Goal: Transaction & Acquisition: Book appointment/travel/reservation

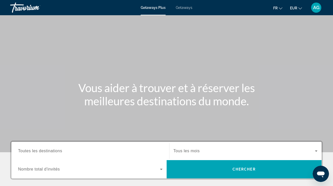
click at [188, 10] on div "Getaways Plus Getaways fr English Español Français Italiano Português русский E…" at bounding box center [166, 7] width 333 height 13
click at [181, 7] on span "Getaways" at bounding box center [184, 8] width 17 height 4
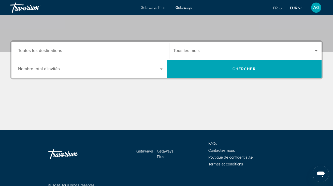
click at [47, 50] on span "Toutes les destinations" at bounding box center [40, 51] width 44 height 4
click at [47, 50] on input "Destination Toutes les destinations" at bounding box center [90, 51] width 144 height 6
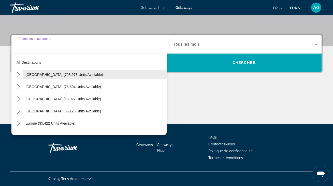
click at [76, 76] on span "[GEOGRAPHIC_DATA] (728,973 units available)" at bounding box center [63, 75] width 77 height 4
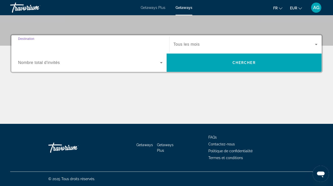
type input "**********"
click at [319, 45] on div "Start Month Tous les mois" at bounding box center [245, 44] width 152 height 14
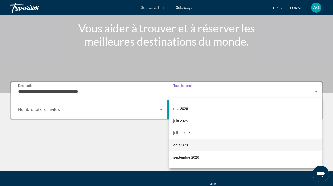
scroll to position [73, 0]
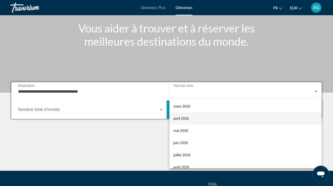
click at [201, 121] on mat-option "avril 2026" at bounding box center [245, 119] width 152 height 12
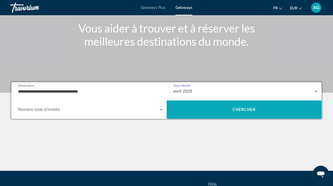
click at [228, 110] on span "Search" at bounding box center [243, 110] width 155 height 12
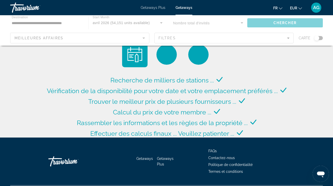
scroll to position [0, 0]
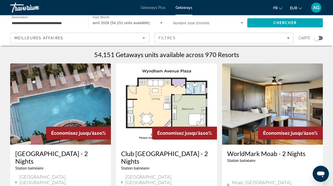
click at [317, 40] on div "Search widget" at bounding box center [316, 38] width 5 height 5
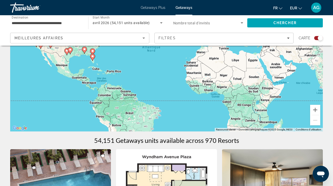
scroll to position [28, 0]
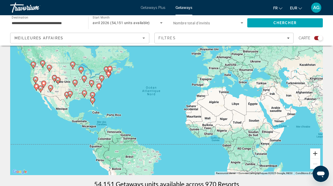
click at [314, 155] on button "Zoom avant" at bounding box center [315, 154] width 10 height 10
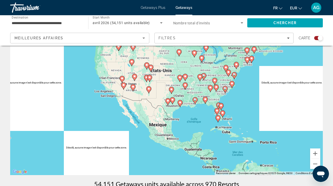
drag, startPoint x: 134, startPoint y: 99, endPoint x: 338, endPoint y: 104, distance: 203.8
click at [333, 104] on html "**********" at bounding box center [166, 65] width 333 height 186
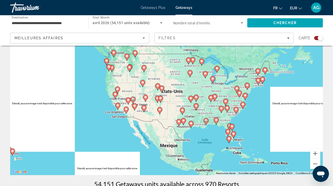
drag, startPoint x: 245, startPoint y: 103, endPoint x: 251, endPoint y: 129, distance: 26.7
click at [249, 127] on div "Pour activer le glissement avec le clavier, appuyez sur Alt+Entrée. Une fois ce…" at bounding box center [166, 99] width 312 height 152
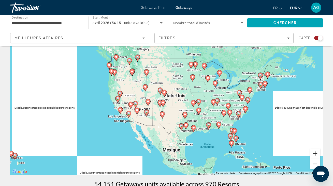
click at [316, 154] on button "Zoom avant" at bounding box center [315, 154] width 10 height 10
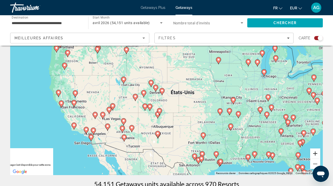
click at [316, 154] on button "Zoom avant" at bounding box center [315, 154] width 10 height 10
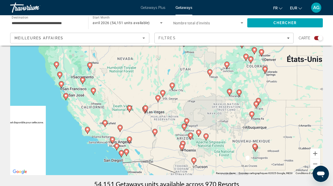
drag, startPoint x: 117, startPoint y: 105, endPoint x: 230, endPoint y: 76, distance: 116.7
click at [229, 77] on div "Pour activer le glissement avec le clavier, appuyez sur Alt+Entrée. Une fois ce…" at bounding box center [166, 99] width 312 height 152
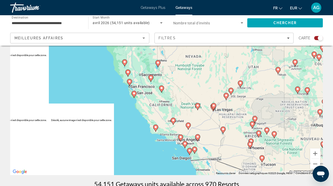
drag, startPoint x: 113, startPoint y: 97, endPoint x: 183, endPoint y: 102, distance: 70.3
click at [170, 100] on div "Pour activer le glissement avec le clavier, appuyez sur Alt+Entrée. Une fois ce…" at bounding box center [166, 99] width 312 height 152
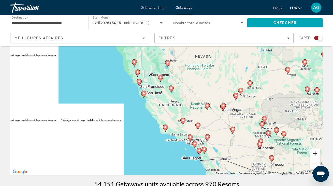
click at [316, 152] on button "Zoom avant" at bounding box center [315, 154] width 10 height 10
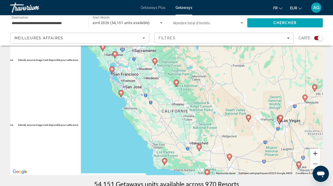
click at [316, 152] on button "Zoom avant" at bounding box center [315, 154] width 10 height 10
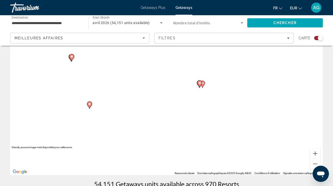
drag, startPoint x: 162, startPoint y: 106, endPoint x: 228, endPoint y: 139, distance: 73.7
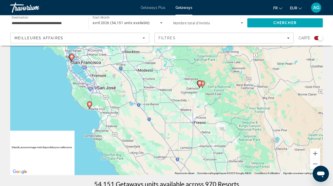
click at [228, 139] on div "Pour activer le glissement avec le clavier, appuyez sur Alt+Entrée. Une fois ce…" at bounding box center [166, 99] width 312 height 152
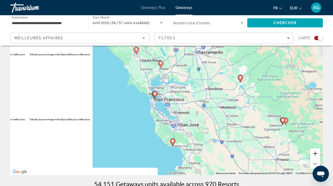
click at [316, 153] on button "Zoom avant" at bounding box center [315, 154] width 10 height 10
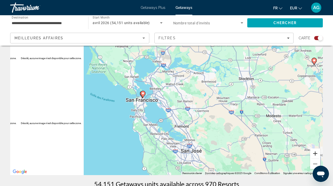
click at [316, 153] on button "Zoom avant" at bounding box center [315, 154] width 10 height 10
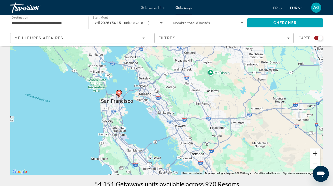
click at [316, 153] on button "Zoom avant" at bounding box center [315, 154] width 10 height 10
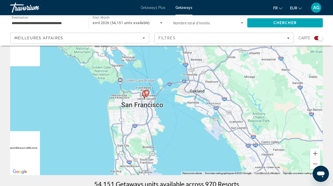
drag, startPoint x: 111, startPoint y: 116, endPoint x: 172, endPoint y: 118, distance: 61.8
click at [170, 116] on div "Pour activer le glissement avec le clavier, appuyez sur Alt+Entrée. Une fois ce…" at bounding box center [166, 99] width 312 height 152
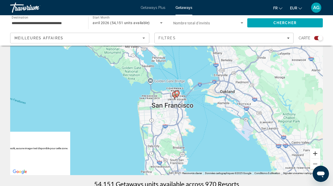
click at [313, 155] on button "Zoom avant" at bounding box center [315, 154] width 10 height 10
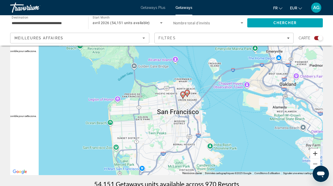
click at [313, 155] on button "Zoom avant" at bounding box center [315, 154] width 10 height 10
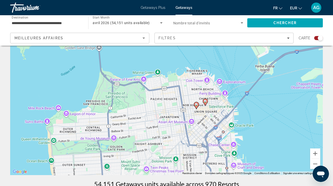
drag, startPoint x: 265, startPoint y: 114, endPoint x: 271, endPoint y: 121, distance: 8.7
click at [271, 121] on div "Pour activer le glissement avec le clavier, appuyez sur Alt+Entrée. Une fois ce…" at bounding box center [166, 99] width 312 height 152
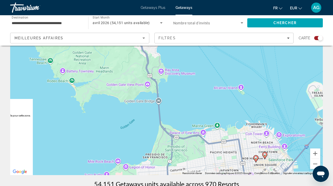
drag, startPoint x: 193, startPoint y: 115, endPoint x: 236, endPoint y: 179, distance: 77.7
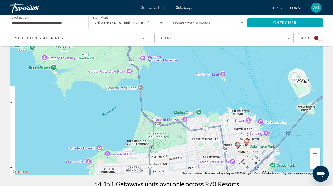
drag, startPoint x: 252, startPoint y: 164, endPoint x: 232, endPoint y: 148, distance: 25.6
click at [232, 149] on div "Pour activer le glissement avec le clavier, appuyez sur Alt+Entrée. Une fois ce…" at bounding box center [166, 99] width 312 height 152
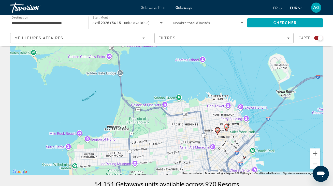
drag, startPoint x: 246, startPoint y: 148, endPoint x: 231, endPoint y: 137, distance: 18.2
click at [231, 137] on div "Pour activer le glissement avec le clavier, appuyez sur Alt+Entrée. Une fois ce…" at bounding box center [166, 99] width 312 height 152
click at [317, 155] on button "Zoom avant" at bounding box center [315, 154] width 10 height 10
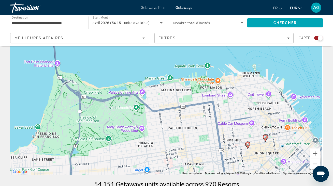
drag, startPoint x: 285, startPoint y: 154, endPoint x: 257, endPoint y: 124, distance: 41.0
click at [259, 126] on div "Pour activer le glissement avec le clavier, appuyez sur Alt+Entrée. Une fois ce…" at bounding box center [166, 99] width 312 height 152
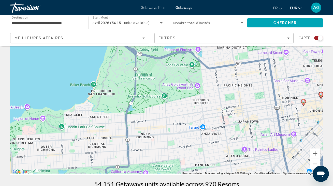
drag, startPoint x: 119, startPoint y: 133, endPoint x: 198, endPoint y: 111, distance: 81.5
click at [198, 111] on div "Pour activer le glissement avec le clavier, appuyez sur Alt+Entrée. Une fois ce…" at bounding box center [166, 99] width 312 height 152
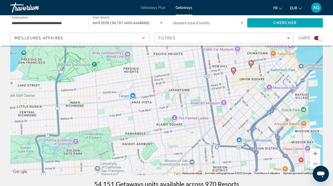
drag, startPoint x: 263, startPoint y: 142, endPoint x: 192, endPoint y: 113, distance: 77.2
click at [192, 113] on div "Pour activer le glissement avec le clavier, appuyez sur Alt+Entrée. Une fois ce…" at bounding box center [166, 99] width 312 height 152
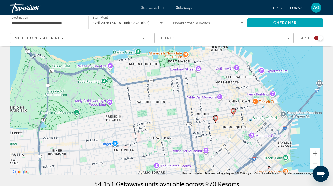
drag, startPoint x: 256, startPoint y: 115, endPoint x: 238, endPoint y: 163, distance: 51.7
click at [238, 163] on div "Pour activer le glissement avec le clavier, appuyez sur Alt+Entrée. Une fois ce…" at bounding box center [166, 99] width 312 height 152
click at [215, 121] on icon "Main content" at bounding box center [215, 119] width 5 height 7
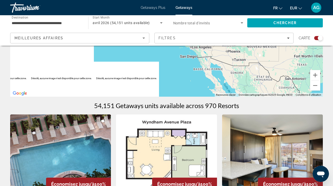
scroll to position [0, 0]
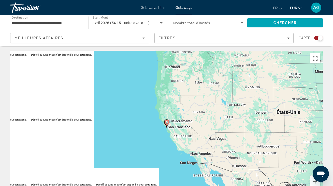
click at [168, 127] on gmp-advanced-marker "Main content" at bounding box center [166, 123] width 5 height 8
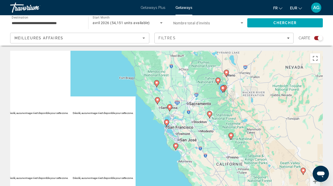
click at [172, 122] on div "Pour naviguer, appuyez sur les touches fléchées. Pour activer le glissement ave…" at bounding box center [166, 127] width 312 height 152
click at [168, 125] on gmp-advanced-marker "Main content" at bounding box center [166, 123] width 5 height 8
type input "**********"
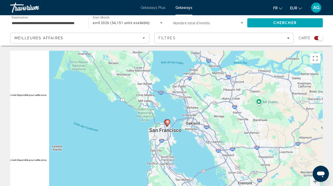
click at [168, 125] on icon "Main content" at bounding box center [167, 122] width 5 height 7
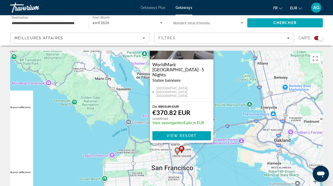
drag, startPoint x: 115, startPoint y: 113, endPoint x: 133, endPoint y: 78, distance: 39.4
click at [133, 78] on div "Pour activer le glissement avec le clavier, appuyez sur Alt+Entrée. Une fois ce…" at bounding box center [166, 127] width 312 height 152
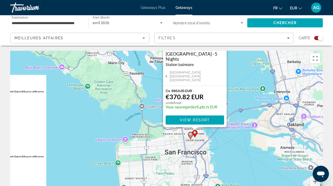
click at [190, 136] on image "Main content" at bounding box center [190, 134] width 3 height 3
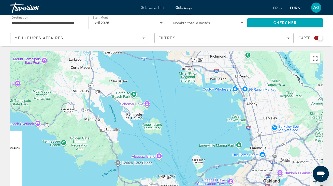
scroll to position [103, 0]
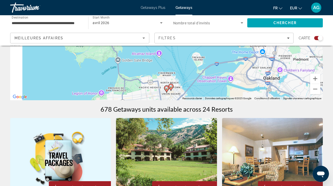
click at [166, 90] on icon "Main content" at bounding box center [166, 89] width 5 height 7
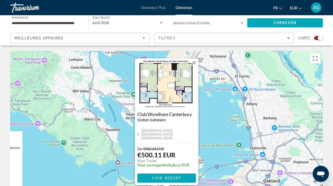
scroll to position [7, 0]
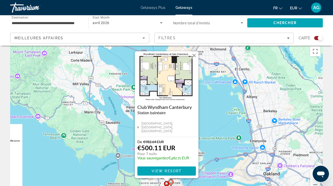
click at [193, 56] on button "Fermer" at bounding box center [194, 56] width 8 height 8
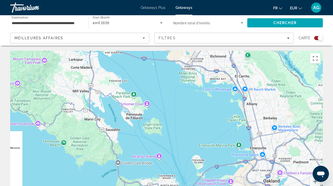
scroll to position [110, 0]
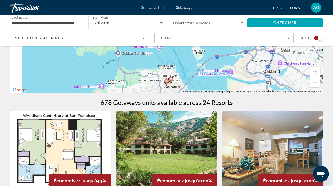
click at [314, 86] on button "Zoom arrière" at bounding box center [315, 82] width 10 height 10
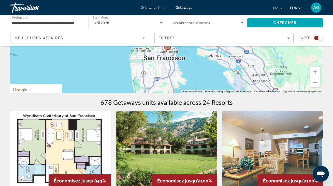
click at [314, 86] on button "Zoom arrière" at bounding box center [315, 82] width 10 height 10
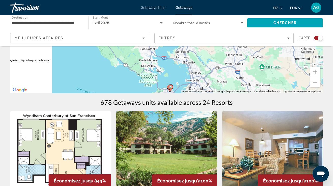
drag, startPoint x: 259, startPoint y: 86, endPoint x: 261, endPoint y: 143, distance: 56.4
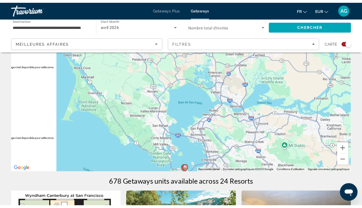
scroll to position [104, 0]
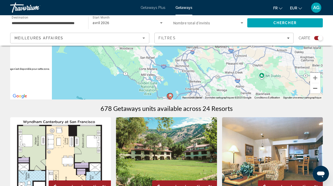
click at [318, 91] on button "Zoom arrière" at bounding box center [315, 88] width 10 height 10
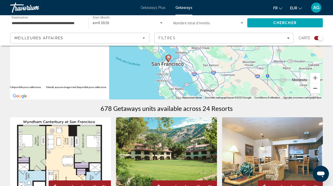
click at [318, 91] on button "Zoom arrière" at bounding box center [315, 88] width 10 height 10
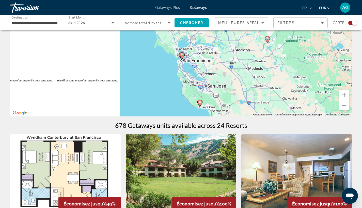
scroll to position [0, 0]
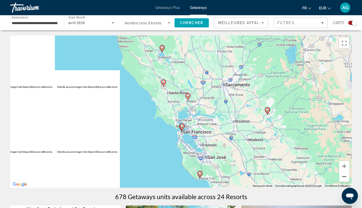
click at [336, 178] on button "Zoom arrière" at bounding box center [344, 177] width 10 height 10
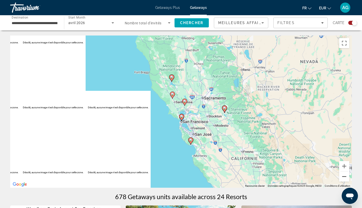
click at [336, 178] on button "Zoom arrière" at bounding box center [344, 177] width 10 height 10
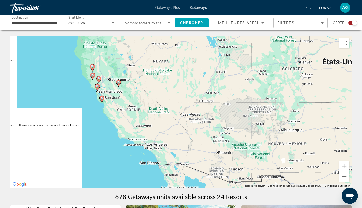
drag, startPoint x: 304, startPoint y: 124, endPoint x: 229, endPoint y: 105, distance: 77.7
click at [227, 104] on div "Pour activer le glissement avec le clavier, appuyez sur Alt+Entrée. Une fois ce…" at bounding box center [181, 112] width 342 height 152
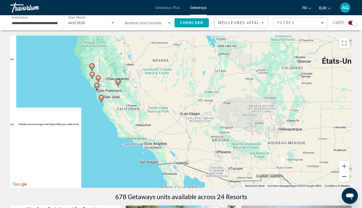
click at [336, 176] on button "Zoom arrière" at bounding box center [344, 177] width 10 height 10
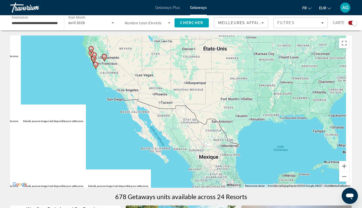
drag, startPoint x: 309, startPoint y: 134, endPoint x: 253, endPoint y: 92, distance: 70.6
click at [253, 92] on div "Pour activer le glissement avec le clavier, appuyez sur Alt+Entrée. Une fois ce…" at bounding box center [181, 112] width 342 height 152
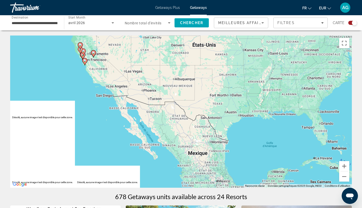
scroll to position [112, 0]
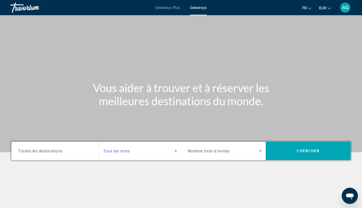
click at [170, 151] on span "Search widget" at bounding box center [138, 151] width 71 height 6
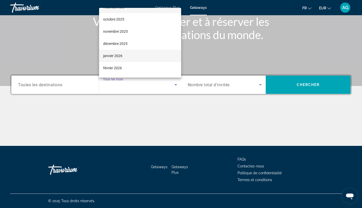
scroll to position [48, 0]
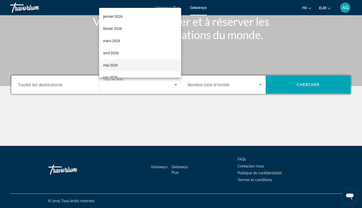
click at [130, 63] on mat-option "mai 2026" at bounding box center [140, 65] width 82 height 12
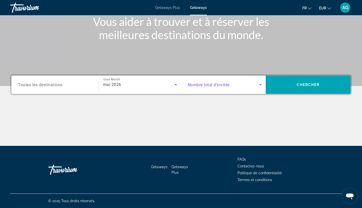
click at [254, 85] on span "Search widget" at bounding box center [224, 85] width 72 height 6
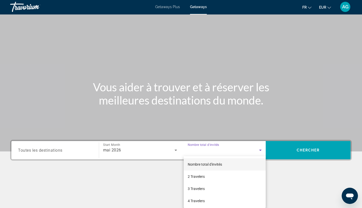
scroll to position [0, 0]
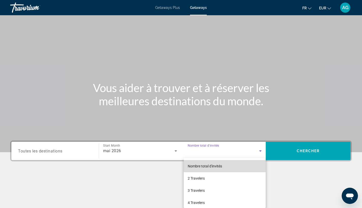
click at [239, 169] on mat-option "Nombre total d'invités" at bounding box center [225, 166] width 82 height 12
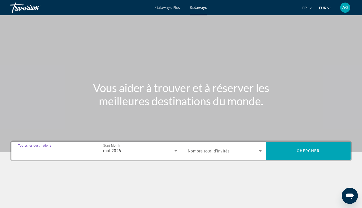
click at [66, 153] on input "Destination Toutes les destinations" at bounding box center [55, 151] width 74 height 6
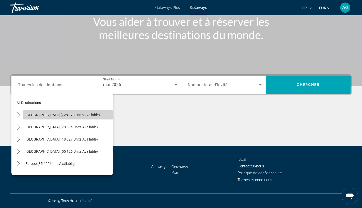
click at [90, 120] on span "Select destination: United States (728,973 units available)" at bounding box center [68, 115] width 90 height 12
type input "**********"
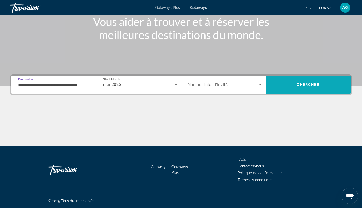
click at [283, 87] on span "Search" at bounding box center [308, 85] width 85 height 12
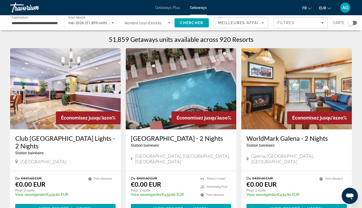
click at [336, 22] on div "Search widget" at bounding box center [350, 22] width 5 height 5
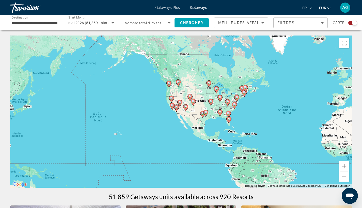
drag, startPoint x: 125, startPoint y: 84, endPoint x: 246, endPoint y: 90, distance: 121.9
click at [246, 90] on g "Main content" at bounding box center [245, 88] width 5 height 7
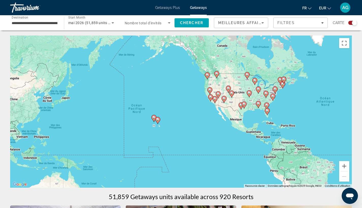
drag, startPoint x: 123, startPoint y: 130, endPoint x: 164, endPoint y: 120, distance: 42.7
click at [164, 120] on div "Pour naviguer, appuyez sur les touches fléchées. Pour activer le glissement ave…" at bounding box center [181, 112] width 342 height 152
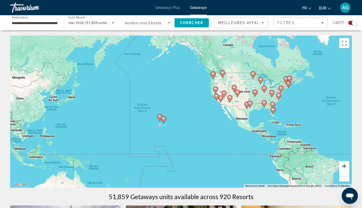
click at [336, 165] on button "Zoom avant" at bounding box center [344, 166] width 10 height 10
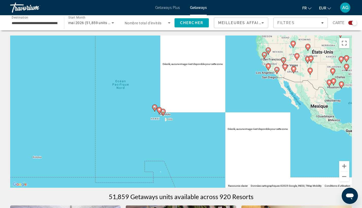
drag, startPoint x: 237, startPoint y: 126, endPoint x: 289, endPoint y: 94, distance: 61.7
click at [289, 94] on div "Pour activer le glissement avec le clavier, appuyez sur Alt+Entrée. Une fois ce…" at bounding box center [181, 112] width 342 height 152
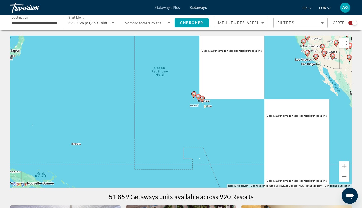
click at [336, 169] on button "Zoom avant" at bounding box center [344, 166] width 10 height 10
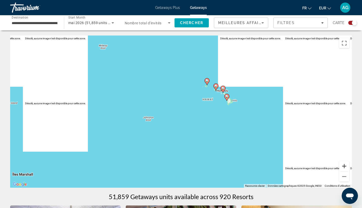
click at [336, 169] on button "Zoom avant" at bounding box center [344, 166] width 10 height 10
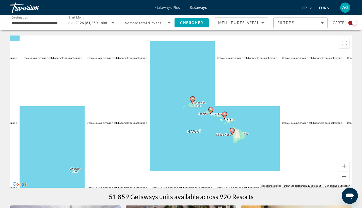
drag, startPoint x: 290, startPoint y: 99, endPoint x: 251, endPoint y: 140, distance: 57.1
click at [251, 140] on div "Pour activer le glissement avec le clavier, appuyez sur Alt+Entrée. Une fois ce…" at bounding box center [181, 112] width 342 height 152
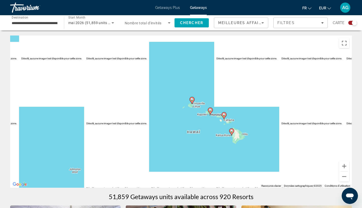
click at [192, 104] on icon "Main content" at bounding box center [192, 100] width 5 height 7
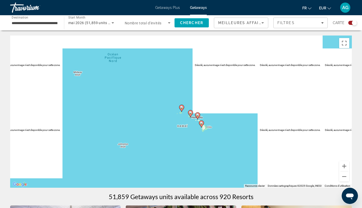
click at [181, 110] on icon "Main content" at bounding box center [181, 108] width 5 height 7
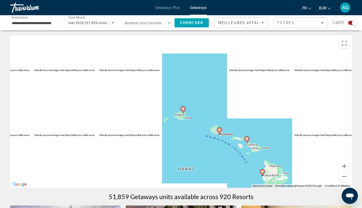
click at [182, 111] on icon "Main content" at bounding box center [183, 110] width 5 height 7
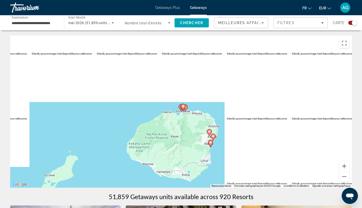
scroll to position [96, 0]
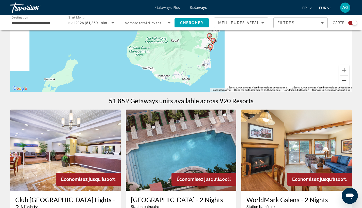
click at [336, 80] on button "Zoom arrière" at bounding box center [344, 81] width 10 height 10
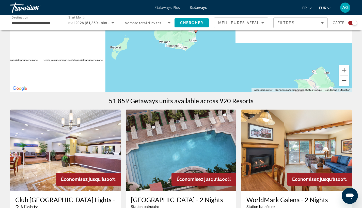
click at [336, 80] on button "Zoom arrière" at bounding box center [344, 81] width 10 height 10
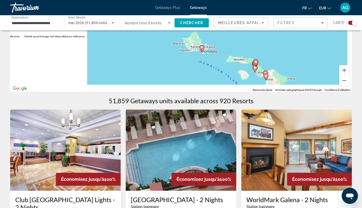
drag, startPoint x: 276, startPoint y: 77, endPoint x: 186, endPoint y: 50, distance: 93.9
click at [186, 50] on div "Pour naviguer, appuyez sur les touches fléchées. Pour activer le glissement ave…" at bounding box center [181, 16] width 342 height 152
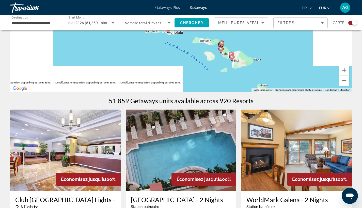
scroll to position [0, 0]
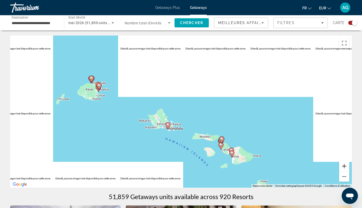
click at [336, 168] on button "Zoom avant" at bounding box center [344, 166] width 10 height 10
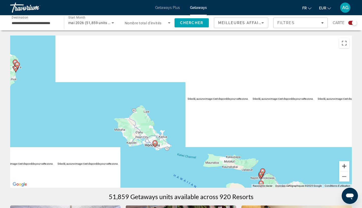
click at [336, 168] on button "Zoom avant" at bounding box center [344, 166] width 10 height 10
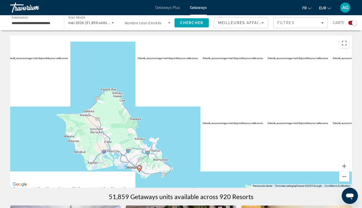
drag, startPoint x: 151, startPoint y: 151, endPoint x: 187, endPoint y: 116, distance: 50.3
click at [187, 116] on div "Pour naviguer, appuyez sur les touches fléchées. Pour activer le glissement ave…" at bounding box center [181, 112] width 342 height 152
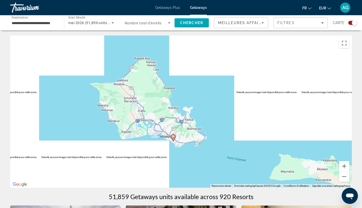
click at [173, 140] on icon "Main content" at bounding box center [173, 138] width 5 height 7
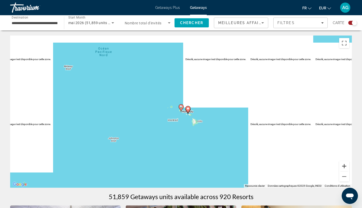
click at [336, 164] on button "Zoom avant" at bounding box center [344, 166] width 10 height 10
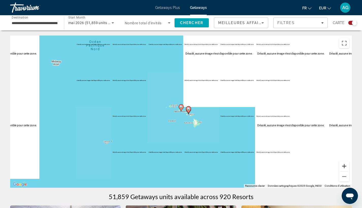
click at [336, 164] on button "Zoom avant" at bounding box center [344, 166] width 10 height 10
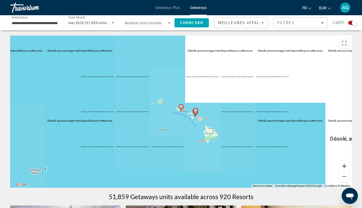
click at [336, 164] on button "Zoom avant" at bounding box center [344, 166] width 10 height 10
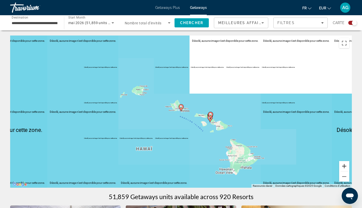
click at [336, 164] on button "Zoom avant" at bounding box center [344, 166] width 10 height 10
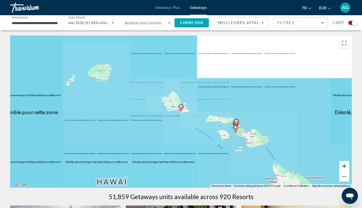
click at [336, 164] on button "Zoom avant" at bounding box center [344, 166] width 10 height 10
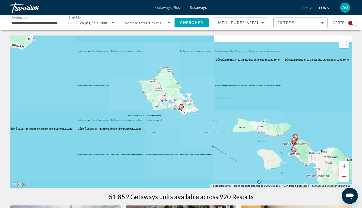
click at [336, 164] on button "Zoom avant" at bounding box center [344, 166] width 10 height 10
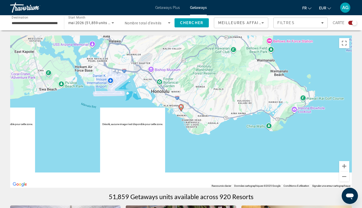
click at [179, 108] on icon "Main content" at bounding box center [181, 108] width 5 height 7
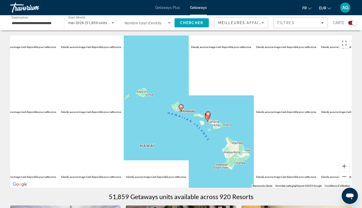
click at [182, 111] on gmp-advanced-marker "Main content" at bounding box center [181, 108] width 5 height 8
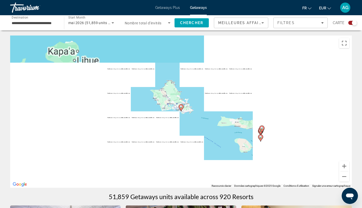
click at [182, 111] on gmp-advanced-marker "Main content" at bounding box center [181, 108] width 5 height 8
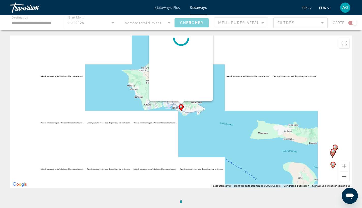
click at [182, 111] on gmp-advanced-marker "Main content" at bounding box center [181, 108] width 5 height 8
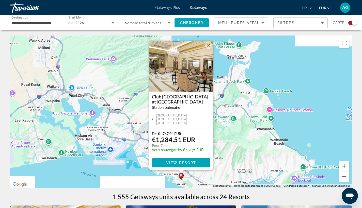
click at [211, 48] on button "Fermer" at bounding box center [209, 45] width 8 height 8
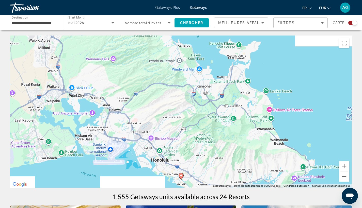
click at [19, 18] on span "Destination" at bounding box center [20, 17] width 17 height 4
click at [19, 20] on input "**********" at bounding box center [35, 23] width 46 height 6
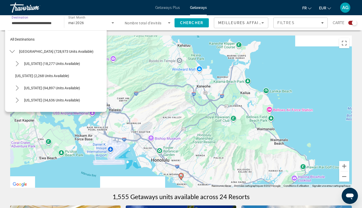
scroll to position [91, 0]
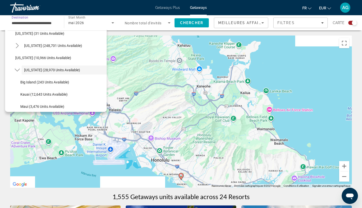
click at [27, 24] on input "**********" at bounding box center [35, 23] width 46 height 6
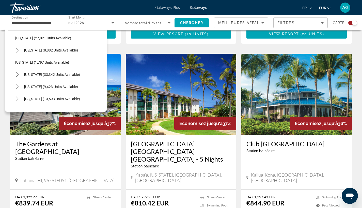
scroll to position [455, 0]
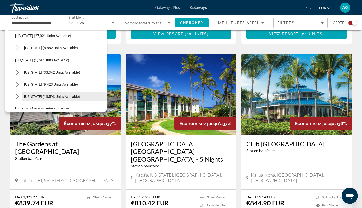
click at [74, 94] on span "Select destination: Texas (13,593 units available)" at bounding box center [64, 97] width 85 height 12
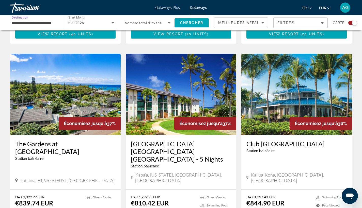
type input "**********"
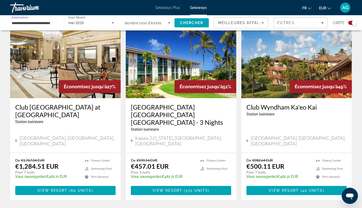
scroll to position [0, 0]
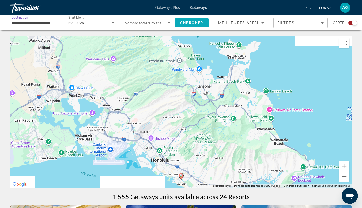
click at [184, 22] on span "Chercher" at bounding box center [191, 23] width 23 height 4
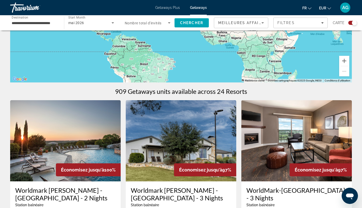
scroll to position [1, 0]
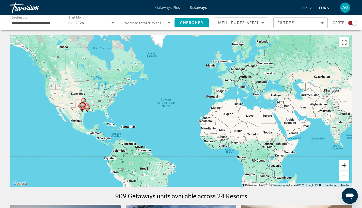
click at [336, 166] on button "Zoom avant" at bounding box center [344, 166] width 10 height 10
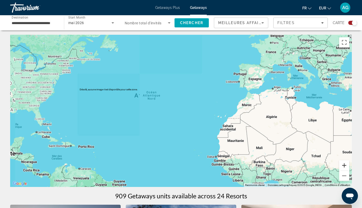
click at [336, 166] on button "Zoom avant" at bounding box center [344, 166] width 10 height 10
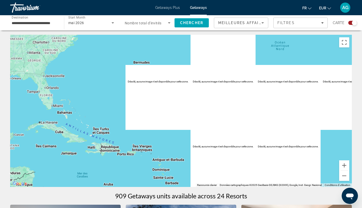
drag, startPoint x: 130, startPoint y: 113, endPoint x: 316, endPoint y: 76, distance: 190.3
click at [330, 70] on div "Main content" at bounding box center [181, 111] width 342 height 152
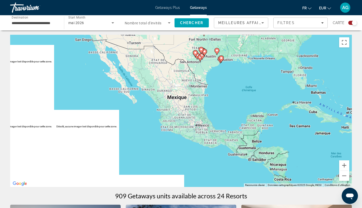
drag, startPoint x: 29, startPoint y: 95, endPoint x: 159, endPoint y: 98, distance: 129.3
click at [159, 98] on div "Pour activer le glissement avec le clavier, appuyez sur Alt+Entrée. Une fois ce…" at bounding box center [181, 111] width 342 height 152
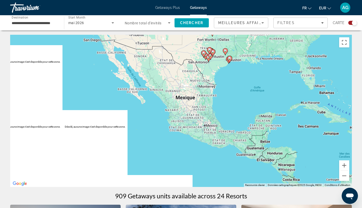
scroll to position [0, 0]
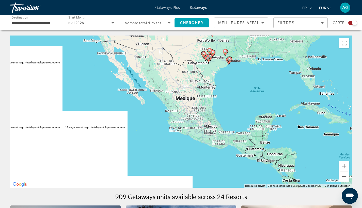
drag, startPoint x: 228, startPoint y: 137, endPoint x: 215, endPoint y: 161, distance: 27.9
click at [221, 149] on div "Pour activer le glissement avec le clavier, appuyez sur Alt+Entrée. Une fois ce…" at bounding box center [181, 112] width 342 height 152
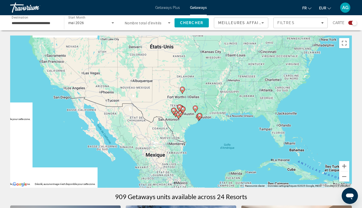
drag, startPoint x: 215, startPoint y: 161, endPoint x: 213, endPoint y: 166, distance: 4.9
click at [213, 166] on div "Pour activer le glissement avec le clavier, appuyez sur Alt+Entrée. Une fois ce…" at bounding box center [181, 112] width 342 height 152
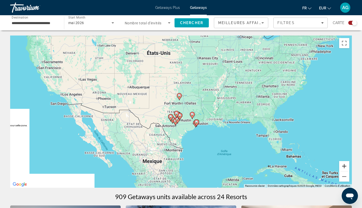
click at [336, 167] on button "Zoom avant" at bounding box center [344, 166] width 10 height 10
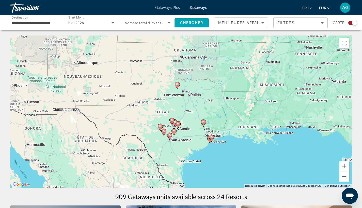
click at [336, 167] on button "Zoom avant" at bounding box center [344, 166] width 10 height 10
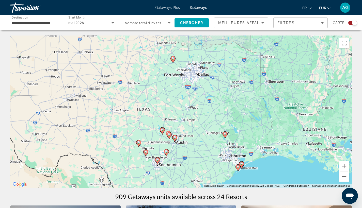
drag, startPoint x: 195, startPoint y: 143, endPoint x: 198, endPoint y: 91, distance: 51.9
click at [198, 91] on div "Pour activer le glissement avec le clavier, appuyez sur Alt+Entrée. Une fois ce…" at bounding box center [181, 112] width 342 height 152
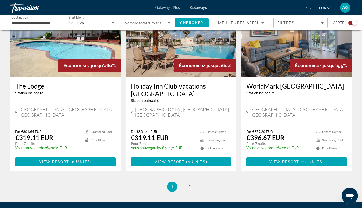
scroll to position [775, 0]
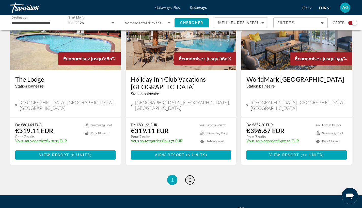
click at [189, 177] on span "2" at bounding box center [190, 180] width 3 height 6
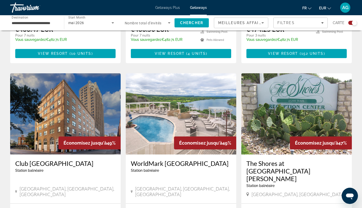
scroll to position [528, 0]
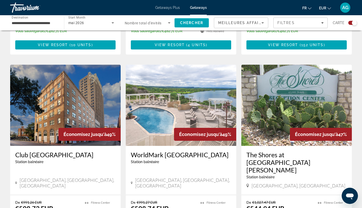
click at [84, 90] on img "Main content" at bounding box center [65, 105] width 111 height 81
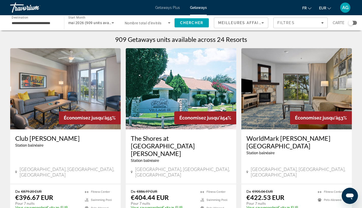
click at [336, 22] on div "Search widget" at bounding box center [350, 22] width 5 height 5
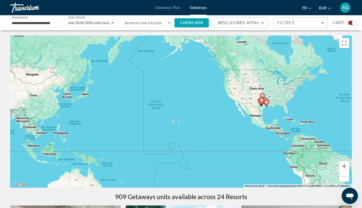
drag, startPoint x: 96, startPoint y: 96, endPoint x: 276, endPoint y: 94, distance: 180.4
click at [276, 93] on div "Pour activer le glissement avec le clavier, appuyez sur Alt+Entrée. Une fois ce…" at bounding box center [181, 112] width 342 height 152
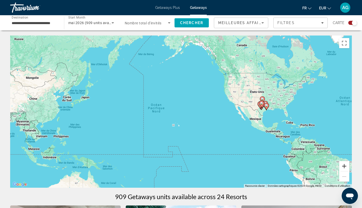
click at [336, 166] on button "Zoom avant" at bounding box center [344, 166] width 10 height 10
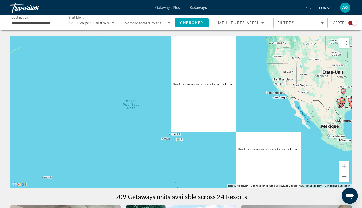
click at [336, 166] on button "Zoom avant" at bounding box center [344, 166] width 10 height 10
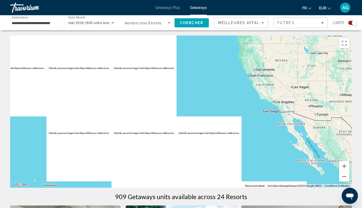
drag, startPoint x: 279, startPoint y: 137, endPoint x: 196, endPoint y: 156, distance: 84.9
click at [196, 156] on div "Main content" at bounding box center [181, 112] width 342 height 152
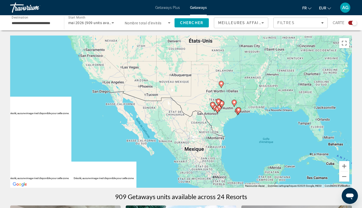
drag, startPoint x: 318, startPoint y: 111, endPoint x: 149, endPoint y: 93, distance: 170.5
click at [149, 92] on div "Pour activer le glissement avec le clavier, appuyez sur Alt+Entrée. Une fois ce…" at bounding box center [181, 112] width 342 height 152
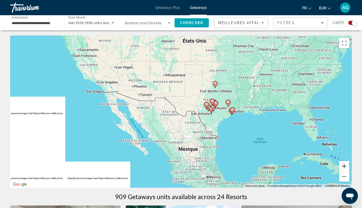
click at [336, 167] on button "Zoom avant" at bounding box center [344, 166] width 10 height 10
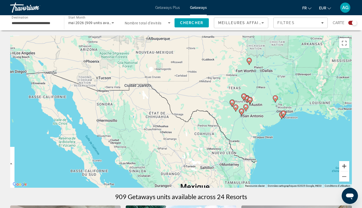
click at [336, 167] on button "Zoom avant" at bounding box center [344, 166] width 10 height 10
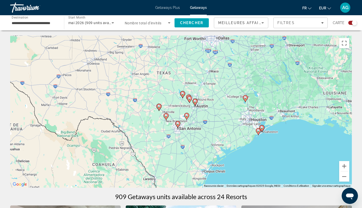
drag, startPoint x: 324, startPoint y: 142, endPoint x: 199, endPoint y: 150, distance: 124.5
click at [199, 150] on div "Pour activer le glissement avec le clavier, appuyez sur Alt+Entrée. Une fois ce…" at bounding box center [181, 112] width 342 height 152
click at [336, 167] on button "Zoom avant" at bounding box center [344, 166] width 10 height 10
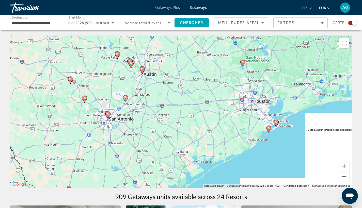
drag, startPoint x: 306, startPoint y: 153, endPoint x: 246, endPoint y: 134, distance: 62.6
click at [246, 134] on div "Pour activer le glissement avec le clavier, appuyez sur Alt+Entrée. Une fois ce…" at bounding box center [181, 112] width 342 height 152
click at [336, 168] on button "Zoom avant" at bounding box center [344, 166] width 10 height 10
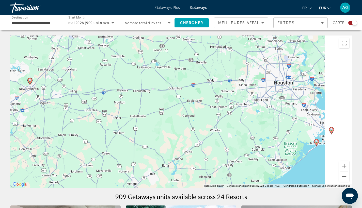
drag, startPoint x: 307, startPoint y: 140, endPoint x: 171, endPoint y: 105, distance: 139.5
click at [171, 105] on div "Pour activer le glissement avec le clavier, appuyez sur Alt+Entrée. Une fois ce…" at bounding box center [181, 112] width 342 height 152
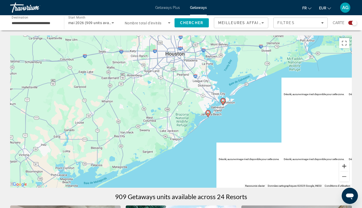
click at [336, 165] on button "Zoom avant" at bounding box center [344, 166] width 10 height 10
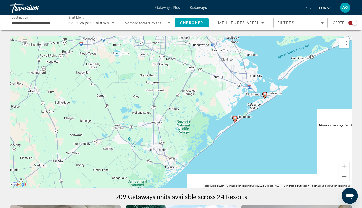
click at [236, 121] on icon "Main content" at bounding box center [234, 119] width 5 height 7
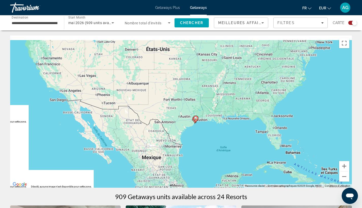
drag, startPoint x: 312, startPoint y: 160, endPoint x: 329, endPoint y: 170, distance: 19.6
click at [329, 170] on div "Pour naviguer, appuyez sur les touches fléchées. Pour activer le glissement ave…" at bounding box center [181, 112] width 342 height 152
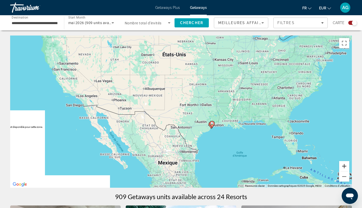
click at [336, 166] on button "Zoom avant" at bounding box center [344, 166] width 10 height 10
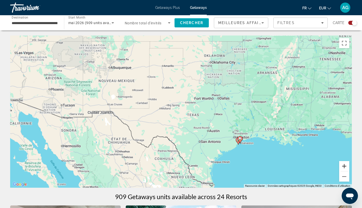
click at [336, 166] on button "Zoom avant" at bounding box center [344, 166] width 10 height 10
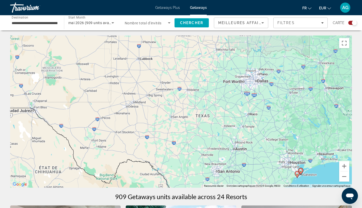
drag, startPoint x: 308, startPoint y: 146, endPoint x: 240, endPoint y: 101, distance: 81.5
click at [244, 103] on div "Pour activer le glissement avec le clavier, appuyez sur Alt+Entrée. Une fois ce…" at bounding box center [181, 112] width 342 height 152
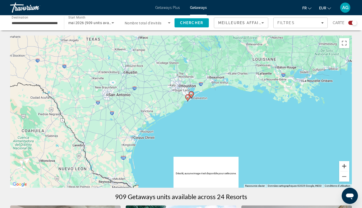
click at [336, 167] on button "Zoom avant" at bounding box center [344, 166] width 10 height 10
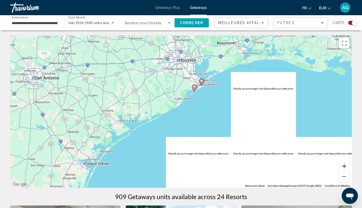
click at [336, 167] on button "Zoom avant" at bounding box center [344, 166] width 10 height 10
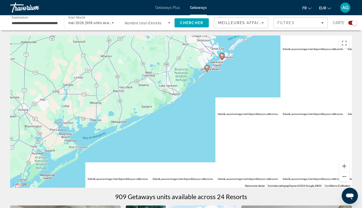
click at [224, 58] on gmp-advanced-marker "Main content" at bounding box center [221, 57] width 5 height 8
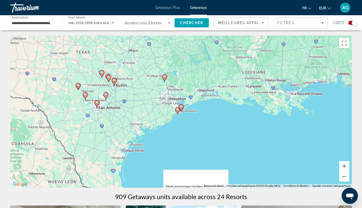
click at [177, 112] on icon "Main content" at bounding box center [177, 111] width 5 height 7
type input "**********"
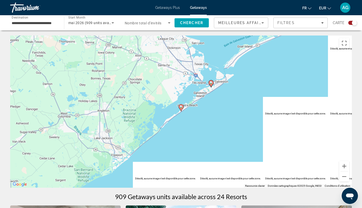
click at [180, 109] on icon "Main content" at bounding box center [181, 108] width 5 height 7
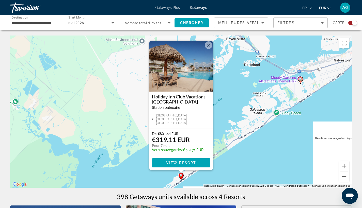
click at [187, 75] on img "Main content" at bounding box center [181, 66] width 64 height 51
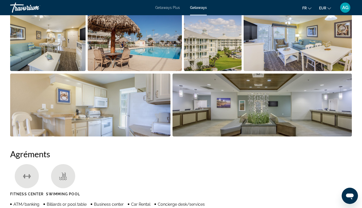
scroll to position [224, 0]
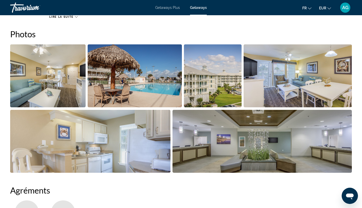
click at [134, 74] on img "Open full-screen image slider" at bounding box center [135, 75] width 95 height 63
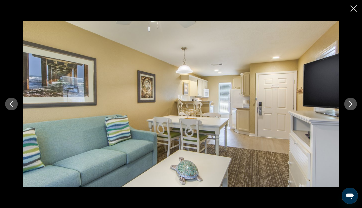
click at [336, 103] on icon "Next image" at bounding box center [351, 104] width 6 height 6
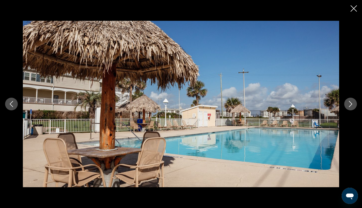
click at [336, 103] on icon "Next image" at bounding box center [351, 104] width 6 height 6
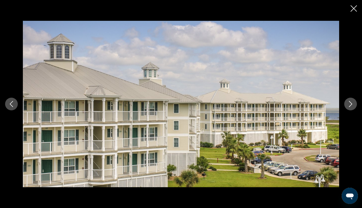
click at [336, 103] on icon "Next image" at bounding box center [351, 104] width 6 height 6
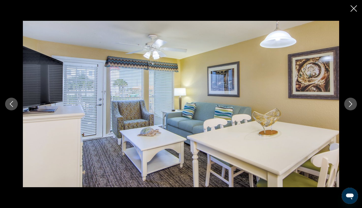
click at [336, 103] on icon "Next image" at bounding box center [351, 104] width 6 height 6
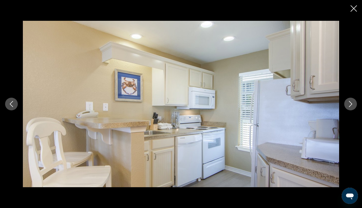
click at [336, 103] on icon "Next image" at bounding box center [351, 104] width 6 height 6
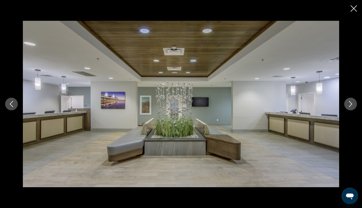
click at [336, 103] on icon "Next image" at bounding box center [351, 104] width 6 height 6
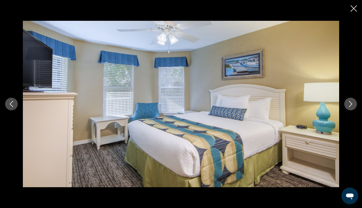
click at [336, 13] on button "Close slideshow" at bounding box center [354, 9] width 6 height 8
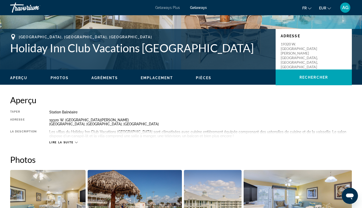
scroll to position [90, 0]
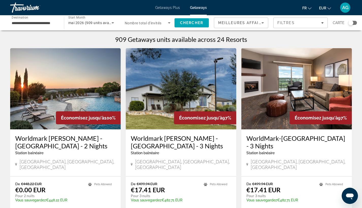
click at [336, 25] on div "Search widget" at bounding box center [350, 22] width 5 height 5
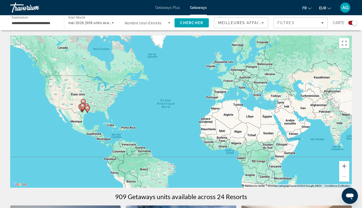
click at [336, 169] on div "Pour activer le glissement avec le clavier, appuyez sur Alt+Entrée. Une fois ce…" at bounding box center [181, 112] width 342 height 152
click at [336, 168] on button "Zoom avant" at bounding box center [344, 166] width 10 height 10
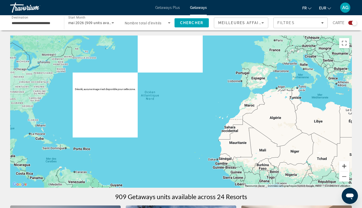
click at [336, 168] on button "Zoom avant" at bounding box center [344, 166] width 10 height 10
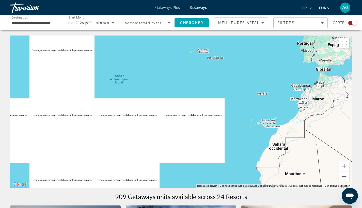
drag, startPoint x: 230, startPoint y: 84, endPoint x: 330, endPoint y: 86, distance: 99.9
click at [330, 86] on div "Main content" at bounding box center [181, 112] width 342 height 152
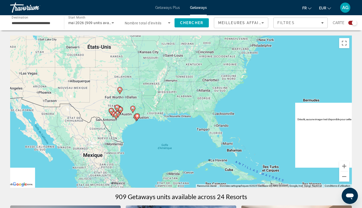
drag, startPoint x: 210, startPoint y: 80, endPoint x: 310, endPoint y: 80, distance: 100.3
click at [310, 80] on div "Pour activer le glissement avec le clavier, appuyez sur Alt+Entrée. Une fois ce…" at bounding box center [181, 112] width 342 height 152
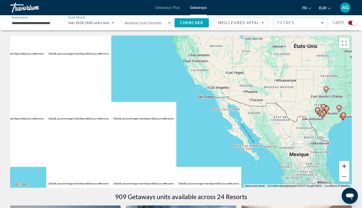
click at [336, 169] on button "Zoom avant" at bounding box center [344, 166] width 10 height 10
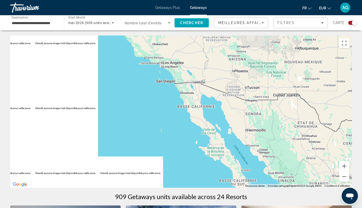
drag, startPoint x: 283, startPoint y: 109, endPoint x: 189, endPoint y: 110, distance: 94.0
click at [200, 108] on div "Main content" at bounding box center [181, 112] width 342 height 152
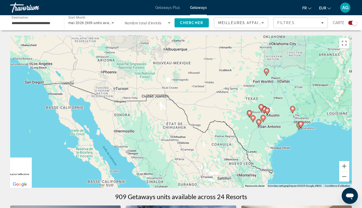
drag, startPoint x: 265, startPoint y: 116, endPoint x: 132, endPoint y: 113, distance: 132.9
click at [132, 113] on div "Pour activer le glissement avec le clavier, appuyez sur Alt+Entrée. Une fois ce…" at bounding box center [181, 112] width 342 height 152
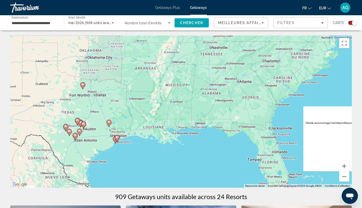
drag, startPoint x: 295, startPoint y: 93, endPoint x: 142, endPoint y: 108, distance: 153.1
click at [142, 108] on div "Pour activer le glissement avec le clavier, appuyez sur Alt+Entrée. Une fois ce…" at bounding box center [181, 112] width 342 height 152
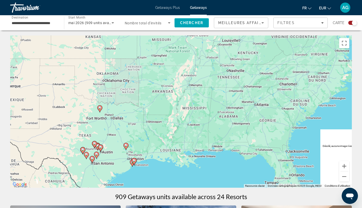
drag, startPoint x: 170, startPoint y: 99, endPoint x: 192, endPoint y: 123, distance: 32.9
click at [192, 123] on div "Pour activer le glissement avec le clavier, appuyez sur Alt+Entrée. Une fois ce…" at bounding box center [181, 112] width 342 height 152
drag, startPoint x: 131, startPoint y: 113, endPoint x: 149, endPoint y: 114, distance: 18.0
click at [145, 113] on div "Pour activer le glissement avec le clavier, appuyez sur Alt+Entrée. Une fois ce…" at bounding box center [181, 112] width 342 height 152
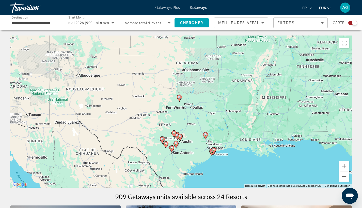
drag, startPoint x: 155, startPoint y: 110, endPoint x: 207, endPoint y: 101, distance: 52.7
click at [207, 101] on div "Pour activer le glissement avec le clavier, appuyez sur Alt+Entrée. Une fois ce…" at bounding box center [181, 112] width 342 height 152
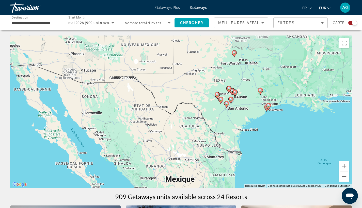
drag, startPoint x: 183, startPoint y: 148, endPoint x: 236, endPoint y: 108, distance: 66.0
click at [235, 108] on div "Pour activer le glissement avec le clavier, appuyez sur Alt+Entrée. Une fois ce…" at bounding box center [181, 112] width 342 height 152
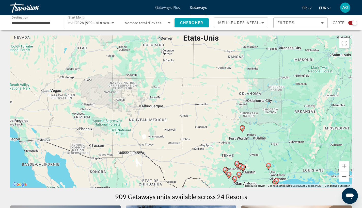
drag, startPoint x: 228, startPoint y: 125, endPoint x: 231, endPoint y: 170, distance: 45.5
click at [231, 170] on div "Pour activer le glissement avec le clavier, appuyez sur Alt+Entrée. Une fois ce…" at bounding box center [181, 112] width 342 height 152
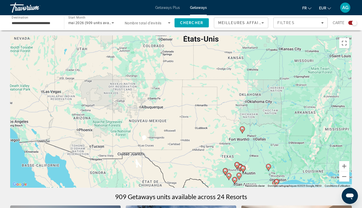
click at [39, 23] on input "**********" at bounding box center [35, 23] width 46 height 6
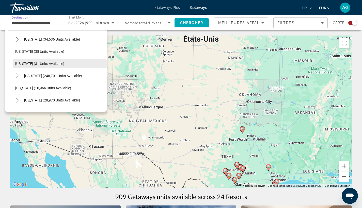
scroll to position [25, 0]
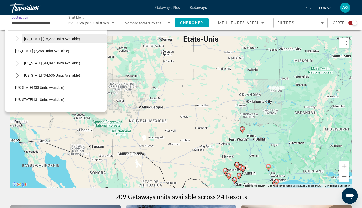
click at [49, 41] on span "Select destination: Arizona (18,277 units available)" at bounding box center [64, 39] width 85 height 12
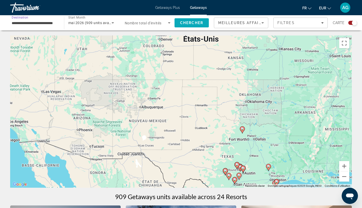
click at [184, 24] on span "Chercher" at bounding box center [191, 23] width 23 height 4
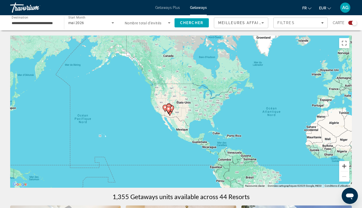
click at [336, 169] on button "Zoom avant" at bounding box center [344, 166] width 10 height 10
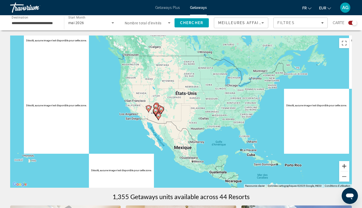
click at [336, 169] on button "Zoom avant" at bounding box center [344, 166] width 10 height 10
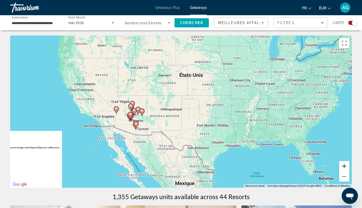
click at [336, 169] on button "Zoom avant" at bounding box center [344, 166] width 10 height 10
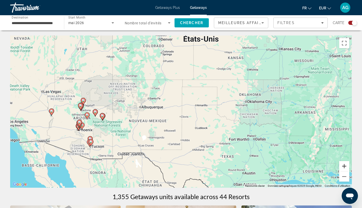
click at [336, 166] on button "Zoom avant" at bounding box center [344, 166] width 10 height 10
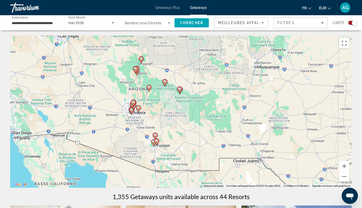
drag, startPoint x: 70, startPoint y: 122, endPoint x: 248, endPoint y: 80, distance: 182.6
click at [248, 80] on div "Pour activer le glissement avec le clavier, appuyez sur Alt+Entrée. Une fois ce…" at bounding box center [181, 112] width 342 height 152
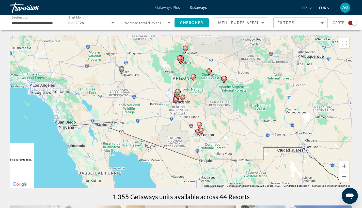
click at [336, 169] on button "Zoom avant" at bounding box center [344, 166] width 10 height 10
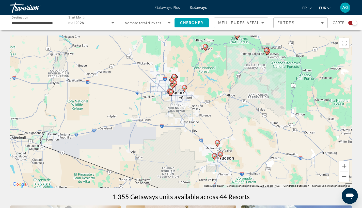
click at [336, 169] on button "Zoom avant" at bounding box center [344, 166] width 10 height 10
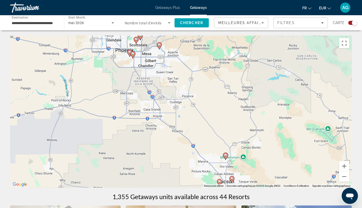
drag, startPoint x: 248, startPoint y: 97, endPoint x: 220, endPoint y: 74, distance: 36.3
click at [220, 74] on div "Pour activer le glissement avec le clavier, appuyez sur Alt+Entrée. Une fois ce…" at bounding box center [181, 112] width 342 height 152
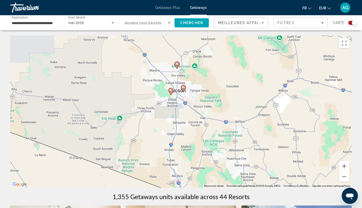
drag, startPoint x: 284, startPoint y: 136, endPoint x: 242, endPoint y: 81, distance: 69.1
click at [242, 81] on div "Pour activer le glissement avec le clavier, appuyez sur Alt+Entrée. Une fois ce…" at bounding box center [181, 112] width 342 height 152
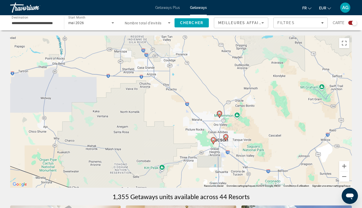
drag, startPoint x: 211, startPoint y: 74, endPoint x: 270, endPoint y: 141, distance: 89.4
click at [270, 141] on div "Pour activer le glissement avec le clavier, appuyez sur Alt+Entrée. Une fois ce…" at bounding box center [181, 112] width 342 height 152
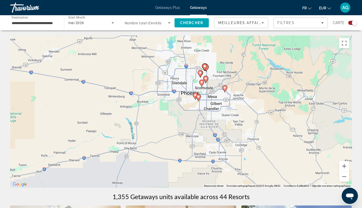
drag, startPoint x: 204, startPoint y: 84, endPoint x: 253, endPoint y: 148, distance: 80.6
click at [253, 148] on div "Pour activer le glissement avec le clavier, appuyez sur Alt+Entrée. Une fois ce…" at bounding box center [181, 112] width 342 height 152
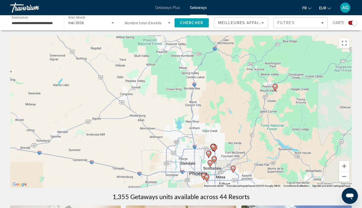
drag, startPoint x: 247, startPoint y: 103, endPoint x: 254, endPoint y: 181, distance: 77.8
click at [254, 181] on div "Pour activer le glissement avec le clavier, appuyez sur Alt+Entrée. Une fois ce…" at bounding box center [181, 112] width 342 height 152
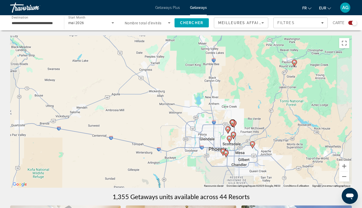
drag, startPoint x: 258, startPoint y: 136, endPoint x: 329, endPoint y: 85, distance: 87.6
click at [325, 87] on div "Pour activer le glissement avec le clavier, appuyez sur Alt+Entrée. Une fois ce…" at bounding box center [181, 112] width 342 height 152
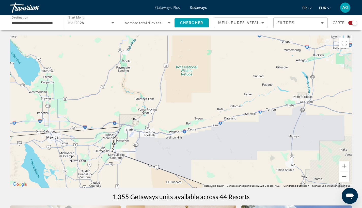
drag, startPoint x: 283, startPoint y: 92, endPoint x: 209, endPoint y: 108, distance: 75.4
click at [204, 105] on div "Pour activer le glissement avec le clavier, appuyez sur Alt+Entrée. Une fois ce…" at bounding box center [181, 112] width 342 height 152
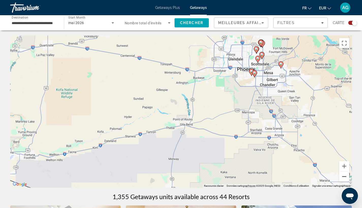
click at [336, 178] on button "Zoom arrière" at bounding box center [344, 177] width 10 height 10
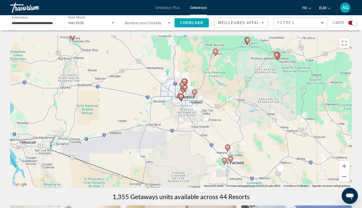
drag, startPoint x: 286, startPoint y: 124, endPoint x: 259, endPoint y: 128, distance: 27.0
click at [259, 128] on div "Pour activer le glissement avec le clavier, appuyez sur Alt+Entrée. Une fois ce…" at bounding box center [181, 112] width 342 height 152
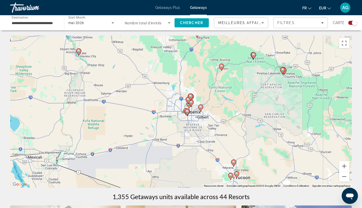
drag, startPoint x: 256, startPoint y: 111, endPoint x: 278, endPoint y: 136, distance: 33.3
click at [274, 137] on div "Pour activer le glissement avec le clavier, appuyez sur Alt+Entrée. Une fois ce…" at bounding box center [181, 112] width 342 height 152
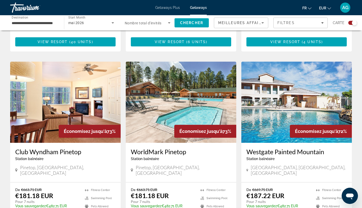
scroll to position [786, 0]
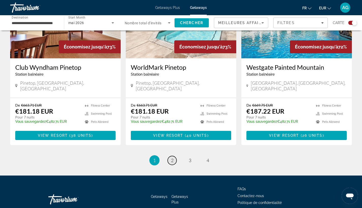
click at [173, 158] on span "2" at bounding box center [172, 161] width 3 height 6
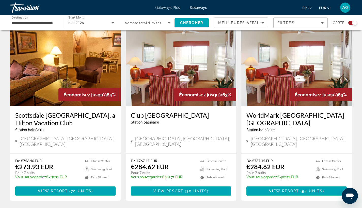
scroll to position [779, 0]
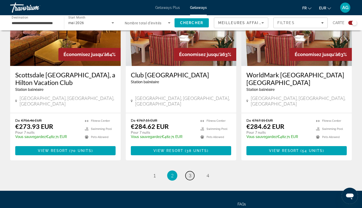
click at [191, 171] on link "page 3" at bounding box center [189, 175] width 9 height 9
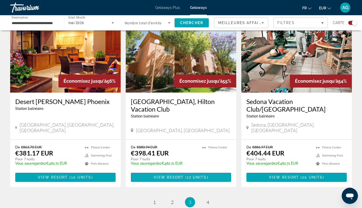
scroll to position [794, 0]
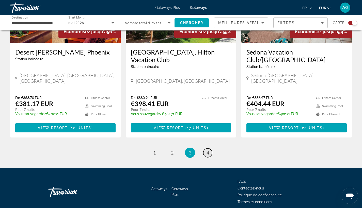
click at [208, 150] on span "4" at bounding box center [208, 153] width 3 height 6
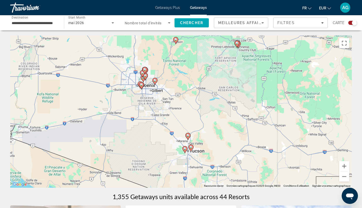
drag, startPoint x: 240, startPoint y: 128, endPoint x: 177, endPoint y: 79, distance: 80.0
click at [177, 79] on div "Pour activer le glissement avec le clavier, appuyez sur Alt+Entrée. Une fois ce…" at bounding box center [181, 112] width 342 height 152
click at [336, 169] on button "Zoom avant" at bounding box center [344, 166] width 10 height 10
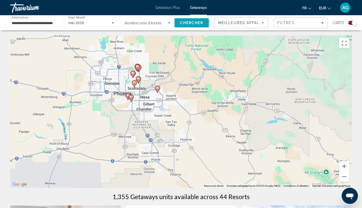
drag, startPoint x: 140, startPoint y: 75, endPoint x: 166, endPoint y: 106, distance: 40.0
click at [164, 106] on div "Pour activer le glissement avec le clavier, appuyez sur Alt+Entrée. Une fois ce…" at bounding box center [181, 112] width 342 height 152
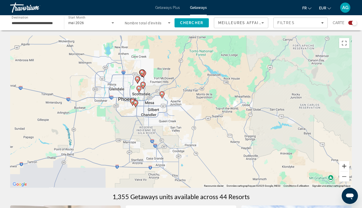
click at [336, 168] on button "Zoom avant" at bounding box center [344, 166] width 10 height 10
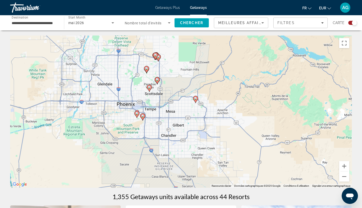
drag, startPoint x: 153, startPoint y: 118, endPoint x: 201, endPoint y: 128, distance: 49.0
click at [201, 128] on div "Pour activer le glissement avec le clavier, appuyez sur Alt+Entrée. Une fois ce…" at bounding box center [181, 112] width 342 height 152
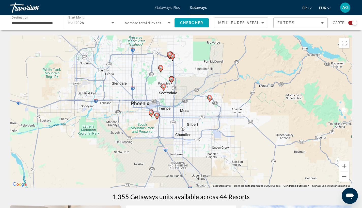
click at [336, 169] on button "Zoom avant" at bounding box center [344, 166] width 10 height 10
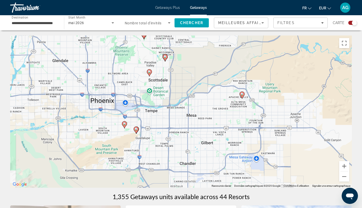
drag, startPoint x: 162, startPoint y: 88, endPoint x: 178, endPoint y: 115, distance: 31.6
click at [178, 115] on div "Pour activer le glissement avec le clavier, appuyez sur Alt+Entrée. Une fois ce…" at bounding box center [181, 112] width 342 height 152
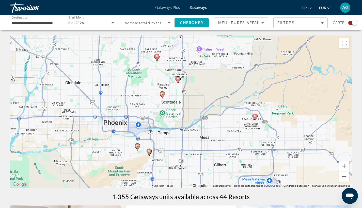
click at [163, 96] on icon "Main content" at bounding box center [162, 95] width 5 height 7
type input "**********"
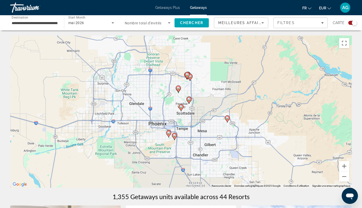
click at [181, 110] on icon "Main content" at bounding box center [181, 108] width 5 height 7
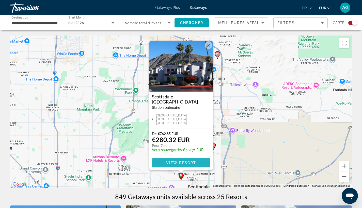
click at [183, 163] on span "View Resort" at bounding box center [181, 163] width 30 height 4
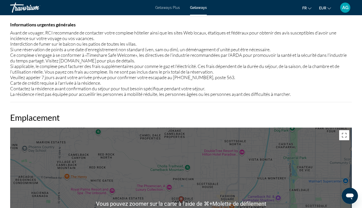
scroll to position [818, 0]
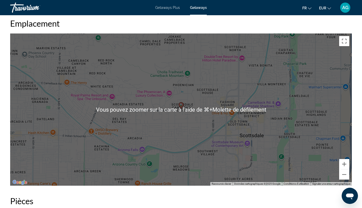
click at [231, 105] on div "Pour activer le glissement avec le clavier, appuyez sur Alt+Entrée. Une fois ce…" at bounding box center [181, 110] width 342 height 152
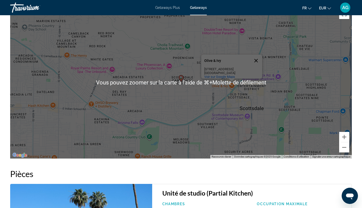
scroll to position [906, 0]
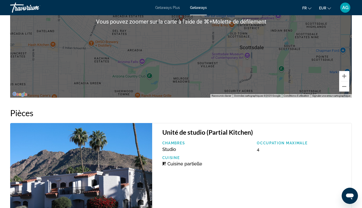
click at [243, 77] on div "Pour activer le glissement avec le clavier, appuyez sur Alt+Entrée. Une fois ce…" at bounding box center [181, 21] width 342 height 152
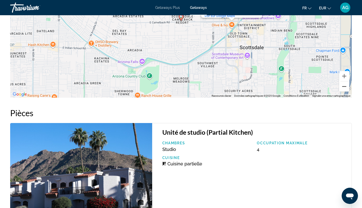
click at [336, 84] on button "Zoom arrière" at bounding box center [344, 87] width 10 height 10
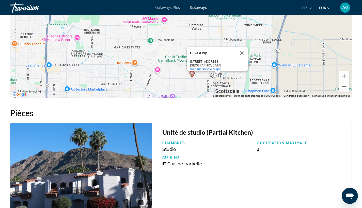
drag, startPoint x: 250, startPoint y: 68, endPoint x: 260, endPoint y: 119, distance: 52.2
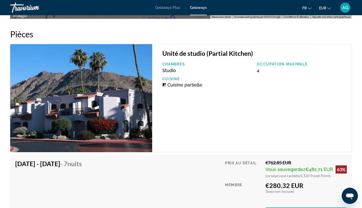
scroll to position [817, 0]
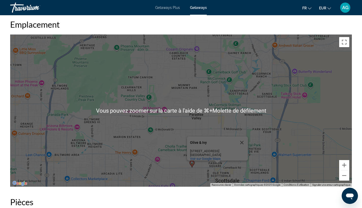
click at [231, 74] on div "Pour activer le glissement avec le clavier, appuyez sur Alt+Entrée. Une fois ce…" at bounding box center [181, 111] width 342 height 152
click at [215, 97] on div "Pour activer le glissement avec le clavier, appuyez sur Alt+Entrée. Une fois ce…" at bounding box center [181, 111] width 342 height 152
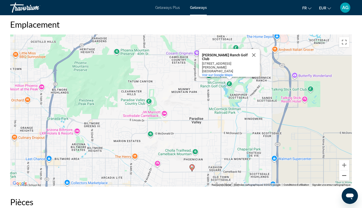
click at [336, 175] on button "Zoom arrière" at bounding box center [344, 176] width 10 height 10
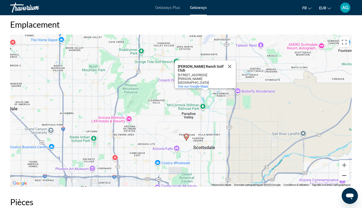
click at [336, 175] on button "Zoom arrière" at bounding box center [344, 176] width 10 height 10
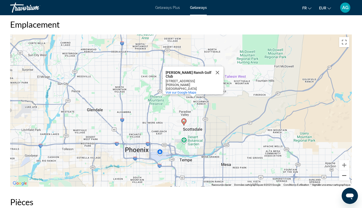
click at [336, 176] on button "Zoom arrière" at bounding box center [344, 176] width 10 height 10
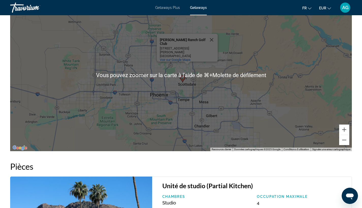
scroll to position [884, 0]
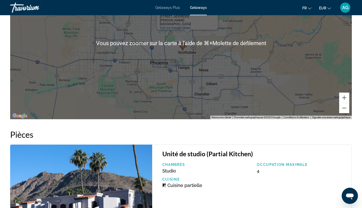
click at [238, 105] on div "Pour activer le glissement avec le clavier, appuyez sur Alt+Entrée. Une fois ce…" at bounding box center [181, 43] width 342 height 152
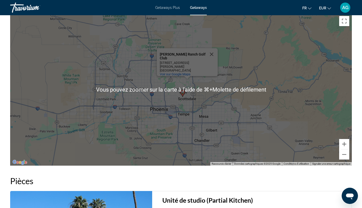
click at [240, 106] on div "Pour activer le glissement avec le clavier, appuyez sur Alt+Entrée. Une fois ce…" at bounding box center [181, 89] width 342 height 152
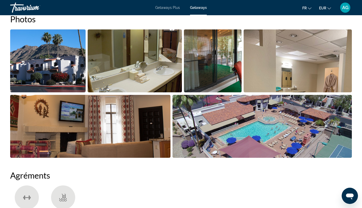
scroll to position [250, 0]
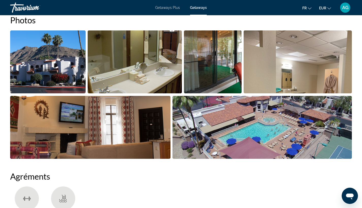
click at [71, 74] on img "Open full-screen image slider" at bounding box center [47, 61] width 75 height 63
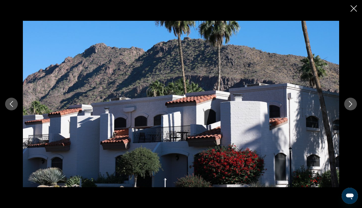
click at [336, 105] on icon "Next image" at bounding box center [351, 104] width 6 height 6
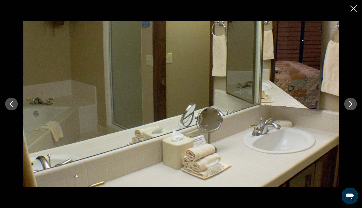
click at [336, 105] on icon "Next image" at bounding box center [351, 104] width 6 height 6
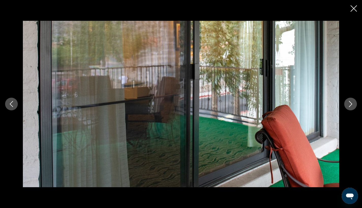
click at [336, 105] on icon "Next image" at bounding box center [351, 104] width 6 height 6
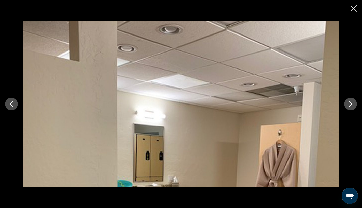
scroll to position [199, 0]
click at [336, 106] on icon "Next image" at bounding box center [351, 104] width 6 height 6
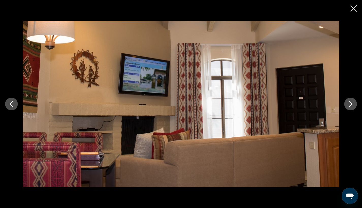
click at [336, 108] on button "Next image" at bounding box center [350, 104] width 13 height 13
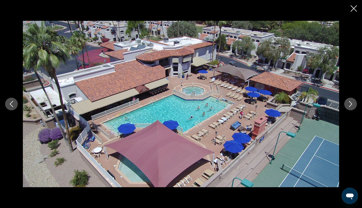
click at [336, 107] on button "Next image" at bounding box center [350, 104] width 13 height 13
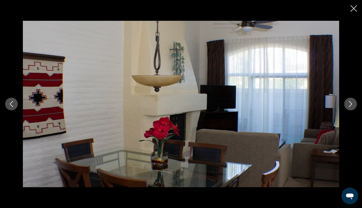
click at [336, 107] on button "Next image" at bounding box center [350, 104] width 13 height 13
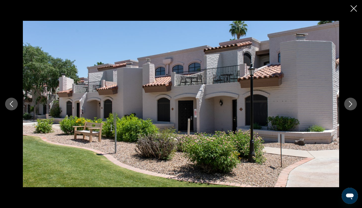
click at [336, 107] on button "Next image" at bounding box center [350, 104] width 13 height 13
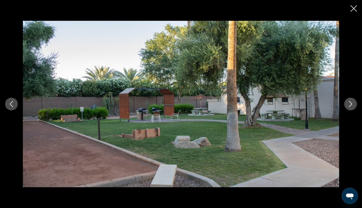
click at [336, 107] on button "Next image" at bounding box center [350, 104] width 13 height 13
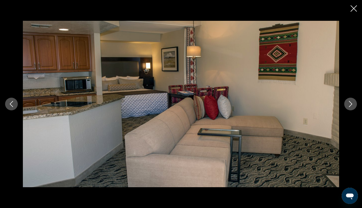
click at [336, 107] on button "Next image" at bounding box center [350, 104] width 13 height 13
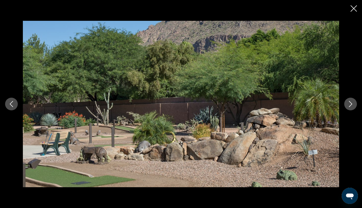
click at [336, 107] on button "Next image" at bounding box center [350, 104] width 13 height 13
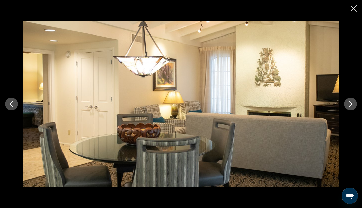
click at [336, 107] on icon "Next image" at bounding box center [351, 104] width 6 height 6
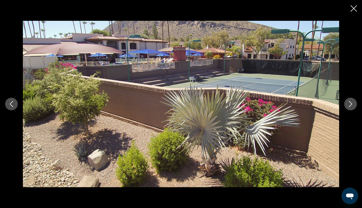
click at [336, 103] on icon "Next image" at bounding box center [351, 104] width 6 height 6
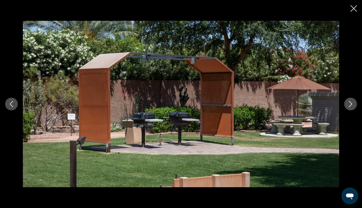
click at [336, 103] on icon "Next image" at bounding box center [351, 104] width 6 height 6
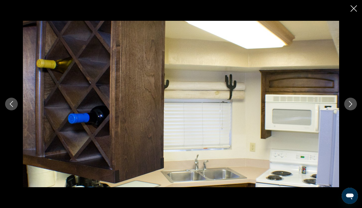
click at [336, 103] on icon "Next image" at bounding box center [351, 104] width 6 height 6
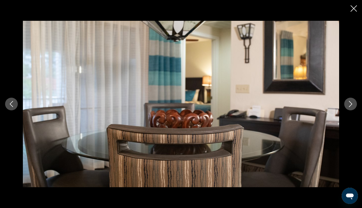
click at [336, 103] on icon "Next image" at bounding box center [351, 104] width 6 height 6
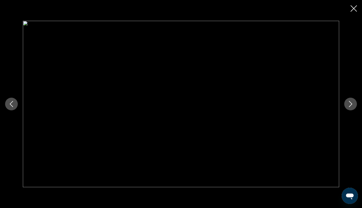
click at [336, 106] on icon "Next image" at bounding box center [351, 104] width 6 height 6
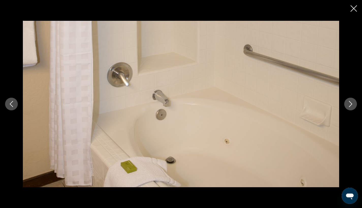
click at [336, 106] on icon "Next image" at bounding box center [351, 104] width 6 height 6
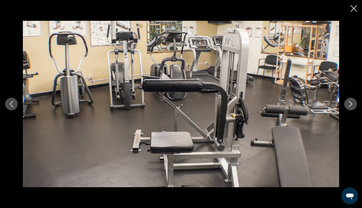
click at [336, 106] on icon "Next image" at bounding box center [351, 104] width 6 height 6
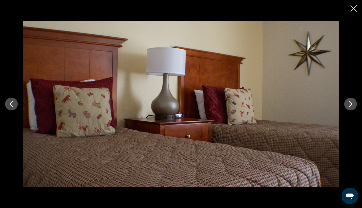
click at [336, 106] on icon "Next image" at bounding box center [351, 104] width 6 height 6
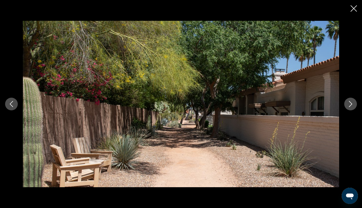
click at [336, 106] on icon "Next image" at bounding box center [351, 104] width 6 height 6
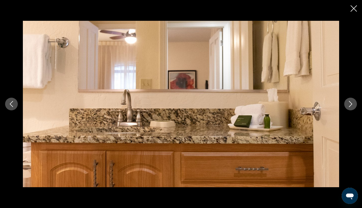
click at [336, 106] on icon "Next image" at bounding box center [351, 104] width 6 height 6
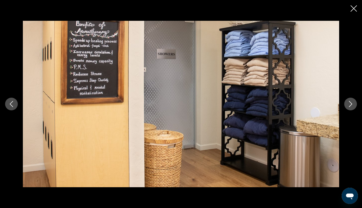
click at [336, 106] on icon "Next image" at bounding box center [351, 104] width 6 height 6
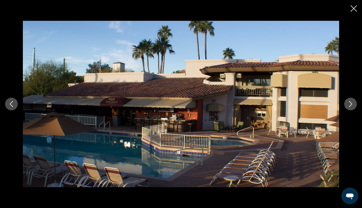
click at [336, 106] on icon "Next image" at bounding box center [351, 104] width 6 height 6
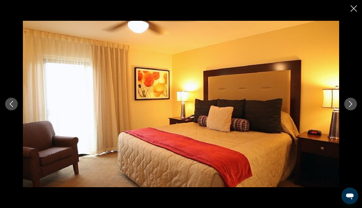
click at [336, 106] on icon "Next image" at bounding box center [351, 104] width 6 height 6
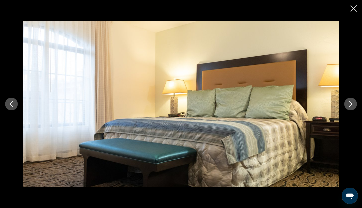
click at [336, 11] on icon "Close slideshow" at bounding box center [354, 8] width 6 height 6
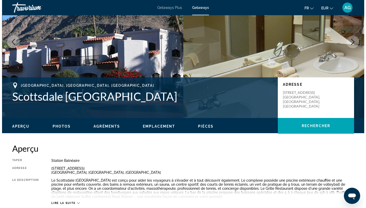
scroll to position [0, 0]
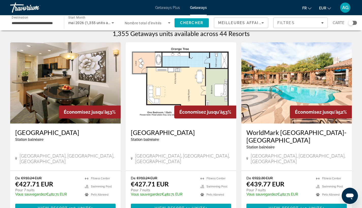
scroll to position [12, 0]
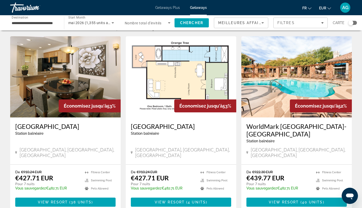
click at [284, 129] on h3 "WorldMark [GEOGRAPHIC_DATA]-[GEOGRAPHIC_DATA]" at bounding box center [296, 130] width 100 height 15
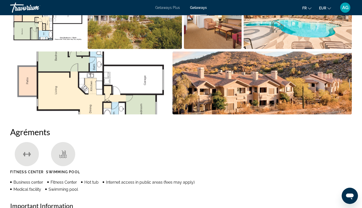
scroll to position [198, 0]
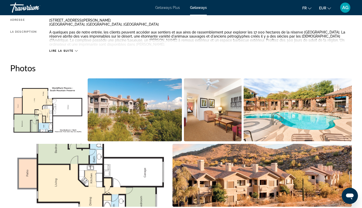
click at [172, 119] on img "Open full-screen image slider" at bounding box center [135, 109] width 95 height 63
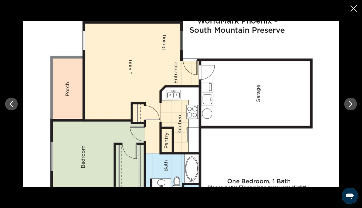
click at [336, 103] on icon "Next image" at bounding box center [350, 104] width 3 height 6
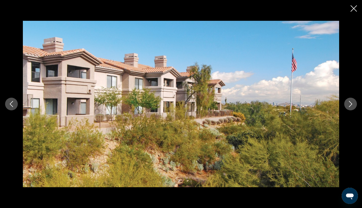
click at [336, 103] on icon "Next image" at bounding box center [350, 104] width 3 height 6
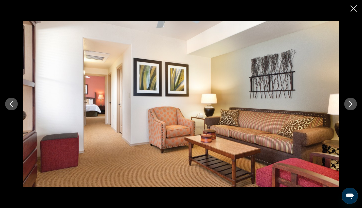
click at [336, 103] on icon "Next image" at bounding box center [350, 104] width 3 height 6
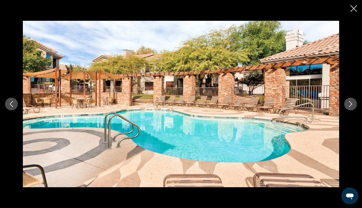
click at [336, 103] on icon "Next image" at bounding box center [350, 104] width 3 height 6
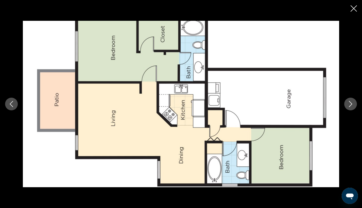
click at [336, 103] on icon "Next image" at bounding box center [350, 104] width 3 height 6
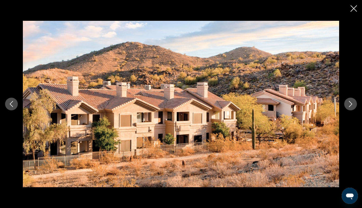
click at [336, 103] on icon "Next image" at bounding box center [350, 104] width 3 height 6
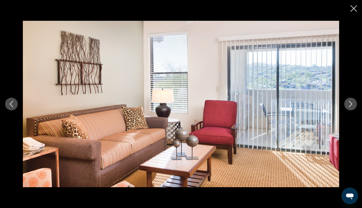
click at [336, 103] on icon "Next image" at bounding box center [350, 104] width 3 height 6
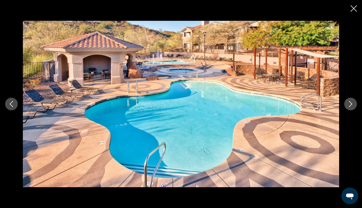
click at [336, 103] on icon "Next image" at bounding box center [351, 104] width 6 height 6
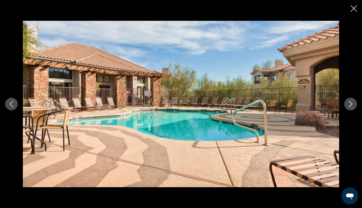
click at [336, 10] on div "prev next" at bounding box center [181, 104] width 362 height 208
click at [336, 8] on icon "Close slideshow" at bounding box center [354, 8] width 6 height 6
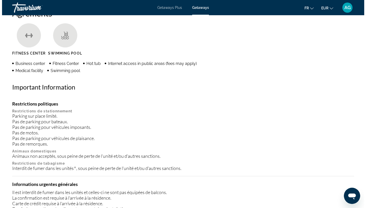
scroll to position [0, 0]
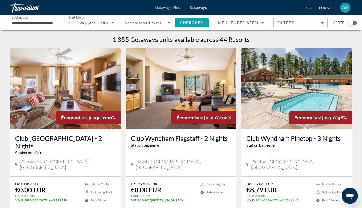
click at [336, 23] on div "Search widget" at bounding box center [352, 23] width 9 height 4
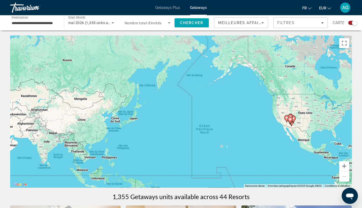
drag, startPoint x: 131, startPoint y: 72, endPoint x: 316, endPoint y: 82, distance: 185.5
click at [316, 82] on div "Pour activer le glissement avec le clavier, appuyez sur Alt+Entrée. Une fois ce…" at bounding box center [181, 112] width 342 height 152
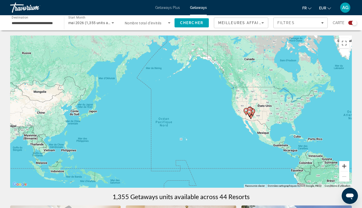
click at [336, 167] on button "Zoom avant" at bounding box center [344, 166] width 10 height 10
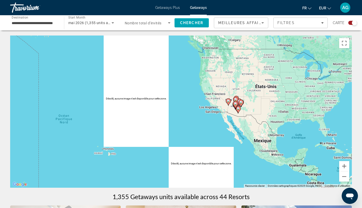
drag, startPoint x: 293, startPoint y: 134, endPoint x: 203, endPoint y: 131, distance: 89.5
click at [212, 129] on div "Pour activer le glissement avec le clavier, appuyez sur Alt+Entrée. Une fois ce…" at bounding box center [181, 112] width 342 height 152
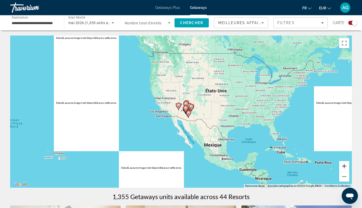
click at [336, 169] on button "Zoom avant" at bounding box center [344, 166] width 10 height 10
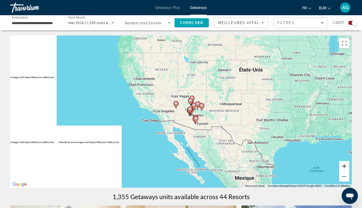
click at [336, 169] on button "Zoom avant" at bounding box center [344, 166] width 10 height 10
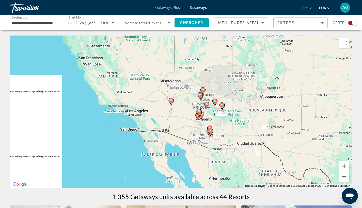
click at [336, 169] on button "Zoom avant" at bounding box center [344, 166] width 10 height 10
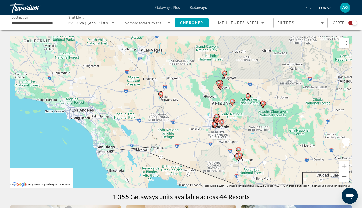
click at [336, 169] on button "Zoom avant" at bounding box center [344, 166] width 10 height 10
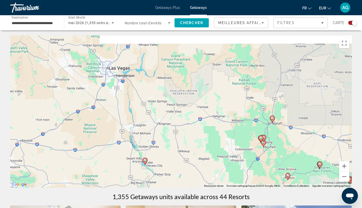
drag, startPoint x: 229, startPoint y: 91, endPoint x: 233, endPoint y: 173, distance: 82.4
click at [233, 173] on div "Pour activer le glissement avec le clavier, appuyez sur Alt+Entrée. Une fois ce…" at bounding box center [181, 112] width 342 height 152
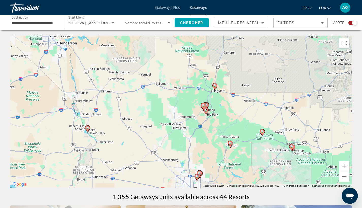
drag, startPoint x: 315, startPoint y: 169, endPoint x: 216, endPoint y: 131, distance: 106.1
click at [216, 131] on div "Pour activer le glissement avec le clavier, appuyez sur Alt+Entrée. Une fois ce…" at bounding box center [181, 112] width 342 height 152
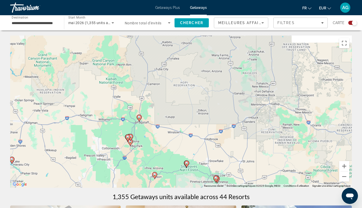
drag, startPoint x: 271, startPoint y: 171, endPoint x: 273, endPoint y: 178, distance: 6.8
click at [273, 178] on div "Pour activer le glissement avec le clavier, appuyez sur Alt+Entrée. Une fois ce…" at bounding box center [181, 112] width 342 height 152
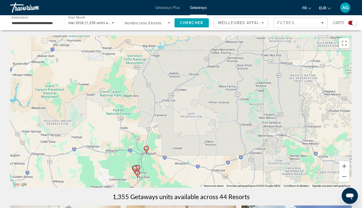
drag, startPoint x: 234, startPoint y: 175, endPoint x: 238, endPoint y: 148, distance: 27.4
click at [236, 159] on div "Pour activer le glissement avec le clavier, appuyez sur Alt+Entrée. Une fois ce…" at bounding box center [181, 112] width 342 height 152
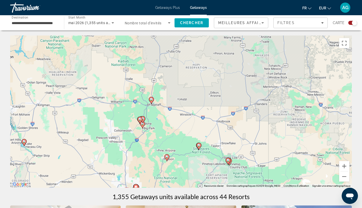
drag, startPoint x: 234, startPoint y: 174, endPoint x: 240, endPoint y: 138, distance: 36.3
click at [239, 142] on div "Pour activer le glissement avec le clavier, appuyez sur Alt+Entrée. Une fois ce…" at bounding box center [181, 112] width 342 height 152
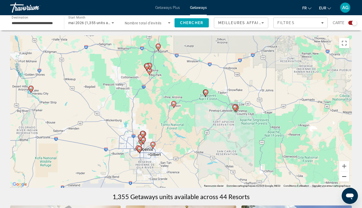
click at [336, 177] on button "Zoom arrière" at bounding box center [344, 177] width 10 height 10
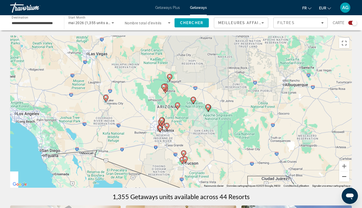
click at [336, 177] on button "Zoom arrière" at bounding box center [344, 177] width 10 height 10
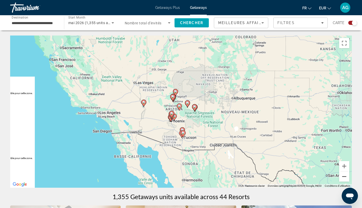
click at [336, 177] on button "Zoom arrière" at bounding box center [344, 177] width 10 height 10
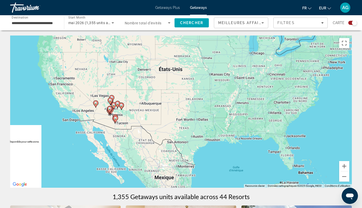
drag, startPoint x: 333, startPoint y: 124, endPoint x: 257, endPoint y: 122, distance: 76.2
click at [259, 122] on div "Pour activer le glissement avec le clavier, appuyez sur Alt+Entrée. Une fois ce…" at bounding box center [181, 112] width 342 height 152
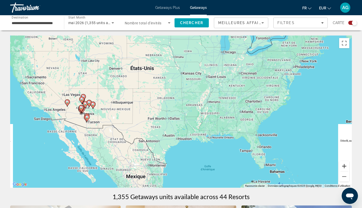
click at [336, 166] on button "Zoom avant" at bounding box center [344, 166] width 10 height 10
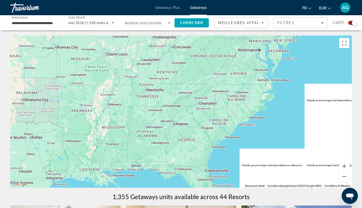
drag, startPoint x: 245, startPoint y: 116, endPoint x: 192, endPoint y: 133, distance: 56.6
click at [189, 130] on div "Pour activer le glissement avec le clavier, appuyez sur Alt+Entrée. Une fois ce…" at bounding box center [181, 112] width 342 height 152
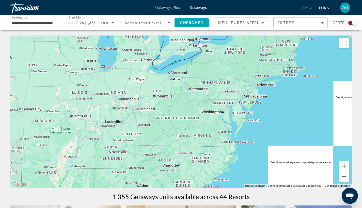
drag, startPoint x: 255, startPoint y: 102, endPoint x: 233, endPoint y: 161, distance: 63.4
click at [233, 161] on div "Main content" at bounding box center [181, 112] width 342 height 152
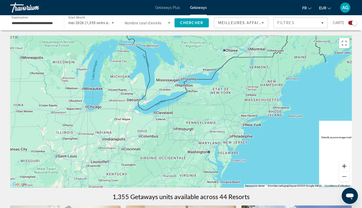
click at [336, 167] on button "Zoom avant" at bounding box center [344, 166] width 10 height 10
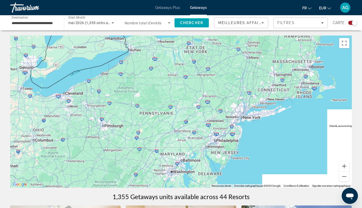
drag, startPoint x: 302, startPoint y: 170, endPoint x: 236, endPoint y: 150, distance: 69.2
click at [236, 150] on div "Main content" at bounding box center [181, 112] width 342 height 152
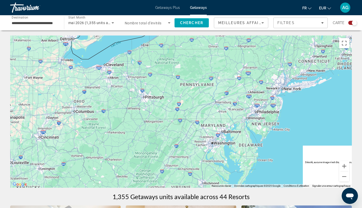
drag, startPoint x: 210, startPoint y: 97, endPoint x: 212, endPoint y: 96, distance: 2.7
click at [211, 96] on div "Main content" at bounding box center [181, 112] width 342 height 152
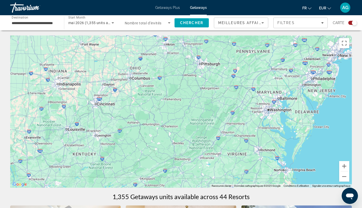
drag, startPoint x: 193, startPoint y: 150, endPoint x: 216, endPoint y: 111, distance: 45.7
click at [205, 121] on div "Main content" at bounding box center [181, 112] width 342 height 152
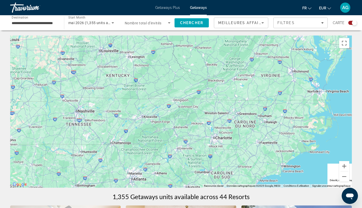
drag, startPoint x: 224, startPoint y: 151, endPoint x: 215, endPoint y: 108, distance: 43.2
click at [216, 113] on div "Main content" at bounding box center [181, 112] width 342 height 152
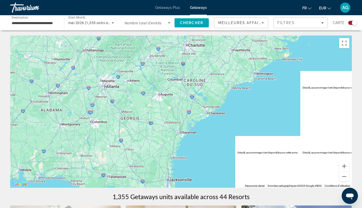
drag, startPoint x: 199, startPoint y: 142, endPoint x: 235, endPoint y: 86, distance: 66.5
click at [217, 100] on div "Main content" at bounding box center [181, 112] width 342 height 152
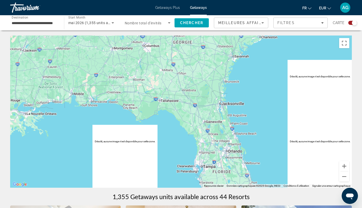
drag, startPoint x: 228, startPoint y: 145, endPoint x: 230, endPoint y: 120, distance: 25.7
click at [230, 120] on div "Main content" at bounding box center [181, 112] width 342 height 152
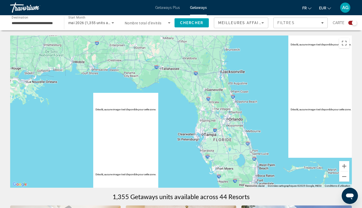
drag, startPoint x: 240, startPoint y: 124, endPoint x: 246, endPoint y: 107, distance: 18.0
click at [244, 116] on div "Main content" at bounding box center [181, 112] width 342 height 152
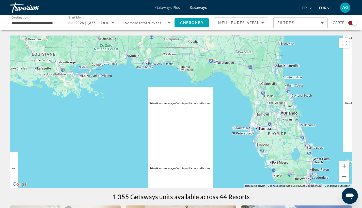
drag, startPoint x: 252, startPoint y: 141, endPoint x: 260, endPoint y: 157, distance: 17.7
click at [260, 157] on div "Main content" at bounding box center [181, 112] width 342 height 152
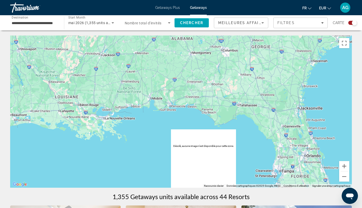
drag, startPoint x: 251, startPoint y: 130, endPoint x: 258, endPoint y: 148, distance: 19.4
click at [258, 148] on div "Main content" at bounding box center [181, 112] width 342 height 152
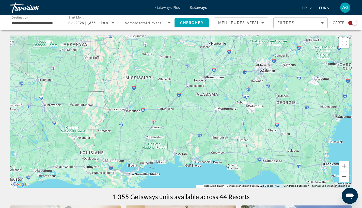
drag, startPoint x: 154, startPoint y: 141, endPoint x: 224, endPoint y: 130, distance: 70.2
click at [203, 124] on div "Main content" at bounding box center [181, 112] width 342 height 152
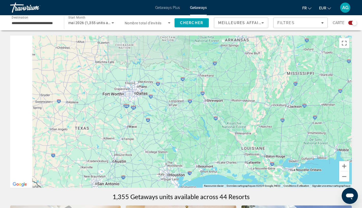
drag, startPoint x: 184, startPoint y: 133, endPoint x: 235, endPoint y: 161, distance: 58.6
click at [234, 162] on div "Main content" at bounding box center [181, 112] width 342 height 152
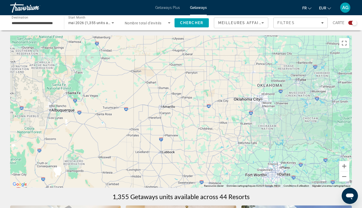
drag, startPoint x: 161, startPoint y: 127, endPoint x: 196, endPoint y: 136, distance: 36.5
click at [193, 135] on div "Pour activer le glissement avec le clavier, appuyez sur Alt+Entrée. Une fois ce…" at bounding box center [181, 112] width 342 height 152
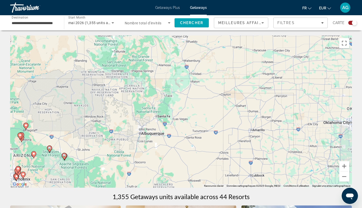
drag, startPoint x: 219, startPoint y: 118, endPoint x: 96, endPoint y: 58, distance: 137.1
click at [117, 65] on div "Pour activer le glissement avec le clavier, appuyez sur Alt+Entrée. Une fois ce…" at bounding box center [181, 112] width 342 height 152
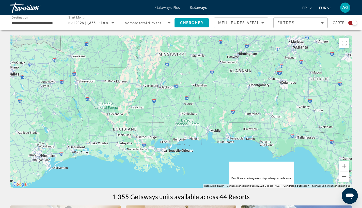
drag, startPoint x: 218, startPoint y: 75, endPoint x: 186, endPoint y: 109, distance: 46.6
click at [187, 109] on div "Main content" at bounding box center [181, 112] width 342 height 152
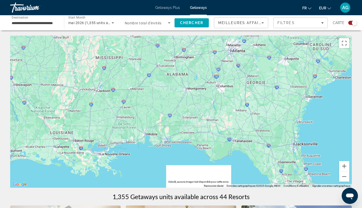
drag, startPoint x: 254, startPoint y: 116, endPoint x: 188, endPoint y: 112, distance: 65.2
click at [219, 114] on div "Main content" at bounding box center [181, 112] width 342 height 152
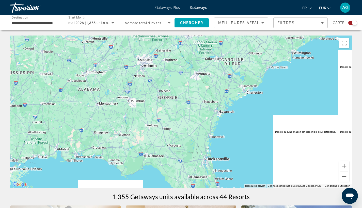
drag, startPoint x: 214, startPoint y: 117, endPoint x: 215, endPoint y: 129, distance: 12.5
click at [215, 128] on div "Main content" at bounding box center [181, 112] width 342 height 152
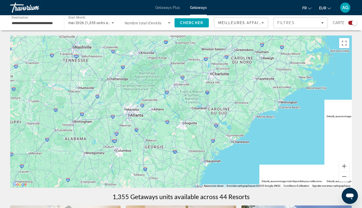
drag, startPoint x: 235, startPoint y: 106, endPoint x: 216, endPoint y: 121, distance: 24.6
click at [216, 121] on div "Main content" at bounding box center [181, 112] width 342 height 152
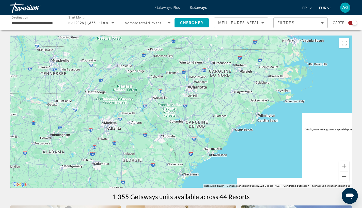
drag, startPoint x: 228, startPoint y: 118, endPoint x: 222, endPoint y: 122, distance: 6.5
click at [223, 121] on div "Main content" at bounding box center [181, 112] width 342 height 152
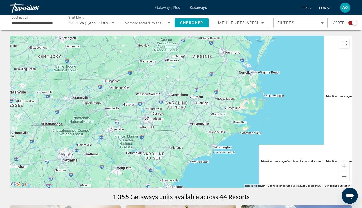
drag, startPoint x: 223, startPoint y: 112, endPoint x: 210, endPoint y: 121, distance: 15.4
click at [212, 119] on div "Main content" at bounding box center [181, 112] width 342 height 152
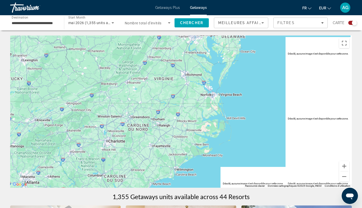
click at [223, 121] on div "Main content" at bounding box center [181, 112] width 342 height 152
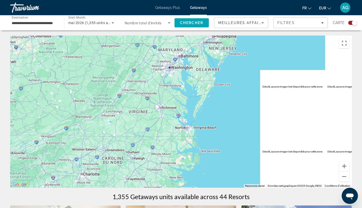
drag, startPoint x: 232, startPoint y: 103, endPoint x: 233, endPoint y: 131, distance: 27.7
click at [233, 131] on div "Main content" at bounding box center [181, 112] width 342 height 152
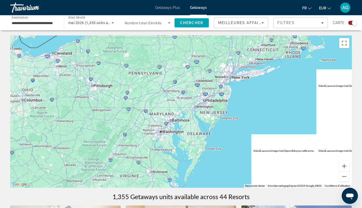
drag, startPoint x: 242, startPoint y: 118, endPoint x: 223, endPoint y: 119, distance: 18.3
click at [226, 119] on div "Main content" at bounding box center [181, 112] width 342 height 152
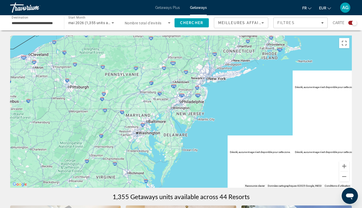
drag, startPoint x: 121, startPoint y: 156, endPoint x: 170, endPoint y: 117, distance: 62.8
click at [156, 121] on div "Main content" at bounding box center [181, 112] width 342 height 152
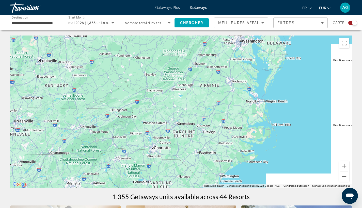
drag, startPoint x: 147, startPoint y: 151, endPoint x: 188, endPoint y: 116, distance: 54.6
click at [161, 128] on div "Main content" at bounding box center [181, 112] width 342 height 152
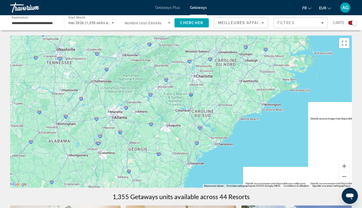
drag, startPoint x: 121, startPoint y: 131, endPoint x: 166, endPoint y: 118, distance: 46.4
click at [159, 121] on div "Main content" at bounding box center [181, 112] width 342 height 152
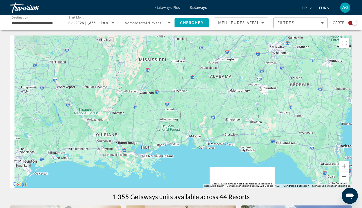
drag, startPoint x: 157, startPoint y: 154, endPoint x: 169, endPoint y: 132, distance: 25.3
click at [169, 132] on div "Main content" at bounding box center [181, 112] width 342 height 152
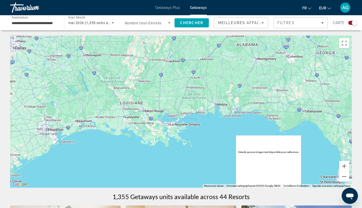
drag, startPoint x: 190, startPoint y: 119, endPoint x: 223, endPoint y: 125, distance: 33.3
click at [220, 125] on div "Main content" at bounding box center [181, 112] width 342 height 152
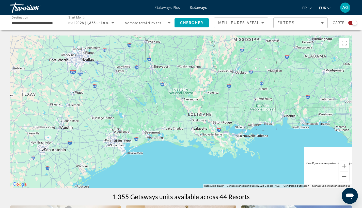
drag, startPoint x: 168, startPoint y: 117, endPoint x: 212, endPoint y: 115, distance: 43.5
click at [206, 115] on div "Main content" at bounding box center [181, 112] width 342 height 152
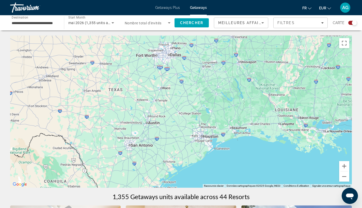
click at [24, 21] on input "**********" at bounding box center [35, 23] width 46 height 6
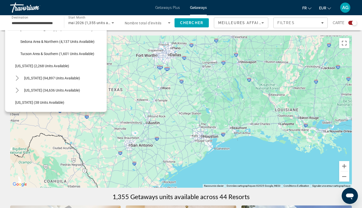
scroll to position [61, 0]
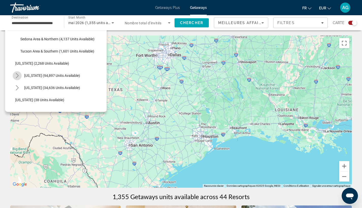
click at [19, 75] on icon "Toggle California (94,897 units available) submenu" at bounding box center [17, 75] width 5 height 5
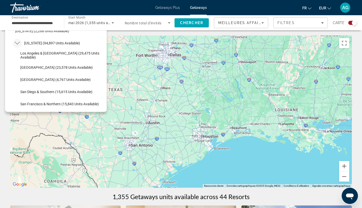
scroll to position [99, 0]
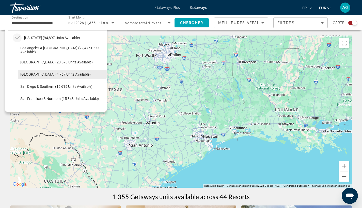
click at [58, 77] on span "Select destination: Palm Springs (4,767 units available)" at bounding box center [62, 74] width 89 height 12
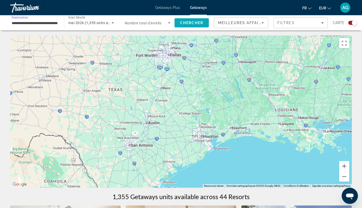
click at [187, 25] on span "Search" at bounding box center [192, 23] width 34 height 12
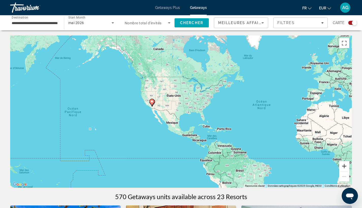
click at [336, 167] on button "Zoom avant" at bounding box center [344, 166] width 10 height 10
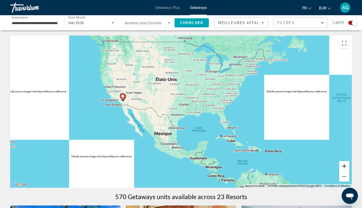
click at [336, 167] on button "Zoom avant" at bounding box center [344, 166] width 10 height 10
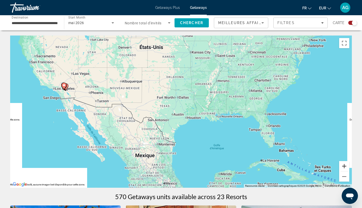
click at [336, 167] on button "Zoom avant" at bounding box center [344, 166] width 10 height 10
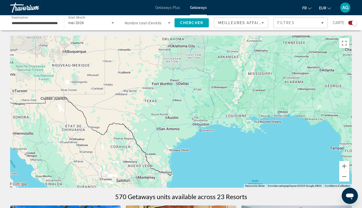
drag, startPoint x: 118, startPoint y: 107, endPoint x: 268, endPoint y: 116, distance: 150.4
click at [267, 115] on div "Pour activer le glissement avec le clavier, appuyez sur Alt+Entrée. Une fois ce…" at bounding box center [181, 112] width 342 height 152
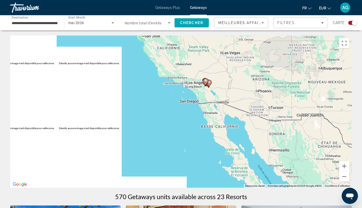
drag, startPoint x: 227, startPoint y: 101, endPoint x: 200, endPoint y: 132, distance: 40.5
click at [200, 132] on div "Pour activer le glissement avec le clavier, appuyez sur Alt+Entrée. Une fois ce…" at bounding box center [181, 112] width 342 height 152
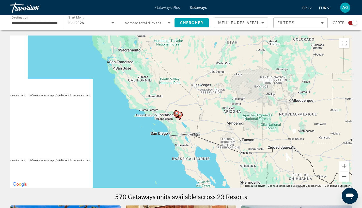
click at [336, 167] on button "Zoom avant" at bounding box center [344, 166] width 10 height 10
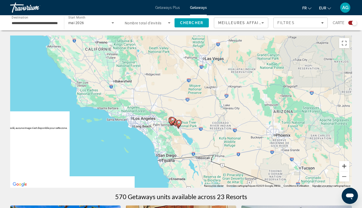
click at [336, 166] on button "Zoom avant" at bounding box center [344, 166] width 10 height 10
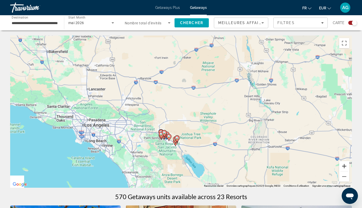
click at [336, 166] on button "Zoom avant" at bounding box center [344, 166] width 10 height 10
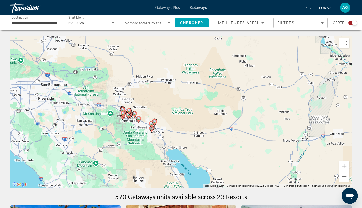
drag, startPoint x: 225, startPoint y: 169, endPoint x: 204, endPoint y: 119, distance: 54.7
click at [208, 122] on div "Pour activer le glissement avec le clavier, appuyez sur Alt+Entrée. Une fois ce…" at bounding box center [181, 112] width 342 height 152
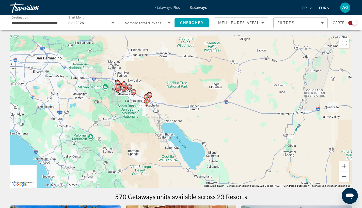
click at [336, 168] on button "Zoom avant" at bounding box center [344, 166] width 10 height 10
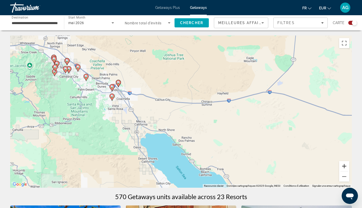
click at [336, 168] on button "Zoom avant" at bounding box center [344, 166] width 10 height 10
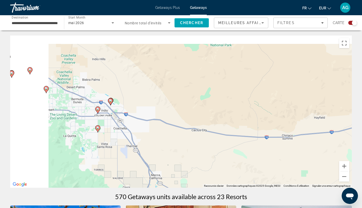
drag, startPoint x: 188, startPoint y: 127, endPoint x: 276, endPoint y: 179, distance: 102.2
click at [276, 179] on div "Pour activer le glissement avec le clavier, appuyez sur Alt+Entrée. Une fois ce…" at bounding box center [181, 112] width 342 height 152
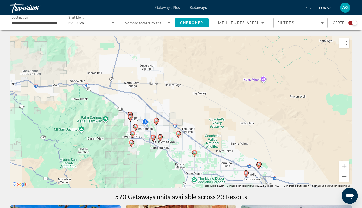
drag, startPoint x: 145, startPoint y: 161, endPoint x: 216, endPoint y: 110, distance: 87.7
click at [211, 113] on div "Pour activer le glissement avec le clavier, appuyez sur Alt+Entrée. Une fois ce…" at bounding box center [181, 112] width 342 height 152
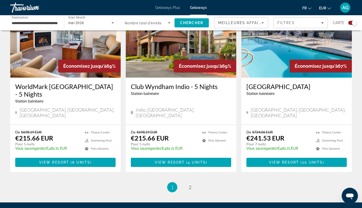
scroll to position [734, 0]
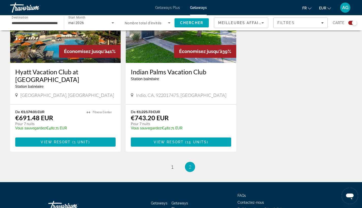
scroll to position [798, 0]
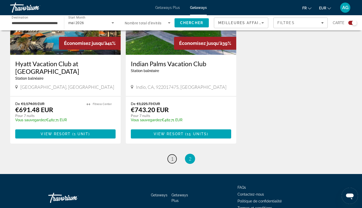
click at [171, 156] on span "1" at bounding box center [172, 159] width 3 height 6
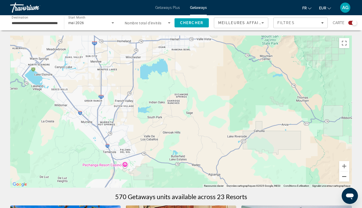
click at [336, 177] on button "Zoom arrière" at bounding box center [344, 177] width 10 height 10
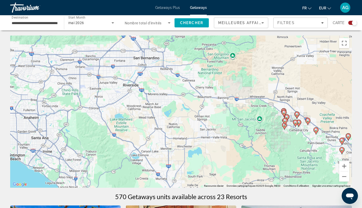
drag, startPoint x: 175, startPoint y: 91, endPoint x: 218, endPoint y: 156, distance: 77.6
click at [218, 156] on div "Pour activer le glissement avec le clavier, appuyez sur Alt+Entrée. Une fois ce…" at bounding box center [181, 112] width 342 height 152
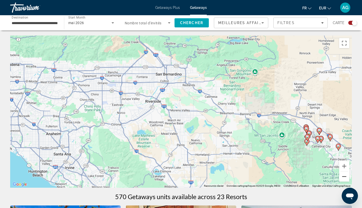
click at [336, 178] on button "Zoom arrière" at bounding box center [344, 177] width 10 height 10
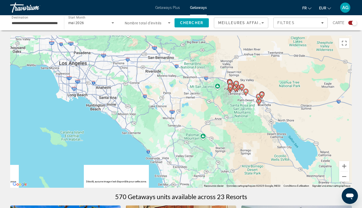
drag, startPoint x: 213, startPoint y: 120, endPoint x: 205, endPoint y: 101, distance: 20.4
click at [205, 101] on div "Pour activer le glissement avec le clavier, appuyez sur Alt+Entrée. Une fois ce…" at bounding box center [181, 112] width 342 height 152
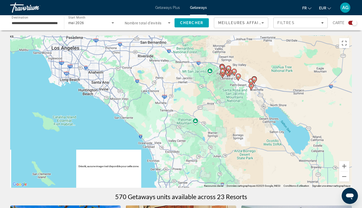
click at [38, 25] on input "**********" at bounding box center [35, 23] width 46 height 6
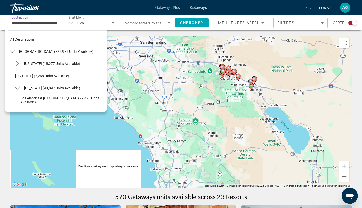
scroll to position [55, 0]
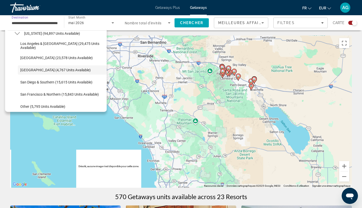
click at [37, 23] on input "**********" at bounding box center [35, 23] width 46 height 6
click at [39, 44] on span "Los Angeles & [GEOGRAPHIC_DATA] (29,475 units available)" at bounding box center [62, 46] width 84 height 8
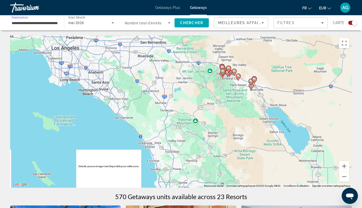
type input "**********"
click at [191, 21] on span "Chercher" at bounding box center [191, 23] width 23 height 4
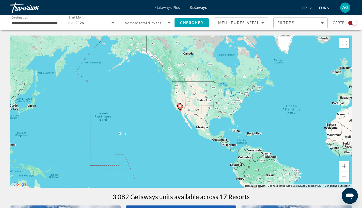
click at [336, 167] on button "Zoom avant" at bounding box center [344, 166] width 10 height 10
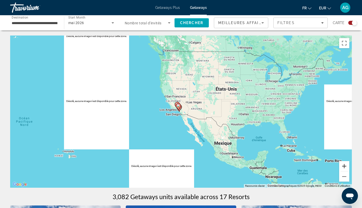
click at [336, 167] on button "Zoom avant" at bounding box center [344, 166] width 10 height 10
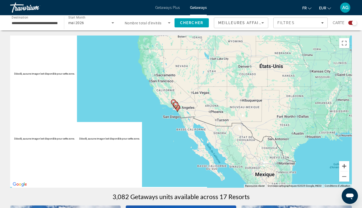
click at [336, 167] on button "Zoom avant" at bounding box center [344, 166] width 10 height 10
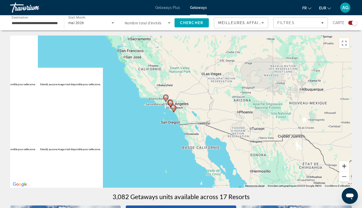
click at [336, 167] on button "Zoom avant" at bounding box center [344, 166] width 10 height 10
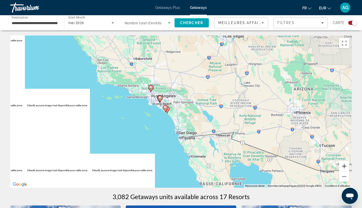
click at [336, 167] on button "Zoom avant" at bounding box center [344, 166] width 10 height 10
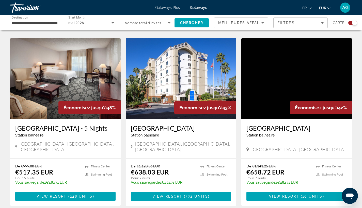
scroll to position [802, 0]
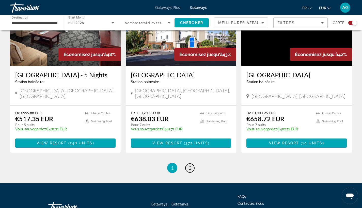
click at [191, 164] on link "page 2" at bounding box center [189, 168] width 9 height 9
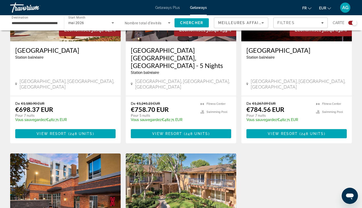
scroll to position [441, 0]
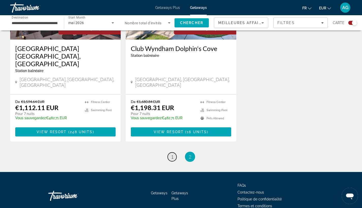
click at [174, 153] on link "page 1" at bounding box center [172, 157] width 9 height 9
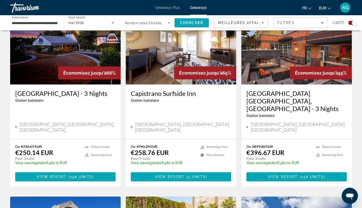
scroll to position [527, 0]
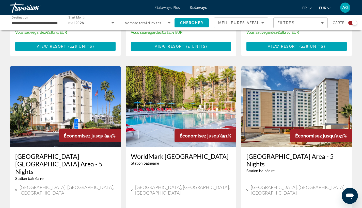
click at [144, 100] on img "Main content" at bounding box center [181, 106] width 111 height 81
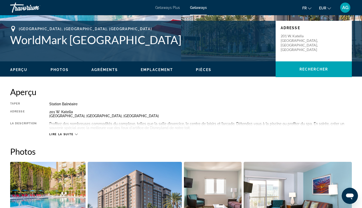
scroll to position [206, 0]
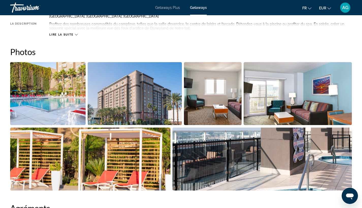
click at [72, 113] on img "Open full-screen image slider" at bounding box center [47, 93] width 75 height 63
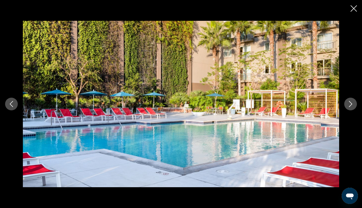
click at [336, 104] on icon "Next image" at bounding box center [351, 104] width 6 height 6
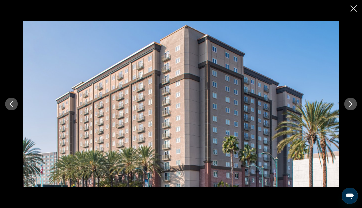
click at [336, 104] on icon "Next image" at bounding box center [351, 104] width 6 height 6
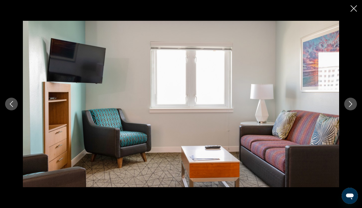
click at [336, 104] on icon "Next image" at bounding box center [351, 104] width 6 height 6
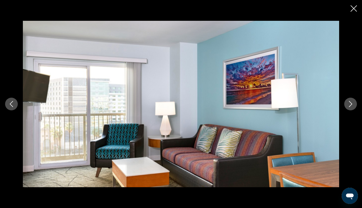
click at [336, 104] on icon "Next image" at bounding box center [351, 104] width 6 height 6
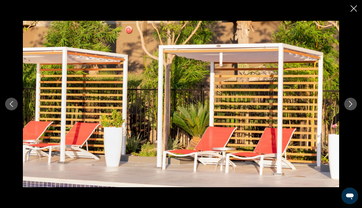
click at [336, 104] on icon "Next image" at bounding box center [351, 104] width 6 height 6
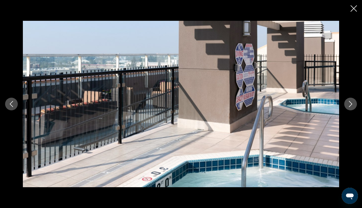
click at [336, 104] on icon "Next image" at bounding box center [351, 104] width 6 height 6
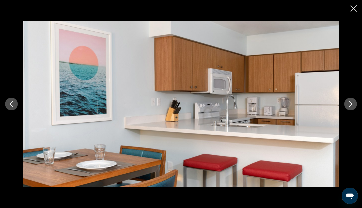
click at [336, 104] on icon "Next image" at bounding box center [351, 104] width 6 height 6
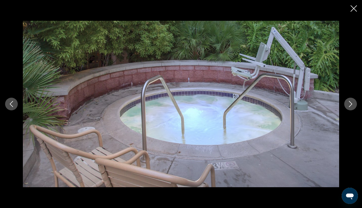
click at [336, 104] on icon "Next image" at bounding box center [351, 104] width 6 height 6
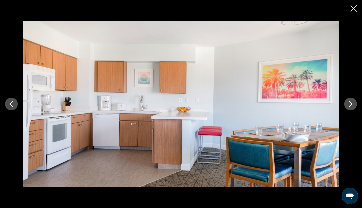
click at [336, 104] on icon "Next image" at bounding box center [351, 104] width 6 height 6
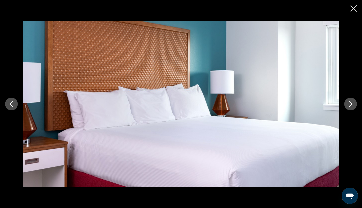
click at [336, 104] on icon "Next image" at bounding box center [351, 104] width 6 height 6
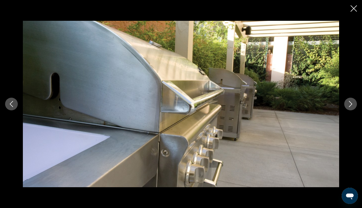
click at [336, 104] on icon "Next image" at bounding box center [351, 104] width 6 height 6
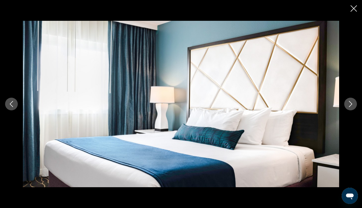
click at [336, 104] on icon "Next image" at bounding box center [351, 104] width 6 height 6
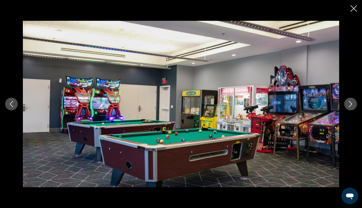
click at [336, 104] on icon "Next image" at bounding box center [351, 104] width 6 height 6
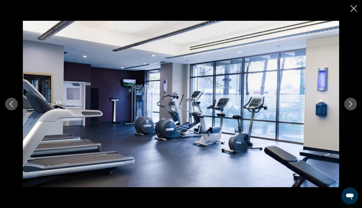
click at [336, 104] on icon "Next image" at bounding box center [351, 104] width 6 height 6
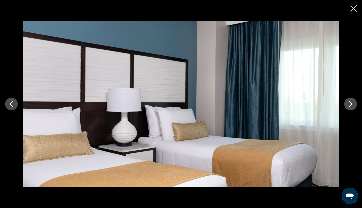
click at [336, 7] on icon "Close slideshow" at bounding box center [354, 8] width 6 height 6
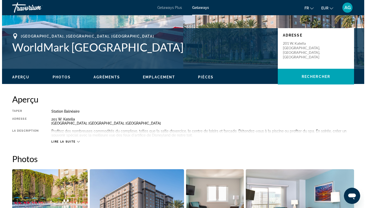
scroll to position [0, 0]
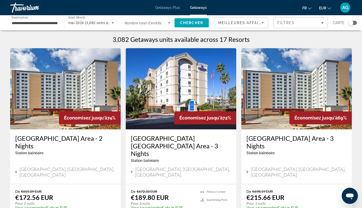
click at [29, 24] on input "**********" at bounding box center [35, 23] width 46 height 6
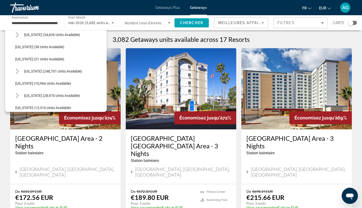
scroll to position [144, 0]
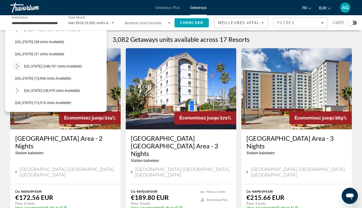
click at [18, 65] on icon "Toggle Florida (248,701 units available) submenu" at bounding box center [17, 66] width 5 height 5
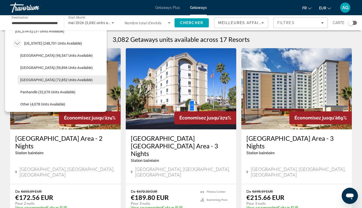
scroll to position [168, 0]
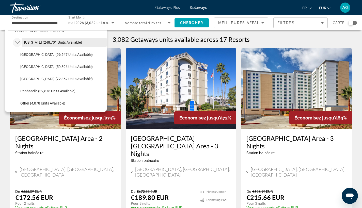
click at [47, 45] on span "Select destination: Florida (248,701 units available)" at bounding box center [64, 42] width 85 height 12
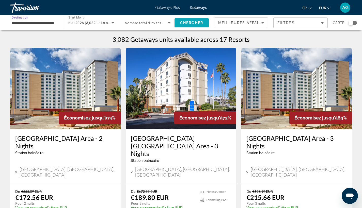
click at [184, 23] on span "Chercher" at bounding box center [191, 23] width 23 height 4
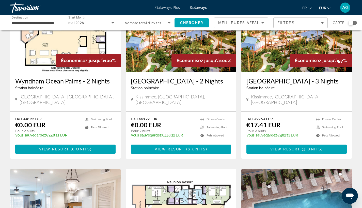
scroll to position [637, 0]
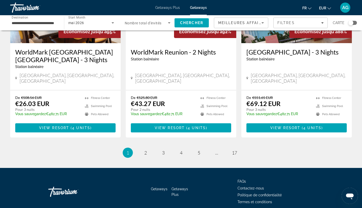
click at [336, 22] on div "Search widget" at bounding box center [350, 22] width 5 height 5
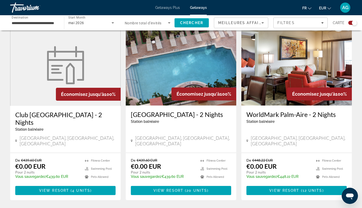
scroll to position [0, 0]
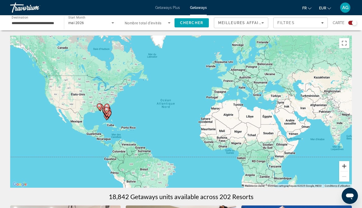
click at [336, 167] on button "Zoom avant" at bounding box center [344, 166] width 10 height 10
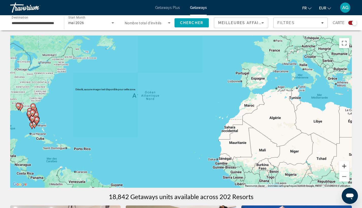
click at [336, 167] on button "Zoom avant" at bounding box center [344, 166] width 10 height 10
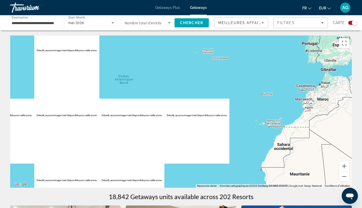
drag, startPoint x: 195, startPoint y: 91, endPoint x: 362, endPoint y: 84, distance: 167.6
click at [336, 84] on html "**********" at bounding box center [181, 104] width 362 height 208
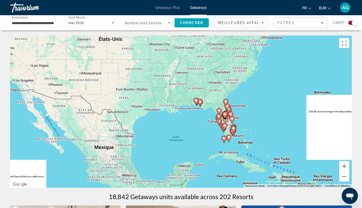
drag, startPoint x: 222, startPoint y: 99, endPoint x: 169, endPoint y: 128, distance: 60.9
click at [155, 132] on div "Pour activer le glissement avec le clavier, appuyez sur Alt+Entrée. Une fois ce…" at bounding box center [181, 112] width 342 height 152
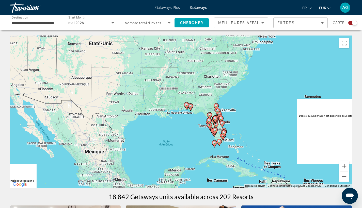
click at [336, 165] on button "Zoom avant" at bounding box center [344, 166] width 10 height 10
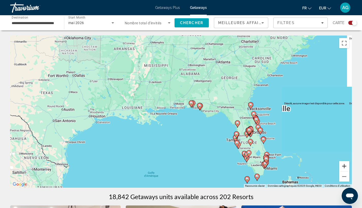
click at [336, 165] on button "Zoom avant" at bounding box center [344, 166] width 10 height 10
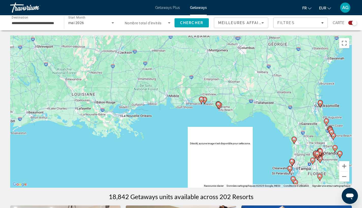
drag, startPoint x: 237, startPoint y: 112, endPoint x: 202, endPoint y: 93, distance: 39.4
click at [206, 94] on div "Pour activer le glissement avec le clavier, appuyez sur Alt+Entrée. Une fois ce…" at bounding box center [181, 112] width 342 height 152
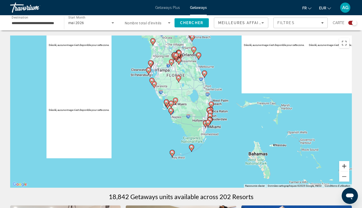
click at [336, 167] on button "Zoom avant" at bounding box center [344, 166] width 10 height 10
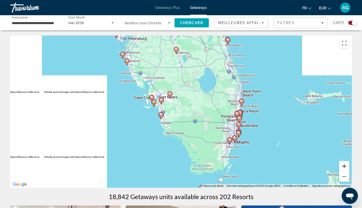
click at [336, 167] on button "Zoom avant" at bounding box center [344, 166] width 10 height 10
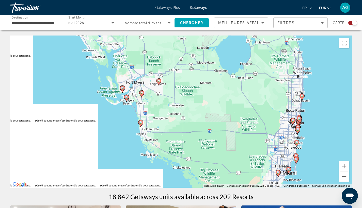
drag, startPoint x: 315, startPoint y: 115, endPoint x: 268, endPoint y: 168, distance: 70.9
click at [268, 168] on div "Pour activer le glissement avec le clavier, appuyez sur Alt+Entrée. Une fois ce…" at bounding box center [181, 112] width 342 height 152
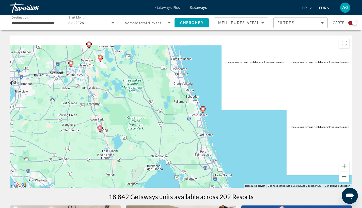
drag, startPoint x: 277, startPoint y: 115, endPoint x: 269, endPoint y: 165, distance: 51.0
click at [272, 168] on div "Pour activer le glissement avec le clavier, appuyez sur Alt+Entrée. Une fois ce…" at bounding box center [181, 112] width 342 height 152
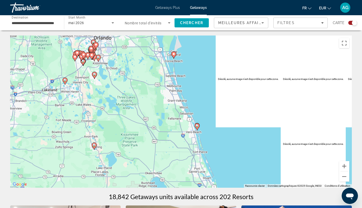
drag, startPoint x: 197, startPoint y: 101, endPoint x: 198, endPoint y: 97, distance: 4.6
click at [193, 90] on div "Pour activer le glissement avec le clavier, appuyez sur Alt+Entrée. Une fois ce…" at bounding box center [181, 112] width 342 height 152
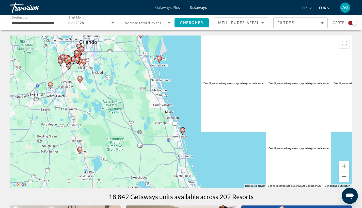
drag, startPoint x: 201, startPoint y: 126, endPoint x: 173, endPoint y: 132, distance: 28.8
click at [173, 132] on div "Pour activer le glissement avec le clavier, appuyez sur Alt+Entrée. Une fois ce…" at bounding box center [181, 112] width 342 height 152
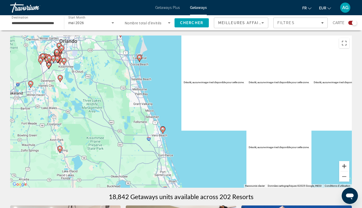
click at [336, 167] on button "Zoom avant" at bounding box center [344, 166] width 10 height 10
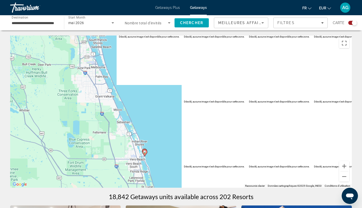
click at [155, 100] on div "Pour activer le glissement avec le clavier, appuyez sur Alt+Entrée. Une fois ce…" at bounding box center [181, 112] width 342 height 152
click at [165, 129] on div "Pour activer le glissement avec le clavier, appuyez sur Alt+Entrée. Une fois ce…" at bounding box center [181, 112] width 342 height 152
drag, startPoint x: 162, startPoint y: 124, endPoint x: 180, endPoint y: 163, distance: 43.1
click at [180, 163] on div "Pour activer le glissement avec le clavier, appuyez sur Alt+Entrée. Une fois ce…" at bounding box center [181, 112] width 342 height 152
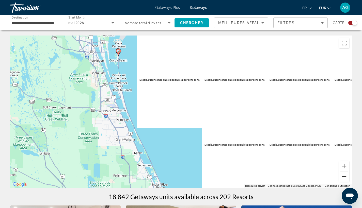
click at [336, 178] on button "Zoom arrière" at bounding box center [344, 177] width 10 height 10
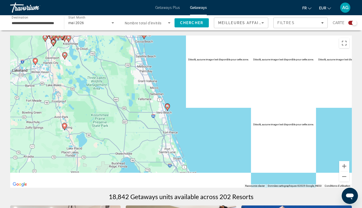
drag, startPoint x: 130, startPoint y: 124, endPoint x: 124, endPoint y: 78, distance: 46.3
click at [124, 78] on div "Pour activer le glissement avec le clavier, appuyez sur Alt+Entrée. Une fois ce…" at bounding box center [181, 112] width 342 height 152
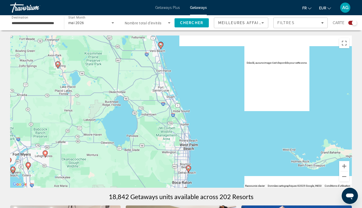
drag, startPoint x: 157, startPoint y: 155, endPoint x: 182, endPoint y: 94, distance: 66.2
click at [174, 107] on div "Pour activer le glissement avec le clavier, appuyez sur Alt+Entrée. Une fois ce…" at bounding box center [181, 112] width 342 height 152
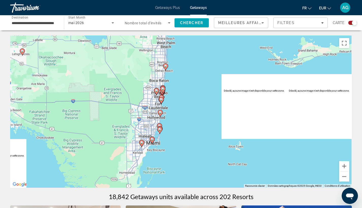
drag, startPoint x: 207, startPoint y: 100, endPoint x: 137, endPoint y: 126, distance: 74.6
click at [137, 126] on div "Pour activer le glissement avec le clavier, appuyez sur Alt+Entrée. Une fois ce…" at bounding box center [181, 112] width 342 height 152
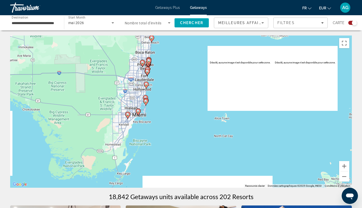
drag, startPoint x: 176, startPoint y: 135, endPoint x: 149, endPoint y: 108, distance: 38.3
click at [149, 108] on div "Pour activer le glissement avec le clavier, appuyez sur Alt+Entrée. Une fois ce…" at bounding box center [181, 112] width 342 height 152
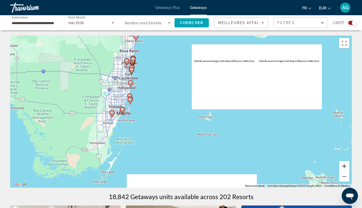
click at [336, 168] on button "Zoom avant" at bounding box center [344, 166] width 10 height 10
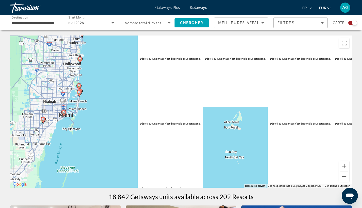
click at [336, 168] on button "Zoom avant" at bounding box center [344, 166] width 10 height 10
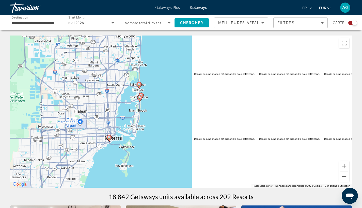
drag, startPoint x: 24, startPoint y: 87, endPoint x: 186, endPoint y: 106, distance: 163.0
click at [186, 106] on div "Pour activer le glissement avec le clavier, appuyez sur Alt+Entrée. Une fois ce…" at bounding box center [181, 112] width 342 height 152
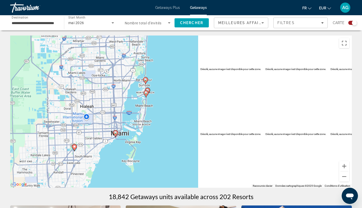
drag, startPoint x: 164, startPoint y: 142, endPoint x: 173, endPoint y: 135, distance: 11.0
click at [173, 135] on div "Pour activer le glissement avec le clavier, appuyez sur Alt+Entrée. Une fois ce…" at bounding box center [181, 112] width 342 height 152
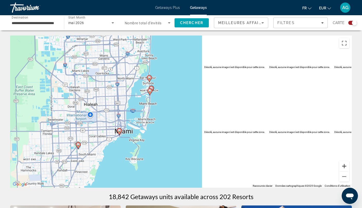
click at [336, 166] on button "Zoom avant" at bounding box center [344, 166] width 10 height 10
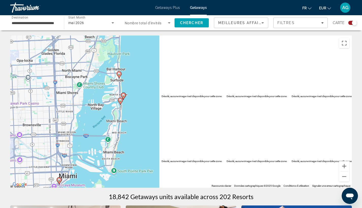
drag, startPoint x: 141, startPoint y: 90, endPoint x: 144, endPoint y: 116, distance: 26.0
click at [143, 115] on div "Pour activer le glissement avec le clavier, appuyez sur Alt+Entrée. Une fois ce…" at bounding box center [181, 112] width 342 height 152
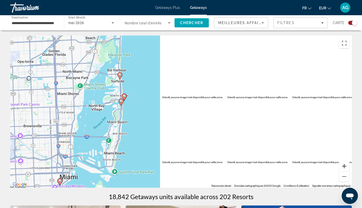
click at [336, 168] on button "Zoom avant" at bounding box center [344, 166] width 10 height 10
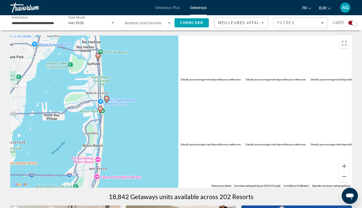
drag, startPoint x: 99, startPoint y: 95, endPoint x: 158, endPoint y: 109, distance: 60.1
click at [158, 109] on div "Pour activer le glissement avec le clavier, appuyez sur Alt+Entrée. Une fois ce…" at bounding box center [181, 112] width 342 height 152
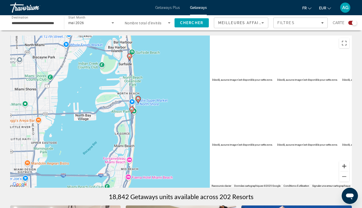
click at [336, 166] on button "Zoom avant" at bounding box center [344, 166] width 10 height 10
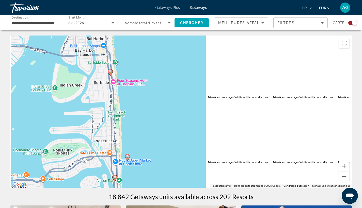
drag, startPoint x: 119, startPoint y: 71, endPoint x: 152, endPoint y: 142, distance: 78.2
click at [152, 142] on div "Pour activer le glissement avec le clavier, appuyez sur Alt+Entrée. Une fois ce…" at bounding box center [181, 112] width 342 height 152
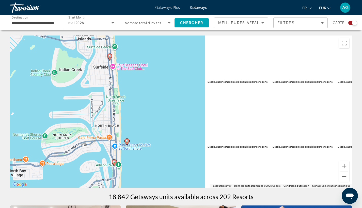
drag, startPoint x: 148, startPoint y: 116, endPoint x: 148, endPoint y: 107, distance: 9.4
click at [148, 107] on div "Pour activer le glissement avec le clavier, appuyez sur Alt+Entrée. Une fois ce…" at bounding box center [181, 112] width 342 height 152
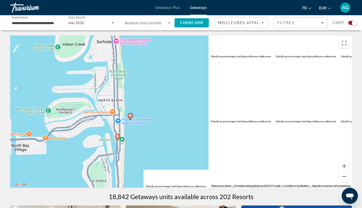
drag, startPoint x: 158, startPoint y: 145, endPoint x: 161, endPoint y: 122, distance: 23.0
click at [161, 122] on div "Pour activer le glissement avec le clavier, appuyez sur Alt+Entrée. Une fois ce…" at bounding box center [181, 112] width 342 height 152
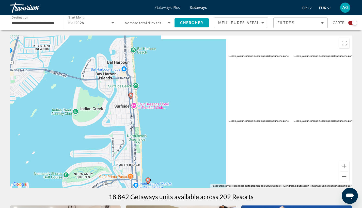
drag, startPoint x: 155, startPoint y: 96, endPoint x: 145, endPoint y: 84, distance: 16.0
click at [145, 84] on div "Pour activer le glissement avec le clavier, appuyez sur Alt+Entrée. Une fois ce…" at bounding box center [181, 112] width 342 height 152
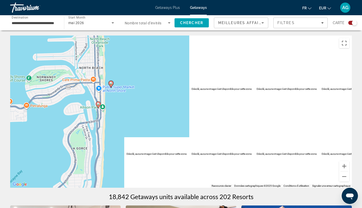
drag, startPoint x: 152, startPoint y: 109, endPoint x: 159, endPoint y: 77, distance: 32.7
click at [158, 78] on div "Pour activer le glissement avec le clavier, appuyez sur Alt+Entrée. Une fois ce…" at bounding box center [181, 112] width 342 height 152
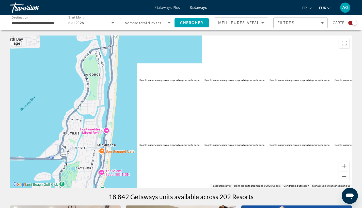
drag, startPoint x: 131, startPoint y: 97, endPoint x: 131, endPoint y: 71, distance: 25.7
click at [131, 72] on div "Pour activer le glissement avec le clavier, appuyez sur Alt+Entrée. Une fois ce…" at bounding box center [181, 112] width 342 height 152
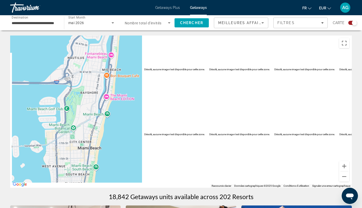
drag, startPoint x: 124, startPoint y: 114, endPoint x: 129, endPoint y: 75, distance: 38.9
click at [129, 75] on div "Main content" at bounding box center [181, 112] width 342 height 152
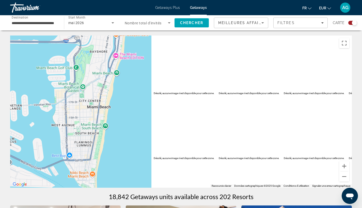
drag, startPoint x: 129, startPoint y: 83, endPoint x: 131, endPoint y: 125, distance: 41.7
click at [130, 141] on div "Main content" at bounding box center [181, 112] width 342 height 152
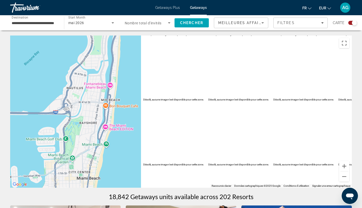
drag, startPoint x: 132, startPoint y: 87, endPoint x: 135, endPoint y: 122, distance: 35.3
click at [136, 122] on div "Main content" at bounding box center [181, 112] width 342 height 152
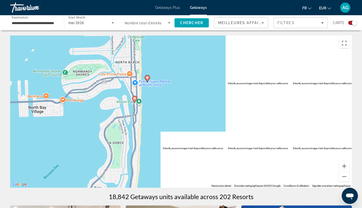
drag, startPoint x: 159, startPoint y: 72, endPoint x: 166, endPoint y: 101, distance: 30.3
click at [166, 101] on div "Pour activer le glissement avec le clavier, appuyez sur Alt+Entrée. Une fois ce…" at bounding box center [181, 112] width 342 height 152
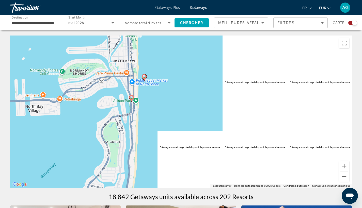
click at [133, 99] on image "Main content" at bounding box center [131, 97] width 3 height 3
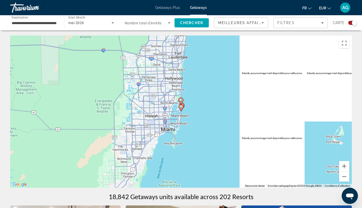
click at [181, 112] on div "Pour naviguer, appuyez sur les touches fléchées. Pour activer le glissement ave…" at bounding box center [181, 112] width 342 height 152
click at [181, 109] on icon "Main content" at bounding box center [181, 108] width 5 height 7
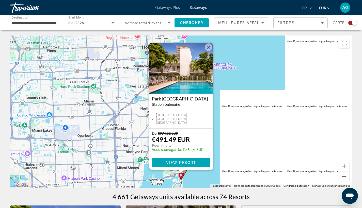
click at [208, 49] on button "Fermer" at bounding box center [209, 47] width 8 height 8
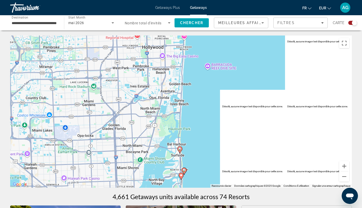
click at [185, 170] on image "Main content" at bounding box center [184, 170] width 3 height 3
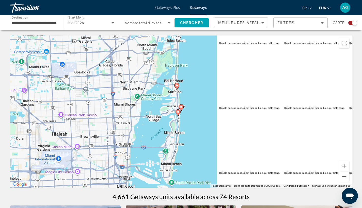
click at [182, 108] on image "Main content" at bounding box center [181, 106] width 3 height 3
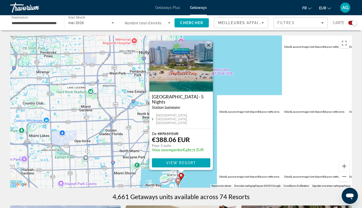
click at [208, 48] on button "Fermer" at bounding box center [209, 45] width 8 height 8
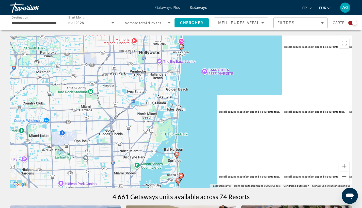
click at [182, 49] on icon "Main content" at bounding box center [181, 47] width 5 height 7
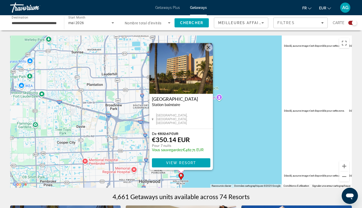
click at [209, 48] on button "Fermer" at bounding box center [209, 48] width 8 height 8
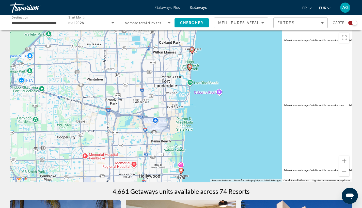
scroll to position [47, 0]
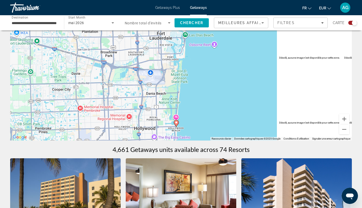
drag, startPoint x: 224, startPoint y: 97, endPoint x: 229, endPoint y: 91, distance: 7.5
click at [218, 86] on div "Pour naviguer, appuyez sur les touches fléchées. Pour activer le glissement ave…" at bounding box center [181, 64] width 342 height 152
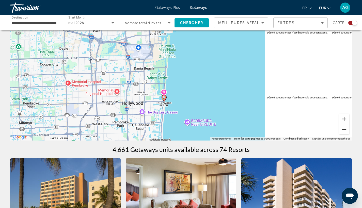
click at [336, 131] on button "Zoom arrière" at bounding box center [344, 129] width 10 height 10
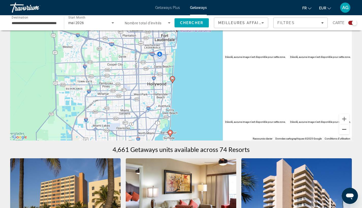
click at [336, 133] on button "Zoom arrière" at bounding box center [344, 129] width 10 height 10
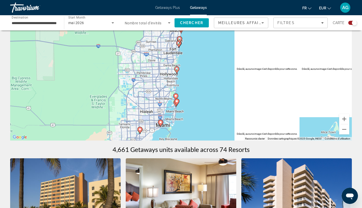
drag, startPoint x: 190, startPoint y: 102, endPoint x: 192, endPoint y: 95, distance: 7.9
click at [191, 97] on div "Pour activer le glissement avec le clavier, appuyez sur Alt+Entrée. Une fois ce…" at bounding box center [181, 64] width 342 height 152
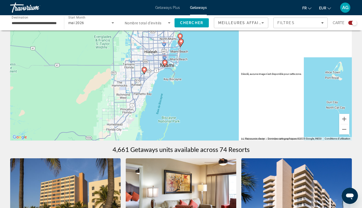
click at [164, 64] on icon "Main content" at bounding box center [164, 63] width 5 height 7
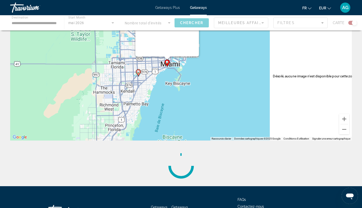
scroll to position [0, 0]
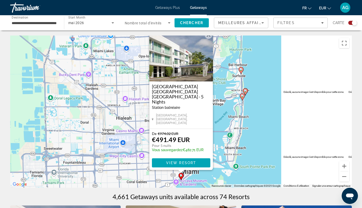
click at [209, 39] on button "Fermer" at bounding box center [209, 35] width 8 height 8
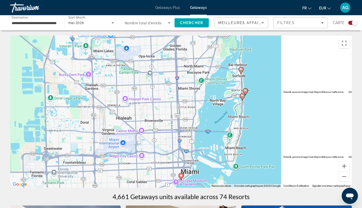
drag, startPoint x: 222, startPoint y: 131, endPoint x: 241, endPoint y: 98, distance: 38.3
click at [238, 104] on div "Pour naviguer, appuyez sur les touches fléchées. Pour activer le glissement ave…" at bounding box center [181, 112] width 342 height 152
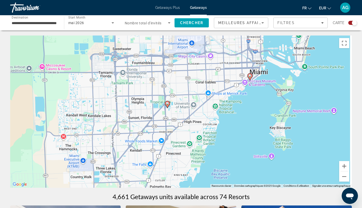
click at [167, 105] on image "Main content" at bounding box center [167, 103] width 3 height 3
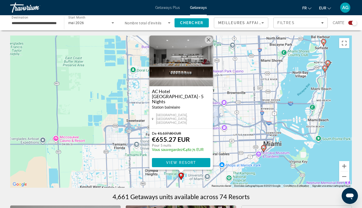
click at [208, 44] on button "Fermer" at bounding box center [209, 40] width 8 height 8
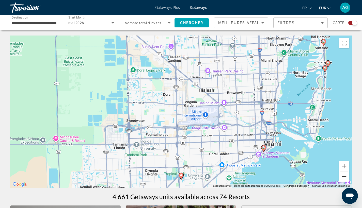
click at [336, 179] on button "Zoom arrière" at bounding box center [344, 177] width 10 height 10
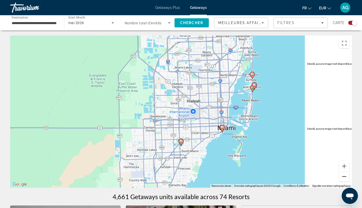
click at [336, 179] on button "Zoom arrière" at bounding box center [344, 177] width 10 height 10
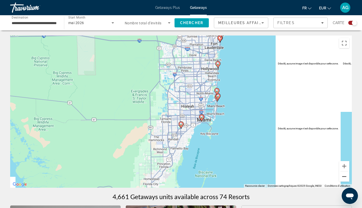
click at [336, 178] on button "Zoom arrière" at bounding box center [344, 177] width 10 height 10
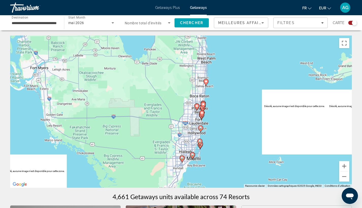
drag, startPoint x: 235, startPoint y: 141, endPoint x: 251, endPoint y: 119, distance: 27.2
click at [233, 120] on div "Pour activer le glissement avec le clavier, appuyez sur Alt+Entrée. Une fois ce…" at bounding box center [181, 112] width 342 height 152
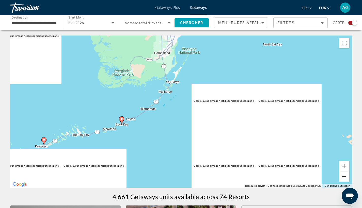
click at [336, 182] on button "Zoom arrière" at bounding box center [344, 177] width 10 height 10
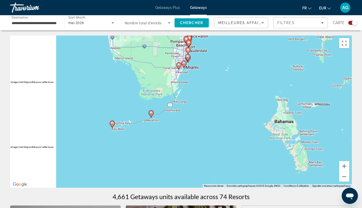
click at [111, 124] on image "Main content" at bounding box center [112, 123] width 3 height 3
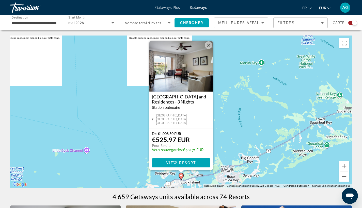
click at [211, 46] on button "Fermer" at bounding box center [209, 45] width 8 height 8
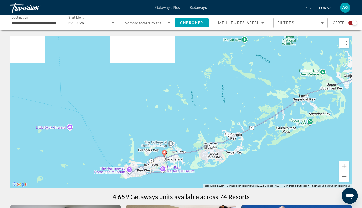
drag, startPoint x: 214, startPoint y: 116, endPoint x: 195, endPoint y: 89, distance: 32.2
click at [197, 91] on div "Pour naviguer, appuyez sur les touches fléchées. Pour activer le glissement ave…" at bounding box center [181, 112] width 342 height 152
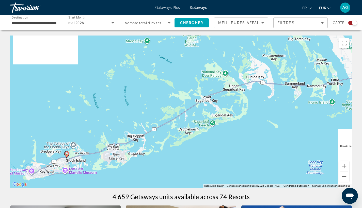
drag, startPoint x: 240, startPoint y: 94, endPoint x: 182, endPoint y: 144, distance: 76.5
click at [182, 144] on div "Pour naviguer, appuyez sur les touches fléchées. Pour activer le glissement ave…" at bounding box center [181, 112] width 342 height 152
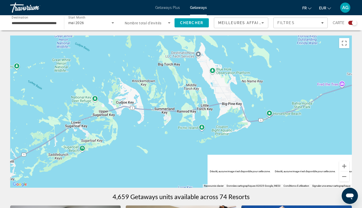
drag, startPoint x: 265, startPoint y: 112, endPoint x: 132, endPoint y: 141, distance: 137.0
click at [131, 141] on div "Pour naviguer, appuyez sur les touches fléchées. Pour activer le glissement ave…" at bounding box center [181, 112] width 342 height 152
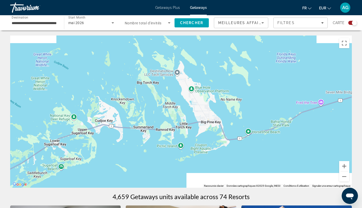
drag, startPoint x: 177, startPoint y: 121, endPoint x: 85, endPoint y: 109, distance: 93.2
click at [87, 109] on div "Pour naviguer, appuyez sur les touches fléchées. Pour activer le glissement ave…" at bounding box center [181, 112] width 342 height 152
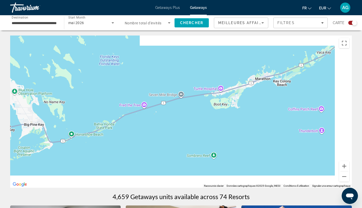
drag, startPoint x: 171, startPoint y: 110, endPoint x: 115, endPoint y: 132, distance: 60.2
click at [94, 133] on div "Pour naviguer, appuyez sur les touches fléchées. Pour activer le glissement ave…" at bounding box center [181, 112] width 342 height 152
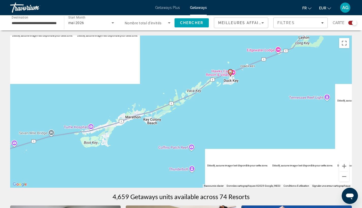
click at [231, 73] on icon "Main content" at bounding box center [230, 73] width 5 height 7
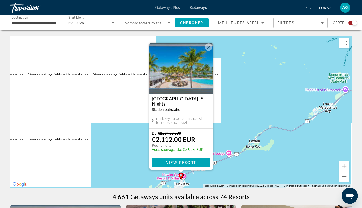
click at [208, 49] on button "Fermer" at bounding box center [209, 47] width 8 height 8
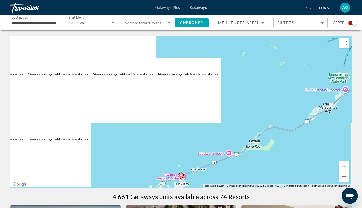
click at [36, 25] on input "**********" at bounding box center [35, 23] width 46 height 6
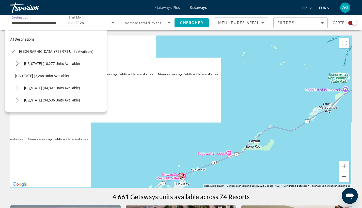
scroll to position [91, 0]
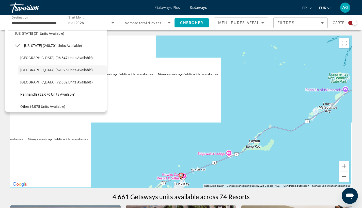
click at [229, 77] on div "Pour activer le glissement avec le clavier, appuyez sur Alt+Entrée. Une fois ce…" at bounding box center [181, 112] width 342 height 152
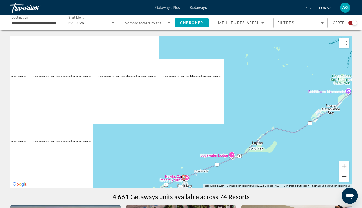
click at [336, 179] on button "Zoom arrière" at bounding box center [344, 177] width 10 height 10
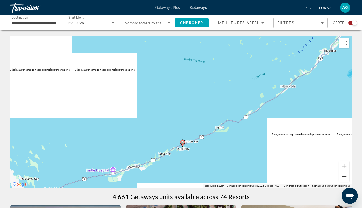
click at [336, 179] on button "Zoom arrière" at bounding box center [344, 177] width 10 height 10
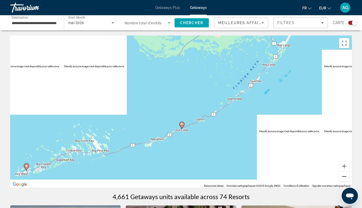
click at [336, 179] on button "Zoom arrière" at bounding box center [344, 177] width 10 height 10
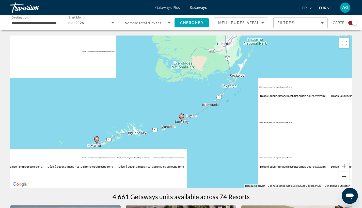
click at [336, 179] on button "Zoom arrière" at bounding box center [344, 177] width 10 height 10
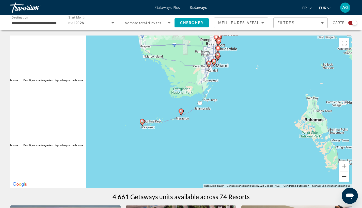
click at [336, 179] on button "Zoom arrière" at bounding box center [344, 177] width 10 height 10
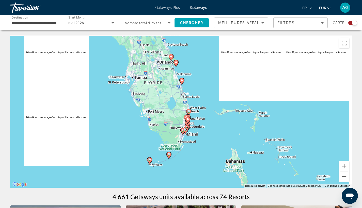
drag, startPoint x: 224, startPoint y: 113, endPoint x: 221, endPoint y: 124, distance: 11.2
click at [220, 122] on div "Pour activer le glissement avec le clavier, appuyez sur Alt+Entrée. Une fois ce…" at bounding box center [181, 112] width 342 height 152
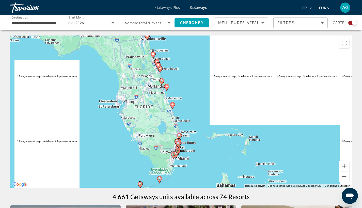
click at [336, 170] on button "Zoom avant" at bounding box center [344, 166] width 10 height 10
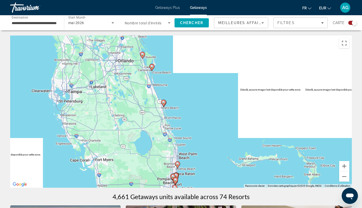
drag, startPoint x: 166, startPoint y: 35, endPoint x: 161, endPoint y: 78, distance: 44.2
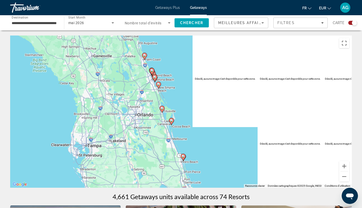
drag, startPoint x: 187, startPoint y: 103, endPoint x: 207, endPoint y: 159, distance: 59.1
click at [207, 159] on div "Pour activer le glissement avec le clavier, appuyez sur Alt+Entrée. Une fois ce…" at bounding box center [181, 112] width 342 height 152
click at [39, 24] on input "**********" at bounding box center [35, 23] width 46 height 6
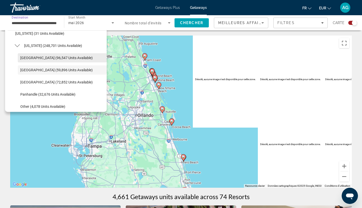
click at [36, 62] on span "Select destination: Orlando & Disney Area (96,547 units available)" at bounding box center [62, 58] width 89 height 12
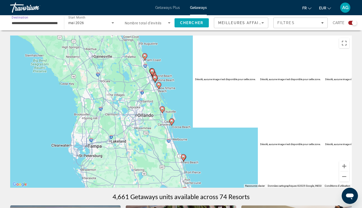
click at [191, 24] on span "Chercher" at bounding box center [191, 23] width 23 height 4
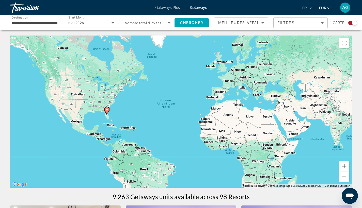
click at [336, 170] on button "Zoom avant" at bounding box center [344, 166] width 10 height 10
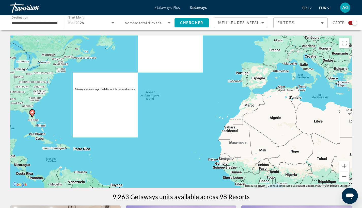
click at [336, 170] on button "Zoom avant" at bounding box center [344, 166] width 10 height 10
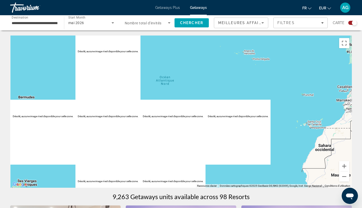
drag, startPoint x: 166, startPoint y: 84, endPoint x: 280, endPoint y: 87, distance: 113.3
click at [273, 88] on div "Main content" at bounding box center [181, 112] width 342 height 152
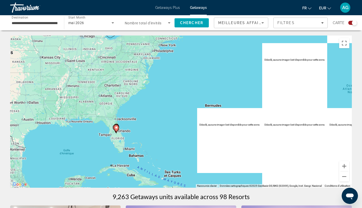
drag, startPoint x: 129, startPoint y: 120, endPoint x: 238, endPoint y: 90, distance: 113.5
click at [229, 95] on div "Pour activer le glissement avec le clavier, appuyez sur Alt+Entrée. Une fois ce…" at bounding box center [181, 112] width 342 height 152
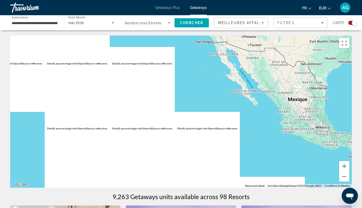
drag, startPoint x: 221, startPoint y: 105, endPoint x: 138, endPoint y: 108, distance: 82.9
click at [148, 107] on div "Pour activer le glissement avec le clavier, appuyez sur Alt+Entrée. Une fois ce…" at bounding box center [181, 112] width 342 height 152
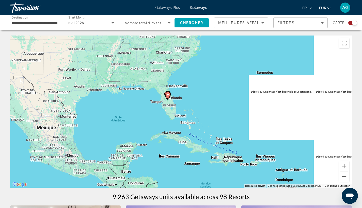
drag, startPoint x: 218, startPoint y: 108, endPoint x: 185, endPoint y: 135, distance: 42.6
click at [171, 132] on div "Pour activer le glissement avec le clavier, appuyez sur Alt+Entrée. Une fois ce…" at bounding box center [181, 112] width 342 height 152
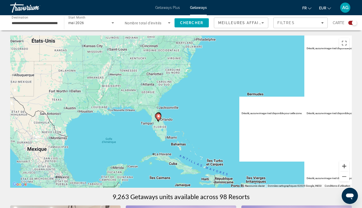
click at [336, 168] on button "Zoom avant" at bounding box center [344, 166] width 10 height 10
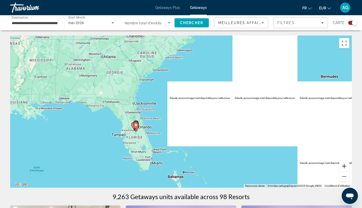
click at [336, 168] on button "Zoom avant" at bounding box center [344, 166] width 10 height 10
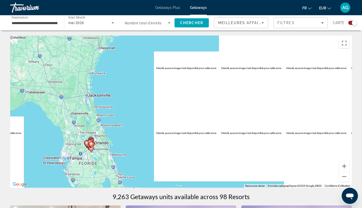
drag, startPoint x: 103, startPoint y: 120, endPoint x: 133, endPoint y: 93, distance: 40.1
click at [125, 96] on div "Pour activer le glissement avec le clavier, appuyez sur Alt+Entrée. Une fois ce…" at bounding box center [181, 112] width 342 height 152
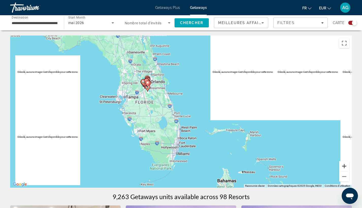
click at [336, 168] on button "Zoom avant" at bounding box center [344, 166] width 10 height 10
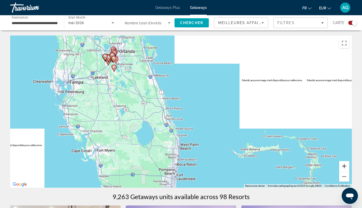
click at [336, 168] on button "Zoom avant" at bounding box center [344, 166] width 10 height 10
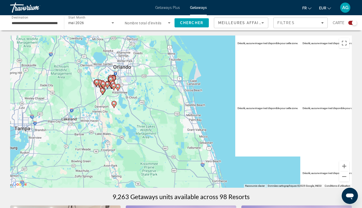
drag, startPoint x: 90, startPoint y: 68, endPoint x: 145, endPoint y: 137, distance: 88.1
click at [143, 136] on div "Pour activer le glissement avec le clavier, appuyez sur Alt+Entrée. Une fois ce…" at bounding box center [181, 112] width 342 height 152
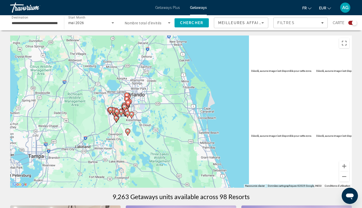
drag, startPoint x: 180, startPoint y: 120, endPoint x: 201, endPoint y: 122, distance: 21.2
click at [201, 122] on div "Pour activer le glissement avec le clavier, appuyez sur Alt+Entrée. Une fois ce…" at bounding box center [181, 112] width 342 height 152
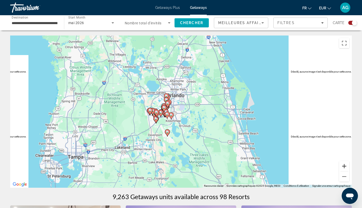
click at [336, 168] on button "Zoom avant" at bounding box center [344, 166] width 10 height 10
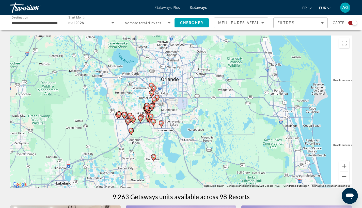
click at [336, 168] on button "Zoom avant" at bounding box center [344, 166] width 10 height 10
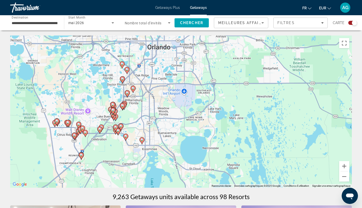
drag, startPoint x: 144, startPoint y: 126, endPoint x: 177, endPoint y: 125, distance: 33.0
click at [177, 128] on div "Pour activer le glissement avec le clavier, appuyez sur Alt+Entrée. Une fois ce…" at bounding box center [181, 112] width 342 height 152
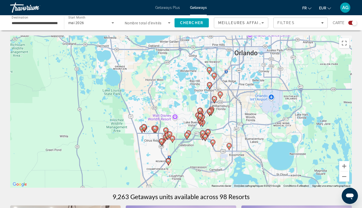
click at [42, 25] on input "**********" at bounding box center [35, 23] width 46 height 6
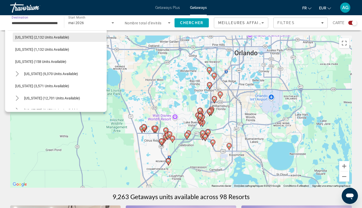
scroll to position [371, 0]
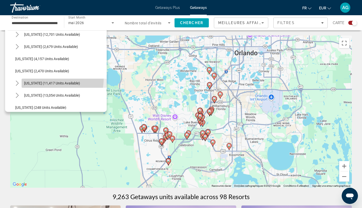
click at [56, 79] on span "Select destination: New York (11,417 units available)" at bounding box center [64, 83] width 85 height 12
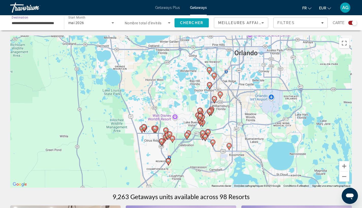
click at [187, 21] on span "Chercher" at bounding box center [191, 23] width 23 height 4
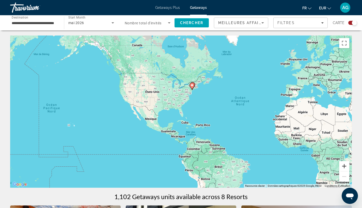
click at [336, 168] on button "Zoom avant" at bounding box center [344, 166] width 10 height 10
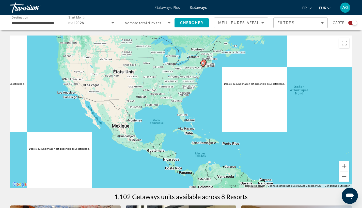
click at [336, 168] on button "Zoom avant" at bounding box center [344, 166] width 10 height 10
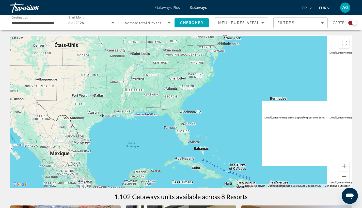
drag, startPoint x: 208, startPoint y: 82, endPoint x: 197, endPoint y: 164, distance: 83.3
click at [197, 162] on div "Pour activer le glissement avec le clavier, appuyez sur Alt+Entrée. Une fois ce…" at bounding box center [181, 112] width 342 height 152
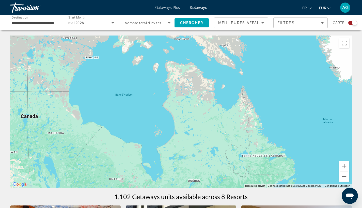
drag, startPoint x: 278, startPoint y: 129, endPoint x: 282, endPoint y: 65, distance: 64.2
click at [283, 68] on div "Main content" at bounding box center [181, 112] width 342 height 152
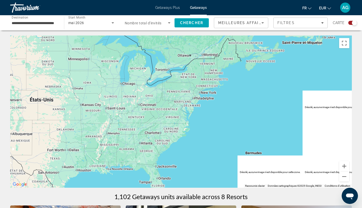
drag, startPoint x: 296, startPoint y: 136, endPoint x: 293, endPoint y: 102, distance: 34.6
click at [293, 107] on div "Pour activer le glissement avec le clavier, appuyez sur Alt+Entrée. Une fois ce…" at bounding box center [181, 112] width 342 height 152
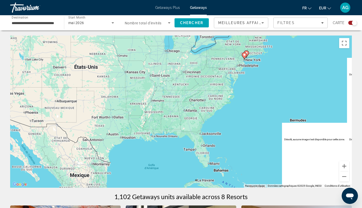
drag, startPoint x: 198, startPoint y: 127, endPoint x: 245, endPoint y: 163, distance: 59.2
click at [245, 163] on div "Pour activer le glissement avec le clavier, appuyez sur Alt+Entrée. Une fois ce…" at bounding box center [181, 112] width 342 height 152
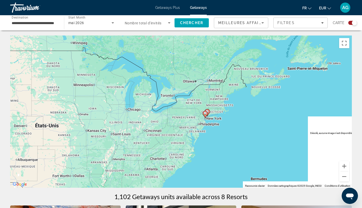
drag, startPoint x: 276, startPoint y: 92, endPoint x: 239, endPoint y: 141, distance: 61.5
click at [239, 141] on div "Pour activer le glissement avec le clavier, appuyez sur Alt+Entrée. Une fois ce…" at bounding box center [181, 112] width 342 height 152
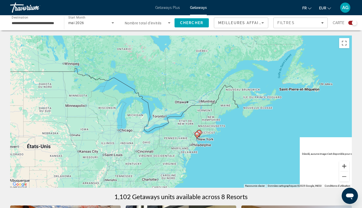
click at [336, 165] on button "Zoom avant" at bounding box center [344, 166] width 10 height 10
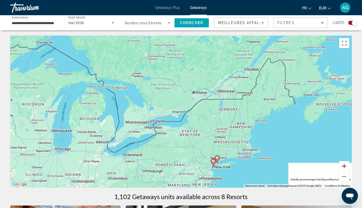
click at [336, 165] on button "Zoom avant" at bounding box center [344, 166] width 10 height 10
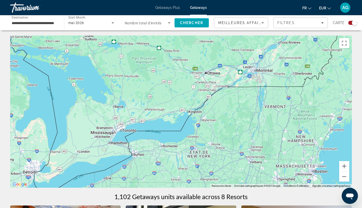
drag, startPoint x: 255, startPoint y: 168, endPoint x: 223, endPoint y: 101, distance: 74.6
click at [230, 108] on div "Pour activer le glissement avec le clavier, appuyez sur Alt+Entrée. Une fois ce…" at bounding box center [181, 112] width 342 height 152
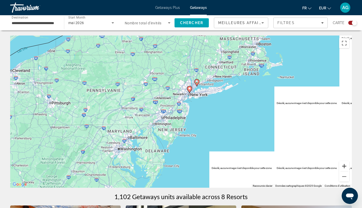
click at [336, 169] on button "Zoom avant" at bounding box center [344, 166] width 10 height 10
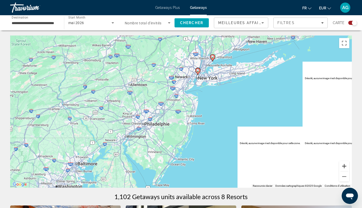
click at [336, 168] on button "Zoom avant" at bounding box center [344, 166] width 10 height 10
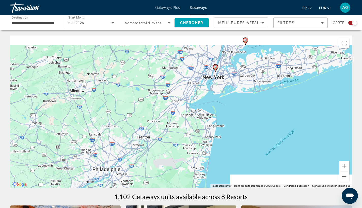
drag, startPoint x: 273, startPoint y: 80, endPoint x: 270, endPoint y: 135, distance: 54.9
click at [270, 135] on div "Pour activer le glissement avec le clavier, appuyez sur Alt+Entrée. Une fois ce…" at bounding box center [181, 112] width 342 height 152
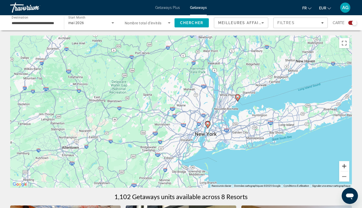
click at [336, 170] on button "Zoom avant" at bounding box center [344, 166] width 10 height 10
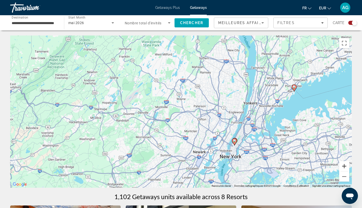
click at [336, 170] on button "Zoom avant" at bounding box center [344, 166] width 10 height 10
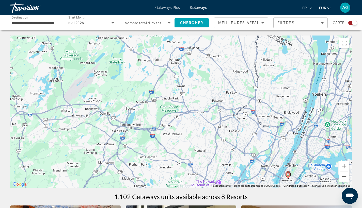
drag, startPoint x: 309, startPoint y: 164, endPoint x: 270, endPoint y: 110, distance: 67.0
click at [275, 115] on div "Pour activer le glissement avec le clavier, appuyez sur Alt+Entrée. Une fois ce…" at bounding box center [181, 112] width 342 height 152
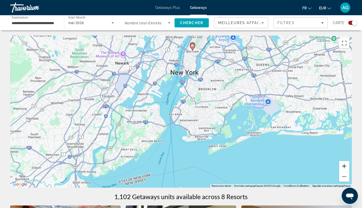
click at [336, 164] on button "Zoom avant" at bounding box center [344, 166] width 10 height 10
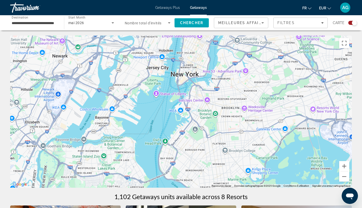
drag, startPoint x: 216, startPoint y: 62, endPoint x: 204, endPoint y: 125, distance: 63.5
click at [206, 115] on div "Main content" at bounding box center [181, 112] width 342 height 152
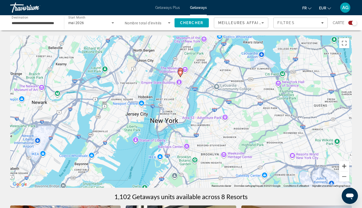
click at [336, 169] on button "Zoom avant" at bounding box center [344, 166] width 10 height 10
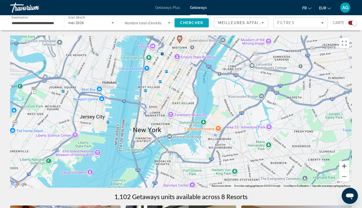
click at [336, 169] on button "Zoom avant" at bounding box center [344, 166] width 10 height 10
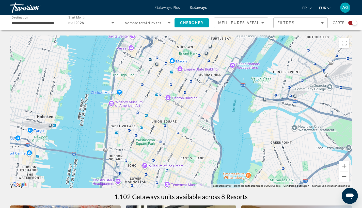
drag, startPoint x: 180, startPoint y: 83, endPoint x: 181, endPoint y: 145, distance: 61.5
click at [181, 145] on div "Main content" at bounding box center [181, 112] width 342 height 152
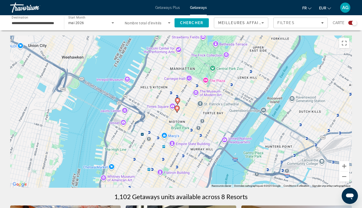
drag, startPoint x: 199, startPoint y: 91, endPoint x: 191, endPoint y: 134, distance: 43.1
click at [192, 134] on div "Pour activer le glissement avec le clavier, appuyez sur Alt+Entrée. Une fois ce…" at bounding box center [181, 112] width 342 height 152
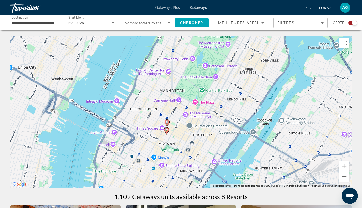
click at [168, 124] on icon "Main content" at bounding box center [167, 123] width 5 height 7
type input "**********"
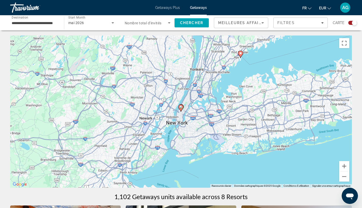
click at [181, 109] on icon "Main content" at bounding box center [180, 108] width 5 height 7
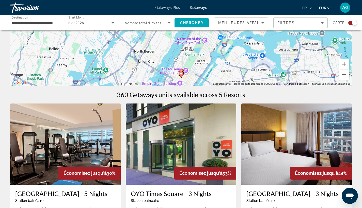
scroll to position [12, 0]
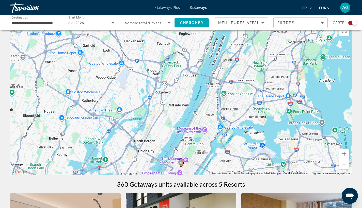
click at [182, 163] on image "Main content" at bounding box center [181, 163] width 3 height 3
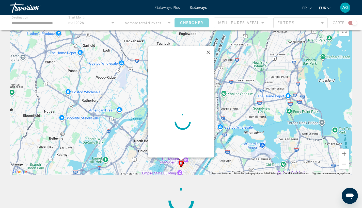
scroll to position [0, 0]
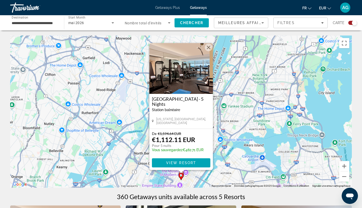
click at [209, 50] on button "Fermer" at bounding box center [209, 48] width 8 height 8
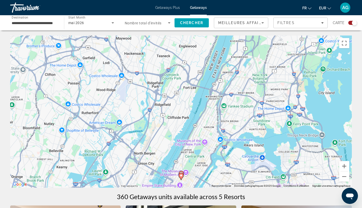
click at [183, 172] on gmp-advanced-marker "Main content" at bounding box center [181, 175] width 5 height 8
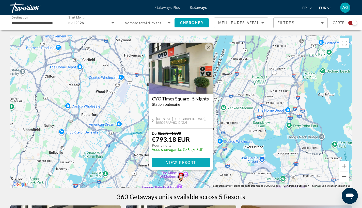
click at [184, 165] on span "View Resort" at bounding box center [181, 163] width 30 height 4
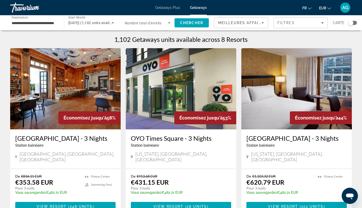
click at [349, 24] on div "Search widget" at bounding box center [350, 22] width 5 height 5
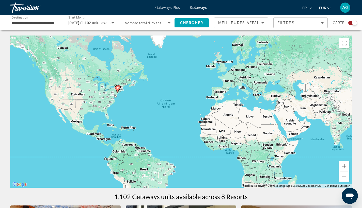
click at [346, 166] on button "Zoom avant" at bounding box center [344, 166] width 10 height 10
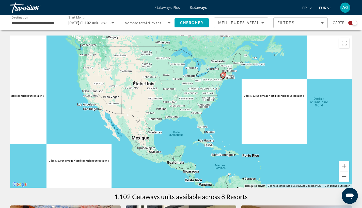
drag, startPoint x: 63, startPoint y: 118, endPoint x: 241, endPoint y: 122, distance: 178.4
click at [241, 122] on div "Pour activer le glissement avec le clavier, appuyez sur Alt+Entrée. Une fois ce…" at bounding box center [181, 112] width 342 height 152
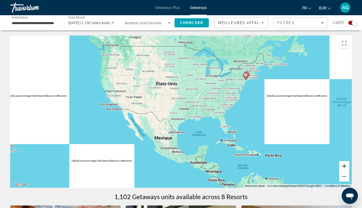
click at [339, 167] on button "Zoom avant" at bounding box center [344, 166] width 10 height 10
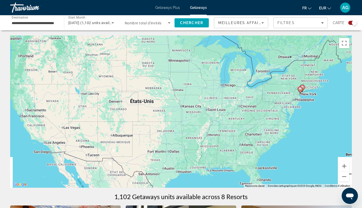
drag, startPoint x: 226, startPoint y: 141, endPoint x: 226, endPoint y: 153, distance: 11.4
click at [226, 153] on div "Pour activer le glissement avec le clavier, appuyez sur Alt+Entrée. Une fois ce…" at bounding box center [181, 112] width 342 height 152
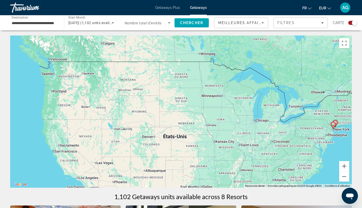
drag, startPoint x: 216, startPoint y: 129, endPoint x: 225, endPoint y: 134, distance: 10.2
click at [225, 134] on div "Pour activer le glissement avec le clavier, appuyez sur Alt+Entrée. Une fois ce…" at bounding box center [181, 112] width 342 height 152
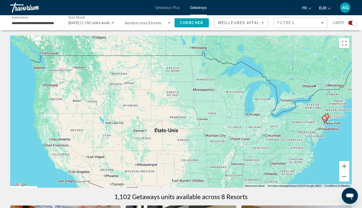
drag, startPoint x: 287, startPoint y: 117, endPoint x: 261, endPoint y: 99, distance: 31.0
click at [262, 101] on div "Pour activer le glissement avec le clavier, appuyez sur Alt+Entrée. Une fois ce…" at bounding box center [181, 112] width 342 height 152
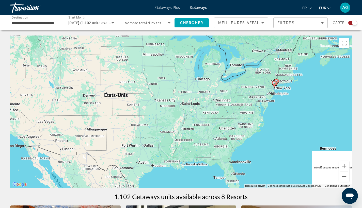
drag, startPoint x: 178, startPoint y: 119, endPoint x: 221, endPoint y: 122, distance: 43.0
click at [221, 122] on div "Pour activer le glissement avec le clavier, appuyez sur Alt+Entrée. Une fois ce…" at bounding box center [181, 112] width 342 height 152
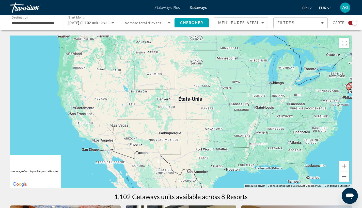
click at [28, 23] on input "**********" at bounding box center [35, 23] width 46 height 6
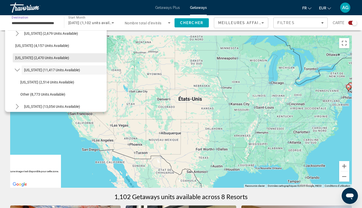
scroll to position [314, 0]
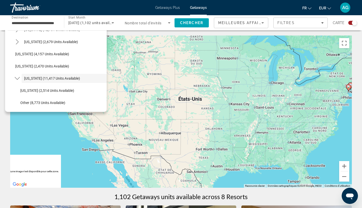
click at [112, 128] on div "Pour activer le glissement avec le clavier, appuyez sur Alt+Entrée. Une fois ce…" at bounding box center [181, 112] width 342 height 152
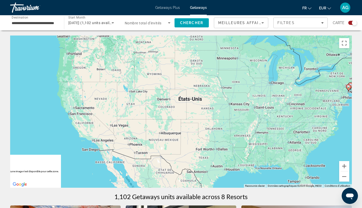
click at [119, 127] on div "Pour activer le glissement avec le clavier, appuyez sur Alt+Entrée. Une fois ce…" at bounding box center [181, 112] width 342 height 152
click at [43, 21] on input "**********" at bounding box center [35, 23] width 46 height 6
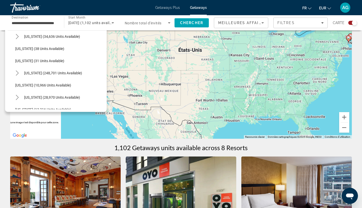
scroll to position [47, 0]
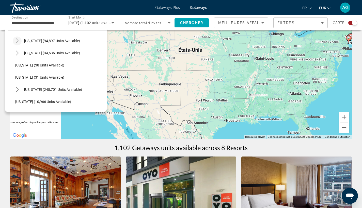
click at [17, 44] on mat-icon "Toggle California (94,897 units available) submenu" at bounding box center [17, 41] width 9 height 9
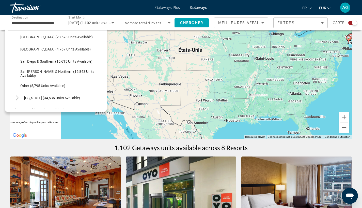
scroll to position [78, 0]
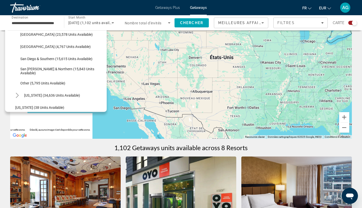
drag, startPoint x: 125, startPoint y: 68, endPoint x: 157, endPoint y: 76, distance: 32.8
click at [157, 76] on div "Pour activer le glissement avec le clavier, appuyez sur Alt+Entrée. Une fois ce…" at bounding box center [181, 63] width 342 height 152
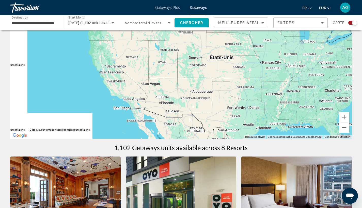
click at [43, 22] on input "**********" at bounding box center [35, 23] width 46 height 6
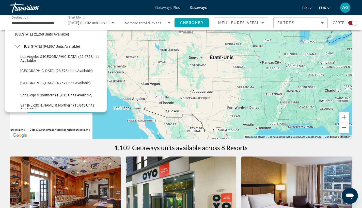
scroll to position [36, 0]
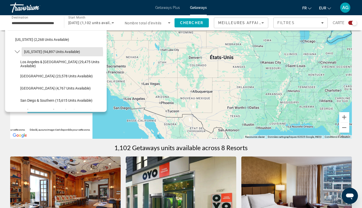
click at [58, 53] on span "[US_STATE] (94,897 units available)" at bounding box center [52, 52] width 56 height 4
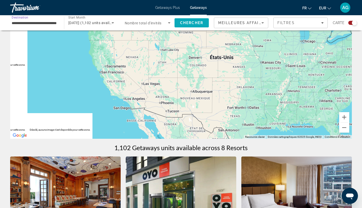
click at [180, 24] on span "Chercher" at bounding box center [191, 23] width 23 height 4
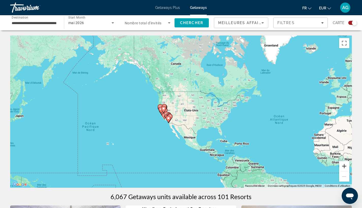
click at [341, 168] on button "Zoom avant" at bounding box center [344, 166] width 10 height 10
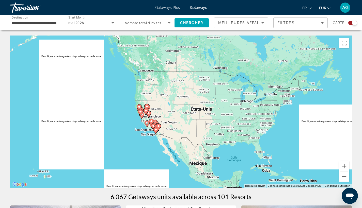
click at [341, 168] on button "Zoom avant" at bounding box center [344, 166] width 10 height 10
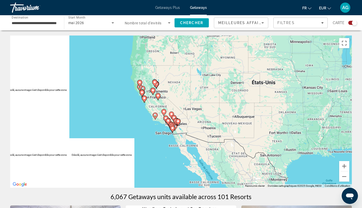
drag, startPoint x: 221, startPoint y: 155, endPoint x: 280, endPoint y: 124, distance: 66.4
click at [275, 126] on div "Pour activer le glissement avec le clavier, appuyez sur Alt+Entrée. Une fois ce…" at bounding box center [181, 112] width 342 height 152
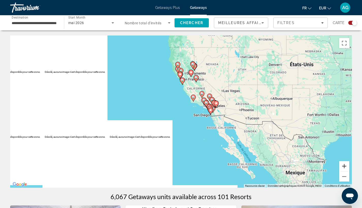
click at [344, 170] on button "Zoom avant" at bounding box center [344, 166] width 10 height 10
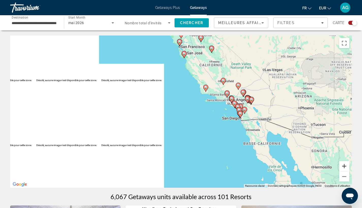
click at [344, 168] on button "Zoom avant" at bounding box center [344, 166] width 10 height 10
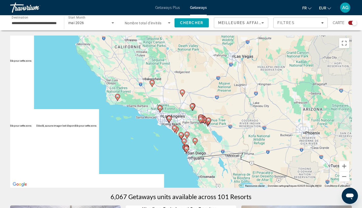
drag, startPoint x: 307, startPoint y: 130, endPoint x: 197, endPoint y: 153, distance: 113.1
click at [197, 153] on div "Pour activer le glissement avec le clavier, appuyez sur Alt+Entrée. Une fois ce…" at bounding box center [181, 112] width 342 height 152
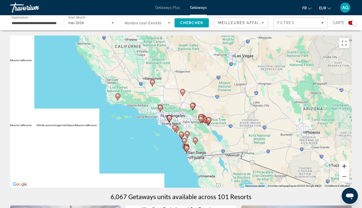
click at [345, 167] on button "Zoom avant" at bounding box center [344, 166] width 10 height 10
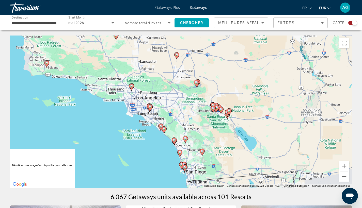
drag, startPoint x: 225, startPoint y: 137, endPoint x: 213, endPoint y: 119, distance: 22.0
click at [213, 119] on div "Pour activer le glissement avec le clavier, appuyez sur Alt+Entrée. Une fois ce…" at bounding box center [181, 112] width 342 height 152
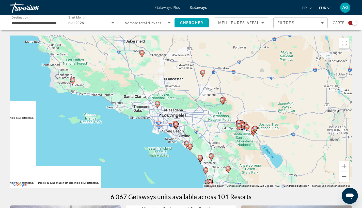
drag, startPoint x: 169, startPoint y: 112, endPoint x: 219, endPoint y: 153, distance: 65.0
click at [219, 155] on div "Pour activer le glissement avec le clavier, appuyez sur Alt+Entrée. Une fois ce…" at bounding box center [181, 112] width 342 height 152
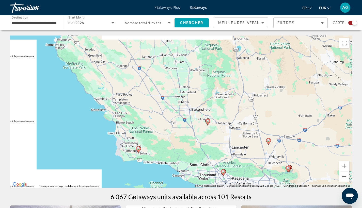
drag, startPoint x: 187, startPoint y: 108, endPoint x: 248, endPoint y: 170, distance: 87.7
click at [248, 170] on div "Pour activer le glissement avec le clavier, appuyez sur Alt+Entrée. Une fois ce…" at bounding box center [181, 112] width 342 height 152
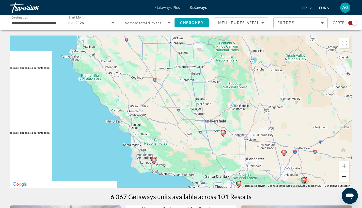
click at [345, 175] on button "Zoom arrière" at bounding box center [344, 177] width 10 height 10
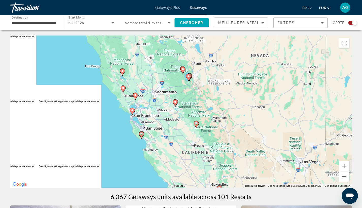
drag, startPoint x: 180, startPoint y: 95, endPoint x: 183, endPoint y: 141, distance: 46.1
click at [183, 141] on div "Pour activer le glissement avec le clavier, appuyez sur Alt+Entrée. Une fois ce…" at bounding box center [181, 112] width 342 height 152
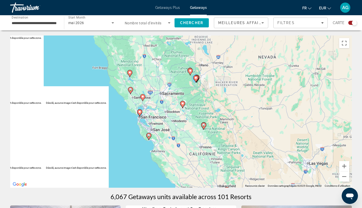
drag, startPoint x: 185, startPoint y: 91, endPoint x: 192, endPoint y: 92, distance: 7.6
click at [192, 92] on div "Pour activer le glissement avec le clavier, appuyez sur Alt+Entrée. Une fois ce…" at bounding box center [181, 112] width 342 height 152
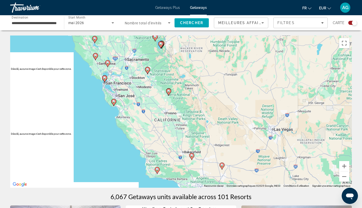
drag, startPoint x: 242, startPoint y: 126, endPoint x: 215, endPoint y: 96, distance: 40.3
click at [215, 96] on div "Pour activer le glissement avec le clavier, appuyez sur Alt+Entrée. Une fois ce…" at bounding box center [181, 112] width 342 height 152
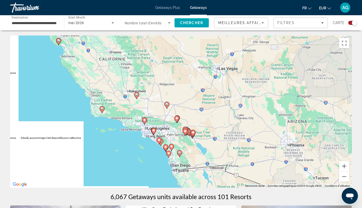
drag, startPoint x: 233, startPoint y: 115, endPoint x: 196, endPoint y: 77, distance: 53.2
click at [185, 58] on div "Pour activer le glissement avec le clavier, appuyez sur Alt+Entrée. Une fois ce…" at bounding box center [181, 112] width 342 height 152
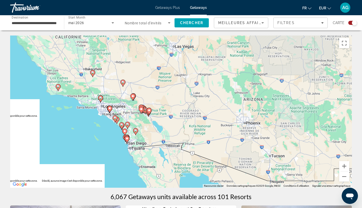
drag, startPoint x: 227, startPoint y: 99, endPoint x: 209, endPoint y: 100, distance: 18.1
click at [207, 100] on div "Pour activer le glissement avec le clavier, appuyez sur Alt+Entrée. Une fois ce…" at bounding box center [181, 112] width 342 height 152
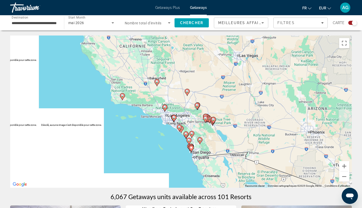
drag, startPoint x: 204, startPoint y: 110, endPoint x: 255, endPoint y: 114, distance: 51.5
click at [250, 112] on div "Pour activer le glissement avec le clavier, appuyez sur Alt+Entrée. Une fois ce…" at bounding box center [181, 112] width 342 height 152
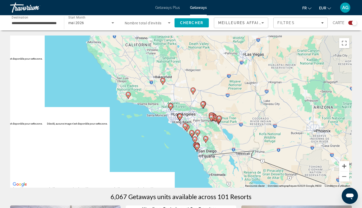
click at [343, 167] on button "Zoom avant" at bounding box center [344, 166] width 10 height 10
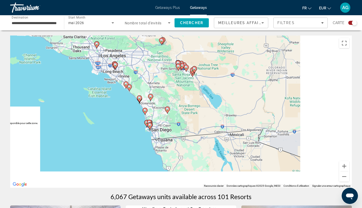
drag, startPoint x: 236, startPoint y: 98, endPoint x: 152, endPoint y: 27, distance: 109.3
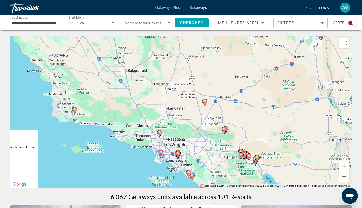
drag, startPoint x: 177, startPoint y: 89, endPoint x: 254, endPoint y: 180, distance: 119.3
click at [254, 180] on div "Pour activer le glissement avec le clavier, appuyez sur Alt+Entrée. Une fois ce…" at bounding box center [181, 112] width 342 height 152
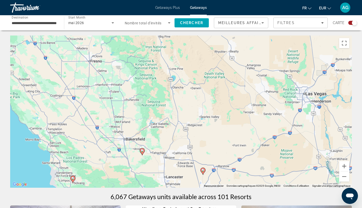
drag, startPoint x: 194, startPoint y: 115, endPoint x: 151, endPoint y: 141, distance: 50.0
click at [157, 145] on div "Pour activer le glissement avec le clavier, appuyez sur Alt+Entrée. Une fois ce…" at bounding box center [181, 112] width 342 height 152
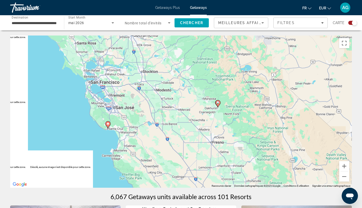
drag, startPoint x: 128, startPoint y: 103, endPoint x: 235, endPoint y: 173, distance: 127.4
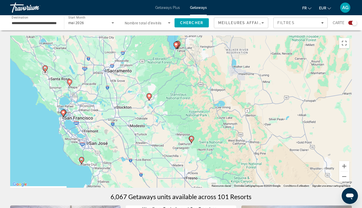
drag, startPoint x: 152, startPoint y: 99, endPoint x: 179, endPoint y: 143, distance: 51.5
click at [136, 138] on div "Pour activer le glissement avec le clavier, appuyez sur Alt+Entrée. Une fois ce…" at bounding box center [181, 112] width 342 height 152
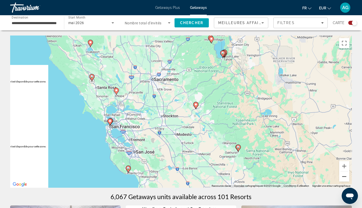
click at [342, 178] on button "Zoom arrière" at bounding box center [344, 177] width 10 height 10
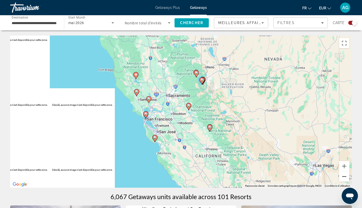
click at [342, 177] on button "Zoom arrière" at bounding box center [344, 177] width 10 height 10
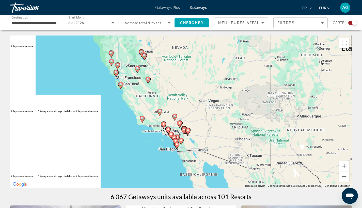
drag, startPoint x: 320, startPoint y: 171, endPoint x: 258, endPoint y: 125, distance: 76.7
click at [258, 125] on div "Pour activer le glissement avec le clavier, appuyez sur Alt+Entrée. Une fois ce…" at bounding box center [181, 112] width 342 height 152
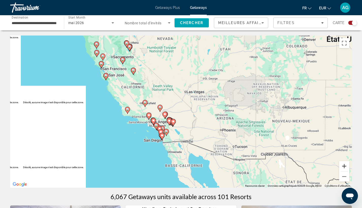
click at [347, 166] on button "Zoom avant" at bounding box center [344, 166] width 10 height 10
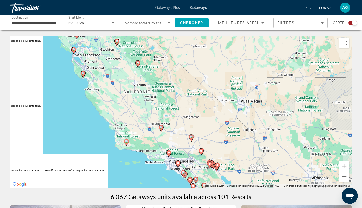
drag, startPoint x: 202, startPoint y: 104, endPoint x: 304, endPoint y: 160, distance: 116.1
click at [304, 160] on div "Pour activer le glissement avec le clavier, appuyez sur Alt+Entrée. Une fois ce…" at bounding box center [181, 112] width 342 height 152
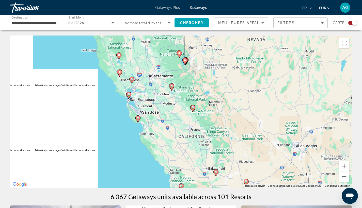
drag, startPoint x: 223, startPoint y: 102, endPoint x: 228, endPoint y: 129, distance: 27.0
click at [228, 129] on div "Pour activer le glissement avec le clavier, appuyez sur Alt+Entrée. Une fois ce…" at bounding box center [181, 112] width 342 height 152
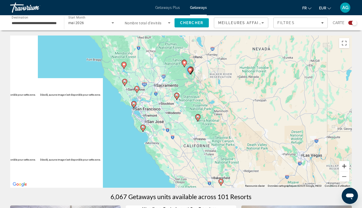
click at [346, 166] on button "Zoom avant" at bounding box center [344, 166] width 10 height 10
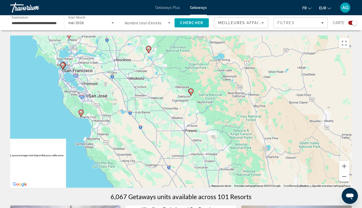
drag, startPoint x: 283, startPoint y: 172, endPoint x: 245, endPoint y: 123, distance: 62.3
click at [253, 130] on div "Pour activer le glissement avec le clavier, appuyez sur Alt+Entrée. Une fois ce…" at bounding box center [181, 112] width 342 height 152
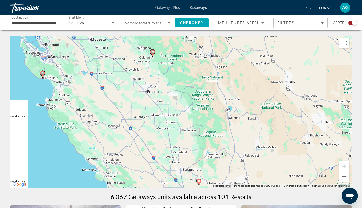
drag, startPoint x: 202, startPoint y: 137, endPoint x: 220, endPoint y: 101, distance: 40.6
click at [220, 101] on div "Pour activer le glissement avec le clavier, appuyez sur Alt+Entrée. Une fois ce…" at bounding box center [181, 112] width 342 height 152
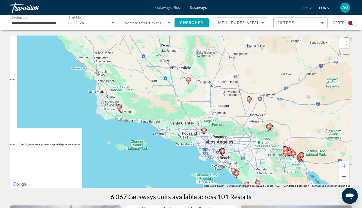
drag, startPoint x: 267, startPoint y: 112, endPoint x: 218, endPoint y: 96, distance: 52.0
click at [218, 96] on div "Pour activer le glissement avec le clavier, appuyez sur Alt+Entrée. Une fois ce…" at bounding box center [181, 112] width 342 height 152
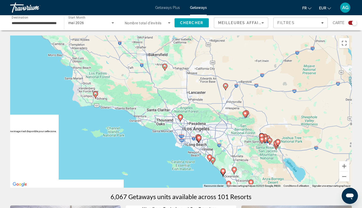
drag, startPoint x: 277, startPoint y: 132, endPoint x: 245, endPoint y: 108, distance: 40.0
click at [245, 108] on div "Pour activer le glissement avec le clavier, appuyez sur Alt+Entrée. Une fois ce…" at bounding box center [181, 112] width 342 height 152
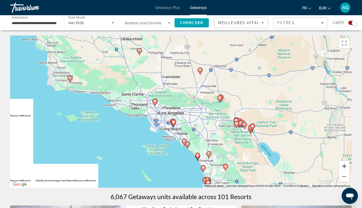
click at [342, 167] on button "Zoom avant" at bounding box center [344, 166] width 10 height 10
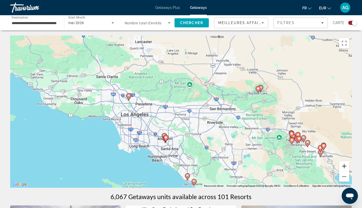
click at [341, 166] on button "Zoom avant" at bounding box center [344, 166] width 10 height 10
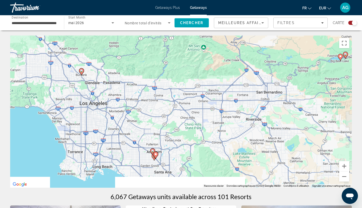
drag, startPoint x: 247, startPoint y: 174, endPoint x: 244, endPoint y: 137, distance: 36.5
click at [244, 137] on div "Pour activer le glissement avec le clavier, appuyez sur Alt+Entrée. Une fois ce…" at bounding box center [181, 112] width 342 height 152
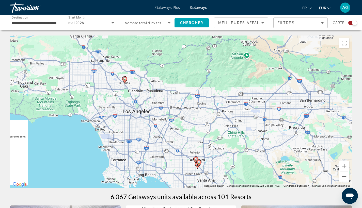
drag, startPoint x: 152, startPoint y: 70, endPoint x: 217, endPoint y: 109, distance: 76.5
click at [219, 109] on div "Pour activer le glissement avec le clavier, appuyez sur Alt+Entrée. Une fois ce…" at bounding box center [181, 112] width 342 height 152
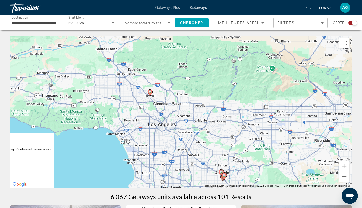
click at [151, 94] on icon "Main content" at bounding box center [150, 93] width 5 height 7
type input "**********"
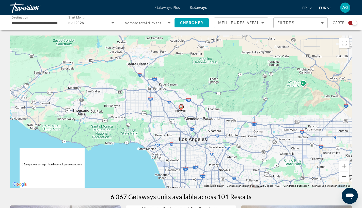
click at [182, 111] on gmp-advanced-marker "Main content" at bounding box center [181, 108] width 5 height 8
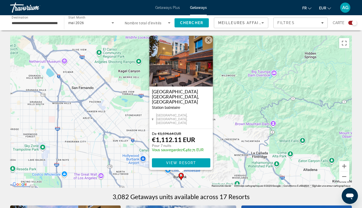
click at [209, 44] on button "Fermer" at bounding box center [209, 40] width 8 height 8
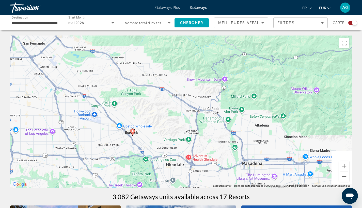
drag, startPoint x: 249, startPoint y: 107, endPoint x: 237, endPoint y: 96, distance: 16.0
click at [237, 96] on div "Pour activer le glissement avec le clavier, appuyez sur Alt+Entrée. Une fois ce…" at bounding box center [181, 112] width 342 height 152
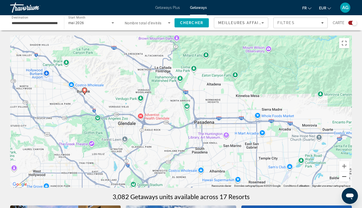
click at [343, 179] on button "Zoom arrière" at bounding box center [344, 177] width 10 height 10
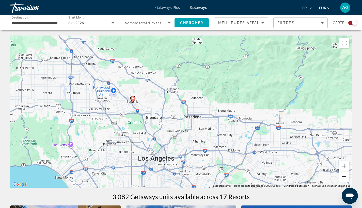
click at [341, 177] on button "Zoom arrière" at bounding box center [344, 177] width 10 height 10
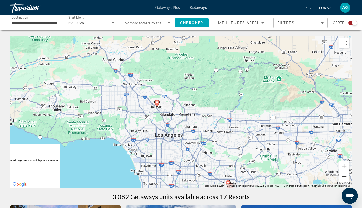
click at [341, 177] on button "Zoom arrière" at bounding box center [344, 177] width 10 height 10
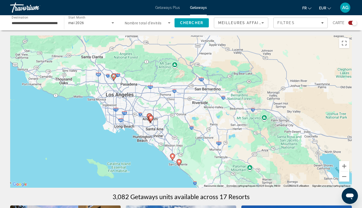
drag, startPoint x: 328, startPoint y: 174, endPoint x: 272, endPoint y: 145, distance: 62.8
click at [272, 145] on div "Pour activer le glissement avec le clavier, appuyez sur Alt+Entrée. Une fois ce…" at bounding box center [181, 112] width 342 height 152
click at [343, 170] on button "Zoom avant" at bounding box center [344, 166] width 10 height 10
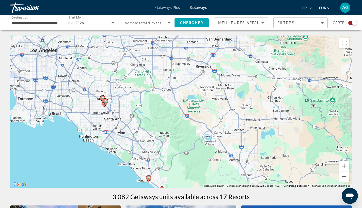
drag, startPoint x: 314, startPoint y: 174, endPoint x: 300, endPoint y: 144, distance: 33.0
click at [300, 144] on div "Pour activer le glissement avec le clavier, appuyez sur Alt+Entrée. Une fois ce…" at bounding box center [181, 112] width 342 height 152
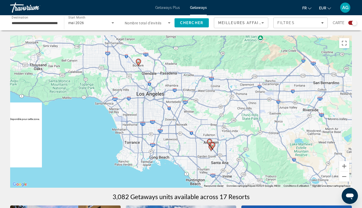
drag, startPoint x: 190, startPoint y: 100, endPoint x: 293, endPoint y: 144, distance: 112.2
click at [293, 144] on div "Pour activer le glissement avec le clavier, appuyez sur Alt+Entrée. Une fois ce…" at bounding box center [181, 112] width 342 height 152
click at [347, 178] on button "Zoom arrière" at bounding box center [344, 177] width 10 height 10
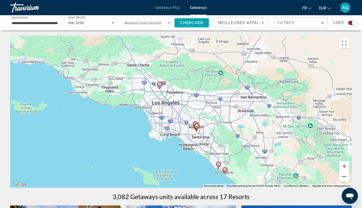
click at [347, 178] on button "Zoom arrière" at bounding box center [344, 177] width 10 height 10
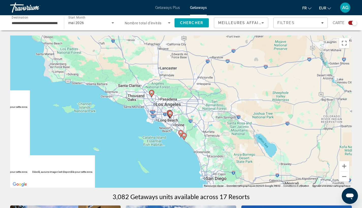
drag, startPoint x: 312, startPoint y: 146, endPoint x: 311, endPoint y: 149, distance: 3.9
click at [309, 149] on div "Pour activer le glissement avec le clavier, appuyez sur Alt+Entrée. Une fois ce…" at bounding box center [181, 112] width 342 height 152
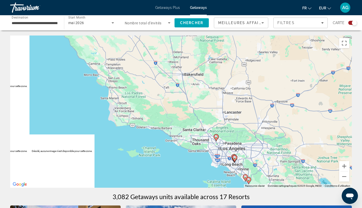
drag, startPoint x: 240, startPoint y: 113, endPoint x: 259, endPoint y: 137, distance: 30.7
click at [259, 137] on div "Pour activer le glissement avec le clavier, appuyez sur Alt+Entrée. Une fois ce…" at bounding box center [181, 112] width 342 height 152
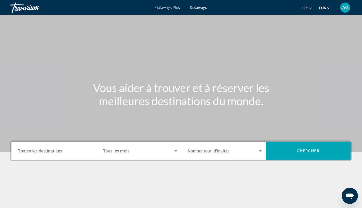
click at [70, 155] on div "Search widget" at bounding box center [55, 151] width 74 height 14
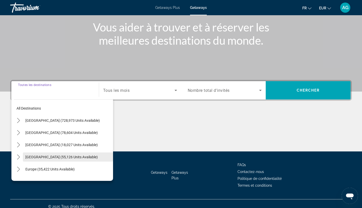
scroll to position [66, 0]
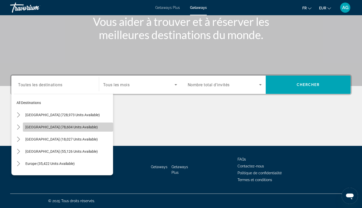
click at [80, 124] on span "Select destination: Mexico (78,604 units available)" at bounding box center [68, 127] width 90 height 12
type input "**********"
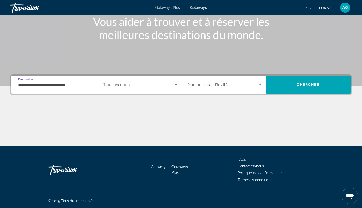
click at [178, 83] on icon "Search widget" at bounding box center [176, 85] width 6 height 6
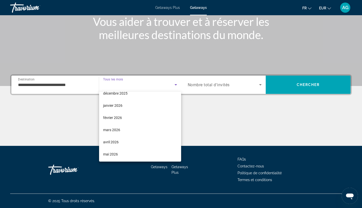
scroll to position [41, 0]
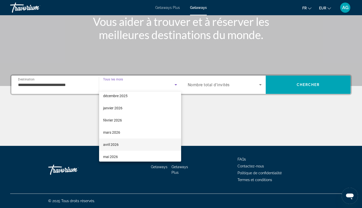
click at [113, 143] on span "avril 2026" at bounding box center [110, 145] width 15 height 6
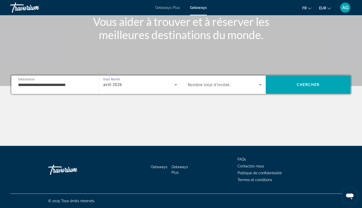
scroll to position [24, 0]
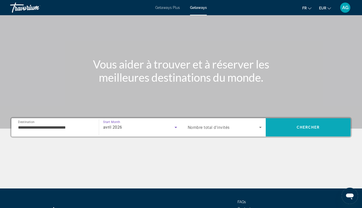
click at [297, 130] on span "Search" at bounding box center [308, 127] width 85 height 12
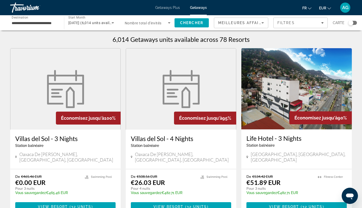
click at [349, 23] on div "Search widget" at bounding box center [350, 22] width 5 height 5
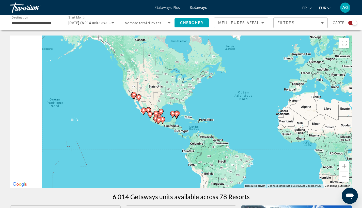
drag, startPoint x: 172, startPoint y: 82, endPoint x: 250, endPoint y: 76, distance: 77.9
click at [243, 74] on div "Pour activer le glissement avec le clavier, appuyez sur Alt+Entrée. Une fois ce…" at bounding box center [181, 112] width 342 height 152
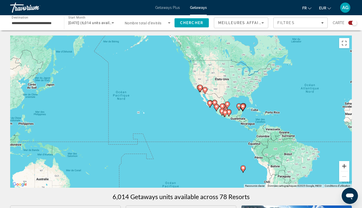
click at [343, 166] on button "Zoom avant" at bounding box center [344, 166] width 10 height 10
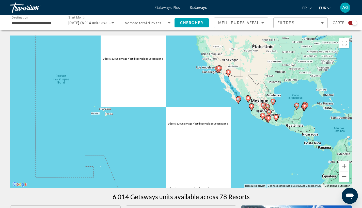
click at [343, 166] on button "Zoom avant" at bounding box center [344, 166] width 10 height 10
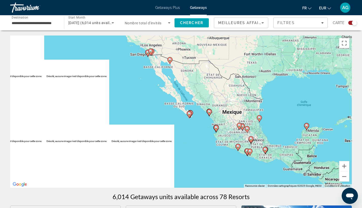
drag, startPoint x: 308, startPoint y: 127, endPoint x: 201, endPoint y: 148, distance: 109.4
click at [201, 149] on div "Pour activer le glissement avec le clavier, appuyez sur Alt+Entrée. Une fois ce…" at bounding box center [181, 112] width 342 height 152
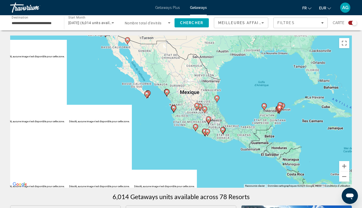
drag, startPoint x: 298, startPoint y: 119, endPoint x: 254, endPoint y: 98, distance: 49.0
click at [254, 98] on div "Pour activer le glissement avec le clavier, appuyez sur Alt+Entrée. Une fois ce…" at bounding box center [181, 112] width 342 height 152
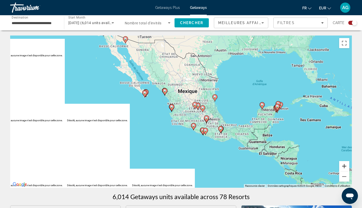
click at [346, 168] on button "Zoom avant" at bounding box center [344, 166] width 10 height 10
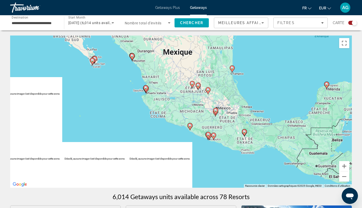
drag, startPoint x: 257, startPoint y: 93, endPoint x: 233, endPoint y: 61, distance: 40.2
click at [233, 61] on div "Pour activer le glissement avec le clavier, appuyez sur Alt+Entrée. Une fois ce…" at bounding box center [181, 112] width 342 height 152
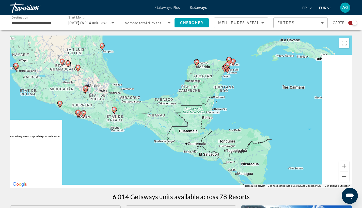
drag, startPoint x: 305, startPoint y: 92, endPoint x: 187, endPoint y: 83, distance: 119.0
click at [187, 83] on div "Pour activer le glissement avec le clavier, appuyez sur Alt+Entrée. Une fois ce…" at bounding box center [181, 112] width 342 height 152
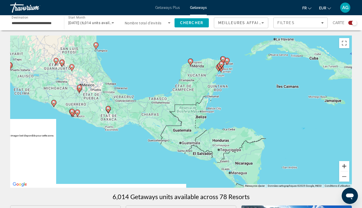
click at [346, 165] on button "Zoom avant" at bounding box center [344, 166] width 10 height 10
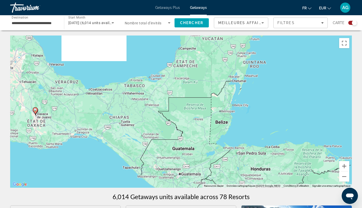
drag, startPoint x: 274, startPoint y: 82, endPoint x: 247, endPoint y: 145, distance: 68.2
click at [247, 143] on div "Pour activer le glissement avec le clavier, appuyez sur Alt+Entrée. Une fois ce…" at bounding box center [181, 112] width 342 height 152
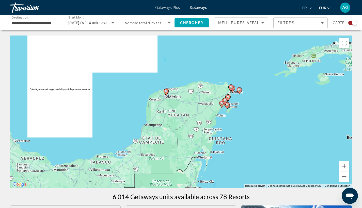
click at [343, 167] on button "Zoom avant" at bounding box center [344, 166] width 10 height 10
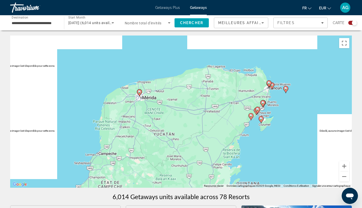
drag, startPoint x: 299, startPoint y: 123, endPoint x: 294, endPoint y: 128, distance: 7.4
click at [295, 127] on div "Pour activer le glissement avec le clavier, appuyez sur Alt+Entrée. Une fois ce…" at bounding box center [181, 112] width 342 height 152
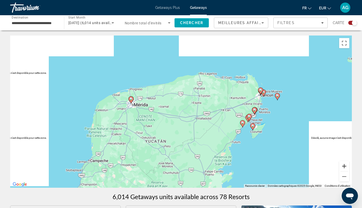
click at [344, 168] on button "Zoom avant" at bounding box center [344, 166] width 10 height 10
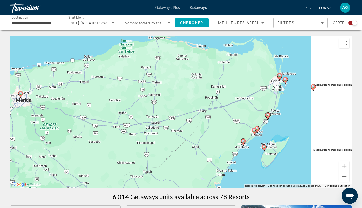
drag, startPoint x: 286, startPoint y: 134, endPoint x: 269, endPoint y: 136, distance: 17.9
click at [269, 135] on div "Pour activer le glissement avec le clavier, appuyez sur Alt+Entrée. Une fois ce…" at bounding box center [181, 112] width 342 height 152
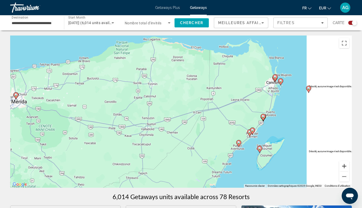
click at [346, 165] on button "Zoom avant" at bounding box center [344, 166] width 10 height 10
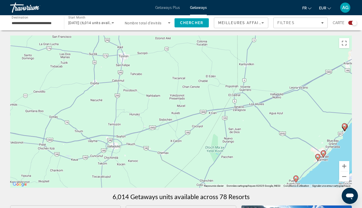
drag, startPoint x: 322, startPoint y: 142, endPoint x: 219, endPoint y: 92, distance: 114.5
click at [219, 92] on div "Pour activer le glissement avec le clavier, appuyez sur Alt+Entrée. Une fois ce…" at bounding box center [181, 112] width 342 height 152
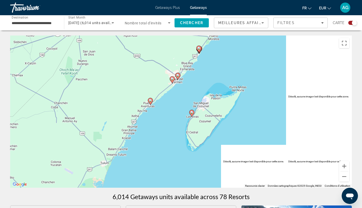
drag, startPoint x: 228, startPoint y: 89, endPoint x: 232, endPoint y: 123, distance: 33.7
click at [231, 121] on div "Pour activer le glissement avec le clavier, appuyez sur Alt+Entrée. Une fois ce…" at bounding box center [181, 112] width 342 height 152
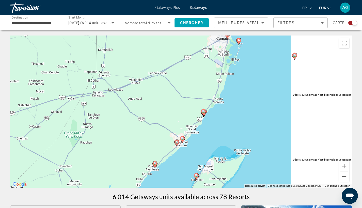
drag, startPoint x: 233, startPoint y: 89, endPoint x: 232, endPoint y: 127, distance: 38.4
click at [232, 125] on div "Pour activer le glissement avec le clavier, appuyez sur Alt+Entrée. Une fois ce…" at bounding box center [181, 112] width 342 height 152
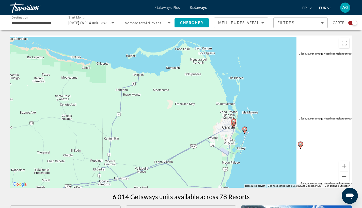
drag, startPoint x: 250, startPoint y: 116, endPoint x: 262, endPoint y: 139, distance: 25.5
click at [262, 139] on div "Pour activer le glissement avec le clavier, appuyez sur Alt+Entrée. Une fois ce…" at bounding box center [181, 112] width 342 height 152
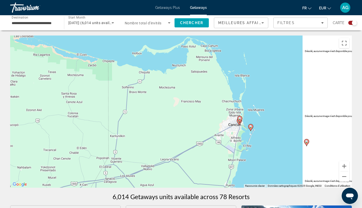
drag, startPoint x: 272, startPoint y: 140, endPoint x: 268, endPoint y: 115, distance: 25.2
click at [268, 115] on div "Pour activer le glissement avec le clavier, appuyez sur Alt+Entrée. Une fois ce…" at bounding box center [181, 112] width 342 height 152
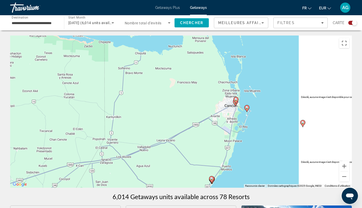
drag, startPoint x: 280, startPoint y: 123, endPoint x: 280, endPoint y: 87, distance: 36.1
click at [280, 88] on div "Pour activer le glissement avec le clavier, appuyez sur Alt+Entrée. Une fois ce…" at bounding box center [181, 112] width 342 height 152
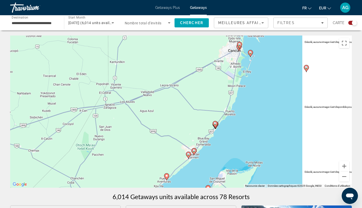
drag, startPoint x: 268, startPoint y: 140, endPoint x: 274, endPoint y: 123, distance: 18.3
click at [274, 123] on div "Pour activer le glissement avec le clavier, appuyez sur Alt+Entrée. Une fois ce…" at bounding box center [181, 112] width 342 height 152
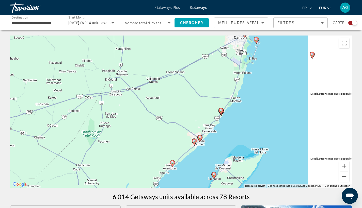
click at [346, 167] on button "Zoom avant" at bounding box center [344, 166] width 10 height 10
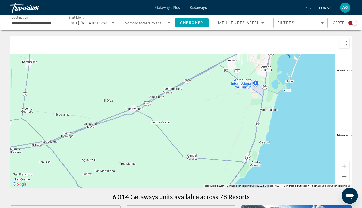
drag, startPoint x: 307, startPoint y: 96, endPoint x: 274, endPoint y: 164, distance: 76.2
click at [271, 176] on div "Pour activer le glissement avec le clavier, appuyez sur Alt+Entrée. Une fois ce…" at bounding box center [181, 112] width 342 height 152
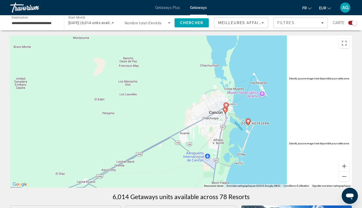
drag, startPoint x: 288, startPoint y: 123, endPoint x: 250, endPoint y: 166, distance: 57.4
click at [247, 167] on div "Pour activer le glissement avec le clavier, appuyez sur Alt+Entrée. Une fois ce…" at bounding box center [181, 112] width 342 height 152
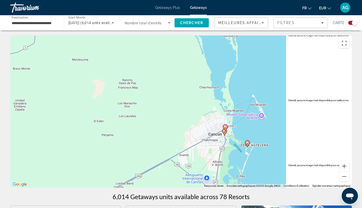
drag, startPoint x: 266, startPoint y: 136, endPoint x: 269, endPoint y: 123, distance: 13.3
click at [269, 123] on div "Pour activer le glissement avec le clavier, appuyez sur Alt+Entrée. Une fois ce…" at bounding box center [181, 112] width 342 height 152
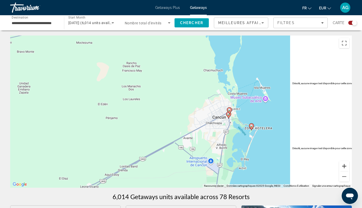
click at [342, 169] on button "Zoom avant" at bounding box center [344, 166] width 10 height 10
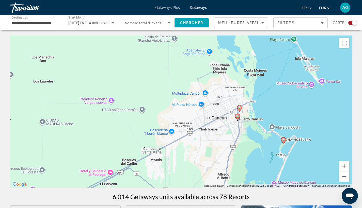
drag, startPoint x: 309, startPoint y: 150, endPoint x: 253, endPoint y: 143, distance: 56.3
click at [253, 143] on div "Pour activer le glissement avec le clavier, appuyez sur Alt+Entrée. Une fois ce…" at bounding box center [181, 112] width 342 height 152
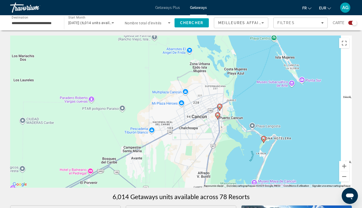
click at [264, 141] on icon "Main content" at bounding box center [263, 139] width 5 height 7
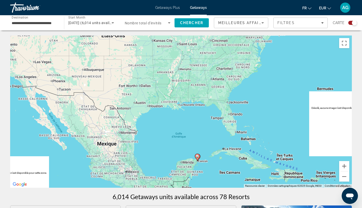
drag, startPoint x: 220, startPoint y: 95, endPoint x: 254, endPoint y: 124, distance: 45.2
click at [254, 124] on div "Pour activer le glissement avec le clavier, appuyez sur Alt+Entrée. Une fois ce…" at bounding box center [181, 112] width 342 height 152
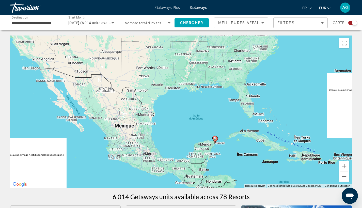
click at [215, 141] on icon "Main content" at bounding box center [214, 139] width 5 height 7
type input "**********"
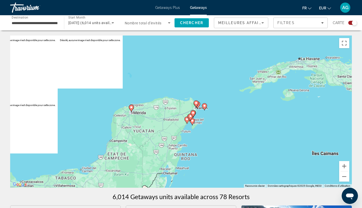
drag, startPoint x: 225, startPoint y: 116, endPoint x: 238, endPoint y: 114, distance: 12.9
click at [242, 112] on div "Pour naviguer, appuyez sur les touches fléchées. Pour activer le glissement ave…" at bounding box center [181, 112] width 342 height 152
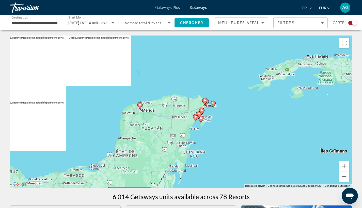
click at [200, 120] on icon "Main content" at bounding box center [200, 119] width 5 height 7
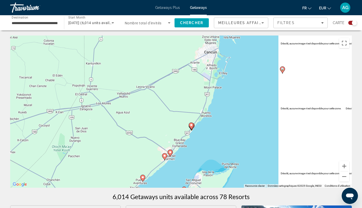
drag, startPoint x: 209, startPoint y: 93, endPoint x: 176, endPoint y: 181, distance: 93.7
click at [176, 181] on div "Pour activer le glissement avec le clavier, appuyez sur Alt+Entrée. Une fois ce…" at bounding box center [181, 112] width 342 height 152
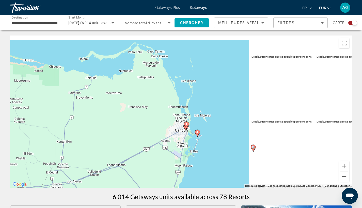
drag, startPoint x: 190, startPoint y: 111, endPoint x: 198, endPoint y: 170, distance: 59.4
click at [198, 170] on div "Pour activer le glissement avec le clavier, appuyez sur Alt+Entrée. Une fois ce…" at bounding box center [181, 112] width 342 height 152
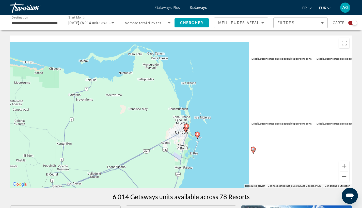
click at [197, 136] on icon "Main content" at bounding box center [197, 135] width 5 height 7
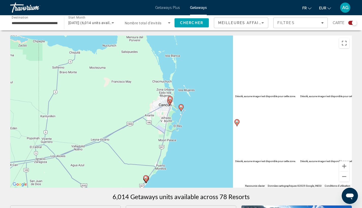
click at [182, 112] on gmp-advanced-marker "Main content" at bounding box center [181, 108] width 5 height 8
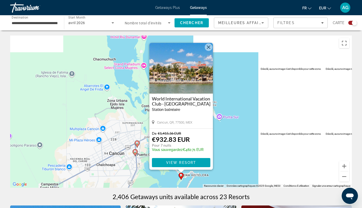
click at [210, 48] on button "Fermer" at bounding box center [209, 47] width 8 height 8
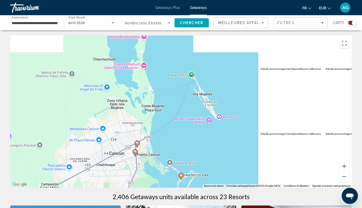
click at [136, 154] on icon "Main content" at bounding box center [135, 153] width 5 height 7
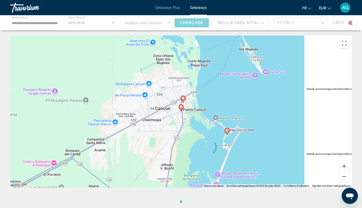
click at [182, 109] on icon "Main content" at bounding box center [181, 108] width 5 height 7
click at [183, 97] on image "Main content" at bounding box center [183, 98] width 3 height 3
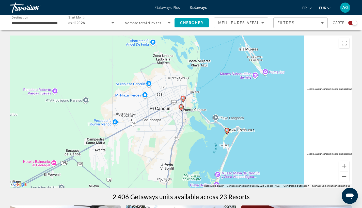
click at [183, 110] on gmp-advanced-marker "Main content" at bounding box center [181, 108] width 5 height 8
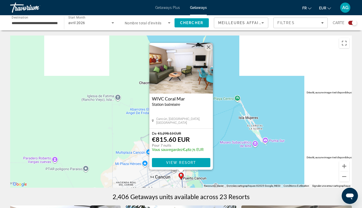
click at [207, 48] on button "Fermer" at bounding box center [209, 47] width 8 height 8
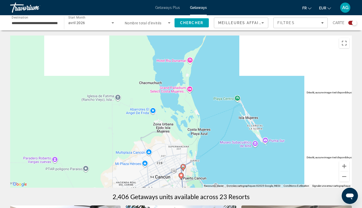
click at [184, 168] on icon "Main content" at bounding box center [183, 168] width 5 height 7
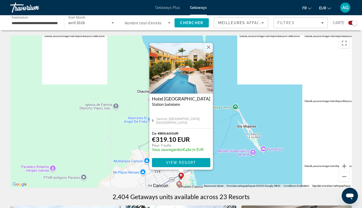
click at [178, 164] on span "View Resort" at bounding box center [181, 163] width 30 height 4
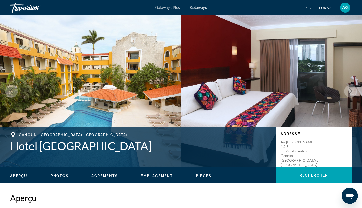
drag, startPoint x: 267, startPoint y: 189, endPoint x: 260, endPoint y: 114, distance: 76.0
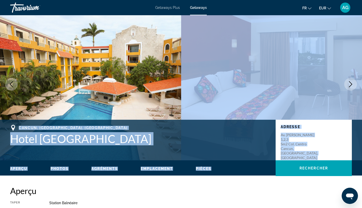
click at [306, 106] on img "Main content" at bounding box center [271, 84] width 181 height 152
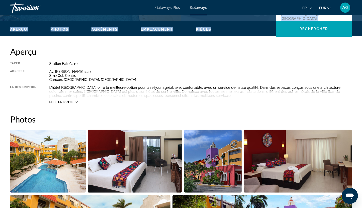
scroll to position [251, 0]
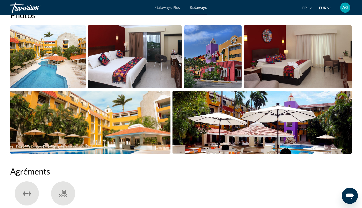
click at [66, 69] on img "Open full-screen image slider" at bounding box center [47, 56] width 75 height 63
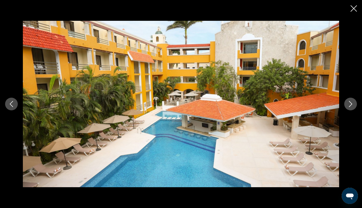
click at [353, 105] on icon "Next image" at bounding box center [351, 104] width 6 height 6
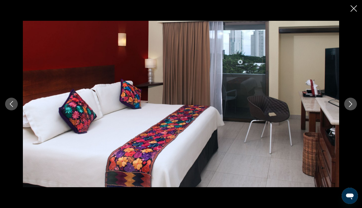
click at [353, 105] on icon "Next image" at bounding box center [351, 104] width 6 height 6
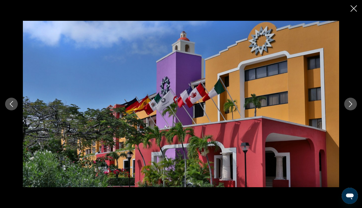
click at [353, 105] on icon "Next image" at bounding box center [351, 104] width 6 height 6
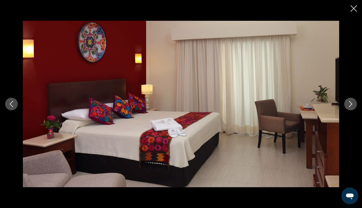
click at [353, 105] on icon "Next image" at bounding box center [351, 104] width 6 height 6
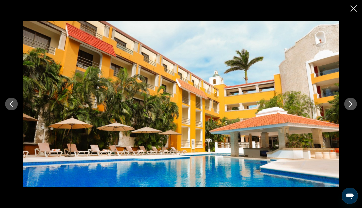
click at [353, 105] on icon "Next image" at bounding box center [351, 104] width 6 height 6
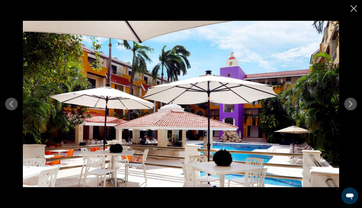
click at [355, 8] on icon "Close slideshow" at bounding box center [354, 8] width 6 height 6
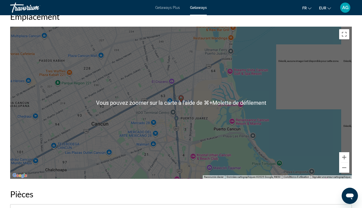
scroll to position [570, 0]
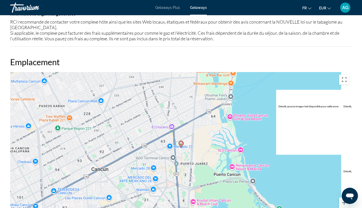
click at [274, 121] on div "Pour activer le glissement avec le clavier, appuyez sur Alt+Entrée. Une fois ce…" at bounding box center [181, 148] width 342 height 152
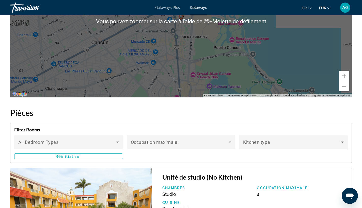
scroll to position [651, 0]
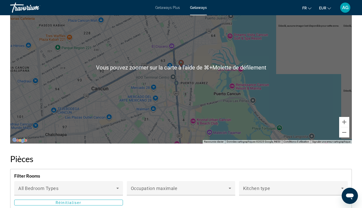
click at [289, 102] on div "Pour activer le glissement avec le clavier, appuyez sur Alt+Entrée. Une fois ce…" at bounding box center [181, 67] width 342 height 152
click at [266, 95] on div "Pour activer le glissement avec le clavier, appuyez sur Alt+Entrée. Une fois ce…" at bounding box center [181, 67] width 342 height 152
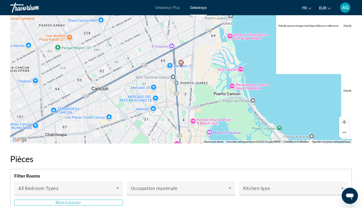
click at [221, 71] on div "Pour activer le glissement avec le clavier, appuyez sur Alt+Entrée. Une fois ce…" at bounding box center [181, 67] width 342 height 152
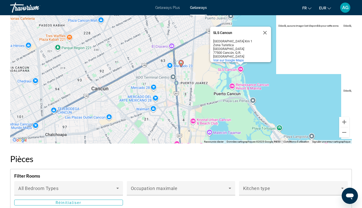
click at [274, 90] on div "Pour activer le glissement avec le clavier, appuyez sur Alt+Entrée. Une fois ce…" at bounding box center [181, 67] width 342 height 152
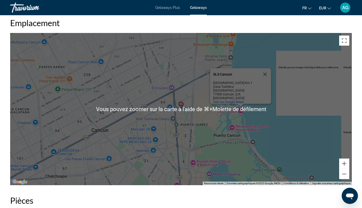
scroll to position [618, 0]
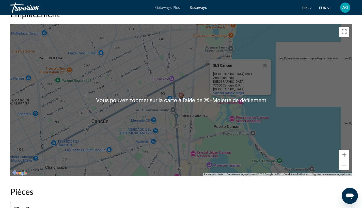
click at [211, 118] on div "Pour activer le glissement avec le clavier, appuyez sur Alt+Entrée. Une fois ce…" at bounding box center [181, 100] width 342 height 152
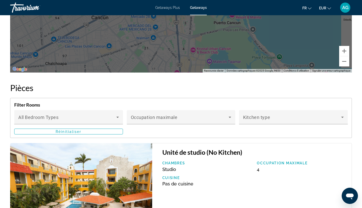
scroll to position [676, 0]
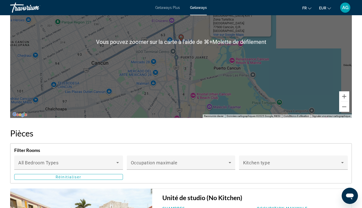
click at [251, 77] on div "Pour activer le glissement avec le clavier, appuyez sur Alt+Entrée. Une fois ce…" at bounding box center [181, 42] width 342 height 152
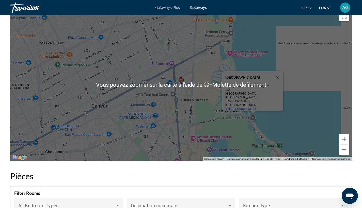
scroll to position [635, 0]
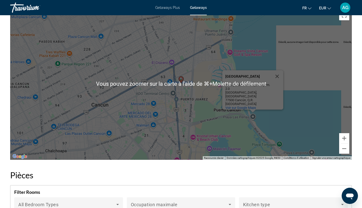
click at [184, 80] on div "Pour activer le glissement avec le clavier, appuyez sur Alt+Entrée. Une fois ce…" at bounding box center [181, 84] width 342 height 152
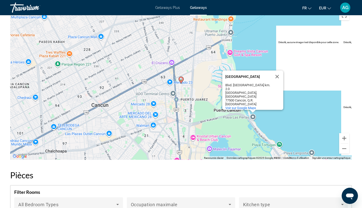
click at [182, 81] on image "Main content" at bounding box center [181, 79] width 3 height 3
click at [181, 79] on image "Main content" at bounding box center [181, 79] width 3 height 3
click at [180, 80] on image "Main content" at bounding box center [181, 79] width 3 height 3
click at [273, 78] on button "Fermer" at bounding box center [277, 77] width 12 height 12
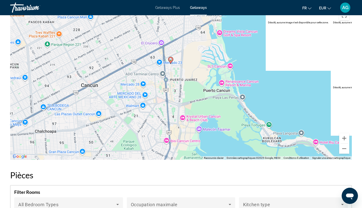
drag, startPoint x: 224, startPoint y: 64, endPoint x: 212, endPoint y: 41, distance: 26.5
click at [212, 41] on div "Pour activer le glissement avec le clavier, appuyez sur Alt+Entrée. Une fois ce…" at bounding box center [181, 84] width 342 height 152
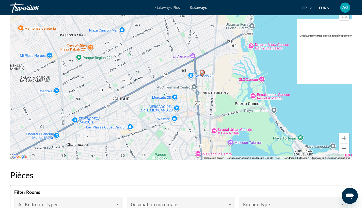
drag, startPoint x: 291, startPoint y: 113, endPoint x: 323, endPoint y: 126, distance: 33.7
click at [323, 126] on div "Pour activer le glissement avec le clavier, appuyez sur Alt+Entrée. Une fois ce…" at bounding box center [181, 84] width 342 height 152
click at [224, 77] on div "Pour activer le glissement avec le clavier, appuyez sur Alt+Entrée. Une fois ce…" at bounding box center [181, 84] width 342 height 152
click at [350, 141] on div "Pour activer le glissement avec le clavier, appuyez sur Alt+Entrée. Une fois ce…" at bounding box center [181, 84] width 342 height 152
click at [348, 139] on button "Zoom avant" at bounding box center [344, 138] width 10 height 10
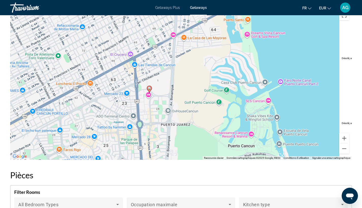
drag, startPoint x: 260, startPoint y: 58, endPoint x: 186, endPoint y: 79, distance: 76.8
click at [186, 79] on div "Pour activer le glissement avec le clavier, appuyez sur Alt+Entrée. Une fois ce…" at bounding box center [181, 84] width 342 height 152
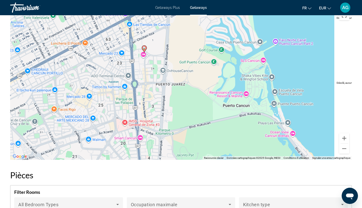
drag, startPoint x: 291, startPoint y: 122, endPoint x: 306, endPoint y: 71, distance: 53.2
click at [306, 72] on div "Pour activer le glissement avec le clavier, appuyez sur Alt+Entrée. Une fois ce…" at bounding box center [181, 84] width 342 height 152
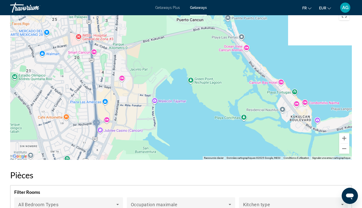
drag, startPoint x: 299, startPoint y: 77, endPoint x: 217, endPoint y: 99, distance: 84.8
click at [217, 99] on div "Pour activer le glissement avec le clavier, appuyez sur Alt+Entrée. Une fois ce…" at bounding box center [181, 84] width 342 height 152
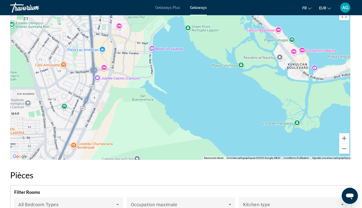
drag, startPoint x: 228, startPoint y: 92, endPoint x: 223, endPoint y: 53, distance: 39.5
click at [227, 61] on div "Pour activer le glissement avec le clavier, appuyez sur Alt+Entrée. Une fois ce…" at bounding box center [181, 84] width 342 height 152
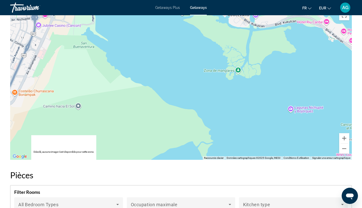
drag, startPoint x: 271, startPoint y: 65, endPoint x: 185, endPoint y: 134, distance: 110.1
click at [185, 134] on div "Pour activer le glissement avec le clavier, appuyez sur Alt+Entrée. Une fois ce…" at bounding box center [181, 84] width 342 height 152
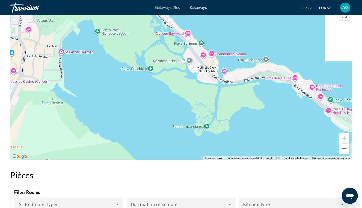
drag, startPoint x: 228, startPoint y: 76, endPoint x: 282, endPoint y: 150, distance: 91.2
click at [282, 150] on div "Pour activer le glissement avec le clavier, appuyez sur Alt+Entrée. Une fois ce…" at bounding box center [181, 84] width 342 height 152
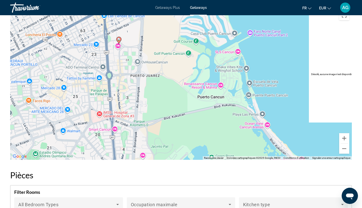
drag, startPoint x: 272, startPoint y: 86, endPoint x: 285, endPoint y: 85, distance: 13.2
click at [285, 85] on div "Pour activer le glissement avec le clavier, appuyez sur Alt+Entrée. Une fois ce…" at bounding box center [181, 84] width 342 height 152
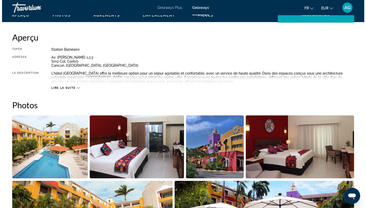
scroll to position [0, 0]
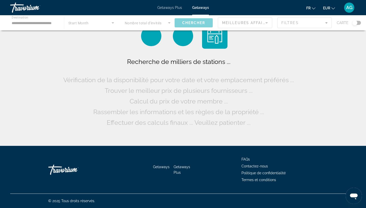
click at [47, 25] on div "Main content" at bounding box center [183, 22] width 366 height 15
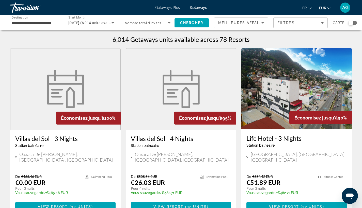
click at [350, 21] on div "Search widget" at bounding box center [350, 22] width 5 height 5
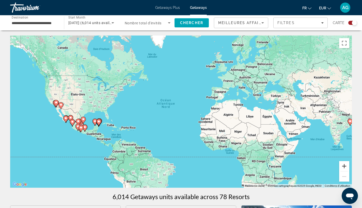
click at [346, 168] on button "Zoom avant" at bounding box center [344, 166] width 10 height 10
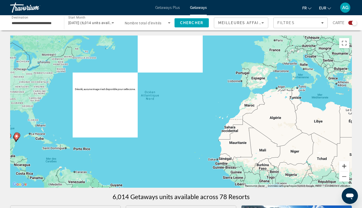
click at [346, 168] on button "Zoom avant" at bounding box center [344, 166] width 10 height 10
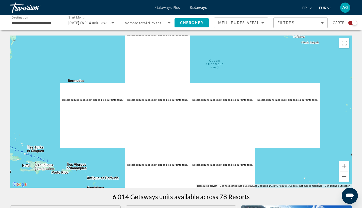
drag, startPoint x: 264, startPoint y: 75, endPoint x: 316, endPoint y: 66, distance: 52.7
click at [311, 67] on div "Main content" at bounding box center [181, 112] width 342 height 152
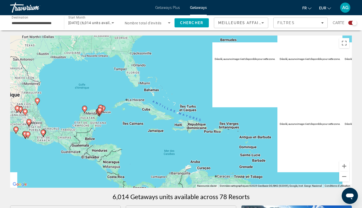
drag, startPoint x: 212, startPoint y: 150, endPoint x: 259, endPoint y: 131, distance: 51.2
click at [258, 132] on div "Pour activer le glissement avec le clavier, appuyez sur Alt+Entrée. Une fois ce…" at bounding box center [181, 112] width 342 height 152
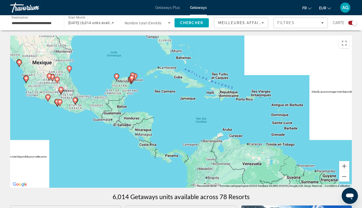
drag, startPoint x: 223, startPoint y: 141, endPoint x: 214, endPoint y: 117, distance: 25.4
click at [214, 117] on div "Pour activer le glissement avec le clavier, appuyez sur Alt+Entrée. Une fois ce…" at bounding box center [181, 112] width 342 height 152
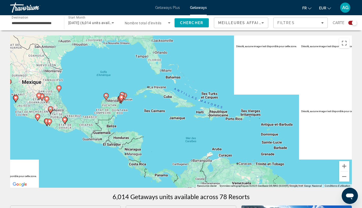
drag, startPoint x: 212, startPoint y: 91, endPoint x: 202, endPoint y: 110, distance: 20.8
click at [202, 109] on div "Pour activer le glissement avec le clavier, appuyez sur Alt+Entrée. Une fois ce…" at bounding box center [181, 112] width 342 height 152
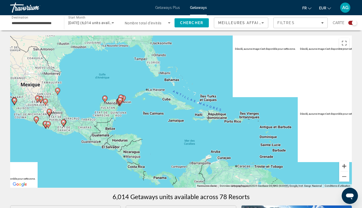
click at [345, 166] on button "Zoom avant" at bounding box center [344, 166] width 10 height 10
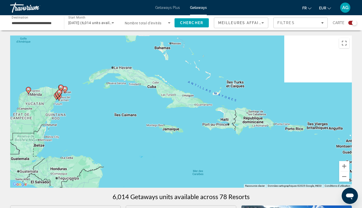
click at [33, 24] on input "**********" at bounding box center [35, 23] width 46 height 6
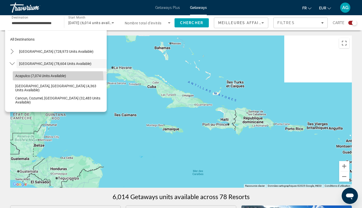
click at [46, 79] on span "Select destination: Acapulco (7,074 units available)" at bounding box center [60, 76] width 94 height 12
type input "**********"
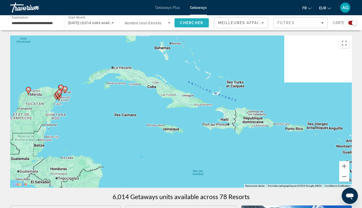
click at [188, 28] on span "Search" at bounding box center [192, 23] width 34 height 12
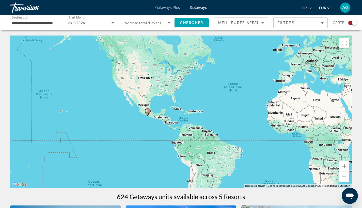
click at [344, 165] on button "Zoom avant" at bounding box center [344, 166] width 10 height 10
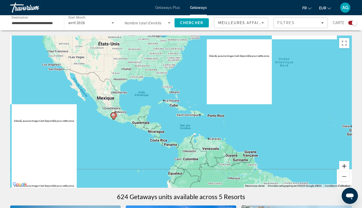
click at [345, 165] on button "Zoom avant" at bounding box center [344, 166] width 10 height 10
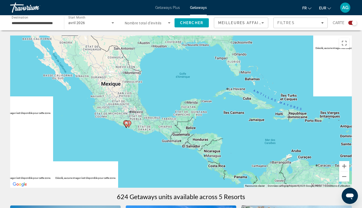
drag, startPoint x: 133, startPoint y: 111, endPoint x: 272, endPoint y: 111, distance: 138.5
click at [271, 111] on div "Pour activer le glissement avec le clavier, appuyez sur Alt+Entrée. Une fois ce…" at bounding box center [181, 112] width 342 height 152
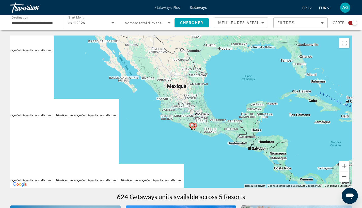
click at [345, 166] on button "Zoom avant" at bounding box center [344, 166] width 10 height 10
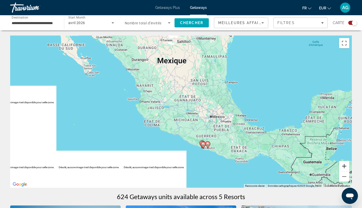
click at [346, 166] on button "Zoom avant" at bounding box center [344, 166] width 10 height 10
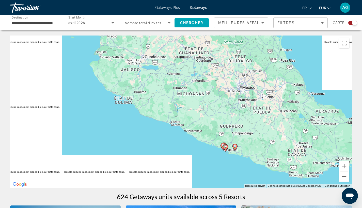
drag, startPoint x: 310, startPoint y: 148, endPoint x: 315, endPoint y: 107, distance: 41.2
click at [314, 109] on div "Pour activer le glissement avec le clavier, appuyez sur Alt+Entrée. Une fois ce…" at bounding box center [181, 112] width 342 height 152
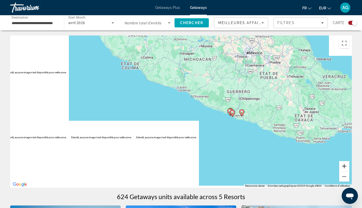
click at [346, 164] on button "Zoom avant" at bounding box center [344, 166] width 10 height 10
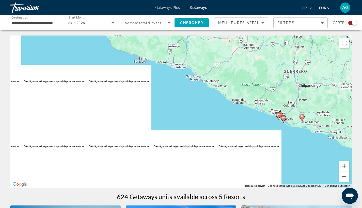
click at [346, 164] on button "Zoom avant" at bounding box center [344, 166] width 10 height 10
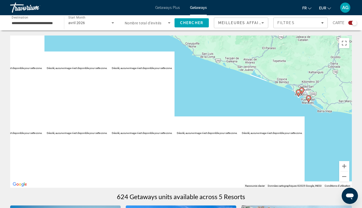
drag, startPoint x: 290, startPoint y: 95, endPoint x: 232, endPoint y: 76, distance: 61.6
click at [232, 76] on div "Pour activer le glissement avec le clavier, appuyez sur Alt+Entrée. Une fois ce…" at bounding box center [181, 112] width 342 height 152
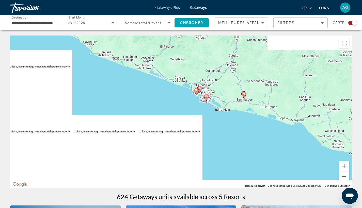
drag, startPoint x: 282, startPoint y: 92, endPoint x: 294, endPoint y: 130, distance: 39.3
click at [292, 129] on div "Pour activer le glissement avec le clavier, appuyez sur Alt+Entrée. Une fois ce…" at bounding box center [181, 112] width 342 height 152
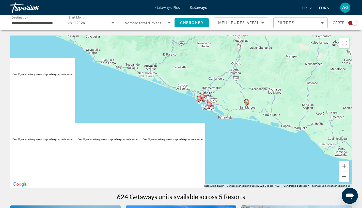
click at [343, 166] on button "Zoom avant" at bounding box center [344, 166] width 10 height 10
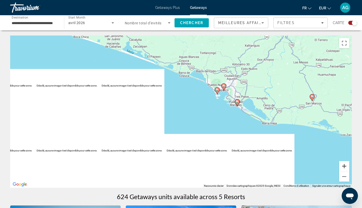
click at [343, 166] on button "Zoom avant" at bounding box center [344, 166] width 10 height 10
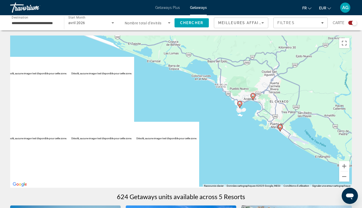
drag, startPoint x: 295, startPoint y: 124, endPoint x: 288, endPoint y: 144, distance: 20.7
click at [288, 144] on div "Pour activer le glissement avec le clavier, appuyez sur Alt+Entrée. Une fois ce…" at bounding box center [181, 112] width 342 height 152
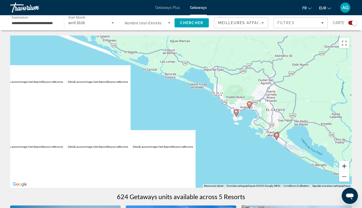
click at [347, 165] on button "Zoom avant" at bounding box center [344, 166] width 10 height 10
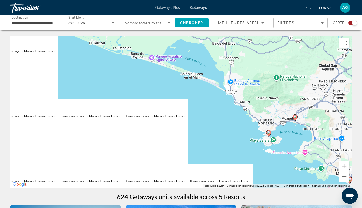
drag, startPoint x: 322, startPoint y: 119, endPoint x: 297, endPoint y: 135, distance: 29.1
click at [298, 135] on div "Pour activer le glissement avec le clavier, appuyez sur Alt+Entrée. Une fois ce…" at bounding box center [181, 112] width 342 height 152
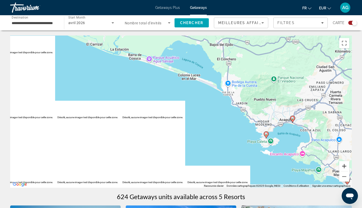
click at [341, 169] on button "Zoom avant" at bounding box center [344, 166] width 10 height 10
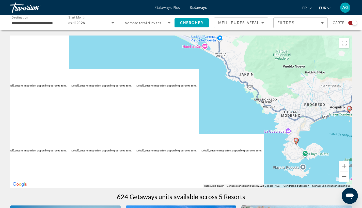
drag, startPoint x: 273, startPoint y: 126, endPoint x: 254, endPoint y: 123, distance: 19.4
click at [263, 125] on div "Pour activer le glissement avec le clavier, appuyez sur Alt+Entrée. Une fois ce…" at bounding box center [181, 112] width 342 height 152
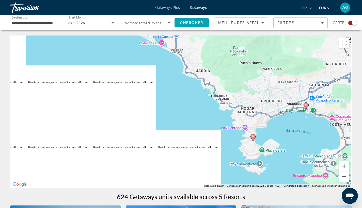
drag, startPoint x: 315, startPoint y: 129, endPoint x: 302, endPoint y: 128, distance: 12.5
click at [302, 128] on div "Pour activer le glissement avec le clavier, appuyez sur Alt+Entrée. Une fois ce…" at bounding box center [181, 112] width 342 height 152
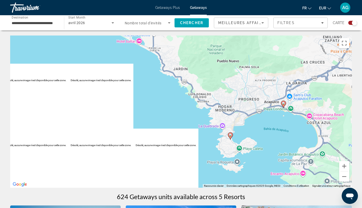
click at [284, 105] on icon "Main content" at bounding box center [283, 104] width 5 height 7
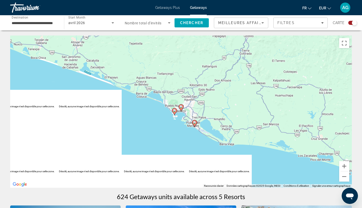
click at [182, 109] on icon "Main content" at bounding box center [181, 108] width 5 height 7
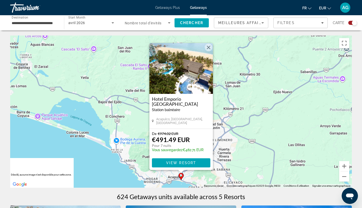
click at [206, 160] on span "Main content" at bounding box center [181, 163] width 58 height 12
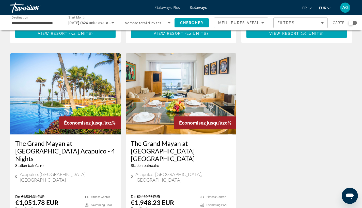
scroll to position [15, 0]
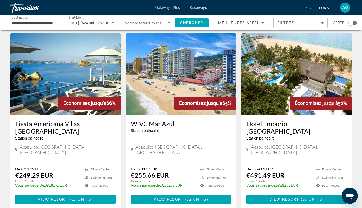
click at [49, 25] on input "**********" at bounding box center [35, 23] width 46 height 6
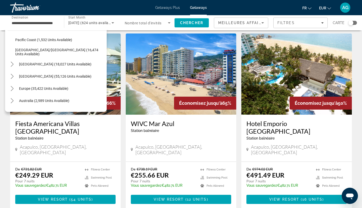
scroll to position [147, 0]
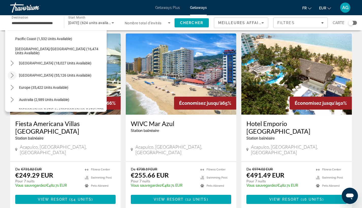
click at [13, 75] on icon "Toggle Caribbean & Atlantic Islands (55,126 units available) submenu" at bounding box center [12, 75] width 5 height 5
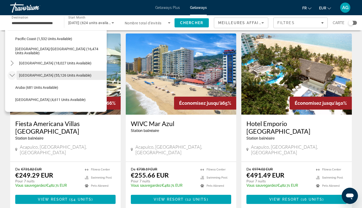
click at [28, 76] on span "[GEOGRAPHIC_DATA] (55,126 units available)" at bounding box center [55, 75] width 72 height 4
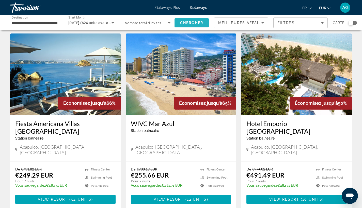
click at [198, 22] on span "Chercher" at bounding box center [191, 23] width 23 height 4
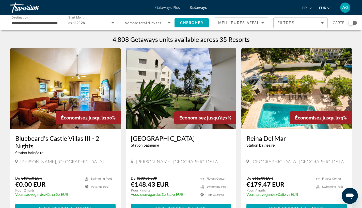
click at [353, 23] on div "Search widget" at bounding box center [350, 22] width 5 height 5
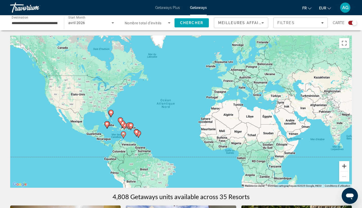
click at [342, 166] on button "Zoom avant" at bounding box center [344, 166] width 10 height 10
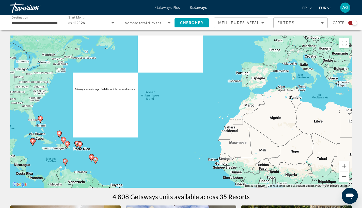
click at [342, 166] on button "Zoom avant" at bounding box center [344, 166] width 10 height 10
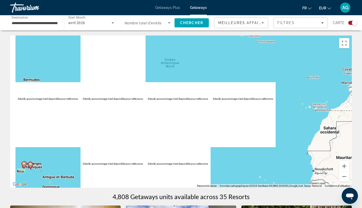
drag, startPoint x: 243, startPoint y: 96, endPoint x: 310, endPoint y: 88, distance: 67.8
click at [294, 87] on div "Pour activer le glissement avec le clavier, appuyez sur Alt+Entrée. Une fois ce…" at bounding box center [181, 112] width 342 height 152
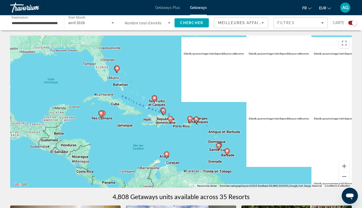
drag, startPoint x: 203, startPoint y: 148, endPoint x: 196, endPoint y: 123, distance: 25.8
click at [196, 123] on div "Pour activer le glissement avec le clavier, appuyez sur Alt+Entrée. Une fois ce…" at bounding box center [181, 112] width 342 height 152
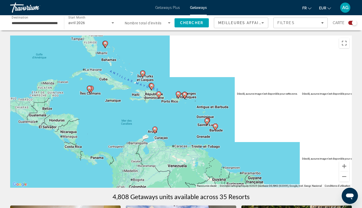
drag, startPoint x: 195, startPoint y: 114, endPoint x: 207, endPoint y: 130, distance: 20.3
click at [207, 130] on div "Pour activer le glissement avec le clavier, appuyez sur Alt+Entrée. Une fois ce…" at bounding box center [181, 112] width 342 height 152
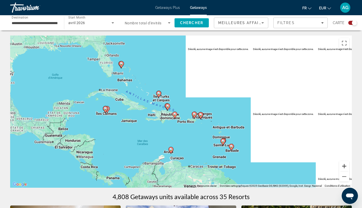
click at [344, 167] on button "Zoom avant" at bounding box center [344, 166] width 10 height 10
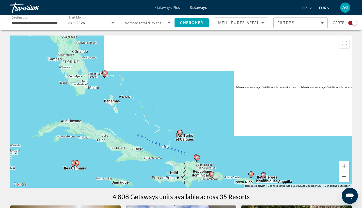
drag, startPoint x: 120, startPoint y: 62, endPoint x: 163, endPoint y: 115, distance: 68.4
click at [163, 115] on div "Pour activer le glissement avec le clavier, appuyez sur Alt+Entrée. Une fois ce…" at bounding box center [181, 112] width 342 height 152
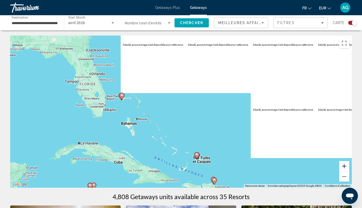
click at [344, 167] on button "Zoom avant" at bounding box center [344, 166] width 10 height 10
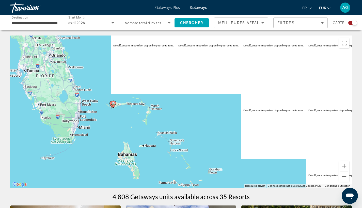
drag, startPoint x: 92, startPoint y: 83, endPoint x: 147, endPoint y: 106, distance: 59.9
click at [145, 103] on div "Pour activer le glissement avec le clavier, appuyez sur Alt+Entrée. Une fois ce…" at bounding box center [181, 112] width 342 height 152
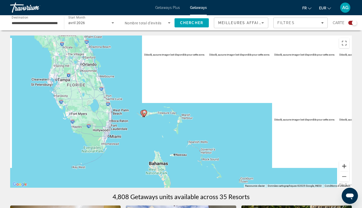
click at [347, 171] on button "Zoom avant" at bounding box center [344, 166] width 10 height 10
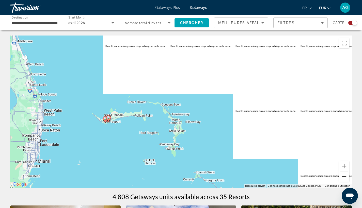
click at [343, 178] on button "Zoom arrière" at bounding box center [344, 177] width 10 height 10
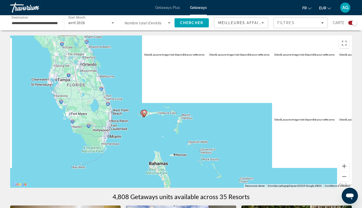
drag, startPoint x: 247, startPoint y: 167, endPoint x: 244, endPoint y: 131, distance: 35.4
click at [244, 131] on div "Pour activer le glissement avec le clavier, appuyez sur Alt+Entrée. Une fois ce…" at bounding box center [181, 112] width 342 height 152
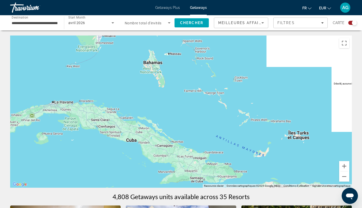
drag, startPoint x: 231, startPoint y: 137, endPoint x: 234, endPoint y: 99, distance: 38.4
click at [234, 101] on div "Pour activer le glissement avec le clavier, appuyez sur Alt+Entrée. Une fois ce…" at bounding box center [181, 112] width 342 height 152
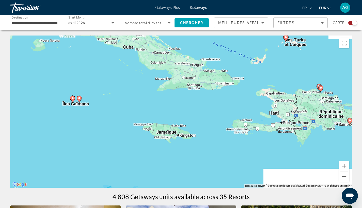
drag, startPoint x: 235, startPoint y: 100, endPoint x: 148, endPoint y: 120, distance: 89.7
click at [150, 121] on div "Pour activer le glissement avec le clavier, appuyez sur Alt+Entrée. Une fois ce…" at bounding box center [181, 112] width 342 height 152
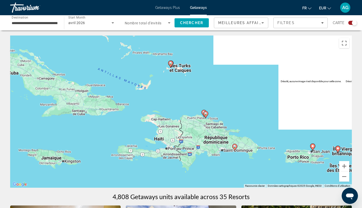
drag, startPoint x: 330, startPoint y: 155, endPoint x: 322, endPoint y: 164, distance: 12.1
click at [322, 164] on div "Pour activer le glissement avec le clavier, appuyez sur Alt+Entrée. Une fois ce…" at bounding box center [181, 112] width 342 height 152
click at [346, 176] on button "Zoom arrière" at bounding box center [344, 177] width 10 height 10
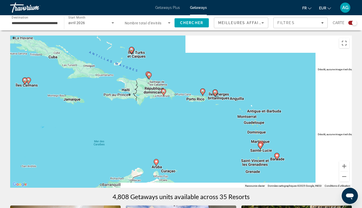
drag, startPoint x: 329, startPoint y: 172, endPoint x: 282, endPoint y: 133, distance: 61.3
click at [282, 133] on div "Pour activer le glissement avec le clavier, appuyez sur Alt+Entrée. Une fois ce…" at bounding box center [181, 112] width 342 height 152
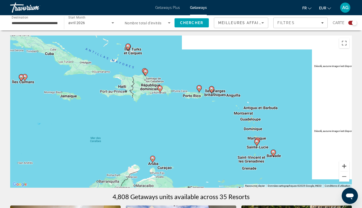
click at [343, 166] on button "Zoom avant" at bounding box center [344, 166] width 10 height 10
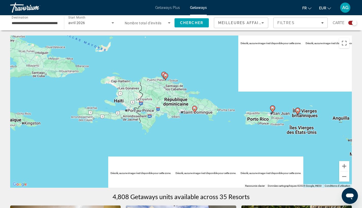
drag, startPoint x: 147, startPoint y: 88, endPoint x: 194, endPoint y: 119, distance: 56.6
click at [193, 119] on div "Pour activer le glissement avec le clavier, appuyez sur Alt+Entrée. Une fois ce…" at bounding box center [181, 112] width 342 height 152
click at [342, 166] on button "Zoom avant" at bounding box center [344, 166] width 10 height 10
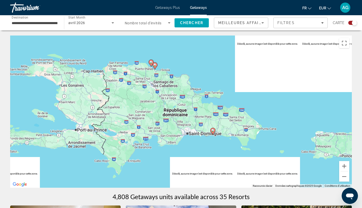
drag, startPoint x: 237, startPoint y: 83, endPoint x: 241, endPoint y: 104, distance: 21.4
click at [241, 104] on div "Pour activer le glissement avec le clavier, appuyez sur Alt+Entrée. Une fois ce…" at bounding box center [181, 112] width 342 height 152
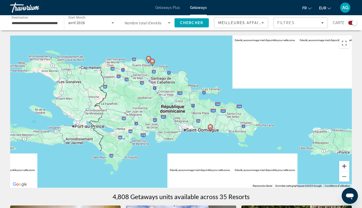
click at [341, 165] on button "Zoom avant" at bounding box center [344, 166] width 10 height 10
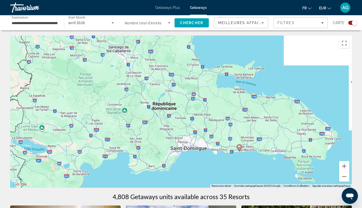
click at [240, 150] on icon "Main content" at bounding box center [239, 148] width 5 height 7
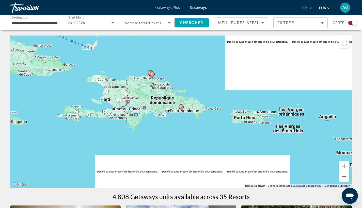
click at [181, 108] on icon "Main content" at bounding box center [181, 108] width 5 height 7
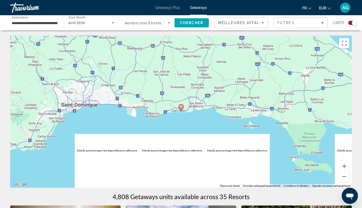
click at [181, 108] on icon "Main content" at bounding box center [181, 108] width 5 height 7
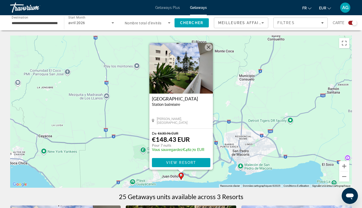
click at [208, 47] on button "Fermer" at bounding box center [209, 47] width 8 height 8
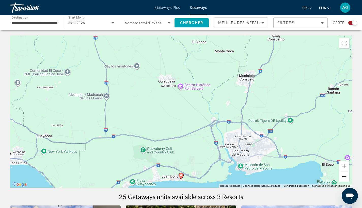
click at [344, 179] on button "Zoom arrière" at bounding box center [344, 177] width 10 height 10
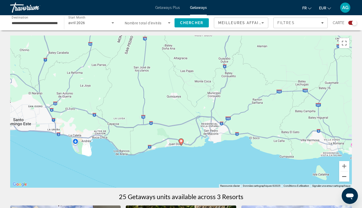
click at [344, 179] on button "Zoom arrière" at bounding box center [344, 177] width 10 height 10
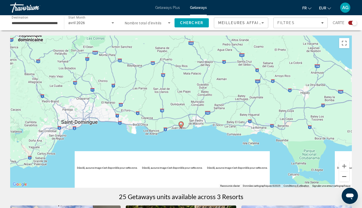
click at [344, 179] on button "Zoom arrière" at bounding box center [344, 177] width 10 height 10
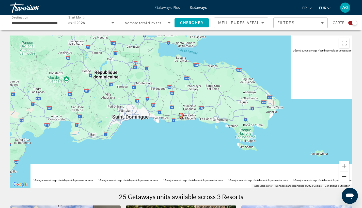
click at [344, 179] on button "Zoom arrière" at bounding box center [344, 177] width 10 height 10
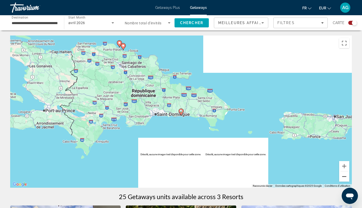
click at [344, 179] on button "Zoom arrière" at bounding box center [344, 177] width 10 height 10
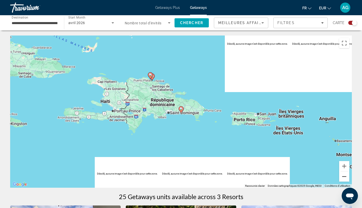
click at [344, 179] on button "Zoom arrière" at bounding box center [344, 177] width 10 height 10
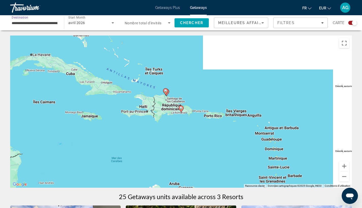
click at [48, 21] on input "**********" at bounding box center [35, 23] width 46 height 6
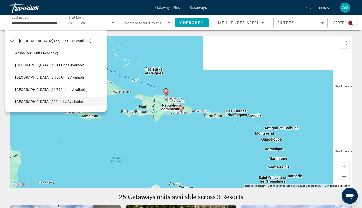
scroll to position [40, 0]
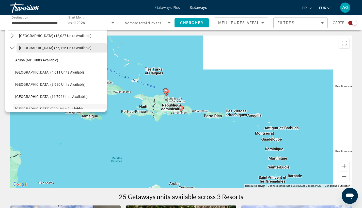
click at [74, 50] on span "[GEOGRAPHIC_DATA] (55,126 units available)" at bounding box center [55, 48] width 72 height 4
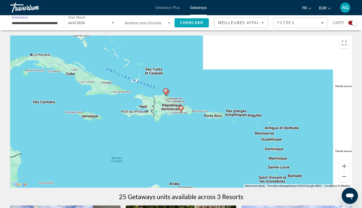
click at [193, 23] on span "Chercher" at bounding box center [191, 23] width 23 height 4
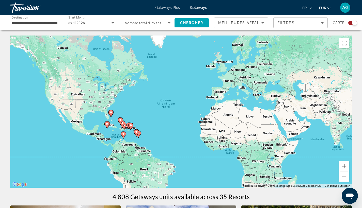
click at [343, 167] on button "Zoom avant" at bounding box center [344, 166] width 10 height 10
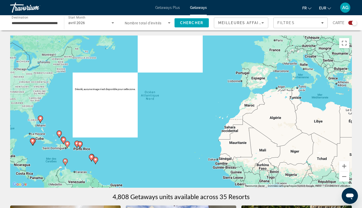
drag, startPoint x: 343, startPoint y: 167, endPoint x: 339, endPoint y: 166, distance: 4.7
click at [343, 167] on button "Zoom avant" at bounding box center [344, 166] width 10 height 10
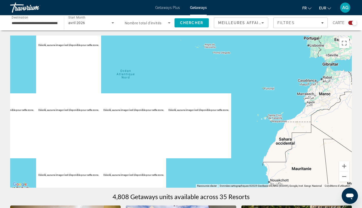
drag, startPoint x: 198, startPoint y: 126, endPoint x: 306, endPoint y: 93, distance: 113.4
click at [261, 95] on div "Pour activer le glissement avec le clavier, appuyez sur Alt+Entrée. Une fois ce…" at bounding box center [181, 112] width 342 height 152
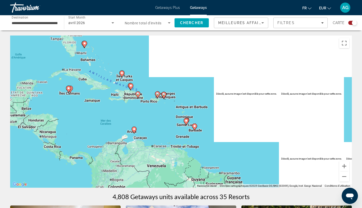
drag, startPoint x: 165, startPoint y: 145, endPoint x: 174, endPoint y: 144, distance: 8.5
click at [173, 144] on div "Pour activer le glissement avec le clavier, appuyez sur Alt+Entrée. Une fois ce…" at bounding box center [181, 112] width 342 height 152
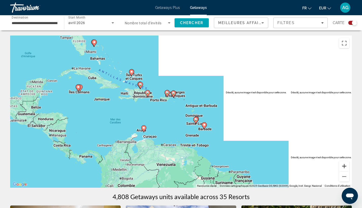
click at [343, 170] on button "Zoom avant" at bounding box center [344, 166] width 10 height 10
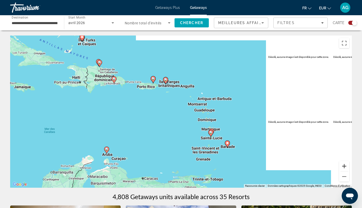
click at [343, 170] on button "Zoom avant" at bounding box center [344, 166] width 10 height 10
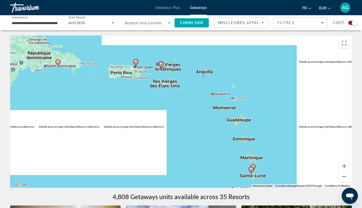
drag, startPoint x: 191, startPoint y: 104, endPoint x: 233, endPoint y: 158, distance: 68.7
click at [233, 158] on div "Pour activer le glissement avec le clavier, appuyez sur Alt+Entrée. Une fois ce…" at bounding box center [181, 112] width 342 height 152
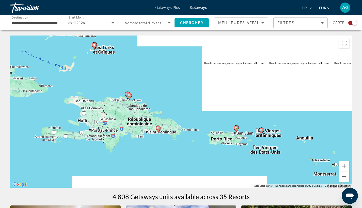
drag, startPoint x: 175, startPoint y: 148, endPoint x: 224, endPoint y: 152, distance: 48.9
click at [224, 152] on div "Pour activer le glissement avec le clavier, appuyez sur Alt+Entrée. Une fois ce…" at bounding box center [181, 112] width 342 height 152
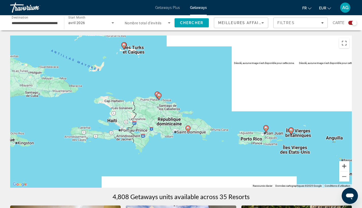
click at [346, 167] on button "Zoom avant" at bounding box center [344, 166] width 10 height 10
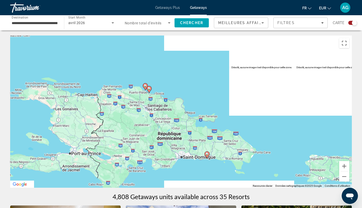
drag, startPoint x: 176, startPoint y: 103, endPoint x: 271, endPoint y: 128, distance: 97.7
click at [271, 128] on div "Pour activer le glissement avec le clavier, appuyez sur Alt+Entrée. Une fois ce…" at bounding box center [181, 112] width 342 height 152
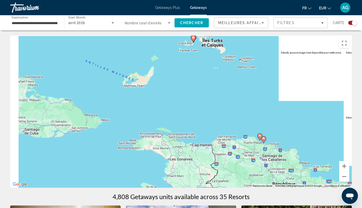
drag, startPoint x: 222, startPoint y: 103, endPoint x: 278, endPoint y: 165, distance: 83.6
click at [278, 165] on div "Pour activer le glissement avec le clavier, appuyez sur Alt+Entrée. Une fois ce…" at bounding box center [181, 112] width 342 height 152
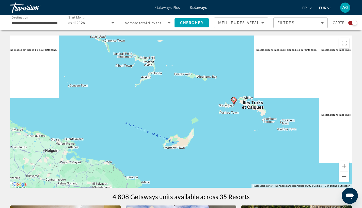
drag, startPoint x: 241, startPoint y: 140, endPoint x: 263, endPoint y: 145, distance: 22.6
click at [241, 140] on div "Pour activer le glissement avec le clavier, appuyez sur Alt+Entrée. Une fois ce…" at bounding box center [181, 112] width 342 height 152
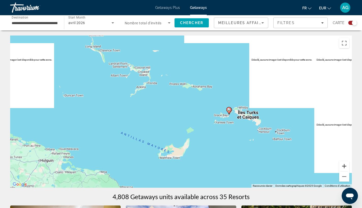
click at [342, 166] on button "Zoom avant" at bounding box center [344, 166] width 10 height 10
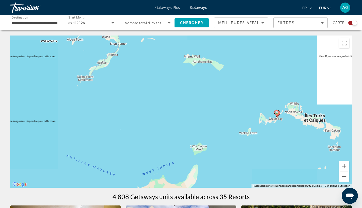
click at [342, 166] on button "Zoom avant" at bounding box center [344, 166] width 10 height 10
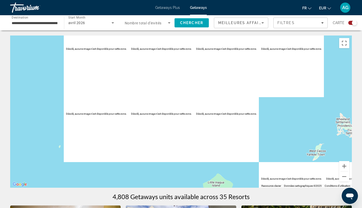
drag, startPoint x: 306, startPoint y: 135, endPoint x: 217, endPoint y: 129, distance: 88.6
click at [220, 128] on div "Pour activer le glissement avec le clavier, appuyez sur Alt+Entrée. Une fois ce…" at bounding box center [181, 112] width 342 height 152
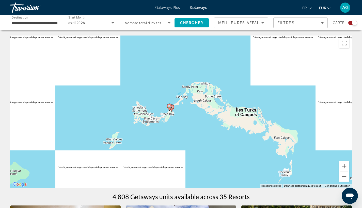
click at [342, 168] on button "Zoom avant" at bounding box center [344, 166] width 10 height 10
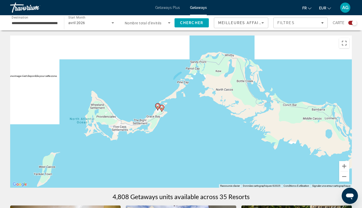
drag, startPoint x: 212, startPoint y: 134, endPoint x: 264, endPoint y: 150, distance: 54.7
click at [263, 150] on div "Pour activer le glissement avec le clavier, appuyez sur Alt+Entrée. Une fois ce…" at bounding box center [181, 112] width 342 height 152
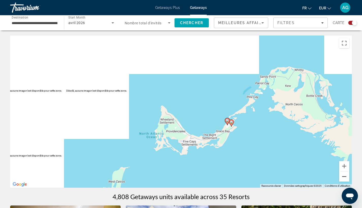
click at [347, 177] on button "Zoom arrière" at bounding box center [344, 177] width 10 height 10
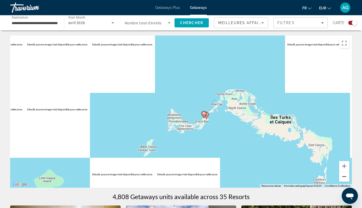
click at [347, 177] on button "Zoom arrière" at bounding box center [344, 177] width 10 height 10
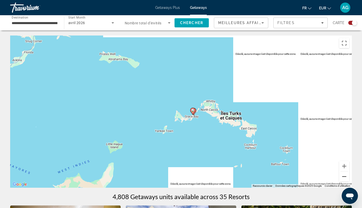
click at [347, 177] on button "Zoom arrière" at bounding box center [344, 177] width 10 height 10
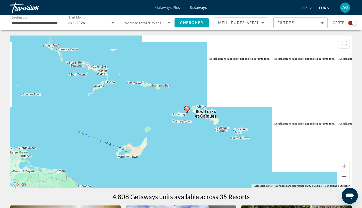
drag, startPoint x: 234, startPoint y: 160, endPoint x: 276, endPoint y: 133, distance: 49.3
click at [268, 135] on div "Pour activer le glissement avec le clavier, appuyez sur Alt+Entrée. Une fois ce…" at bounding box center [181, 112] width 342 height 152
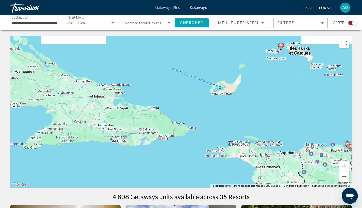
drag, startPoint x: 278, startPoint y: 153, endPoint x: 219, endPoint y: 88, distance: 87.9
click at [229, 101] on div "Pour activer le glissement avec le clavier, appuyez sur Alt+Entrée. Une fois ce…" at bounding box center [181, 112] width 342 height 152
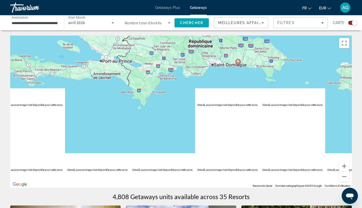
drag, startPoint x: 171, startPoint y: 111, endPoint x: 194, endPoint y: 157, distance: 51.4
click at [194, 156] on div "Pour activer le glissement avec le clavier, appuyez sur Alt+Entrée. Une fois ce…" at bounding box center [181, 112] width 342 height 152
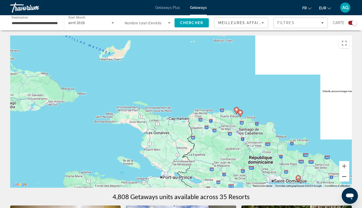
click at [340, 180] on button "Zoom arrière" at bounding box center [344, 177] width 10 height 10
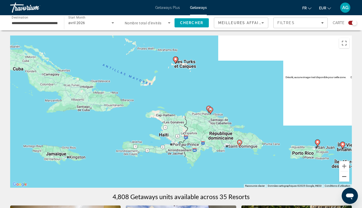
click at [340, 180] on button "Zoom arrière" at bounding box center [344, 177] width 10 height 10
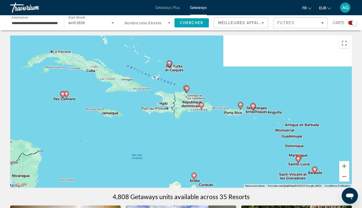
drag, startPoint x: 314, startPoint y: 168, endPoint x: 302, endPoint y: 146, distance: 25.8
click at [302, 146] on div "Pour activer le glissement avec le clavier, appuyez sur Alt+Entrée. Une fois ce…" at bounding box center [181, 112] width 342 height 152
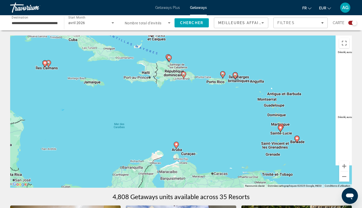
drag, startPoint x: 315, startPoint y: 162, endPoint x: 292, endPoint y: 137, distance: 33.6
click at [300, 140] on div "Pour activer le glissement avec le clavier, appuyez sur Alt+Entrée. Une fois ce…" at bounding box center [181, 112] width 342 height 152
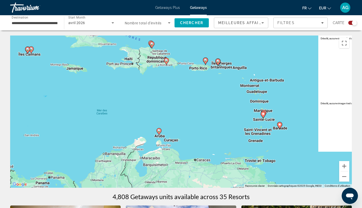
drag, startPoint x: 256, startPoint y: 119, endPoint x: 363, endPoint y: 193, distance: 130.0
click at [362, 193] on html "**********" at bounding box center [181, 104] width 362 height 208
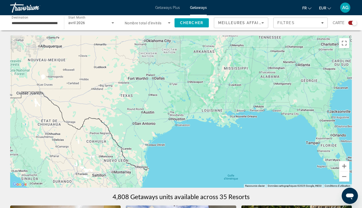
drag, startPoint x: 273, startPoint y: 138, endPoint x: 217, endPoint y: 139, distance: 55.6
click at [217, 139] on div "Pour activer le glissement avec le clavier, appuyez sur Alt+Entrée. Une fois ce…" at bounding box center [181, 112] width 342 height 152
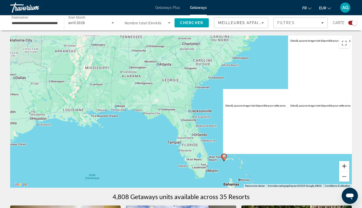
click at [345, 167] on button "Zoom avant" at bounding box center [344, 166] width 10 height 10
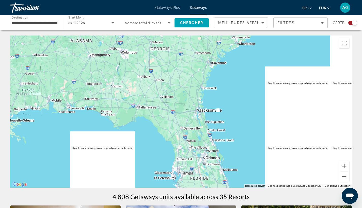
click at [345, 167] on button "Zoom avant" at bounding box center [344, 166] width 10 height 10
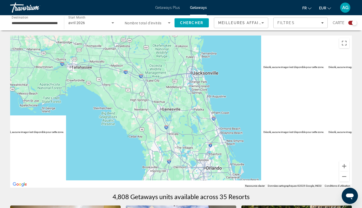
drag, startPoint x: 295, startPoint y: 176, endPoint x: 246, endPoint y: 120, distance: 74.3
click at [263, 131] on div "Main content" at bounding box center [181, 112] width 342 height 152
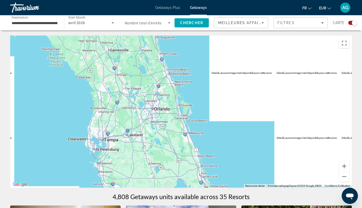
drag, startPoint x: 248, startPoint y: 114, endPoint x: 244, endPoint y: 109, distance: 6.7
click at [246, 112] on div "Main content" at bounding box center [181, 112] width 342 height 152
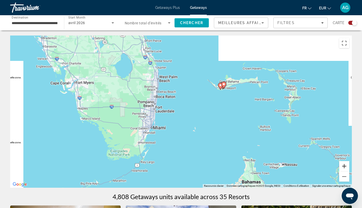
click at [342, 171] on button "Zoom avant" at bounding box center [344, 166] width 10 height 10
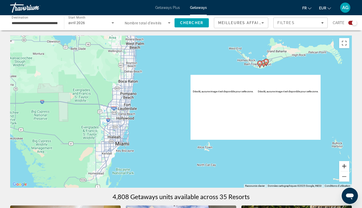
click at [342, 171] on button "Zoom avant" at bounding box center [344, 166] width 10 height 10
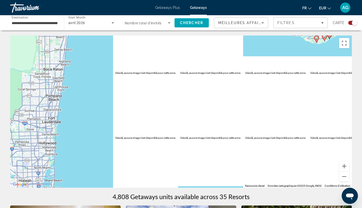
drag, startPoint x: 215, startPoint y: 111, endPoint x: 184, endPoint y: 153, distance: 52.2
click at [185, 147] on div "Pour activer le glissement avec le clavier, appuyez sur Alt+Entrée. Une fois ce…" at bounding box center [181, 112] width 342 height 152
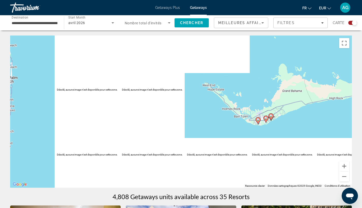
drag, startPoint x: 231, startPoint y: 110, endPoint x: 195, endPoint y: 108, distance: 35.6
click at [195, 108] on div "Pour activer le glissement avec le clavier, appuyez sur Alt+Entrée. Une fois ce…" at bounding box center [181, 112] width 342 height 152
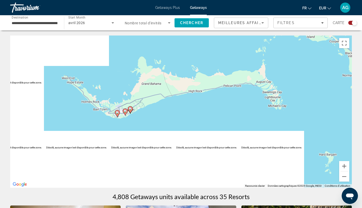
click at [118, 114] on image "Main content" at bounding box center [117, 112] width 3 height 3
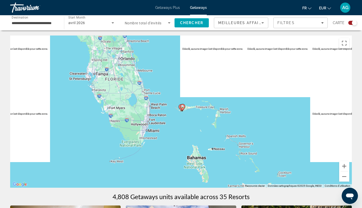
click at [183, 108] on image "Main content" at bounding box center [182, 106] width 3 height 3
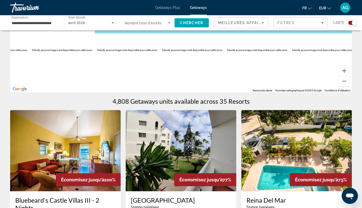
scroll to position [0, 0]
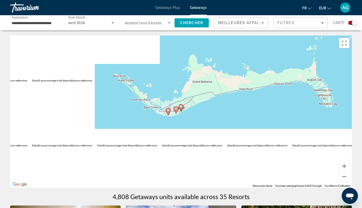
click at [168, 112] on image "Main content" at bounding box center [168, 110] width 3 height 3
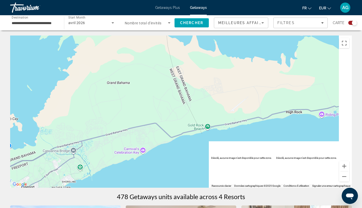
drag, startPoint x: 277, startPoint y: 118, endPoint x: 69, endPoint y: 149, distance: 210.4
click at [72, 151] on div "Pour activer le glissement avec le clavier, appuyez sur Alt+Entrée. Une fois ce…" at bounding box center [181, 112] width 342 height 152
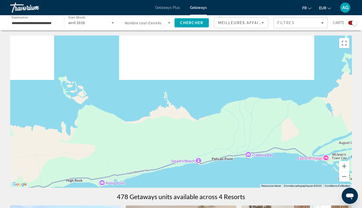
drag, startPoint x: 197, startPoint y: 78, endPoint x: 8, endPoint y: 155, distance: 204.1
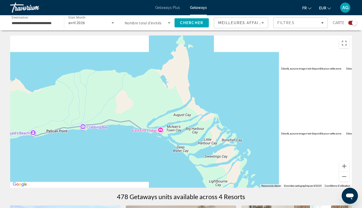
drag, startPoint x: 258, startPoint y: 142, endPoint x: 366, endPoint y: 112, distance: 111.2
click at [362, 112] on html "**********" at bounding box center [181, 104] width 362 height 208
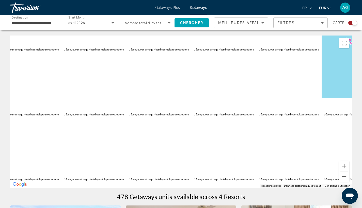
drag, startPoint x: 279, startPoint y: 108, endPoint x: 103, endPoint y: 123, distance: 176.5
click at [110, 117] on div "Main content" at bounding box center [181, 112] width 342 height 152
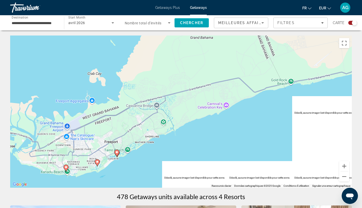
drag, startPoint x: 123, startPoint y: 129, endPoint x: 223, endPoint y: 90, distance: 107.2
click at [207, 91] on div "Pour activer le glissement avec le clavier, appuyez sur Alt+Entrée. Une fois ce…" at bounding box center [181, 112] width 342 height 152
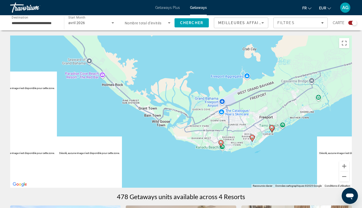
drag, startPoint x: 230, startPoint y: 136, endPoint x: 230, endPoint y: 139, distance: 3.1
click at [230, 139] on div "Pour activer le glissement avec le clavier, appuyez sur Alt+Entrée. Une fois ce…" at bounding box center [181, 112] width 342 height 152
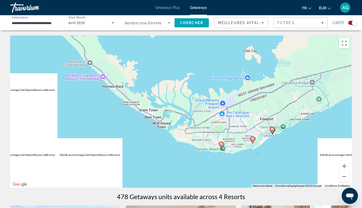
click at [32, 25] on input "**********" at bounding box center [35, 23] width 46 height 6
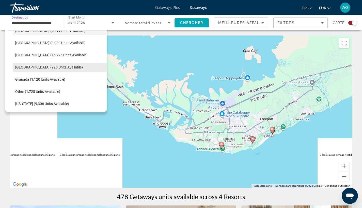
scroll to position [163, 0]
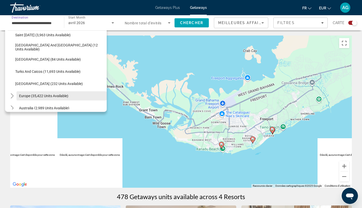
click at [59, 99] on span "Select destination: Europe (35,422 units available)" at bounding box center [62, 96] width 90 height 12
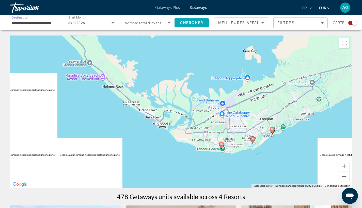
click at [194, 20] on span "Search" at bounding box center [192, 23] width 34 height 12
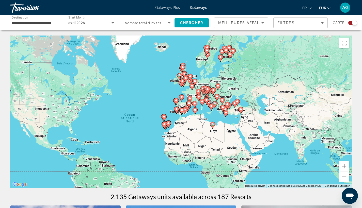
drag, startPoint x: 301, startPoint y: 118, endPoint x: 265, endPoint y: 132, distance: 39.1
click at [265, 132] on div "Pour activer le glissement avec le clavier, appuyez sur Alt+Entrée. Une fois ce…" at bounding box center [181, 112] width 342 height 152
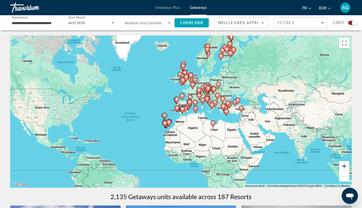
click at [345, 166] on button "Zoom avant" at bounding box center [344, 166] width 10 height 10
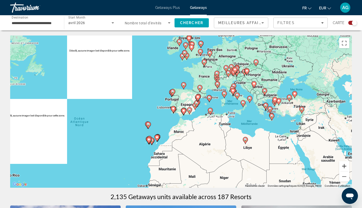
click at [346, 168] on button "Zoom avant" at bounding box center [344, 166] width 10 height 10
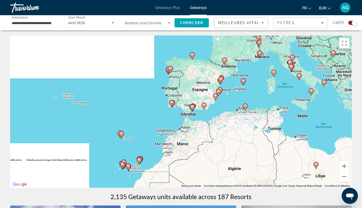
drag, startPoint x: 245, startPoint y: 144, endPoint x: 253, endPoint y: 133, distance: 14.0
click at [253, 133] on div "Pour activer le glissement avec le clavier, appuyez sur Alt+Entrée. Une fois ce…" at bounding box center [181, 112] width 342 height 152
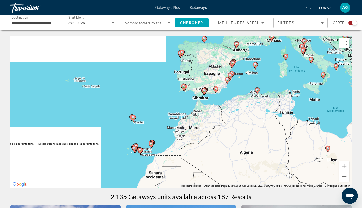
click at [346, 166] on button "Zoom avant" at bounding box center [344, 166] width 10 height 10
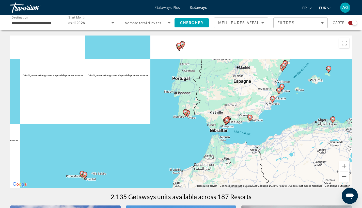
drag, startPoint x: 302, startPoint y: 104, endPoint x: 300, endPoint y: 164, distance: 60.8
click at [300, 166] on div "Pour activer le glissement avec le clavier, appuyez sur Alt+Entrée. Une fois ce…" at bounding box center [181, 112] width 342 height 152
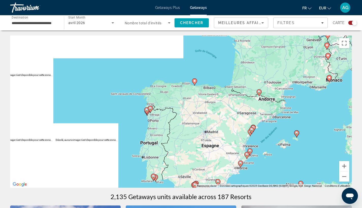
drag, startPoint x: 326, startPoint y: 136, endPoint x: 303, endPoint y: 111, distance: 34.0
click at [301, 113] on div "Pour activer le glissement avec le clavier, appuyez sur Alt+Entrée. Une fois ce…" at bounding box center [181, 112] width 342 height 152
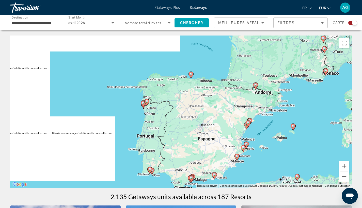
click at [347, 167] on button "Zoom avant" at bounding box center [344, 166] width 10 height 10
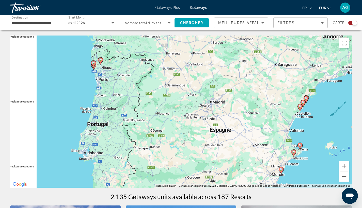
drag, startPoint x: 310, startPoint y: 114, endPoint x: 321, endPoint y: 94, distance: 22.8
click at [313, 102] on div "Pour activer le glissement avec le clavier, appuyez sur Alt+Entrée. Une fois ce…" at bounding box center [181, 112] width 342 height 152
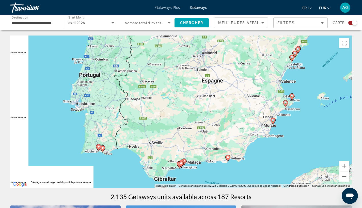
drag, startPoint x: 287, startPoint y: 101, endPoint x: 281, endPoint y: 127, distance: 26.2
click at [281, 127] on div "Pour activer le glissement avec le clavier, appuyez sur Alt+Entrée. Une fois ce…" at bounding box center [181, 112] width 342 height 152
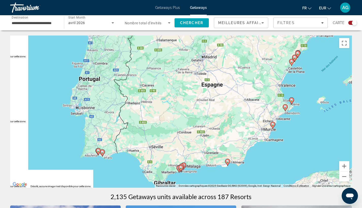
drag, startPoint x: 294, startPoint y: 92, endPoint x: 266, endPoint y: 147, distance: 62.5
click at [267, 144] on div "Pour activer le glissement avec le clavier, appuyez sur Alt+Entrée. Une fois ce…" at bounding box center [181, 112] width 342 height 152
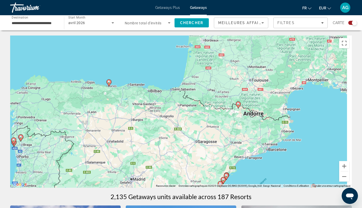
drag, startPoint x: 303, startPoint y: 96, endPoint x: 227, endPoint y: 127, distance: 81.9
click at [227, 125] on div "Pour activer le glissement avec le clavier, appuyez sur Alt+Entrée. Une fois ce…" at bounding box center [181, 112] width 342 height 152
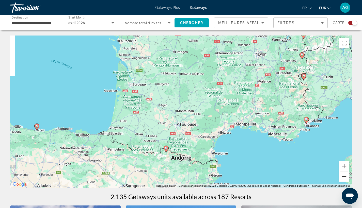
click at [345, 179] on button "Zoom arrière" at bounding box center [344, 177] width 10 height 10
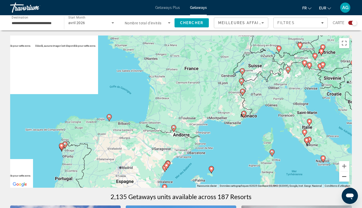
click at [345, 179] on button "Zoom arrière" at bounding box center [344, 177] width 10 height 10
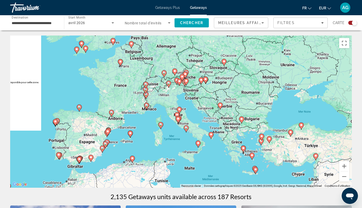
drag, startPoint x: 325, startPoint y: 137, endPoint x: 257, endPoint y: 133, distance: 67.7
click at [257, 133] on div "Pour activer le glissement avec le clavier, appuyez sur Alt+Entrée. Une fois ce…" at bounding box center [181, 112] width 342 height 152
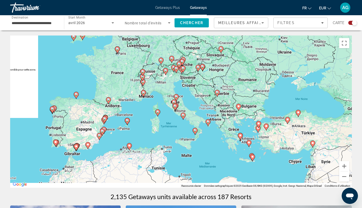
drag, startPoint x: 248, startPoint y: 124, endPoint x: 245, endPoint y: 114, distance: 10.4
click at [245, 114] on div "Pour activer le glissement avec le clavier, appuyez sur Alt+Entrée. Une fois ce…" at bounding box center [181, 112] width 342 height 152
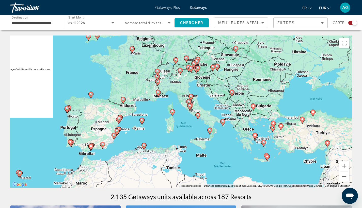
drag, startPoint x: 244, startPoint y: 111, endPoint x: 279, endPoint y: 134, distance: 41.5
click at [279, 134] on div "Pour activer le glissement avec le clavier, appuyez sur Alt+Entrée. Une fois ce…" at bounding box center [181, 112] width 342 height 152
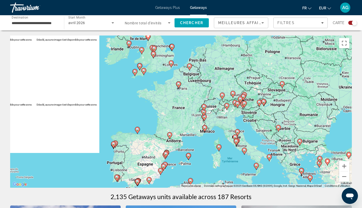
drag, startPoint x: 233, startPoint y: 124, endPoint x: 251, endPoint y: 148, distance: 30.6
click at [251, 148] on div "Pour activer le glissement avec le clavier, appuyez sur Alt+Entrée. Une fois ce…" at bounding box center [181, 112] width 342 height 152
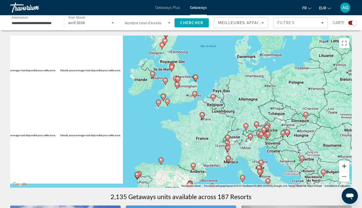
click at [345, 167] on button "Zoom avant" at bounding box center [344, 166] width 10 height 10
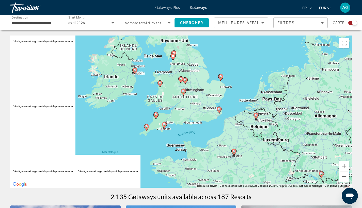
drag, startPoint x: 230, startPoint y: 80, endPoint x: 241, endPoint y: 110, distance: 32.1
click at [241, 110] on div "Pour activer le glissement avec le clavier, appuyez sur Alt+Entrée. Une fois ce…" at bounding box center [181, 112] width 342 height 152
click at [346, 165] on button "Zoom avant" at bounding box center [344, 166] width 10 height 10
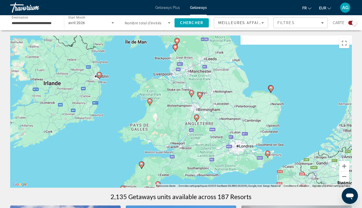
drag, startPoint x: 234, startPoint y: 95, endPoint x: 248, endPoint y: 157, distance: 63.3
click at [248, 157] on div "Pour activer le glissement avec le clavier, appuyez sur Alt+Entrée. Une fois ce…" at bounding box center [181, 112] width 342 height 152
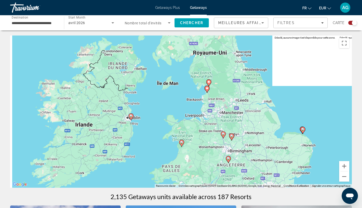
drag, startPoint x: 207, startPoint y: 101, endPoint x: 144, endPoint y: 94, distance: 63.9
click at [151, 96] on div "Pour activer le glissement avec le clavier, appuyez sur Alt+Entrée. Une fois ce…" at bounding box center [181, 112] width 342 height 152
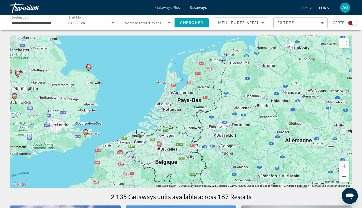
drag, startPoint x: 260, startPoint y: 141, endPoint x: 206, endPoint y: 115, distance: 59.8
click at [206, 115] on div "Pour activer le glissement avec le clavier, appuyez sur Alt+Entrée. Une fois ce…" at bounding box center [181, 112] width 342 height 152
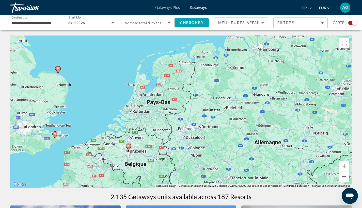
drag, startPoint x: 266, startPoint y: 109, endPoint x: 266, endPoint y: 112, distance: 3.3
click at [265, 111] on div "Pour activer le glissement avec le clavier, appuyez sur Alt+Entrée. Une fois ce…" at bounding box center [181, 112] width 342 height 152
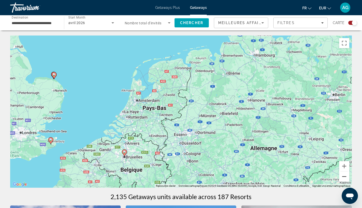
click at [344, 177] on button "Zoom arrière" at bounding box center [344, 177] width 10 height 10
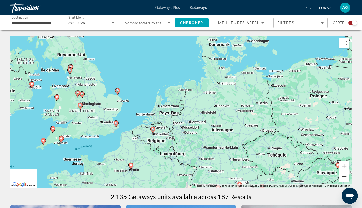
click at [344, 177] on button "Zoom arrière" at bounding box center [344, 177] width 10 height 10
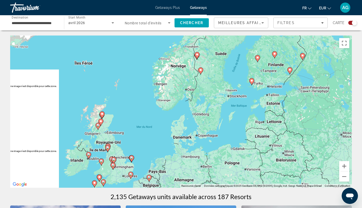
drag, startPoint x: 308, startPoint y: 112, endPoint x: 280, endPoint y: 174, distance: 67.8
click at [280, 174] on div "Pour activer le glissement avec le clavier, appuyez sur Alt+Entrée. Une fois ce…" at bounding box center [181, 112] width 342 height 152
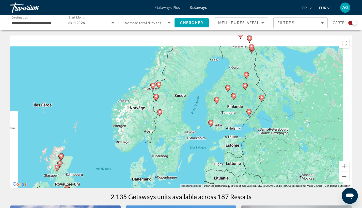
drag, startPoint x: 268, startPoint y: 87, endPoint x: 234, endPoint y: 129, distance: 53.8
click at [234, 129] on div "Pour activer le glissement avec le clavier, appuyez sur Alt+Entrée. Une fois ce…" at bounding box center [181, 112] width 342 height 152
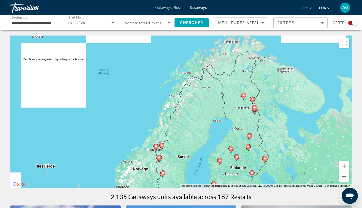
drag, startPoint x: 258, startPoint y: 127, endPoint x: 261, endPoint y: 140, distance: 13.9
click at [261, 141] on div "Pour activer le glissement avec le clavier, appuyez sur Alt+Entrée. Une fois ce…" at bounding box center [181, 112] width 342 height 152
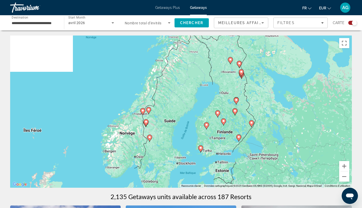
drag, startPoint x: 234, startPoint y: 120, endPoint x: 209, endPoint y: 77, distance: 49.7
click at [209, 77] on div "Pour activer le glissement avec le clavier, appuyez sur Alt+Entrée. Une fois ce…" at bounding box center [181, 112] width 342 height 152
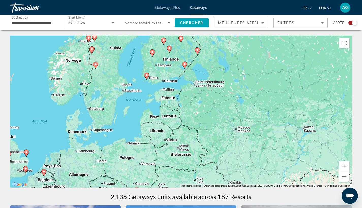
drag, startPoint x: 245, startPoint y: 125, endPoint x: 262, endPoint y: 90, distance: 38.8
click at [261, 95] on div "Pour activer le glissement avec le clavier, appuyez sur Alt+Entrée. Une fois ce…" at bounding box center [181, 112] width 342 height 152
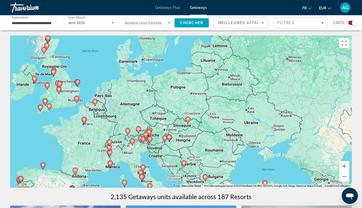
drag, startPoint x: 237, startPoint y: 123, endPoint x: 258, endPoint y: 112, distance: 23.4
click at [257, 113] on div "Pour activer le glissement avec le clavier, appuyez sur Alt+Entrée. Une fois ce…" at bounding box center [181, 112] width 342 height 152
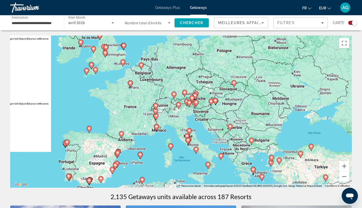
drag, startPoint x: 239, startPoint y: 145, endPoint x: 258, endPoint y: 123, distance: 28.4
click at [258, 123] on div "Pour activer le glissement avec le clavier, appuyez sur Alt+Entrée. Une fois ce…" at bounding box center [181, 112] width 342 height 152
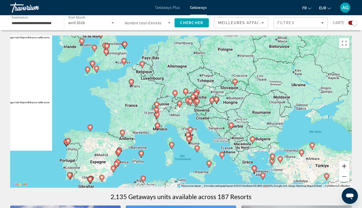
click at [343, 164] on button "Zoom avant" at bounding box center [344, 166] width 10 height 10
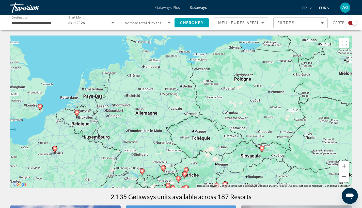
drag, startPoint x: 260, startPoint y: 105, endPoint x: 233, endPoint y: 192, distance: 91.4
drag, startPoint x: 249, startPoint y: 165, endPoint x: 218, endPoint y: 119, distance: 55.5
click at [219, 120] on div "Pour activer le glissement avec le clavier, appuyez sur Alt+Entrée. Une fois ce…" at bounding box center [181, 112] width 342 height 152
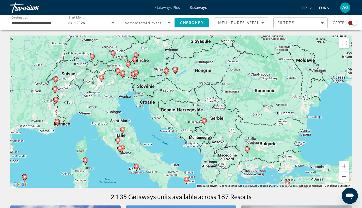
drag, startPoint x: 203, startPoint y: 164, endPoint x: 237, endPoint y: 118, distance: 57.3
click at [237, 118] on div "Pour activer le glissement avec le clavier, appuyez sur Alt+Entrée. Une fois ce…" at bounding box center [181, 112] width 342 height 152
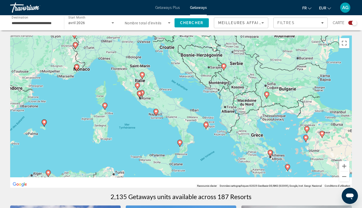
drag, startPoint x: 250, startPoint y: 141, endPoint x: 239, endPoint y: 130, distance: 15.3
click at [239, 131] on div "Pour activer le glissement avec le clavier, appuyez sur Alt+Entrée. Une fois ce…" at bounding box center [181, 112] width 342 height 152
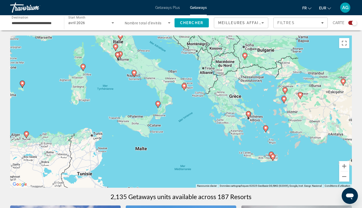
drag, startPoint x: 262, startPoint y: 156, endPoint x: 251, endPoint y: 134, distance: 24.8
click at [251, 134] on div "Pour activer le glissement avec le clavier, appuyez sur Alt+Entrée. Une fois ce…" at bounding box center [181, 112] width 342 height 152
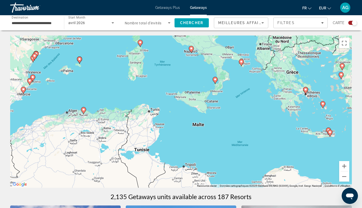
drag, startPoint x: 196, startPoint y: 145, endPoint x: 254, endPoint y: 120, distance: 63.1
click at [254, 120] on div "Pour activer le glissement avec le clavier, appuyez sur Alt+Entrée. Une fois ce…" at bounding box center [181, 112] width 342 height 152
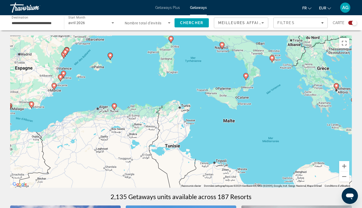
drag, startPoint x: 217, startPoint y: 128, endPoint x: 259, endPoint y: 127, distance: 42.2
click at [259, 127] on div "Pour activer le glissement avec le clavier, appuyez sur Alt+Entrée. Une fois ce…" at bounding box center [181, 112] width 342 height 152
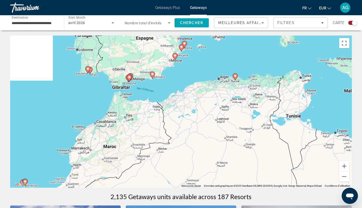
drag, startPoint x: 120, startPoint y: 131, endPoint x: 197, endPoint y: 95, distance: 85.0
click at [194, 95] on div "Pour activer le glissement avec le clavier, appuyez sur Alt+Entrée. Une fois ce…" at bounding box center [181, 112] width 342 height 152
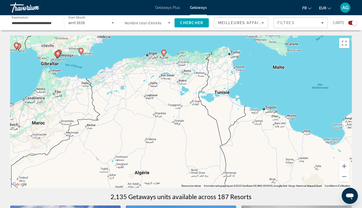
drag, startPoint x: 272, startPoint y: 116, endPoint x: 143, endPoint y: 118, distance: 128.8
click at [143, 118] on div "Pour activer le glissement avec le clavier, appuyez sur Alt+Entrée. Une fois ce…" at bounding box center [181, 112] width 342 height 152
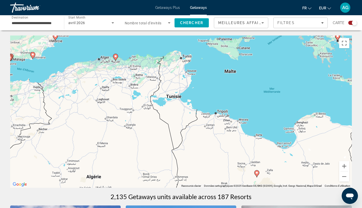
drag, startPoint x: 261, startPoint y: 115, endPoint x: 156, endPoint y: 151, distance: 110.7
click at [158, 152] on div "Pour activer le glissement avec le clavier, appuyez sur Alt+Entrée. Une fois ce…" at bounding box center [181, 112] width 342 height 152
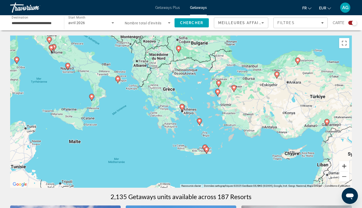
click at [341, 165] on button "Zoom avant" at bounding box center [344, 166] width 10 height 10
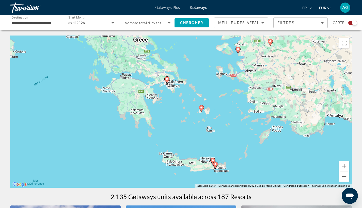
drag, startPoint x: 274, startPoint y: 140, endPoint x: 265, endPoint y: 124, distance: 18.8
click at [268, 127] on div "Pour activer le glissement avec le clavier, appuyez sur Alt+Entrée. Une fois ce…" at bounding box center [181, 112] width 342 height 152
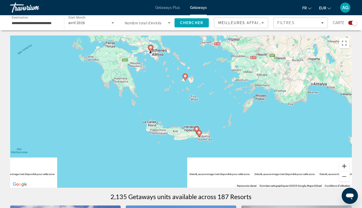
click at [345, 167] on button "Zoom avant" at bounding box center [344, 166] width 10 height 10
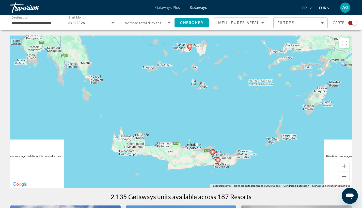
drag, startPoint x: 217, startPoint y: 106, endPoint x: 245, endPoint y: 148, distance: 50.3
click at [245, 148] on div "Pour activer le glissement avec le clavier, appuyez sur Alt+Entrée. Une fois ce…" at bounding box center [181, 112] width 342 height 152
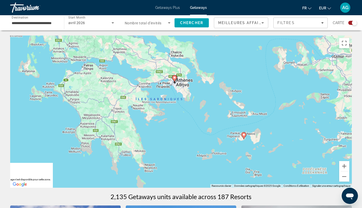
drag, startPoint x: 203, startPoint y: 105, endPoint x: 223, endPoint y: 141, distance: 41.6
click at [223, 141] on div "Pour activer le glissement avec le clavier, appuyez sur Alt+Entrée. Une fois ce…" at bounding box center [181, 112] width 342 height 152
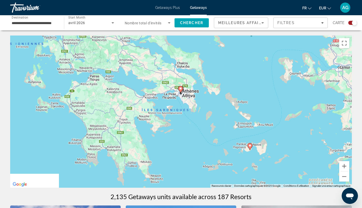
drag, startPoint x: 238, startPoint y: 144, endPoint x: 234, endPoint y: 107, distance: 36.3
click at [234, 109] on div "Pour activer le glissement avec le clavier, appuyez sur Alt+Entrée. Une fois ce…" at bounding box center [181, 112] width 342 height 152
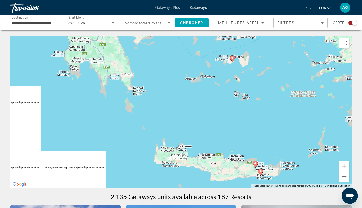
drag, startPoint x: 279, startPoint y: 128, endPoint x: 253, endPoint y: 101, distance: 37.7
click at [253, 102] on div "Pour activer le glissement avec le clavier, appuyez sur Alt+Entrée. Une fois ce…" at bounding box center [181, 112] width 342 height 152
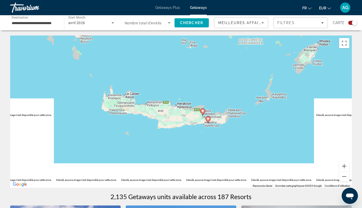
drag, startPoint x: 232, startPoint y: 137, endPoint x: 237, endPoint y: 120, distance: 17.3
click at [236, 120] on div "Pour activer le glissement avec le clavier, appuyez sur Alt+Entrée. Une fois ce…" at bounding box center [181, 112] width 342 height 152
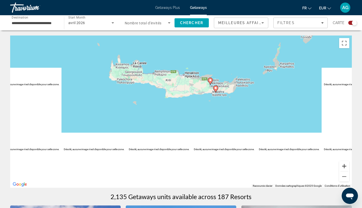
click at [344, 164] on button "Zoom avant" at bounding box center [344, 166] width 10 height 10
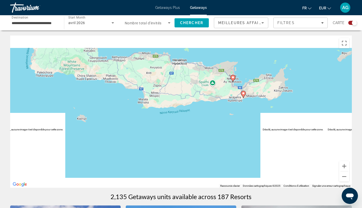
drag, startPoint x: 227, startPoint y: 81, endPoint x: 226, endPoint y: 126, distance: 45.2
click at [226, 126] on div "Pour activer le glissement avec le clavier, appuyez sur Alt+Entrée. Une fois ce…" at bounding box center [181, 112] width 342 height 152
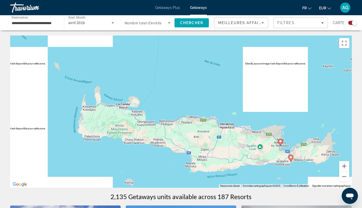
drag, startPoint x: 161, startPoint y: 104, endPoint x: 194, endPoint y: 139, distance: 48.2
click at [194, 139] on div "Pour activer le glissement avec le clavier, appuyez sur Alt+Entrée. Une fois ce…" at bounding box center [181, 112] width 342 height 152
click at [344, 177] on button "Zoom arrière" at bounding box center [344, 177] width 10 height 10
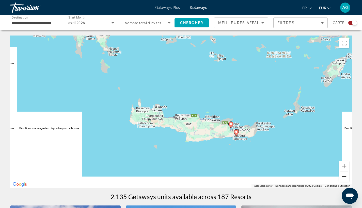
click at [344, 177] on button "Zoom arrière" at bounding box center [344, 177] width 10 height 10
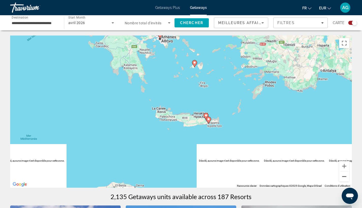
click at [344, 177] on button "Zoom arrière" at bounding box center [344, 177] width 10 height 10
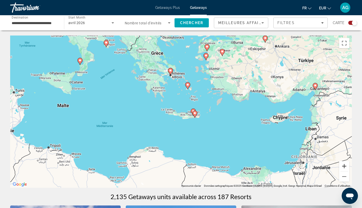
click at [347, 167] on button "Zoom avant" at bounding box center [344, 166] width 10 height 10
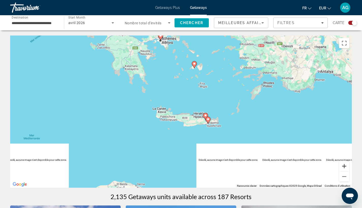
click at [347, 166] on button "Zoom avant" at bounding box center [344, 166] width 10 height 10
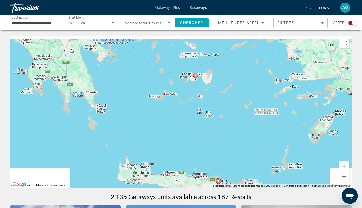
drag, startPoint x: 214, startPoint y: 107, endPoint x: 233, endPoint y: 137, distance: 35.6
click at [208, 139] on div "Pour activer le glissement avec le clavier, appuyez sur Alt+Entrée. Une fois ce…" at bounding box center [181, 112] width 342 height 152
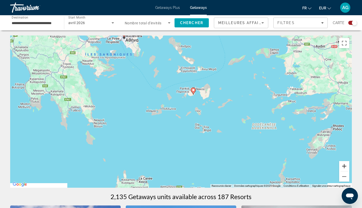
click at [346, 166] on button "Zoom avant" at bounding box center [344, 166] width 10 height 10
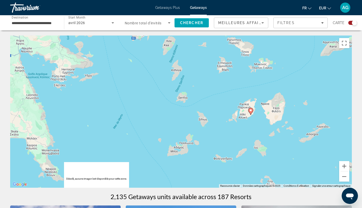
drag, startPoint x: 243, startPoint y: 118, endPoint x: 293, endPoint y: 150, distance: 59.3
click at [297, 152] on div "Pour activer le glissement avec le clavier, appuyez sur Alt+Entrée. Une fois ce…" at bounding box center [181, 112] width 342 height 152
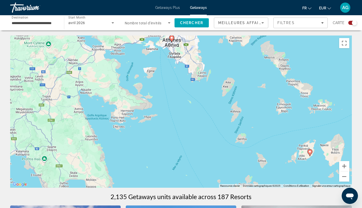
drag, startPoint x: 222, startPoint y: 96, endPoint x: 264, endPoint y: 143, distance: 62.4
click at [271, 146] on div "Pour activer le glissement avec le clavier, appuyez sur Alt+Entrée. Une fois ce…" at bounding box center [181, 112] width 342 height 152
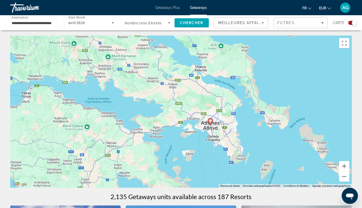
drag, startPoint x: 226, startPoint y: 107, endPoint x: 249, endPoint y: 175, distance: 72.4
click at [251, 177] on div "Pour activer le glissement avec le clavier, appuyez sur Alt+Entrée. Une fois ce…" at bounding box center [181, 112] width 342 height 152
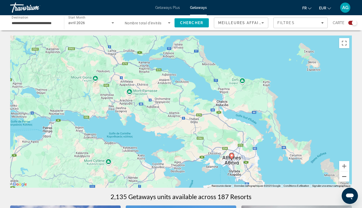
click at [347, 180] on button "Zoom arrière" at bounding box center [344, 177] width 10 height 10
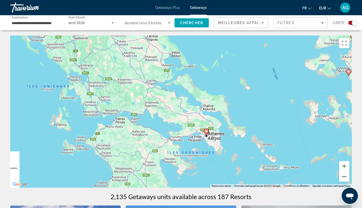
click at [347, 180] on button "Zoom arrière" at bounding box center [344, 177] width 10 height 10
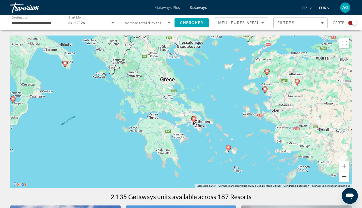
click at [347, 180] on button "Zoom arrière" at bounding box center [344, 177] width 10 height 10
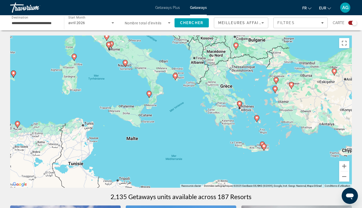
drag, startPoint x: 123, startPoint y: 110, endPoint x: 236, endPoint y: 89, distance: 115.2
click at [203, 92] on div "Pour activer le glissement avec le clavier, appuyez sur Alt+Entrée. Une fois ce…" at bounding box center [181, 112] width 342 height 152
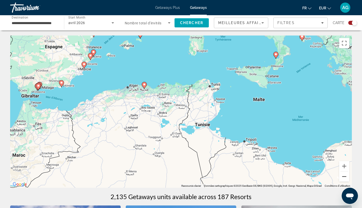
click at [345, 182] on button "Zoom arrière" at bounding box center [344, 177] width 10 height 10
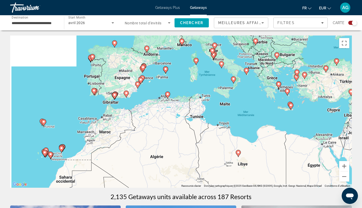
drag, startPoint x: 155, startPoint y: 119, endPoint x: 227, endPoint y: 87, distance: 78.7
click at [222, 90] on div "Pour activer le glissement avec le clavier, appuyez sur Alt+Entrée. Une fois ce…" at bounding box center [181, 112] width 342 height 152
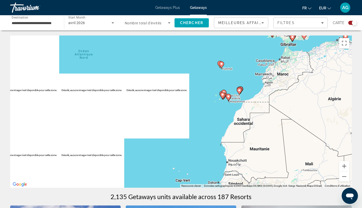
drag, startPoint x: 263, startPoint y: 135, endPoint x: 267, endPoint y: 159, distance: 24.6
click at [262, 159] on div "Pour activer le glissement avec le clavier, appuyez sur Alt+Entrée. Une fois ce…" at bounding box center [181, 112] width 342 height 152
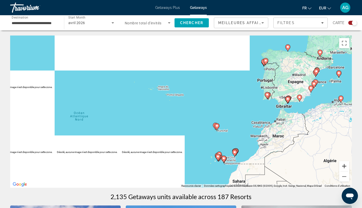
click at [344, 167] on button "Zoom avant" at bounding box center [344, 166] width 10 height 10
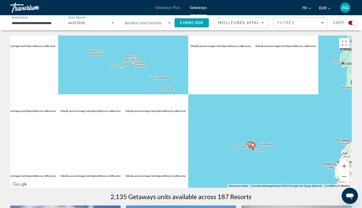
drag, startPoint x: 286, startPoint y: 118, endPoint x: 276, endPoint y: 107, distance: 14.7
click at [283, 113] on div "Pour activer le glissement avec le clavier, appuyez sur Alt+Entrée. Une fois ce…" at bounding box center [181, 112] width 342 height 152
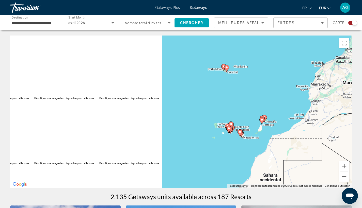
click at [344, 166] on button "Zoom avant" at bounding box center [344, 166] width 10 height 10
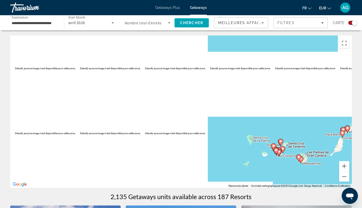
drag, startPoint x: 306, startPoint y: 147, endPoint x: 268, endPoint y: 125, distance: 44.6
click at [270, 127] on div "Pour activer le glissement avec le clavier, appuyez sur Alt+Entrée. Une fois ce…" at bounding box center [181, 112] width 342 height 152
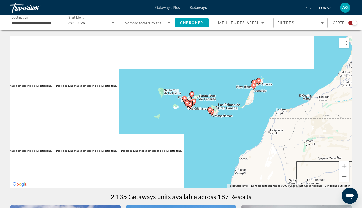
click at [348, 166] on button "Zoom avant" at bounding box center [344, 166] width 10 height 10
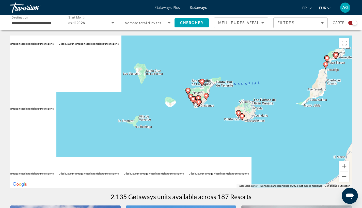
click at [348, 166] on button "Zoom avant" at bounding box center [344, 166] width 10 height 10
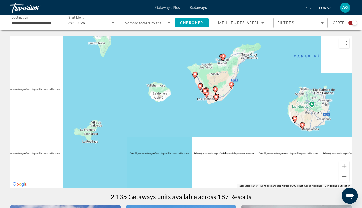
click at [348, 166] on button "Zoom avant" at bounding box center [344, 166] width 10 height 10
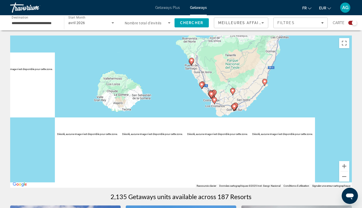
drag, startPoint x: 253, startPoint y: 89, endPoint x: 226, endPoint y: 109, distance: 33.6
click at [227, 109] on div "Pour activer le glissement avec le clavier, appuyez sur Alt+Entrée. Une fois ce…" at bounding box center [181, 112] width 342 height 152
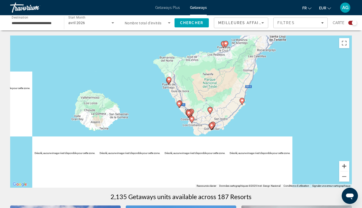
click at [345, 165] on button "Zoom avant" at bounding box center [344, 166] width 10 height 10
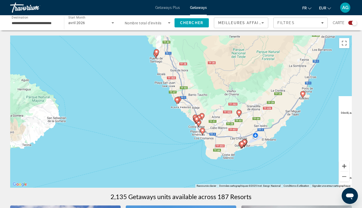
click at [345, 165] on button "Zoom avant" at bounding box center [344, 166] width 10 height 10
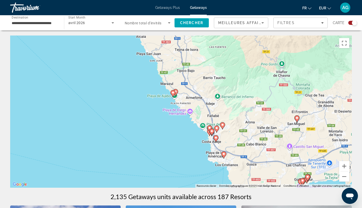
click at [148, 118] on div "Pour activer le glissement avec le clavier, appuyez sur Alt+Entrée. Une fois ce…" at bounding box center [181, 112] width 342 height 152
click at [211, 132] on image "Main content" at bounding box center [211, 131] width 3 height 3
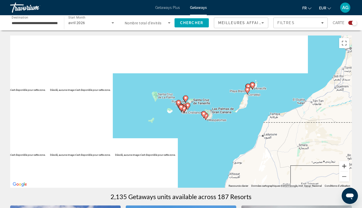
click at [343, 168] on button "Zoom avant" at bounding box center [344, 166] width 10 height 10
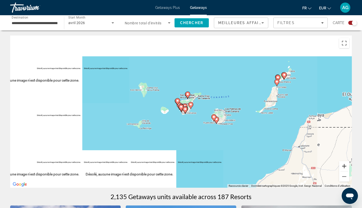
click at [343, 168] on button "Zoom avant" at bounding box center [344, 166] width 10 height 10
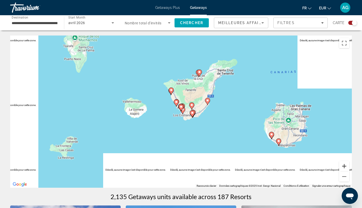
click at [343, 168] on button "Zoom avant" at bounding box center [344, 166] width 10 height 10
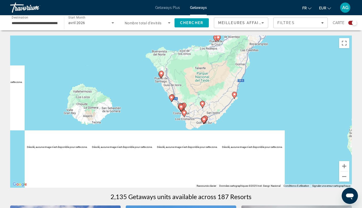
click at [183, 109] on gmp-advanced-marker "Main content" at bounding box center [181, 108] width 5 height 8
click at [195, 24] on span "Chercher" at bounding box center [191, 23] width 23 height 4
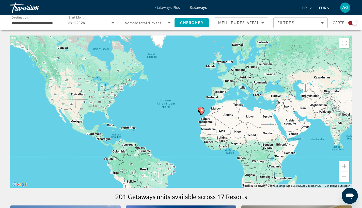
click at [346, 168] on button "Zoom avant" at bounding box center [344, 166] width 10 height 10
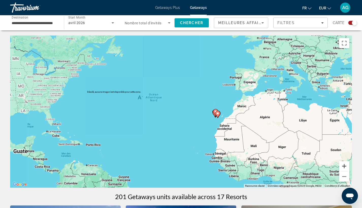
click at [346, 168] on button "Zoom avant" at bounding box center [344, 166] width 10 height 10
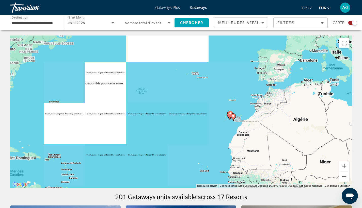
click at [343, 168] on button "Zoom avant" at bounding box center [344, 166] width 10 height 10
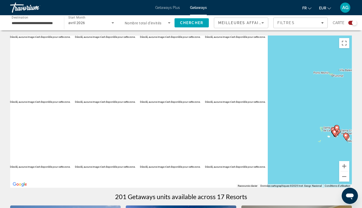
drag, startPoint x: 243, startPoint y: 101, endPoint x: 194, endPoint y: 95, distance: 49.7
click at [197, 95] on div "Pour activer le glissement avec le clavier, appuyez sur Alt+Entrée. Une fois ce…" at bounding box center [181, 112] width 342 height 152
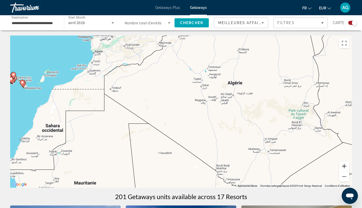
click at [345, 166] on button "Zoom avant" at bounding box center [344, 166] width 10 height 10
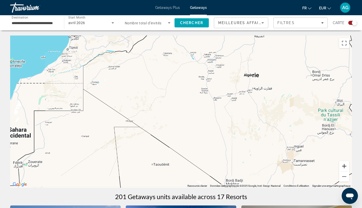
click at [345, 166] on button "Zoom avant" at bounding box center [344, 166] width 10 height 10
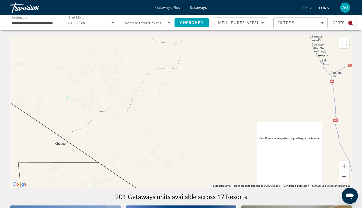
drag, startPoint x: 149, startPoint y: 111, endPoint x: 314, endPoint y: 116, distance: 165.0
click at [304, 117] on div "Pour activer le glissement avec le clavier, appuyez sur Alt+Entrée. Une fois ce…" at bounding box center [181, 112] width 342 height 152
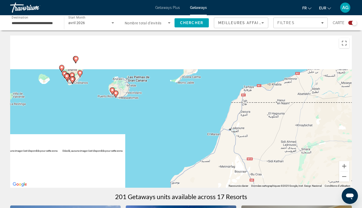
drag, startPoint x: 161, startPoint y: 94, endPoint x: 211, endPoint y: 151, distance: 75.4
click at [211, 151] on div "Pour activer le glissement avec le clavier, appuyez sur Alt+Entrée. Une fois ce…" at bounding box center [181, 112] width 342 height 152
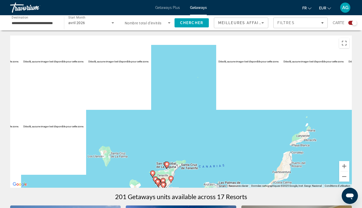
drag, startPoint x: 187, startPoint y: 142, endPoint x: 195, endPoint y: 92, distance: 50.6
click at [194, 97] on div "Pour activer le glissement avec le clavier, appuyez sur Alt+Entrée. Une fois ce…" at bounding box center [181, 112] width 342 height 152
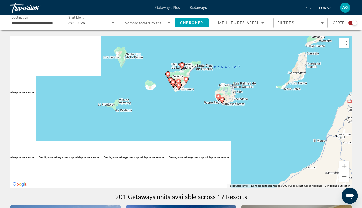
click at [343, 168] on button "Zoom avant" at bounding box center [344, 166] width 10 height 10
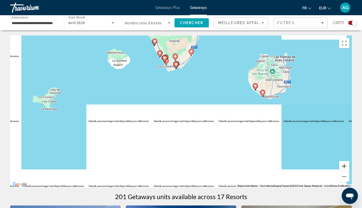
click at [343, 168] on button "Zoom avant" at bounding box center [344, 166] width 10 height 10
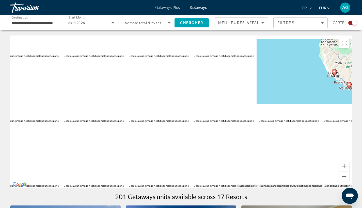
drag, startPoint x: 210, startPoint y: 88, endPoint x: 233, endPoint y: 153, distance: 68.7
click at [233, 153] on div "Pour activer le glissement avec le clavier, appuyez sur Alt+Entrée. Une fois ce…" at bounding box center [181, 112] width 342 height 152
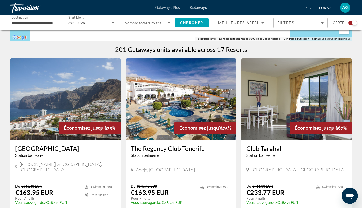
scroll to position [160, 0]
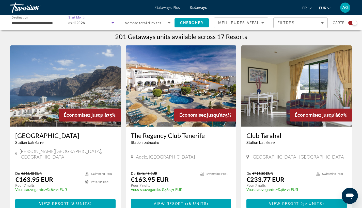
click at [112, 24] on icon "Search widget" at bounding box center [113, 23] width 6 height 6
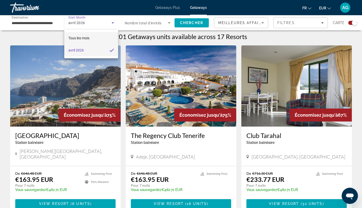
drag, startPoint x: 98, startPoint y: 48, endPoint x: 96, endPoint y: 37, distance: 10.3
click at [96, 37] on div "Tous les mois avril 2026" at bounding box center [91, 44] width 54 height 28
click at [91, 20] on div at bounding box center [181, 104] width 362 height 208
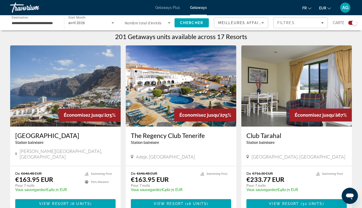
click at [77, 18] on span "Start Month" at bounding box center [76, 18] width 17 height 4
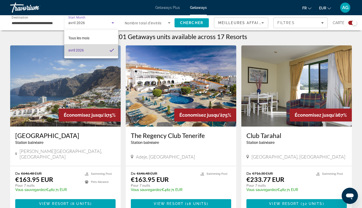
click at [79, 52] on span "avril 2026" at bounding box center [75, 50] width 15 height 6
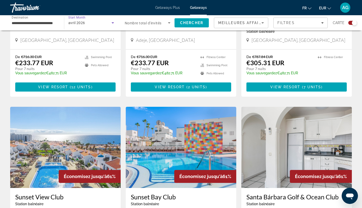
scroll to position [751, 0]
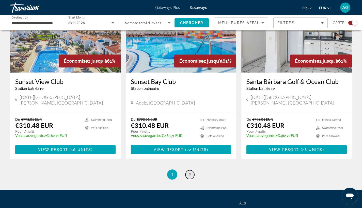
click at [188, 170] on link "page 2" at bounding box center [189, 174] width 9 height 9
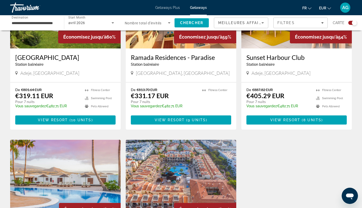
scroll to position [406, 0]
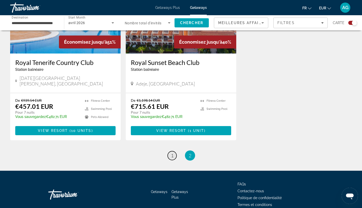
click at [170, 152] on link "page 1" at bounding box center [172, 155] width 9 height 9
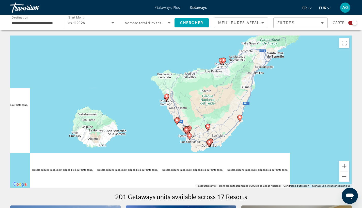
click at [343, 167] on button "Zoom avant" at bounding box center [344, 166] width 10 height 10
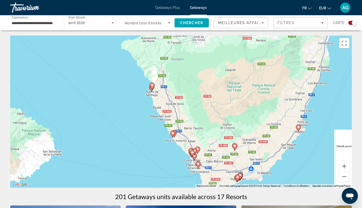
drag, startPoint x: 215, startPoint y: 102, endPoint x: 206, endPoint y: 77, distance: 26.6
click at [206, 77] on div "Pour activer le glissement avec le clavier, appuyez sur Alt+Entrée. Une fois ce…" at bounding box center [181, 112] width 342 height 152
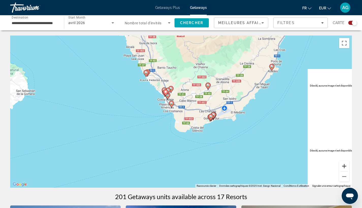
click at [347, 166] on button "Zoom avant" at bounding box center [344, 166] width 10 height 10
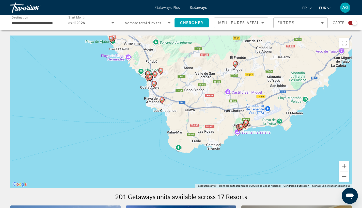
click at [344, 167] on button "Zoom avant" at bounding box center [344, 166] width 10 height 10
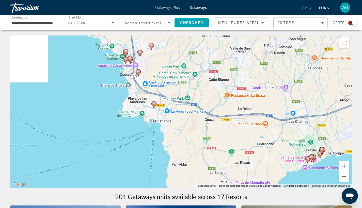
drag, startPoint x: 187, startPoint y: 87, endPoint x: 242, endPoint y: 126, distance: 67.6
click at [235, 123] on div "Pour activer le glissement avec le clavier, appuyez sur Alt+Entrée. Une fois ce…" at bounding box center [181, 112] width 342 height 152
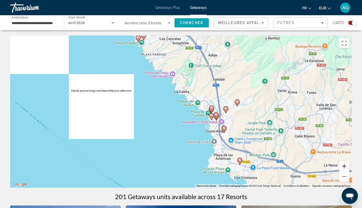
click at [348, 168] on button "Zoom avant" at bounding box center [344, 166] width 10 height 10
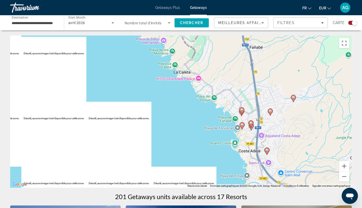
drag, startPoint x: 300, startPoint y: 149, endPoint x: 271, endPoint y: 125, distance: 37.3
click at [275, 126] on div "Pour activer le glissement avec le clavier, appuyez sur Alt+Entrée. Une fois ce…" at bounding box center [181, 112] width 342 height 152
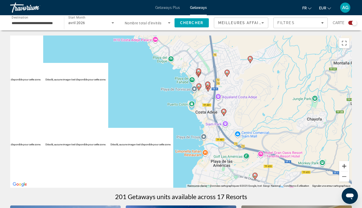
click at [341, 166] on button "Zoom avant" at bounding box center [344, 166] width 10 height 10
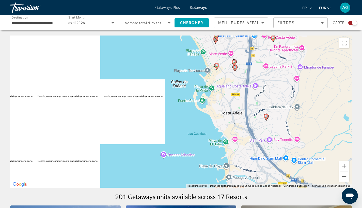
click at [266, 118] on image "Main content" at bounding box center [266, 116] width 3 height 3
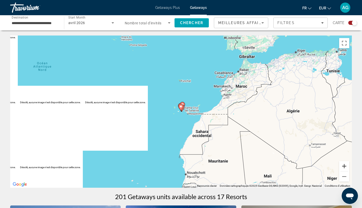
click at [341, 166] on button "Zoom avant" at bounding box center [344, 166] width 10 height 10
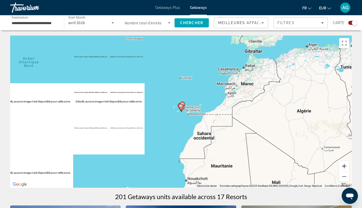
click at [341, 166] on button "Zoom avant" at bounding box center [344, 166] width 10 height 10
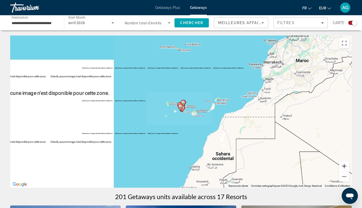
click at [341, 166] on button "Zoom avant" at bounding box center [344, 166] width 10 height 10
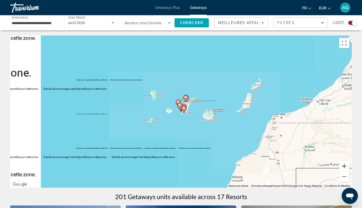
click at [341, 166] on button "Zoom avant" at bounding box center [344, 166] width 10 height 10
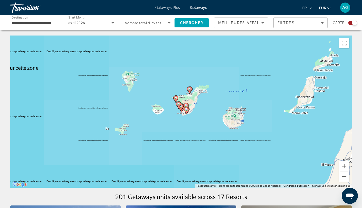
click at [341, 166] on button "Zoom avant" at bounding box center [344, 166] width 10 height 10
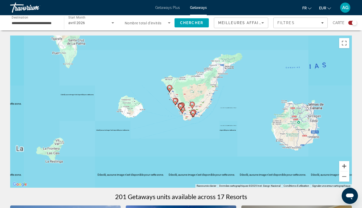
click at [341, 166] on button "Zoom avant" at bounding box center [344, 166] width 10 height 10
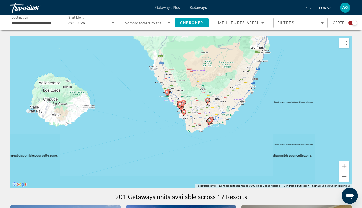
click at [341, 166] on button "Zoom avant" at bounding box center [344, 166] width 10 height 10
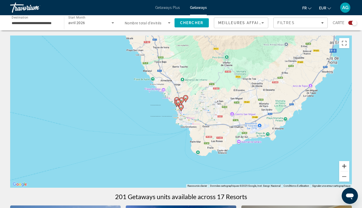
click at [341, 166] on button "Zoom avant" at bounding box center [344, 166] width 10 height 10
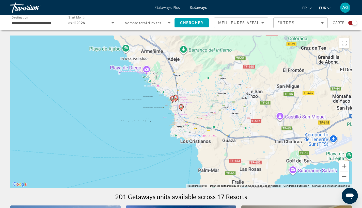
click at [341, 166] on button "Zoom avant" at bounding box center [344, 166] width 10 height 10
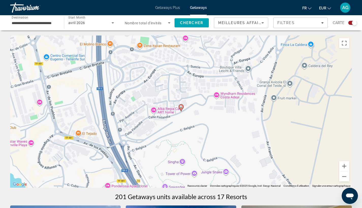
click at [182, 108] on image "Main content" at bounding box center [181, 106] width 3 height 3
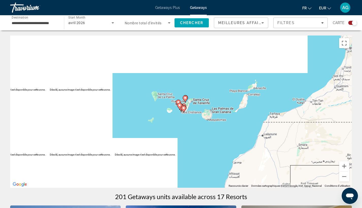
click at [184, 110] on icon "Main content" at bounding box center [183, 109] width 5 height 7
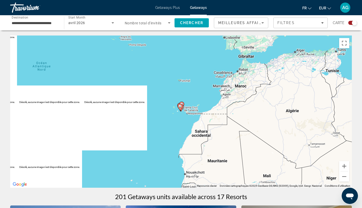
click at [182, 108] on gmp-advanced-marker "Main content" at bounding box center [180, 108] width 5 height 8
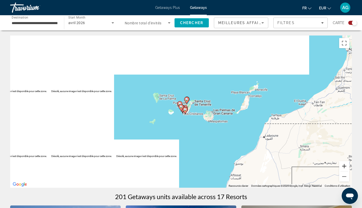
click at [343, 170] on button "Zoom avant" at bounding box center [344, 166] width 10 height 10
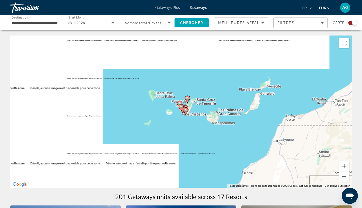
click at [343, 170] on button "Zoom avant" at bounding box center [344, 166] width 10 height 10
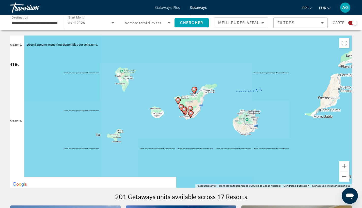
click at [343, 170] on button "Zoom avant" at bounding box center [344, 166] width 10 height 10
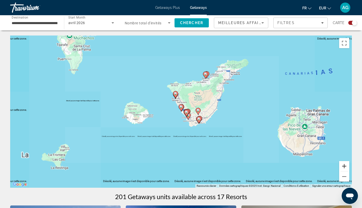
click at [343, 170] on button "Zoom avant" at bounding box center [344, 166] width 10 height 10
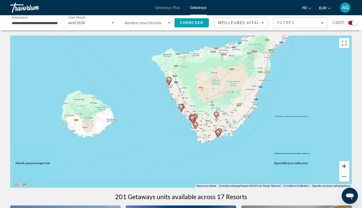
click at [343, 170] on button "Zoom avant" at bounding box center [344, 166] width 10 height 10
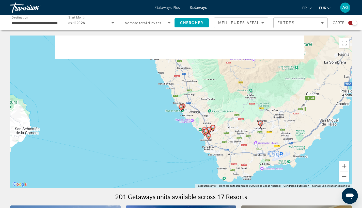
click at [343, 170] on button "Zoom avant" at bounding box center [344, 166] width 10 height 10
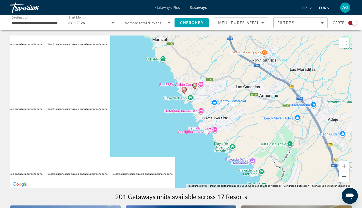
drag, startPoint x: 261, startPoint y: 130, endPoint x: 254, endPoint y: 107, distance: 23.8
click at [254, 107] on div "Pour activer le glissement avec le clavier, appuyez sur Alt+Entrée. Une fois ce…" at bounding box center [181, 112] width 342 height 152
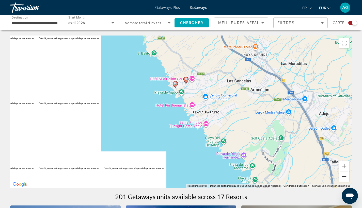
click at [348, 176] on button "Zoom arrière" at bounding box center [344, 177] width 10 height 10
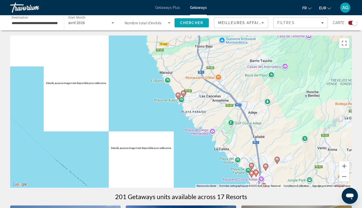
drag, startPoint x: 289, startPoint y: 140, endPoint x: 269, endPoint y: 110, distance: 35.6
click at [272, 114] on div "Pour activer le glissement avec le clavier, appuyez sur Alt+Entrée. Une fois ce…" at bounding box center [181, 112] width 342 height 152
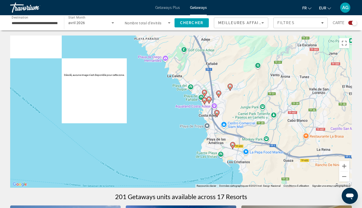
click at [218, 113] on image "Main content" at bounding box center [216, 112] width 3 height 3
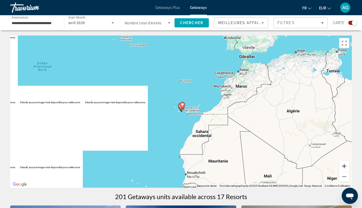
click at [342, 168] on button "Zoom avant" at bounding box center [344, 166] width 10 height 10
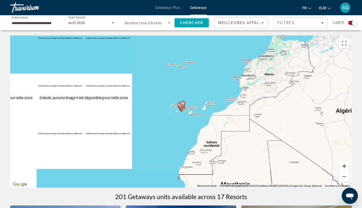
click at [342, 168] on button "Zoom avant" at bounding box center [344, 166] width 10 height 10
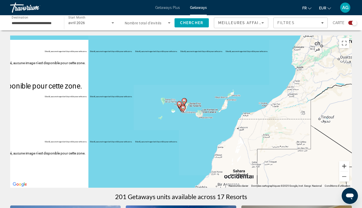
click at [342, 168] on button "Zoom avant" at bounding box center [344, 166] width 10 height 10
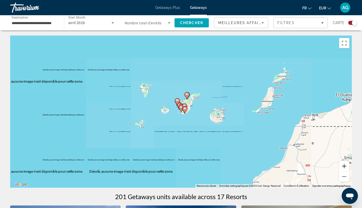
click at [342, 168] on button "Zoom avant" at bounding box center [344, 166] width 10 height 10
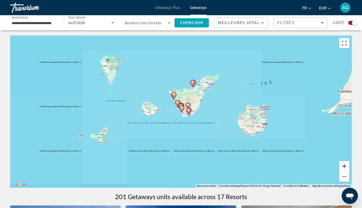
click at [342, 168] on button "Zoom avant" at bounding box center [344, 166] width 10 height 10
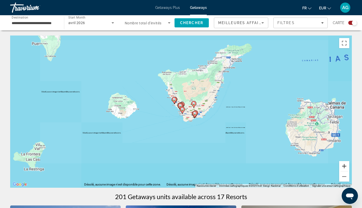
click at [342, 168] on button "Zoom avant" at bounding box center [344, 166] width 10 height 10
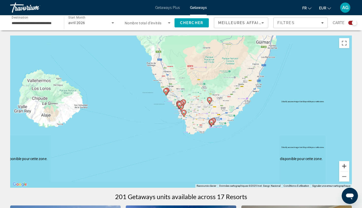
click at [342, 168] on button "Zoom avant" at bounding box center [344, 166] width 10 height 10
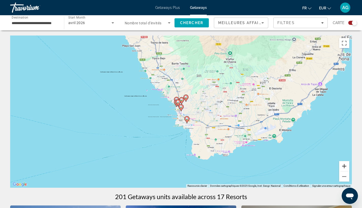
click at [342, 168] on button "Zoom avant" at bounding box center [344, 166] width 10 height 10
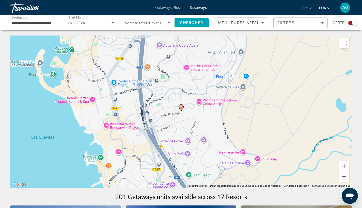
click at [180, 106] on image "Main content" at bounding box center [181, 106] width 3 height 3
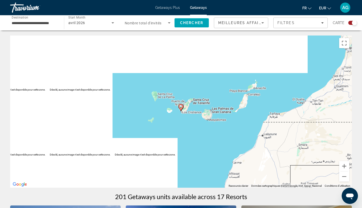
click at [181, 106] on image "Main content" at bounding box center [180, 106] width 3 height 3
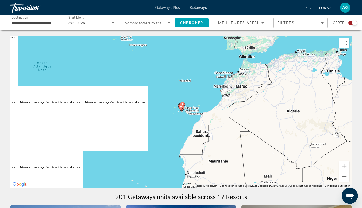
click at [181, 106] on image "Main content" at bounding box center [180, 106] width 3 height 3
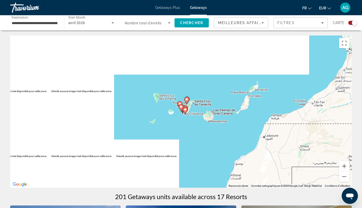
click at [181, 106] on image "Main content" at bounding box center [181, 106] width 3 height 3
type input "**********"
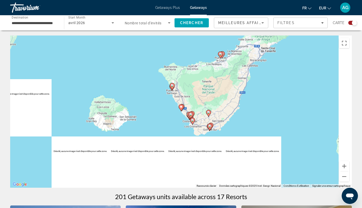
click at [181, 106] on image "Main content" at bounding box center [181, 106] width 3 height 3
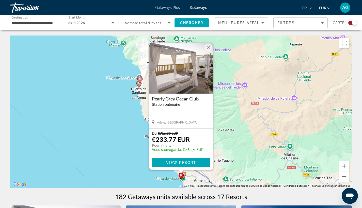
click at [209, 49] on button "Fermer" at bounding box center [209, 47] width 8 height 8
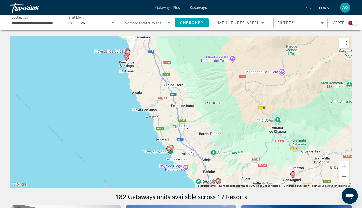
drag, startPoint x: 282, startPoint y: 142, endPoint x: 265, endPoint y: 117, distance: 30.6
click at [266, 118] on div "Pour naviguer, appuyez sur les touches fléchées. Pour activer le glissement ave…" at bounding box center [181, 112] width 342 height 152
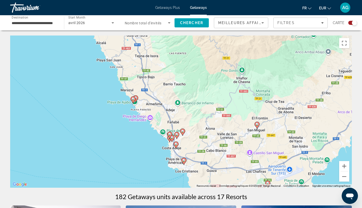
drag, startPoint x: 219, startPoint y: 137, endPoint x: 221, endPoint y: 129, distance: 8.4
click at [221, 129] on div "Pour activer le glissement avec le clavier, appuyez sur Alt+Entrée. Une fois ce…" at bounding box center [181, 112] width 342 height 152
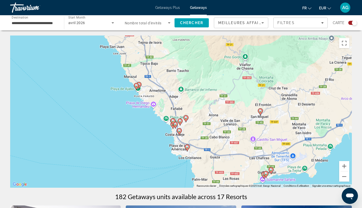
click at [188, 148] on image "Main content" at bounding box center [187, 147] width 3 height 3
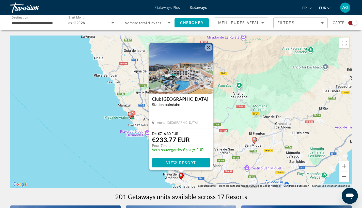
click at [208, 50] on button "Fermer" at bounding box center [209, 48] width 8 height 8
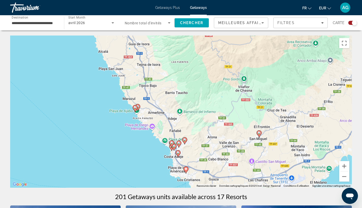
drag, startPoint x: 246, startPoint y: 140, endPoint x: 271, endPoint y: 127, distance: 28.5
click at [275, 124] on div "Pour naviguer, appuyez sur les touches fléchées. Pour activer le glissement ave…" at bounding box center [181, 112] width 342 height 152
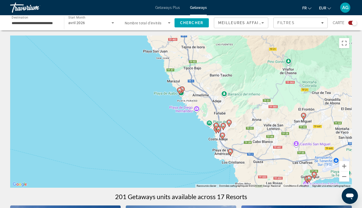
click at [222, 137] on icon "Main content" at bounding box center [222, 136] width 5 height 7
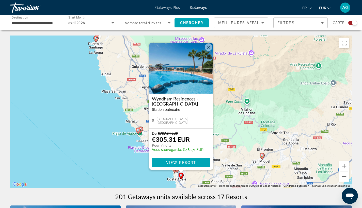
click at [211, 47] on button "Fermer" at bounding box center [209, 47] width 8 height 8
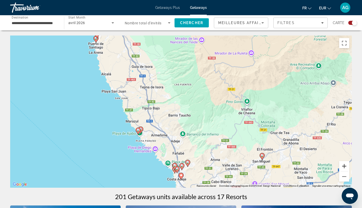
click at [344, 164] on button "Zoom avant" at bounding box center [344, 166] width 10 height 10
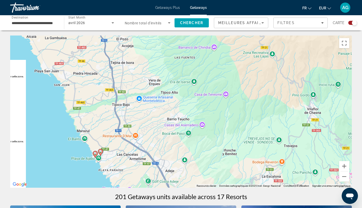
drag, startPoint x: 282, startPoint y: 115, endPoint x: 288, endPoint y: 96, distance: 20.0
click at [288, 97] on div "Pour activer le glissement avec le clavier, appuyez sur Alt+Entrée. Une fois ce…" at bounding box center [181, 112] width 342 height 152
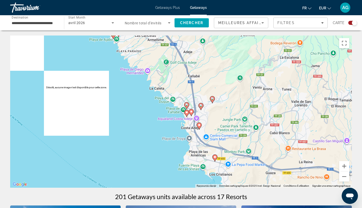
drag, startPoint x: 268, startPoint y: 132, endPoint x: 265, endPoint y: 115, distance: 17.0
click at [265, 115] on div "Pour activer le glissement avec le clavier, appuyez sur Alt+Entrée. Une fois ce…" at bounding box center [181, 112] width 342 height 152
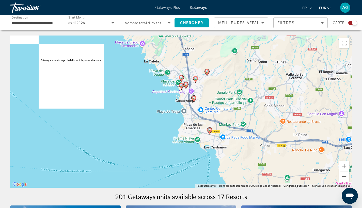
click at [194, 97] on image "Main content" at bounding box center [193, 98] width 3 height 3
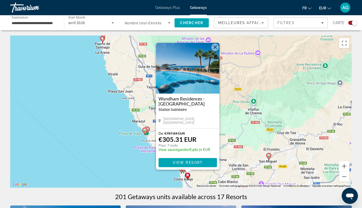
click at [214, 50] on button "Fermer" at bounding box center [215, 47] width 8 height 8
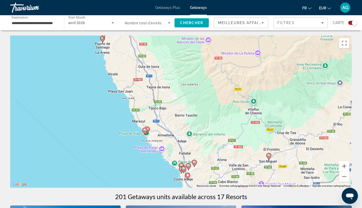
drag, startPoint x: 220, startPoint y: 130, endPoint x: 224, endPoint y: 127, distance: 4.7
click at [220, 127] on div "Pour naviguer, appuyez sur les touches fléchées. Pour activer le glissement ave…" at bounding box center [181, 112] width 342 height 152
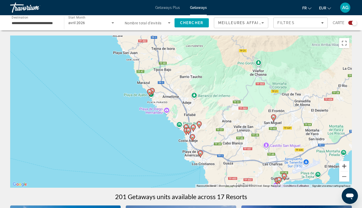
click at [344, 166] on button "Zoom avant" at bounding box center [344, 166] width 10 height 10
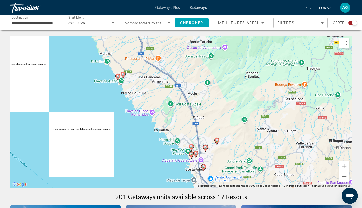
click at [344, 166] on button "Zoom avant" at bounding box center [344, 166] width 10 height 10
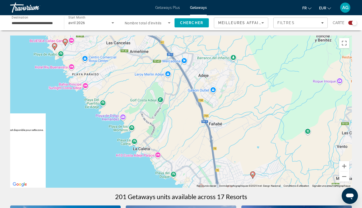
drag, startPoint x: 277, startPoint y: 164, endPoint x: 275, endPoint y: 127, distance: 37.7
click at [275, 134] on div "Pour activer le glissement avec le clavier, appuyez sur Alt+Entrée. Une fois ce…" at bounding box center [181, 112] width 342 height 152
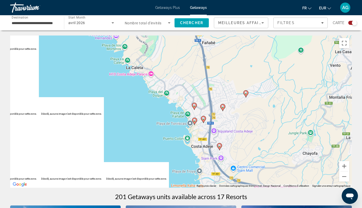
drag, startPoint x: 243, startPoint y: 154, endPoint x: 238, endPoint y: 140, distance: 13.9
click at [242, 148] on div "Pour activer le glissement avec le clavier, appuyez sur Alt+Entrée. Une fois ce…" at bounding box center [181, 112] width 342 height 152
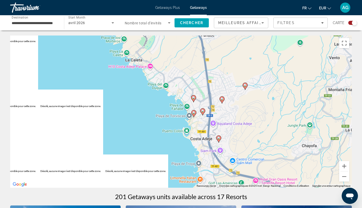
drag, startPoint x: 247, startPoint y: 136, endPoint x: 242, endPoint y: 123, distance: 13.6
click at [244, 127] on div "Pour activer le glissement avec le clavier, appuyez sur Alt+Entrée. Une fois ce…" at bounding box center [181, 112] width 342 height 152
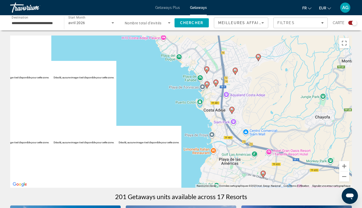
drag, startPoint x: 230, startPoint y: 90, endPoint x: 264, endPoint y: 124, distance: 47.8
click at [264, 124] on div "Pour activer le glissement avec le clavier, appuyez sur Alt+Entrée. Une fois ce…" at bounding box center [181, 112] width 342 height 152
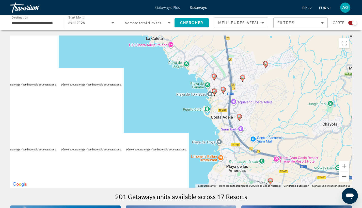
click at [216, 94] on gmp-advanced-marker "Main content" at bounding box center [214, 92] width 5 height 8
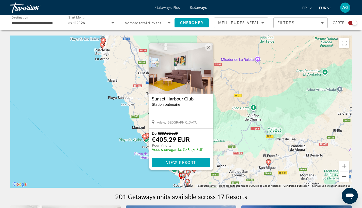
click at [211, 50] on button "Fermer" at bounding box center [209, 47] width 8 height 8
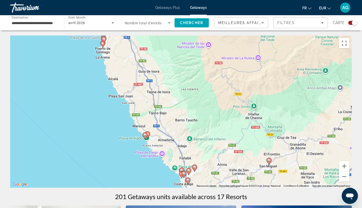
drag, startPoint x: 219, startPoint y: 148, endPoint x: 219, endPoint y: 118, distance: 30.7
click at [218, 120] on div "Pour naviguer, appuyez sur les touches fléchées. Pour activer le glissement ave…" at bounding box center [181, 112] width 342 height 152
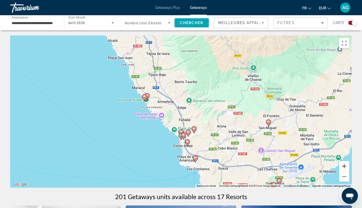
click at [339, 169] on button "Zoom avant" at bounding box center [344, 166] width 10 height 10
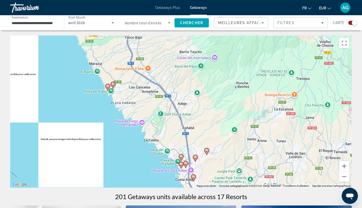
drag, startPoint x: 268, startPoint y: 147, endPoint x: 279, endPoint y: 134, distance: 17.4
click at [277, 135] on div "Pour activer le glissement avec le clavier, appuyez sur Alt+Entrée. Une fois ce…" at bounding box center [181, 112] width 342 height 152
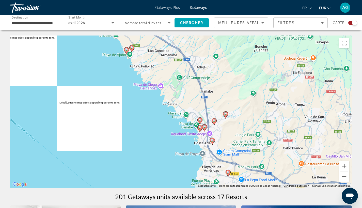
click at [344, 170] on button "Zoom avant" at bounding box center [344, 166] width 10 height 10
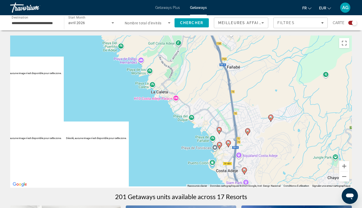
drag, startPoint x: 313, startPoint y: 167, endPoint x: 309, endPoint y: 144, distance: 22.8
click at [309, 144] on div "Pour activer le glissement avec le clavier, appuyez sur Alt+Entrée. Une fois ce…" at bounding box center [181, 112] width 342 height 152
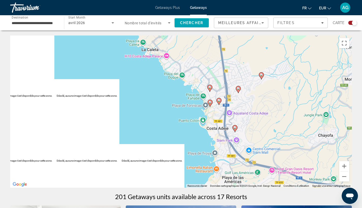
drag, startPoint x: 279, startPoint y: 117, endPoint x: 274, endPoint y: 99, distance: 19.4
click at [274, 101] on div "Pour activer le glissement avec le clavier, appuyez sur Alt+Entrée. Une fois ce…" at bounding box center [181, 112] width 342 height 152
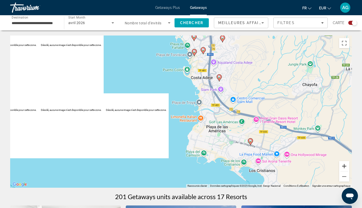
click at [342, 165] on button "Zoom avant" at bounding box center [344, 166] width 10 height 10
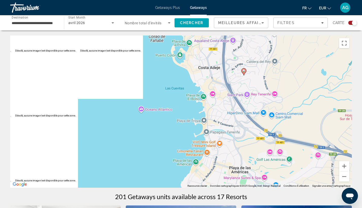
drag, startPoint x: 281, startPoint y: 53, endPoint x: 266, endPoint y: 80, distance: 30.4
click at [266, 79] on div "Pour activer le glissement avec le clavier, appuyez sur Alt+Entrée. Une fois ce…" at bounding box center [181, 112] width 342 height 152
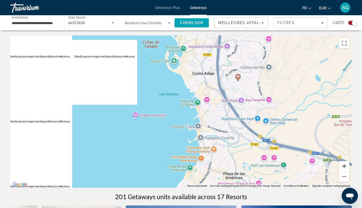
click at [344, 166] on button "Zoom avant" at bounding box center [344, 166] width 10 height 10
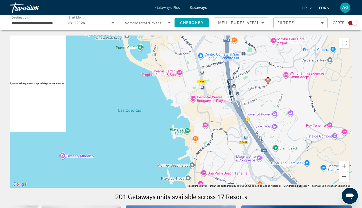
drag, startPoint x: 316, startPoint y: 78, endPoint x: 289, endPoint y: 113, distance: 43.8
click at [289, 113] on div "Pour activer le glissement avec le clavier, appuyez sur Alt+Entrée. Une fois ce…" at bounding box center [181, 112] width 342 height 152
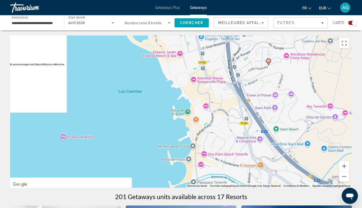
drag, startPoint x: 302, startPoint y: 125, endPoint x: 303, endPoint y: 112, distance: 13.7
click at [303, 112] on div "Pour activer le glissement avec le clavier, appuyez sur Alt+Entrée. Une fois ce…" at bounding box center [181, 112] width 342 height 152
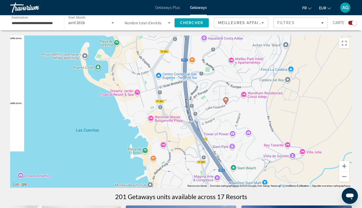
drag, startPoint x: 305, startPoint y: 86, endPoint x: 262, endPoint y: 125, distance: 58.4
click at [262, 125] on div "Pour activer le glissement avec le clavier, appuyez sur Alt+Entrée. Une fois ce…" at bounding box center [181, 112] width 342 height 152
click at [226, 101] on image "Main content" at bounding box center [225, 99] width 3 height 3
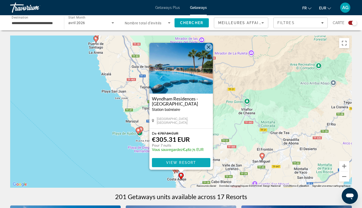
click at [186, 160] on span "Main content" at bounding box center [181, 163] width 58 height 12
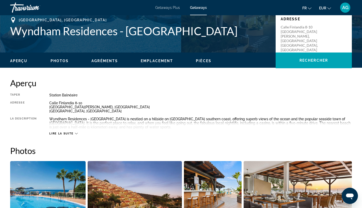
scroll to position [161, 0]
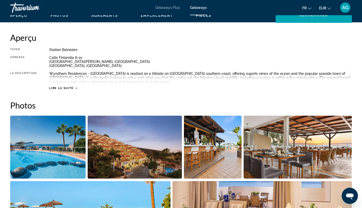
click at [70, 140] on img "Open full-screen image slider" at bounding box center [47, 147] width 75 height 63
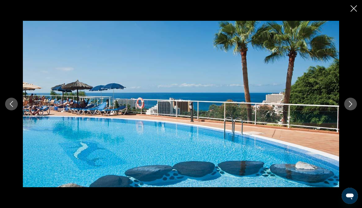
click at [349, 105] on icon "Next image" at bounding box center [351, 104] width 6 height 6
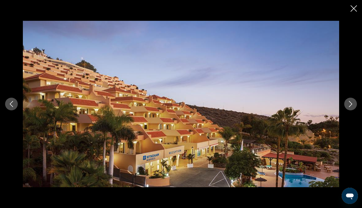
click at [349, 104] on icon "Next image" at bounding box center [351, 104] width 6 height 6
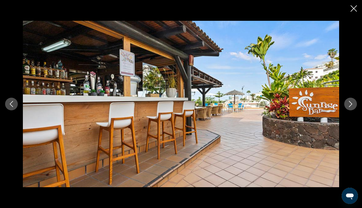
click at [349, 104] on icon "Next image" at bounding box center [351, 104] width 6 height 6
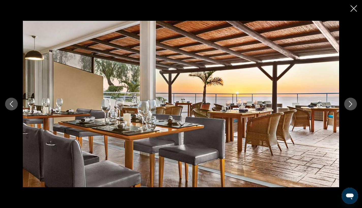
click at [349, 104] on icon "Next image" at bounding box center [351, 104] width 6 height 6
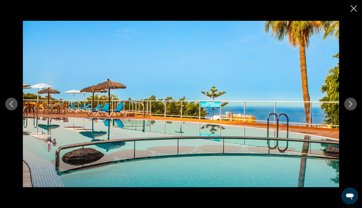
click at [349, 104] on icon "Next image" at bounding box center [351, 104] width 6 height 6
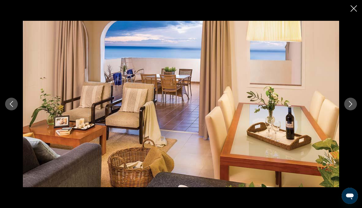
click at [349, 104] on icon "Next image" at bounding box center [351, 104] width 6 height 6
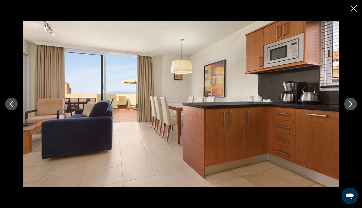
click at [349, 104] on icon "Next image" at bounding box center [351, 104] width 6 height 6
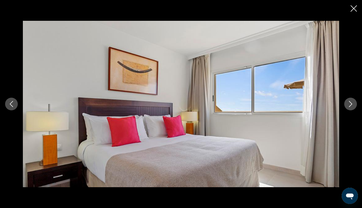
click at [349, 104] on icon "Next image" at bounding box center [351, 104] width 6 height 6
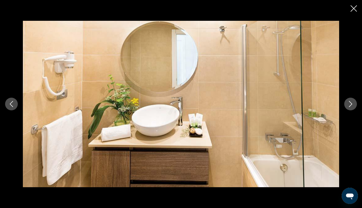
click at [354, 10] on icon "Close slideshow" at bounding box center [354, 8] width 6 height 6
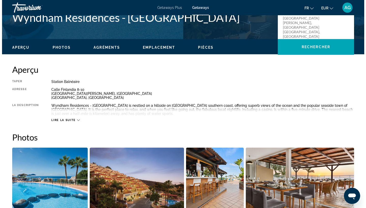
scroll to position [0, 0]
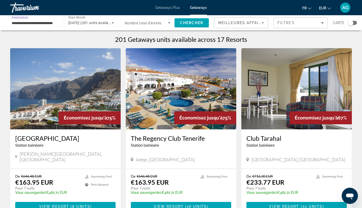
click at [25, 22] on input "**********" at bounding box center [35, 23] width 46 height 6
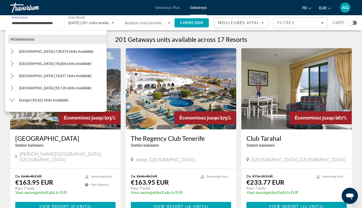
click at [37, 42] on span "Select destination: All destinations" at bounding box center [57, 39] width 99 height 12
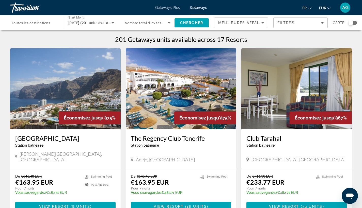
click at [351, 22] on div "Search widget" at bounding box center [350, 22] width 5 height 5
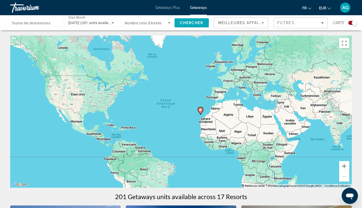
click at [193, 26] on span "Search" at bounding box center [192, 23] width 34 height 12
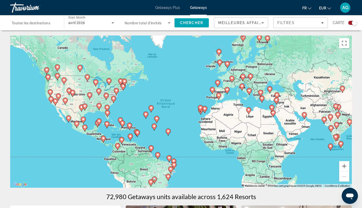
click at [114, 22] on icon "Search widget" at bounding box center [113, 23] width 6 height 6
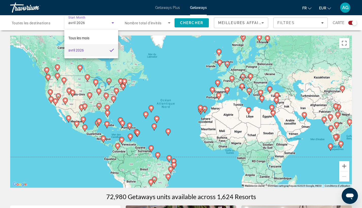
click at [114, 25] on div at bounding box center [181, 104] width 362 height 208
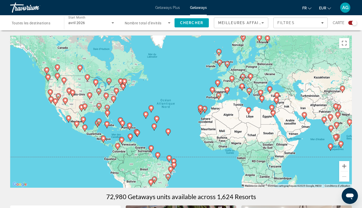
click at [92, 19] on div "avril 2026" at bounding box center [91, 23] width 46 height 14
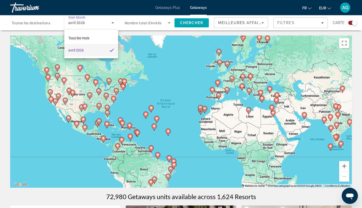
click at [77, 16] on div at bounding box center [181, 104] width 362 height 208
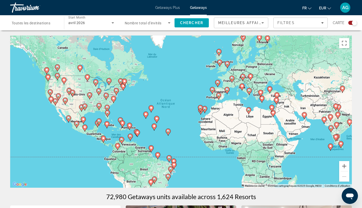
click at [160, 24] on span "Nombre total d'invités" at bounding box center [143, 23] width 37 height 4
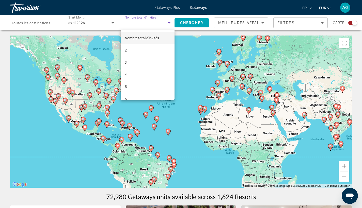
click at [160, 27] on div at bounding box center [181, 104] width 362 height 208
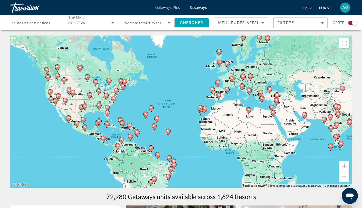
click at [167, 26] on div "Search widget" at bounding box center [148, 23] width 46 height 14
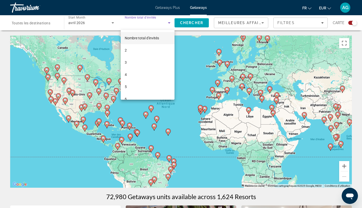
click at [203, 86] on div at bounding box center [181, 104] width 362 height 208
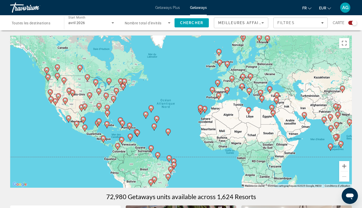
scroll to position [1, 0]
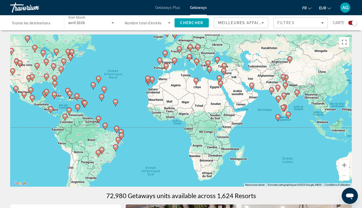
drag, startPoint x: 228, startPoint y: 78, endPoint x: 148, endPoint y: 43, distance: 87.1
click at [156, 43] on div "Pour activer le glissement avec le clavier, appuyez sur Alt+Entrée. Une fois ce…" at bounding box center [181, 111] width 342 height 152
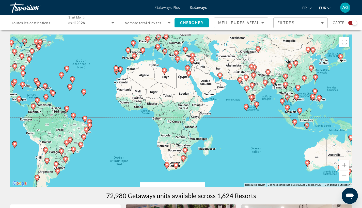
drag, startPoint x: 226, startPoint y: 134, endPoint x: 212, endPoint y: 109, distance: 28.3
click at [212, 109] on div "Pour activer le glissement avec le clavier, appuyez sur Alt+Entrée. Une fois ce…" at bounding box center [181, 111] width 342 height 152
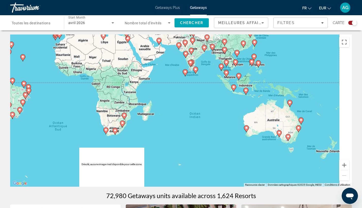
drag, startPoint x: 233, startPoint y: 114, endPoint x: 175, endPoint y: 114, distance: 57.9
click at [175, 114] on div "Pour activer le glissement avec le clavier, appuyez sur Alt+Entrée. Une fois ce…" at bounding box center [181, 111] width 342 height 152
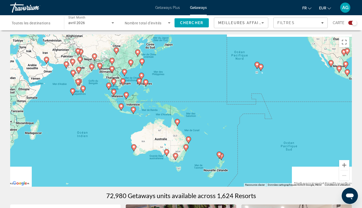
drag, startPoint x: 179, startPoint y: 78, endPoint x: 248, endPoint y: 126, distance: 84.4
click at [248, 126] on div "Pour activer le glissement avec le clavier, appuyez sur Alt+Entrée. Une fois ce…" at bounding box center [181, 111] width 342 height 152
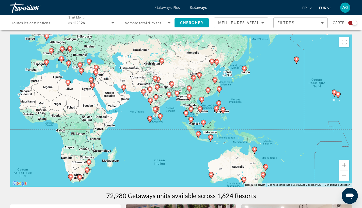
drag, startPoint x: 202, startPoint y: 102, endPoint x: 235, endPoint y: 101, distance: 33.3
click at [235, 101] on div "Pour activer le glissement avec le clavier, appuyez sur Alt+Entrée. Une fois ce…" at bounding box center [181, 111] width 342 height 152
click at [343, 165] on button "Zoom avant" at bounding box center [344, 165] width 10 height 10
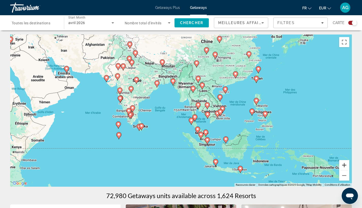
click at [343, 165] on button "Zoom avant" at bounding box center [344, 165] width 10 height 10
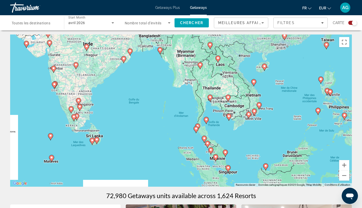
drag, startPoint x: 297, startPoint y: 141, endPoint x: 273, endPoint y: 119, distance: 32.2
click at [273, 119] on div "Pour activer le glissement avec le clavier, appuyez sur Alt+Entrée. Une fois ce…" at bounding box center [181, 111] width 342 height 152
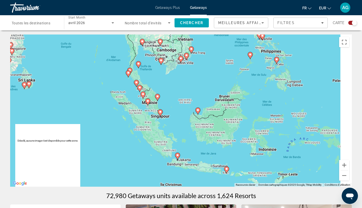
drag, startPoint x: 266, startPoint y: 99, endPoint x: 236, endPoint y: 85, distance: 33.2
click at [236, 85] on div "Pour activer le glissement avec le clavier, appuyez sur Alt+Entrée. Une fois ce…" at bounding box center [181, 111] width 342 height 152
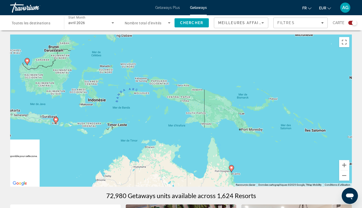
drag, startPoint x: 221, startPoint y: 153, endPoint x: 231, endPoint y: 105, distance: 49.3
click at [226, 109] on div "Pour activer le glissement avec le clavier, appuyez sur Alt+Entrée. Une fois ce…" at bounding box center [181, 111] width 342 height 152
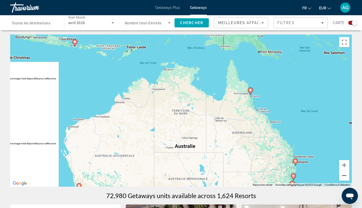
click at [347, 176] on button "Zoom arrière" at bounding box center [344, 176] width 10 height 10
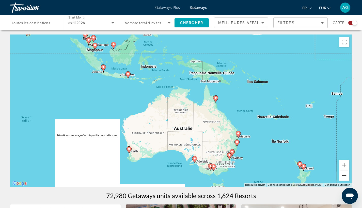
click at [346, 176] on button "Zoom arrière" at bounding box center [344, 176] width 10 height 10
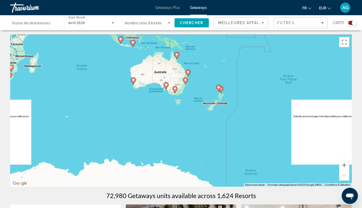
drag, startPoint x: 299, startPoint y: 165, endPoint x: 273, endPoint y: 108, distance: 62.0
click at [274, 109] on div "Pour activer le glissement avec le clavier, appuyez sur Alt+Entrée. Une fois ce…" at bounding box center [181, 111] width 342 height 152
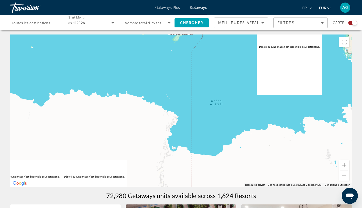
drag, startPoint x: 263, startPoint y: 155, endPoint x: 263, endPoint y: 159, distance: 3.3
click at [263, 158] on div "Pour activer le glissement avec le clavier, appuyez sur Alt+Entrée. Une fois ce…" at bounding box center [181, 111] width 342 height 152
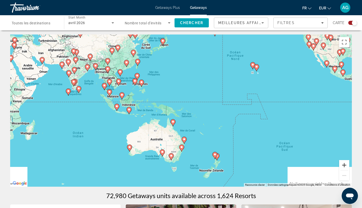
click at [345, 169] on button "Zoom avant" at bounding box center [344, 165] width 10 height 10
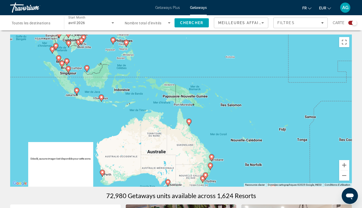
drag, startPoint x: 208, startPoint y: 121, endPoint x: 233, endPoint y: 104, distance: 30.2
click at [233, 104] on div "Pour activer le glissement avec le clavier, appuyez sur Alt+Entrée. Une fois ce…" at bounding box center [181, 111] width 342 height 152
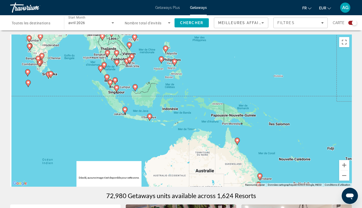
drag, startPoint x: 231, startPoint y: 97, endPoint x: 266, endPoint y: 115, distance: 39.7
click at [266, 115] on div "Pour activer le glissement avec le clavier, appuyez sur Alt+Entrée. Une fois ce…" at bounding box center [181, 111] width 342 height 152
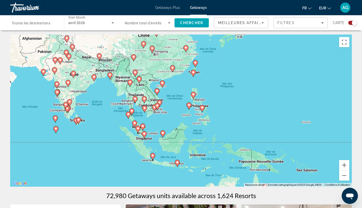
drag, startPoint x: 237, startPoint y: 93, endPoint x: 259, endPoint y: 137, distance: 48.7
click at [259, 137] on div "Pour activer le glissement avec le clavier, appuyez sur Alt+Entrée. Une fois ce…" at bounding box center [181, 111] width 342 height 152
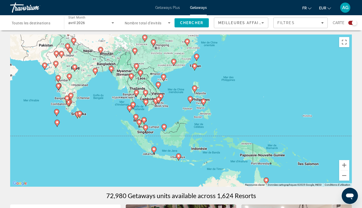
drag, startPoint x: 263, startPoint y: 147, endPoint x: 263, endPoint y: 98, distance: 48.3
click at [264, 103] on div "Pour activer le glissement avec le clavier, appuyez sur Alt+Entrée. Une fois ce…" at bounding box center [181, 111] width 342 height 152
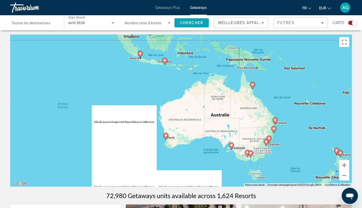
drag, startPoint x: 281, startPoint y: 114, endPoint x: 277, endPoint y: 102, distance: 12.1
click at [277, 102] on div "Pour activer le glissement avec le clavier, appuyez sur Alt+Entrée. Une fois ce…" at bounding box center [181, 111] width 342 height 152
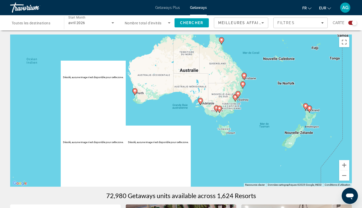
drag, startPoint x: 301, startPoint y: 128, endPoint x: 276, endPoint y: 98, distance: 38.8
click at [277, 98] on div "Pour activer le glissement avec le clavier, appuyez sur Alt+Entrée. Une fois ce…" at bounding box center [181, 111] width 342 height 152
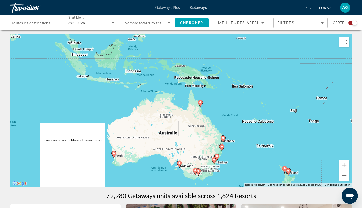
drag, startPoint x: 243, startPoint y: 72, endPoint x: 251, endPoint y: 158, distance: 87.0
click at [253, 162] on div "Pour activer le glissement avec le clavier, appuyez sur Alt+Entrée. Une fois ce…" at bounding box center [181, 111] width 342 height 152
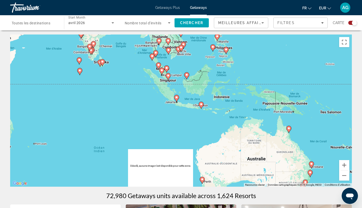
drag, startPoint x: 201, startPoint y: 84, endPoint x: 290, endPoint y: 108, distance: 92.1
click at [296, 109] on div "Pour activer le glissement avec le clavier, appuyez sur Alt+Entrée. Une fois ce…" at bounding box center [181, 111] width 342 height 152
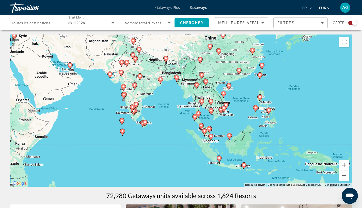
drag, startPoint x: 247, startPoint y: 80, endPoint x: 277, endPoint y: 145, distance: 71.8
click at [277, 145] on div "Pour activer le glissement avec le clavier, appuyez sur Alt+Entrée. Une fois ce…" at bounding box center [181, 111] width 342 height 152
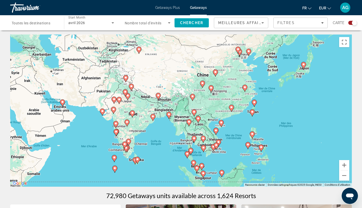
drag, startPoint x: 254, startPoint y: 94, endPoint x: 264, endPoint y: 129, distance: 36.0
click at [239, 126] on div "Pour activer le glissement avec le clavier, appuyez sur Alt+Entrée. Une fois ce…" at bounding box center [181, 111] width 342 height 152
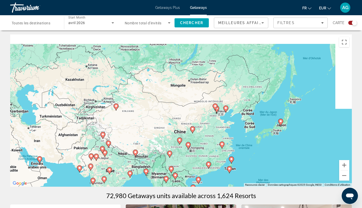
drag, startPoint x: 285, startPoint y: 159, endPoint x: 283, endPoint y: 131, distance: 28.5
click at [283, 131] on div "Pour activer le glissement avec le clavier, appuyez sur Alt+Entrée. Une fois ce…" at bounding box center [181, 111] width 342 height 152
click at [343, 167] on button "Zoom avant" at bounding box center [344, 165] width 10 height 10
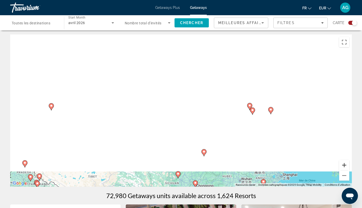
click at [343, 167] on button "Zoom avant" at bounding box center [344, 165] width 10 height 10
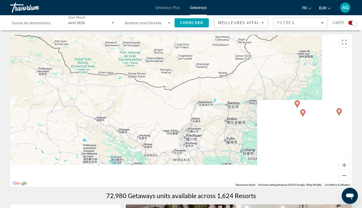
drag, startPoint x: 314, startPoint y: 136, endPoint x: 245, endPoint y: 135, distance: 68.6
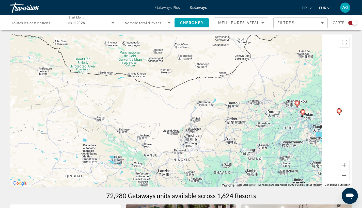
click at [245, 135] on div "Pour activer le glissement avec le clavier, appuyez sur Alt+Entrée. Une fois ce…" at bounding box center [181, 111] width 342 height 152
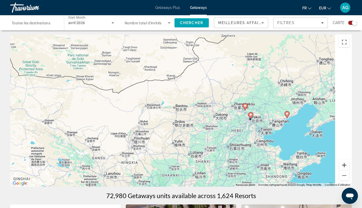
click at [345, 166] on button "Zoom avant" at bounding box center [344, 165] width 10 height 10
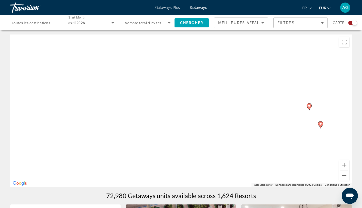
click at [321, 127] on gmp-advanced-marker "Main content" at bounding box center [320, 125] width 5 height 8
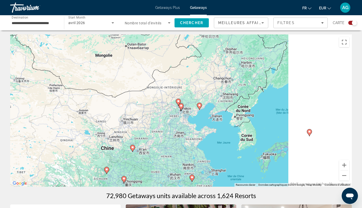
click at [181, 109] on icon "Main content" at bounding box center [181, 107] width 5 height 7
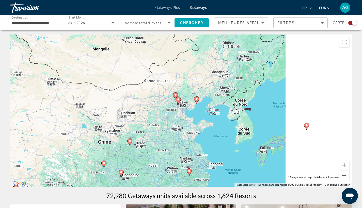
drag, startPoint x: 247, startPoint y: 154, endPoint x: 204, endPoint y: 123, distance: 52.9
click at [204, 123] on div "Pour activer le glissement avec le clavier, appuyez sur Alt+Entrée. Une fois ce…" at bounding box center [181, 111] width 342 height 152
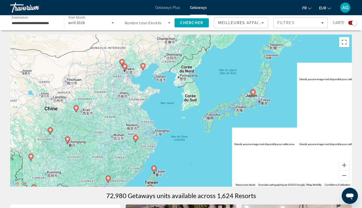
drag, startPoint x: 186, startPoint y: 133, endPoint x: 190, endPoint y: 113, distance: 20.6
click at [190, 120] on div "Pour activer le glissement avec le clavier, appuyez sur Alt+Entrée. Une fois ce…" at bounding box center [181, 111] width 342 height 152
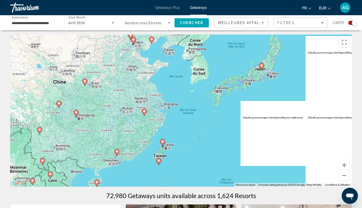
drag, startPoint x: 192, startPoint y: 165, endPoint x: 206, endPoint y: 121, distance: 45.9
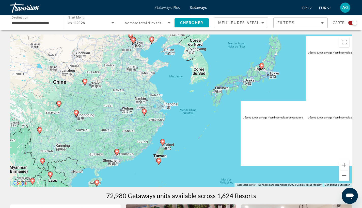
click at [205, 123] on div "Pour activer le glissement avec le clavier, appuyez sur Alt+Entrée. Une fois ce…" at bounding box center [181, 111] width 342 height 152
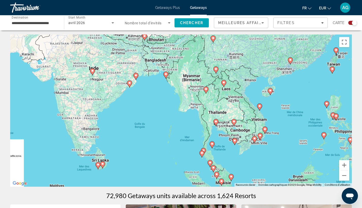
drag, startPoint x: 166, startPoint y: 108, endPoint x: 291, endPoint y: 113, distance: 124.6
click at [291, 113] on div "Pour activer le glissement avec le clavier, appuyez sur Alt+Entrée. Une fois ce…" at bounding box center [181, 111] width 342 height 152
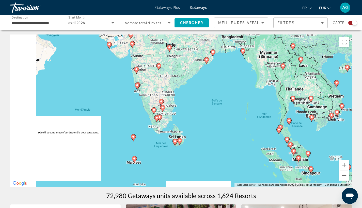
drag, startPoint x: 158, startPoint y: 112, endPoint x: 228, endPoint y: 91, distance: 73.4
click at [227, 90] on div "Pour activer le glissement avec le clavier, appuyez sur Alt+Entrée. Une fois ce…" at bounding box center [181, 111] width 342 height 152
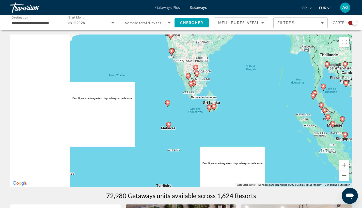
drag, startPoint x: 206, startPoint y: 166, endPoint x: 233, endPoint y: 134, distance: 41.3
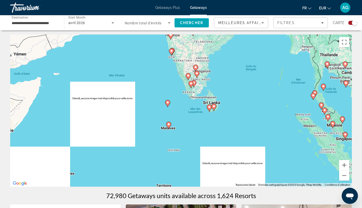
click at [233, 134] on div "Pour activer le glissement avec le clavier, appuyez sur Alt+Entrée. Une fois ce…" at bounding box center [181, 111] width 342 height 152
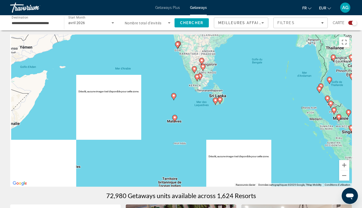
drag, startPoint x: 282, startPoint y: 130, endPoint x: 280, endPoint y: 128, distance: 3.3
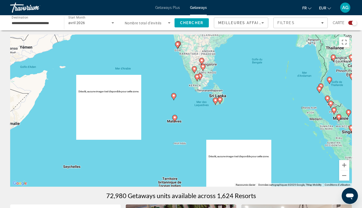
click at [280, 128] on div "Pour activer le glissement avec le clavier, appuyez sur Alt+Entrée. Une fois ce…" at bounding box center [181, 111] width 342 height 152
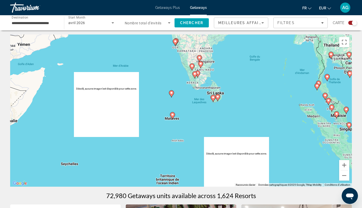
click at [172, 117] on icon "Main content" at bounding box center [172, 116] width 5 height 7
type input "**********"
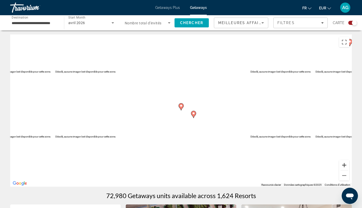
click at [345, 164] on button "Zoom avant" at bounding box center [344, 165] width 10 height 10
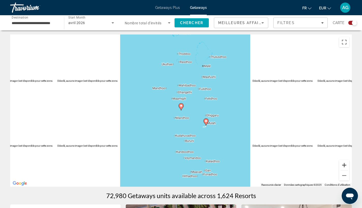
click at [345, 164] on button "Zoom avant" at bounding box center [344, 165] width 10 height 10
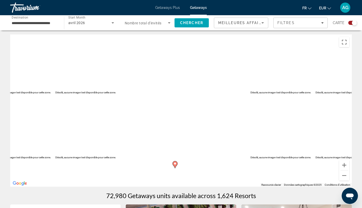
drag, startPoint x: 232, startPoint y: 102, endPoint x: 224, endPoint y: 150, distance: 49.2
click at [224, 150] on div "Pour activer le glissement avec le clavier, appuyez sur Alt+Entrée. Une fois ce…" at bounding box center [181, 111] width 342 height 152
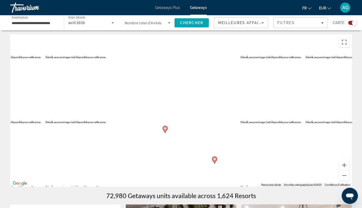
drag, startPoint x: 221, startPoint y: 141, endPoint x: 219, endPoint y: 135, distance: 6.4
click at [219, 135] on div "Pour activer le glissement avec le clavier, appuyez sur Alt+Entrée. Une fois ce…" at bounding box center [181, 111] width 342 height 152
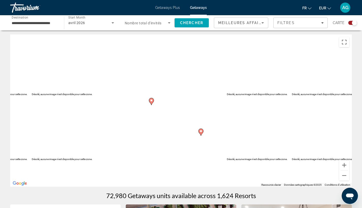
drag, startPoint x: 219, startPoint y: 151, endPoint x: 211, endPoint y: 134, distance: 19.0
click at [207, 130] on div "Pour activer le glissement avec le clavier, appuyez sur Alt+Entrée. Une fois ce…" at bounding box center [181, 111] width 342 height 152
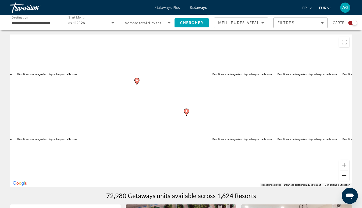
click at [345, 175] on button "Zoom arrière" at bounding box center [344, 176] width 10 height 10
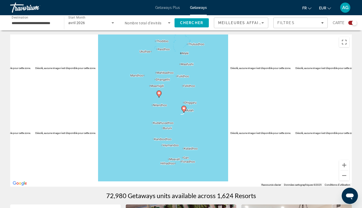
click at [185, 112] on gmp-advanced-marker "Main content" at bounding box center [183, 110] width 5 height 8
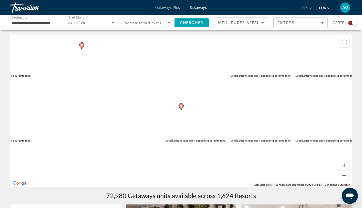
click at [183, 110] on gmp-advanced-marker "Main content" at bounding box center [181, 107] width 5 height 8
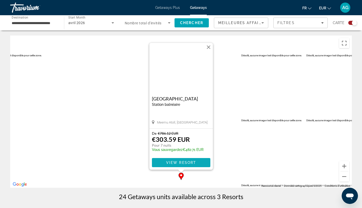
click at [190, 161] on span "View Resort" at bounding box center [181, 163] width 30 height 4
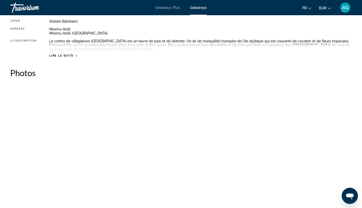
scroll to position [237, 0]
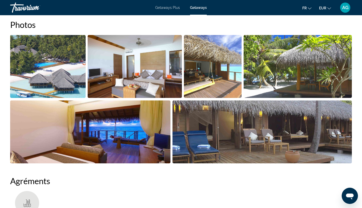
click at [65, 87] on img "Open full-screen image slider" at bounding box center [47, 66] width 75 height 63
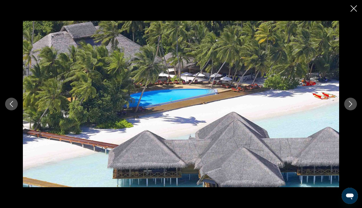
scroll to position [274, 0]
click at [349, 105] on icon "Next image" at bounding box center [351, 104] width 6 height 6
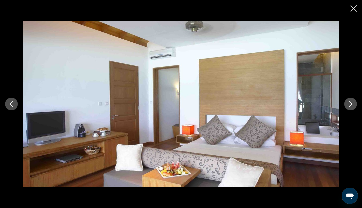
click at [349, 105] on icon "Next image" at bounding box center [351, 104] width 6 height 6
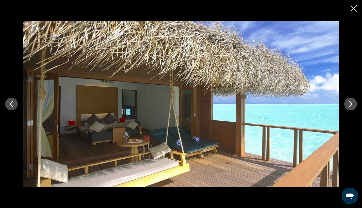
click at [349, 105] on icon "Next image" at bounding box center [351, 104] width 6 height 6
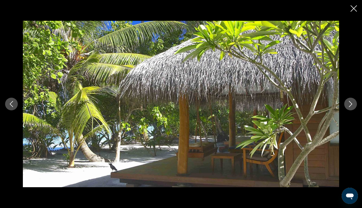
click at [349, 105] on icon "Next image" at bounding box center [351, 104] width 6 height 6
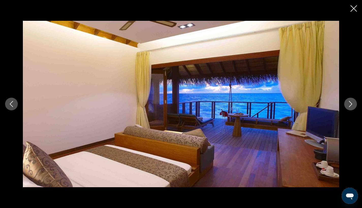
click at [349, 105] on icon "Next image" at bounding box center [351, 104] width 6 height 6
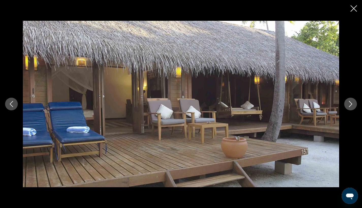
click at [349, 105] on icon "Next image" at bounding box center [351, 104] width 6 height 6
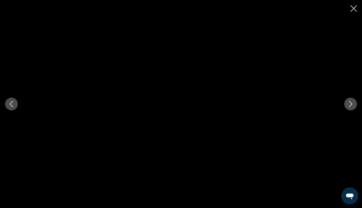
click at [349, 105] on icon "Next image" at bounding box center [351, 104] width 6 height 6
click at [351, 13] on button "Close slideshow" at bounding box center [354, 9] width 6 height 8
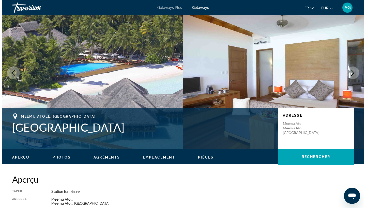
scroll to position [0, 0]
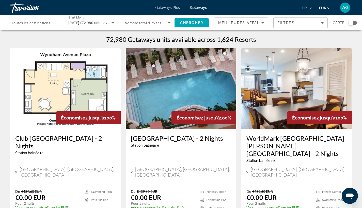
click at [350, 23] on div "Search widget" at bounding box center [350, 22] width 5 height 5
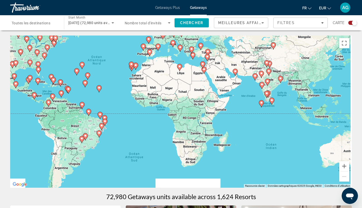
drag, startPoint x: 297, startPoint y: 124, endPoint x: 233, endPoint y: 89, distance: 72.6
click at [233, 89] on div "Pour activer le glissement avec le clavier, appuyez sur Alt+Entrée. Une fois ce…" at bounding box center [181, 112] width 342 height 152
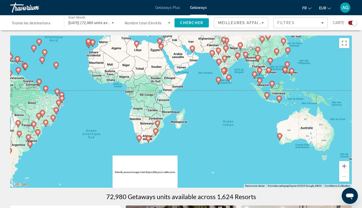
drag, startPoint x: 282, startPoint y: 133, endPoint x: 239, endPoint y: 109, distance: 49.8
click at [239, 109] on div "Pour activer le glissement avec le clavier, appuyez sur Alt+Entrée. Une fois ce…" at bounding box center [181, 112] width 342 height 152
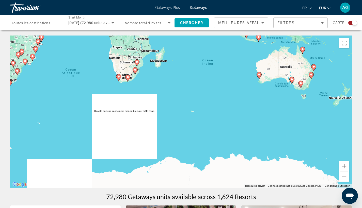
drag, startPoint x: 272, startPoint y: 148, endPoint x: 255, endPoint y: 88, distance: 63.1
click at [255, 88] on div "Pour activer le glissement avec le clavier, appuyez sur Alt+Entrée. Une fois ce…" at bounding box center [181, 112] width 342 height 152
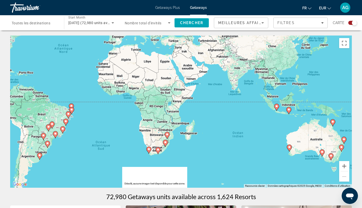
drag, startPoint x: 229, startPoint y: 55, endPoint x: 256, endPoint y: 125, distance: 75.5
click at [256, 125] on div "Pour activer le glissement avec le clavier, appuyez sur Alt+Entrée. Une fois ce…" at bounding box center [181, 112] width 342 height 152
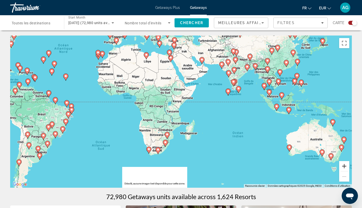
click at [344, 167] on button "Zoom avant" at bounding box center [344, 166] width 10 height 10
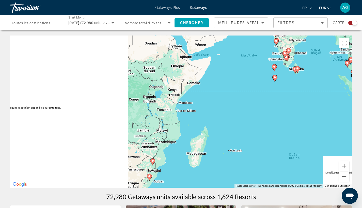
drag, startPoint x: 251, startPoint y: 170, endPoint x: 272, endPoint y: 120, distance: 53.9
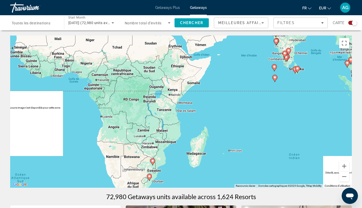
click at [272, 120] on div "Pour activer le glissement avec le clavier, appuyez sur Alt+Entrée. Une fois ce…" at bounding box center [181, 112] width 342 height 152
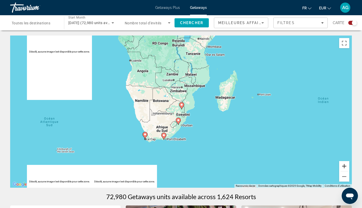
click at [343, 168] on button "Zoom avant" at bounding box center [344, 166] width 10 height 10
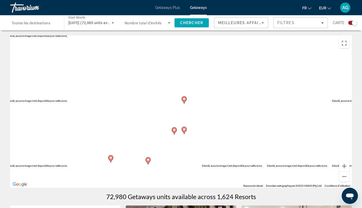
drag, startPoint x: 226, startPoint y: 137, endPoint x: 228, endPoint y: 128, distance: 9.3
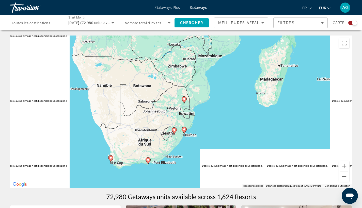
click at [228, 128] on div "Pour activer le glissement avec le clavier, appuyez sur Alt+Entrée. Une fois ce…" at bounding box center [181, 112] width 342 height 152
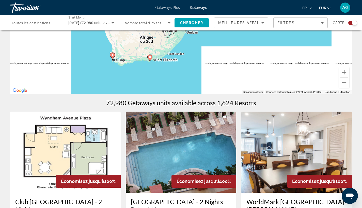
scroll to position [51, 0]
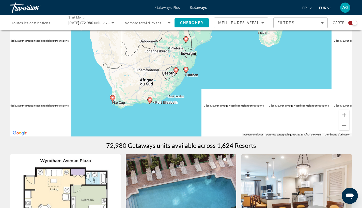
click at [114, 101] on gmp-advanced-marker "Main content" at bounding box center [112, 99] width 5 height 8
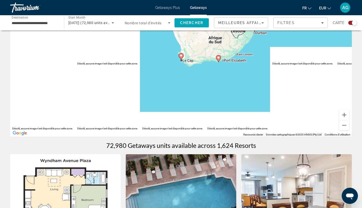
click at [182, 56] on image "Main content" at bounding box center [181, 55] width 3 height 3
type input "**********"
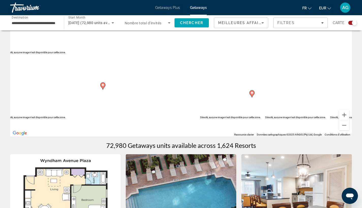
drag, startPoint x: 229, startPoint y: 102, endPoint x: 141, endPoint y: 115, distance: 89.1
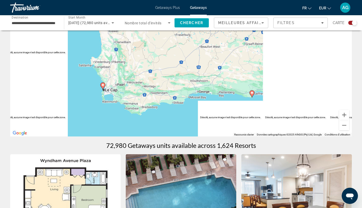
click at [141, 115] on div "Pour naviguer, appuyez sur les touches fléchées. Pour activer le glissement ave…" at bounding box center [181, 60] width 342 height 152
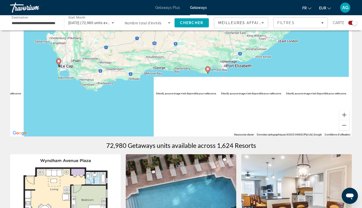
drag, startPoint x: 290, startPoint y: 64, endPoint x: 262, endPoint y: 54, distance: 29.6
click at [262, 54] on div "Pour naviguer, appuyez sur les touches fléchées. Pour activer le glissement ave…" at bounding box center [181, 60] width 342 height 152
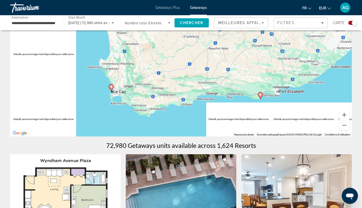
drag, startPoint x: 300, startPoint y: 77, endPoint x: 260, endPoint y: 85, distance: 40.1
click at [322, 79] on div "Pour naviguer, appuyez sur les touches fléchées. Pour activer le glissement ave…" at bounding box center [181, 60] width 342 height 152
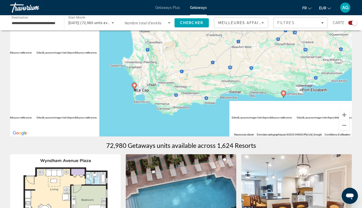
click at [134, 88] on icon "Main content" at bounding box center [134, 86] width 5 height 7
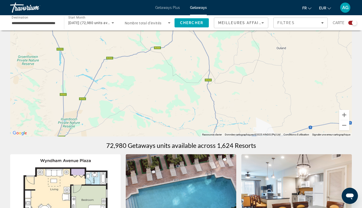
drag, startPoint x: 175, startPoint y: 84, endPoint x: 264, endPoint y: 47, distance: 96.9
click at [246, 50] on div "Pour naviguer, appuyez sur les touches fléchées." at bounding box center [181, 60] width 342 height 152
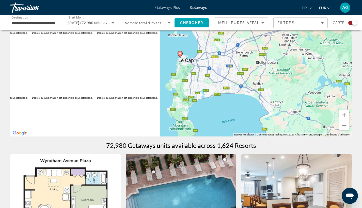
drag, startPoint x: 217, startPoint y: 98, endPoint x: 217, endPoint y: 107, distance: 9.2
click at [217, 107] on div "Pour naviguer, appuyez sur les touches fléchées. Pour activer le glissement ave…" at bounding box center [181, 60] width 342 height 152
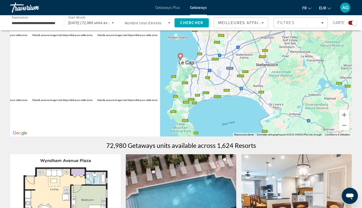
click at [180, 57] on icon "Main content" at bounding box center [180, 57] width 5 height 7
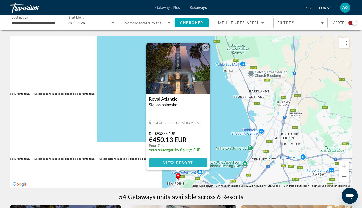
click at [185, 163] on span "View Resort" at bounding box center [178, 163] width 30 height 4
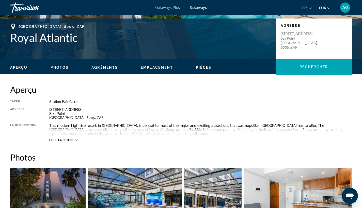
scroll to position [51, 0]
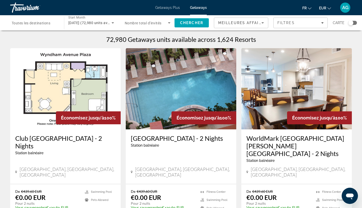
click at [352, 22] on div "Search widget" at bounding box center [350, 22] width 5 height 5
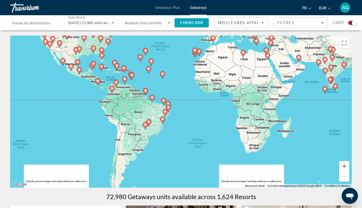
drag, startPoint x: 291, startPoint y: 158, endPoint x: 267, endPoint y: 99, distance: 63.4
click at [267, 99] on div "Pour activer le glissement avec le clavier, appuyez sur Alt+Entrée. Une fois ce…" at bounding box center [181, 112] width 342 height 152
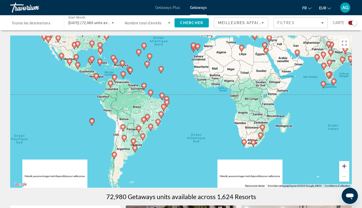
click at [343, 164] on button "Zoom avant" at bounding box center [344, 166] width 10 height 10
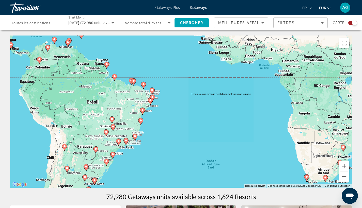
click at [343, 164] on button "Zoom avant" at bounding box center [344, 166] width 10 height 10
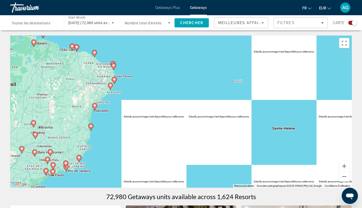
drag, startPoint x: 318, startPoint y: 139, endPoint x: 229, endPoint y: 90, distance: 101.1
click at [259, 96] on div "Pour activer le glissement avec le clavier, appuyez sur Alt+Entrée. Une fois ce…" at bounding box center [181, 112] width 342 height 152
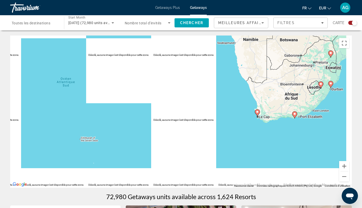
drag, startPoint x: 302, startPoint y: 119, endPoint x: 249, endPoint y: 80, distance: 65.5
click at [249, 80] on div "Pour activer le glissement avec le clavier, appuyez sur Alt+Entrée. Une fois ce…" at bounding box center [181, 112] width 342 height 152
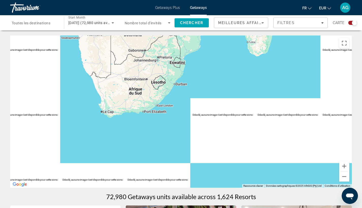
drag, startPoint x: 261, startPoint y: 94, endPoint x: 247, endPoint y: 174, distance: 81.0
click at [247, 174] on div "Main content" at bounding box center [181, 112] width 342 height 152
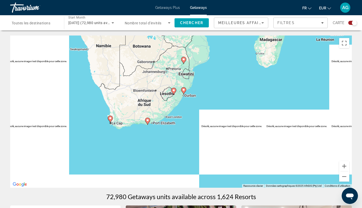
drag, startPoint x: 218, startPoint y: 83, endPoint x: 229, endPoint y: 96, distance: 16.4
click at [229, 96] on div "Pour activer le glissement avec le clavier, appuyez sur Alt+Entrée. Une fois ce…" at bounding box center [181, 112] width 342 height 152
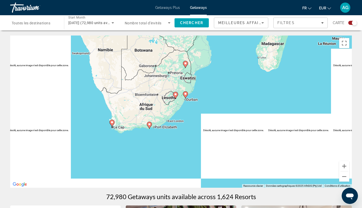
click at [150, 127] on icon "Main content" at bounding box center [149, 125] width 5 height 7
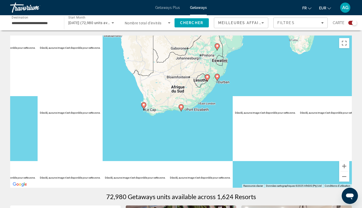
click at [180, 109] on icon "Main content" at bounding box center [181, 108] width 5 height 7
type input "**********"
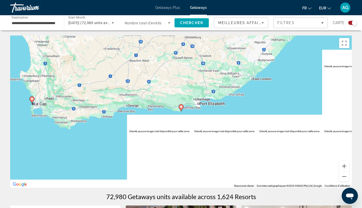
click at [180, 109] on icon "Main content" at bounding box center [181, 108] width 5 height 7
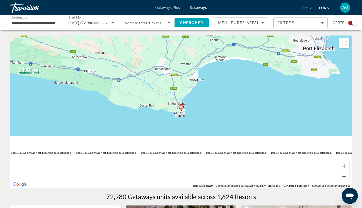
click at [182, 107] on image "Main content" at bounding box center [181, 106] width 3 height 3
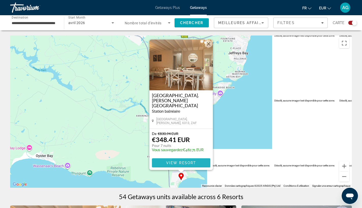
click at [182, 163] on span "View Resort" at bounding box center [181, 163] width 30 height 4
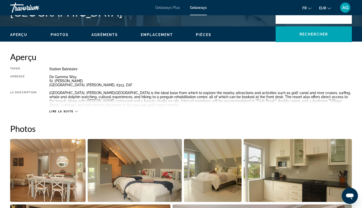
scroll to position [180, 0]
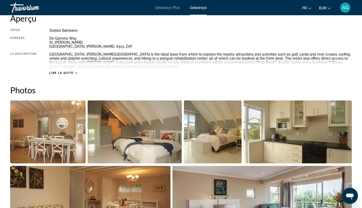
click at [68, 127] on img "Open full-screen image slider" at bounding box center [47, 132] width 75 height 63
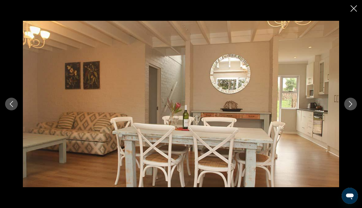
click at [355, 103] on button "Next image" at bounding box center [350, 104] width 13 height 13
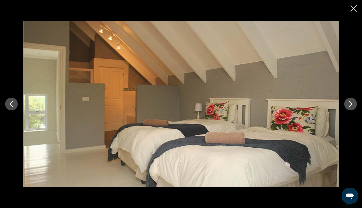
click at [355, 103] on button "Next image" at bounding box center [350, 104] width 13 height 13
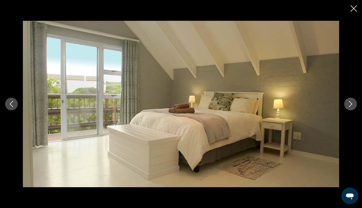
click at [354, 103] on button "Next image" at bounding box center [350, 104] width 13 height 13
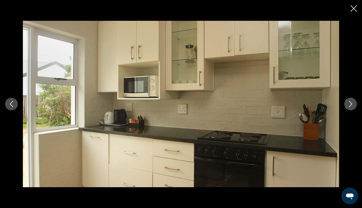
click at [354, 103] on button "Next image" at bounding box center [350, 104] width 13 height 13
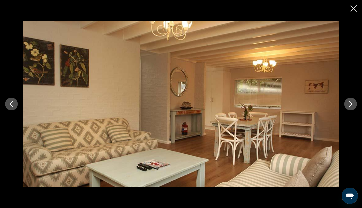
click at [354, 103] on button "Next image" at bounding box center [350, 104] width 13 height 13
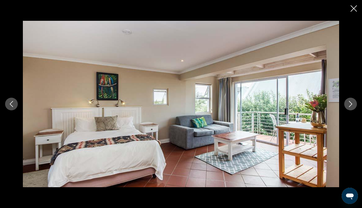
click at [354, 103] on button "Next image" at bounding box center [350, 104] width 13 height 13
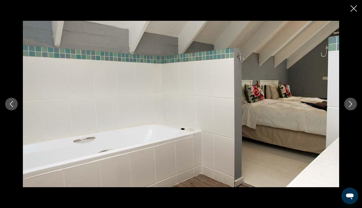
click at [354, 103] on button "Next image" at bounding box center [350, 104] width 13 height 13
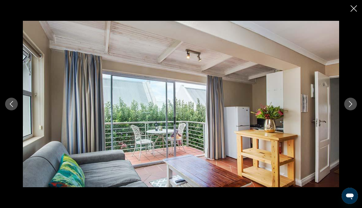
click at [353, 8] on icon "Close slideshow" at bounding box center [354, 8] width 6 height 6
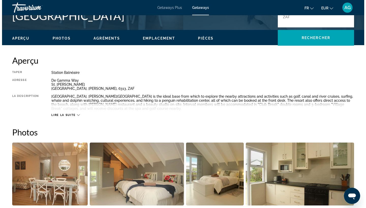
scroll to position [0, 0]
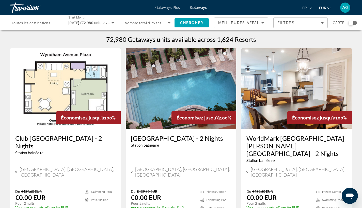
click at [356, 24] on div "Search widget" at bounding box center [352, 23] width 9 height 4
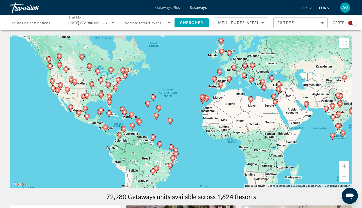
drag, startPoint x: 208, startPoint y: 146, endPoint x: 247, endPoint y: 91, distance: 67.1
click at [247, 92] on div "Pour activer le glissement avec le clavier, appuyez sur Alt+Entrée. Une fois ce…" at bounding box center [181, 112] width 342 height 152
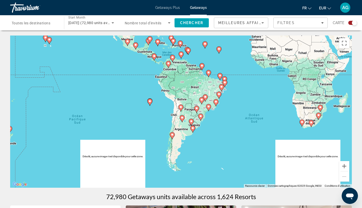
drag, startPoint x: 284, startPoint y: 107, endPoint x: 261, endPoint y: 115, distance: 24.5
click at [261, 115] on div "Pour activer le glissement avec le clavier, appuyez sur Alt+Entrée. Une fois ce…" at bounding box center [181, 112] width 342 height 152
click at [344, 165] on button "Zoom avant" at bounding box center [344, 166] width 10 height 10
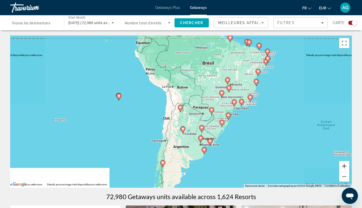
click at [344, 165] on button "Zoom avant" at bounding box center [344, 166] width 10 height 10
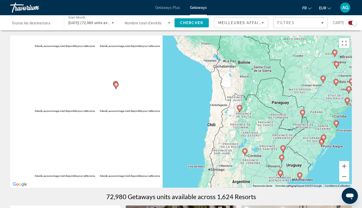
drag, startPoint x: 147, startPoint y: 122, endPoint x: 243, endPoint y: 124, distance: 95.8
click at [243, 124] on div "Pour activer le glissement avec le clavier, appuyez sur Alt+Entrée. Une fois ce…" at bounding box center [181, 112] width 342 height 152
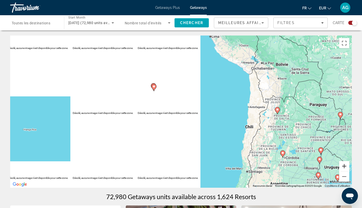
click at [347, 166] on button "Zoom avant" at bounding box center [344, 166] width 10 height 10
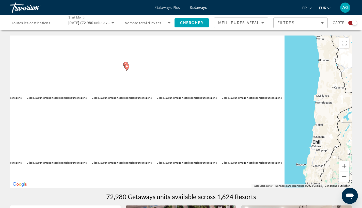
click at [347, 166] on button "Zoom avant" at bounding box center [344, 166] width 10 height 10
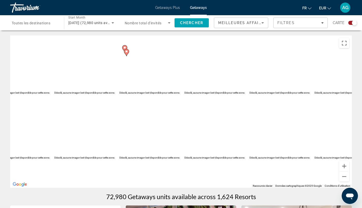
drag, startPoint x: 157, startPoint y: 87, endPoint x: 307, endPoint y: 153, distance: 164.2
click at [307, 153] on div "Pour activer le glissement avec le clavier, appuyez sur Alt+Entrée. Une fois ce…" at bounding box center [181, 112] width 342 height 152
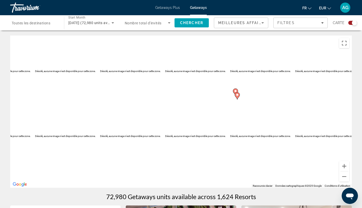
click at [237, 99] on gmp-advanced-marker "Main content" at bounding box center [237, 96] width 5 height 8
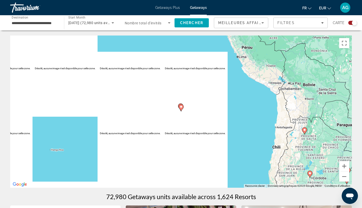
click at [180, 111] on gmp-advanced-marker "Main content" at bounding box center [181, 108] width 5 height 8
type input "**********"
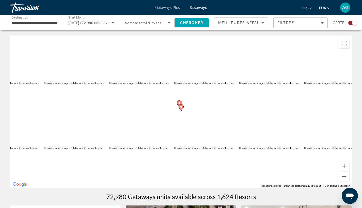
click at [181, 111] on icon "Main content" at bounding box center [181, 107] width 5 height 7
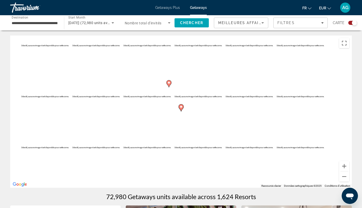
click at [181, 109] on icon "Main content" at bounding box center [181, 108] width 5 height 7
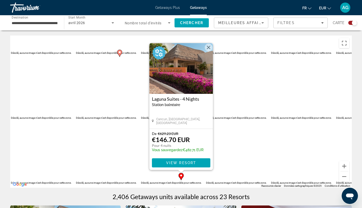
click at [119, 56] on gmp-advanced-marker "Main content" at bounding box center [119, 54] width 5 height 8
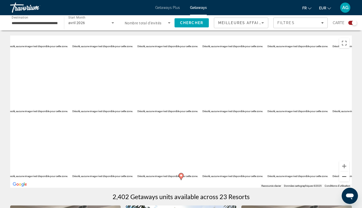
click at [343, 178] on button "Zoom arrière" at bounding box center [344, 177] width 10 height 10
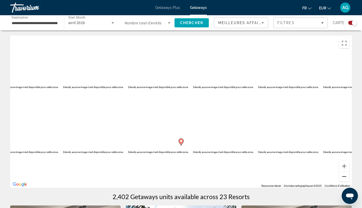
click at [344, 178] on button "Zoom arrière" at bounding box center [344, 177] width 10 height 10
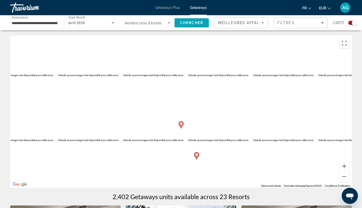
click at [180, 125] on icon "Main content" at bounding box center [181, 125] width 5 height 7
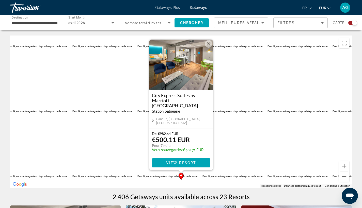
click at [209, 45] on button "Fermer" at bounding box center [209, 44] width 8 height 8
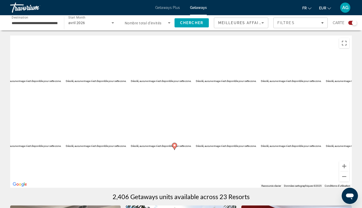
drag, startPoint x: 199, startPoint y: 133, endPoint x: 199, endPoint y: 108, distance: 24.6
click at [198, 108] on div "Pour naviguer, appuyez sur les touches fléchées. Pour activer le glissement ave…" at bounding box center [181, 112] width 342 height 152
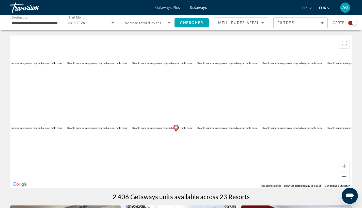
drag, startPoint x: 213, startPoint y: 160, endPoint x: 201, endPoint y: 115, distance: 46.8
click at [200, 115] on div "Pour activer le glissement avec le clavier, appuyez sur Alt+Entrée. Une fois ce…" at bounding box center [181, 112] width 342 height 152
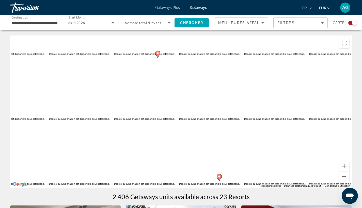
click at [220, 180] on gmp-advanced-marker "Main content" at bounding box center [219, 178] width 5 height 8
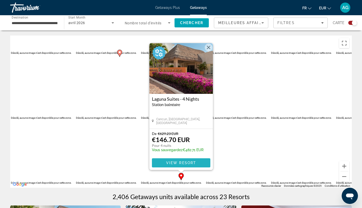
click at [193, 166] on span "Main content" at bounding box center [181, 163] width 58 height 12
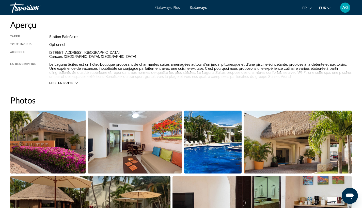
scroll to position [175, 0]
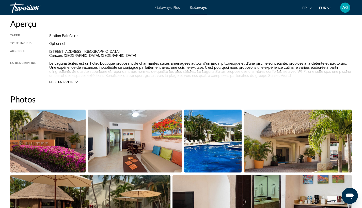
click at [60, 139] on img "Open full-screen image slider" at bounding box center [47, 141] width 75 height 63
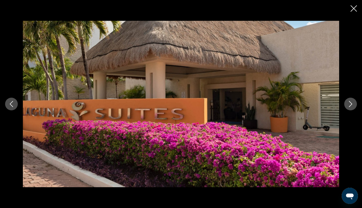
click at [354, 103] on button "Next image" at bounding box center [350, 104] width 13 height 13
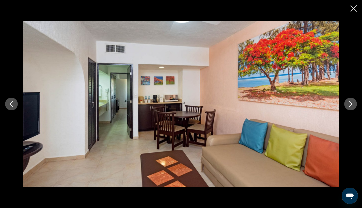
click at [354, 103] on button "Next image" at bounding box center [350, 104] width 13 height 13
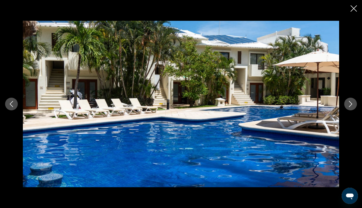
click at [354, 103] on button "Next image" at bounding box center [350, 104] width 13 height 13
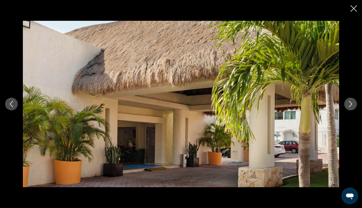
click at [354, 103] on button "Next image" at bounding box center [350, 104] width 13 height 13
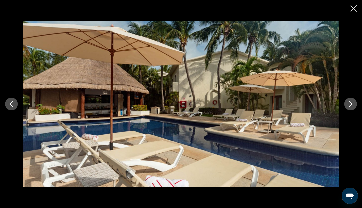
click at [354, 103] on button "Next image" at bounding box center [350, 104] width 13 height 13
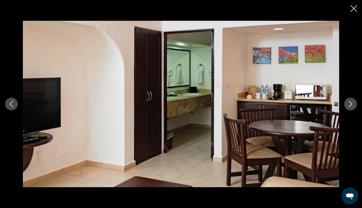
click at [354, 103] on button "Next image" at bounding box center [350, 104] width 13 height 13
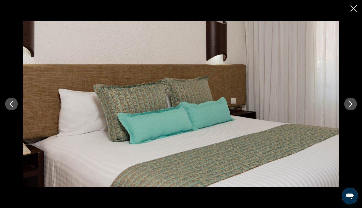
click at [355, 10] on icon "Close slideshow" at bounding box center [354, 8] width 6 height 6
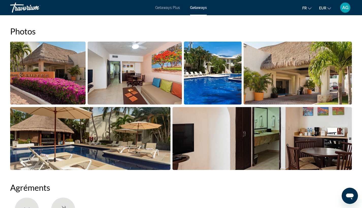
scroll to position [0, 0]
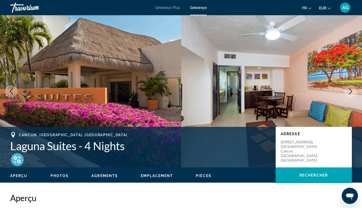
click at [29, 8] on div "Travorium" at bounding box center [35, 7] width 51 height 13
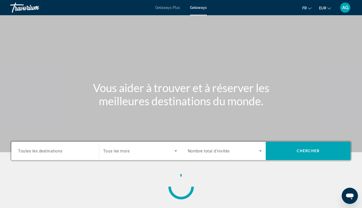
click at [346, 7] on span "AG" at bounding box center [345, 7] width 6 height 5
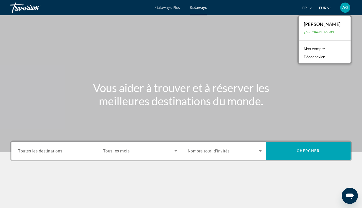
click at [327, 22] on div "Aude GUÉNARD" at bounding box center [322, 24] width 37 height 6
click at [325, 32] on span "3,600 Travel Points" at bounding box center [319, 32] width 30 height 3
click at [342, 8] on span "AG" at bounding box center [345, 7] width 6 height 5
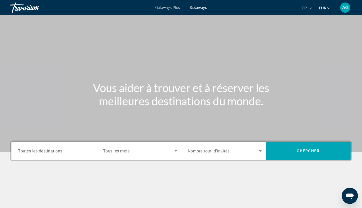
click at [345, 6] on span "AG" at bounding box center [345, 7] width 6 height 5
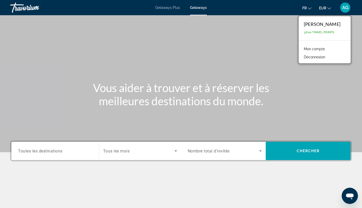
click at [330, 32] on span "3,600 Travel Points" at bounding box center [319, 32] width 30 height 3
click at [323, 50] on link "Mon compte" at bounding box center [314, 49] width 26 height 7
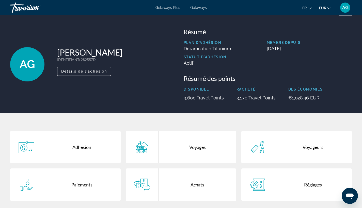
click at [200, 8] on span "Getaways" at bounding box center [198, 8] width 17 height 4
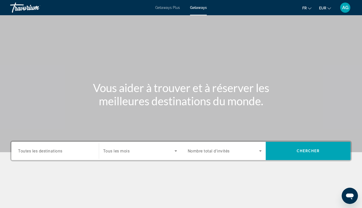
click at [174, 9] on span "Getaways Plus" at bounding box center [167, 8] width 25 height 4
click at [40, 154] on div "Search widget" at bounding box center [55, 151] width 74 height 14
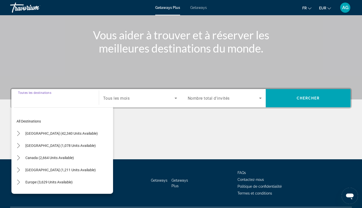
scroll to position [66, 0]
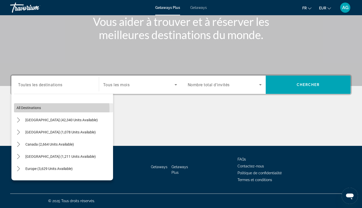
click at [52, 109] on span "Select destination: All destinations" at bounding box center [63, 108] width 99 height 12
type input "**********"
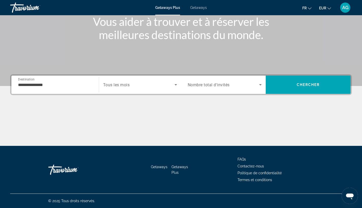
click at [148, 90] on div "Search widget" at bounding box center [140, 85] width 74 height 14
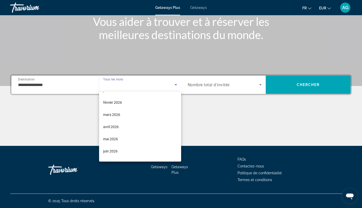
scroll to position [60, 0]
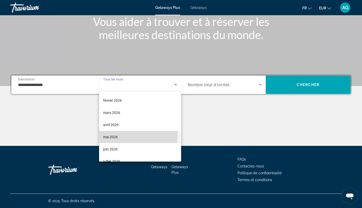
click at [133, 135] on mat-option "mai 2026" at bounding box center [140, 137] width 82 height 12
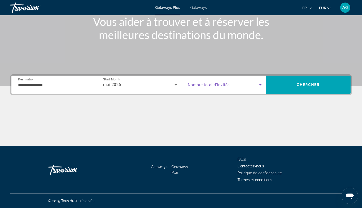
click at [258, 87] on icon "Search widget" at bounding box center [260, 85] width 6 height 6
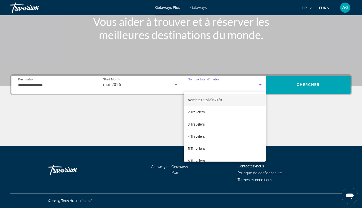
click at [226, 101] on mat-option "Nombre total d'invités" at bounding box center [225, 100] width 82 height 12
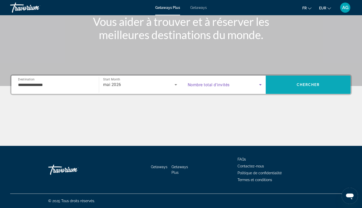
click at [297, 85] on span "Chercher" at bounding box center [308, 85] width 23 height 4
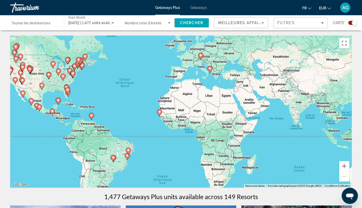
drag, startPoint x: 283, startPoint y: 135, endPoint x: 244, endPoint y: 115, distance: 44.4
click at [242, 114] on div "Pour activer le glissement avec le clavier, appuyez sur Alt+Entrée. Une fois ce…" at bounding box center [181, 112] width 342 height 152
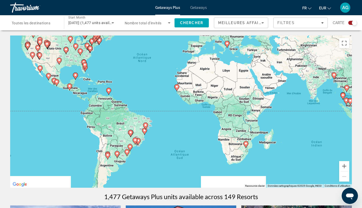
drag, startPoint x: 190, startPoint y: 120, endPoint x: 203, endPoint y: 96, distance: 27.2
click at [205, 97] on div "Pour activer le glissement avec le clavier, appuyez sur Alt+Entrée. Une fois ce…" at bounding box center [181, 112] width 342 height 152
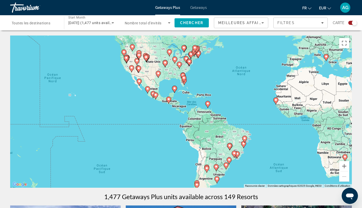
drag, startPoint x: 217, startPoint y: 129, endPoint x: 312, endPoint y: 147, distance: 97.2
click at [312, 147] on div "Pour activer le glissement avec le clavier, appuyez sur Alt+Entrée. Une fois ce…" at bounding box center [181, 112] width 342 height 152
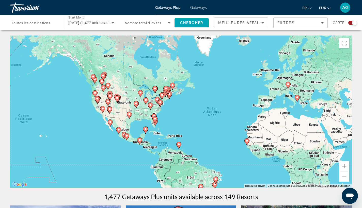
drag, startPoint x: 243, startPoint y: 82, endPoint x: 215, endPoint y: 124, distance: 50.2
click at [215, 124] on div "Pour activer le glissement avec le clavier, appuyez sur Alt+Entrée. Une fois ce…" at bounding box center [181, 112] width 342 height 152
click at [348, 165] on button "Zoom avant" at bounding box center [344, 166] width 10 height 10
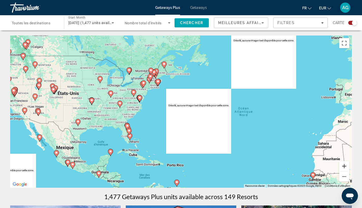
click at [348, 165] on button "Zoom avant" at bounding box center [344, 166] width 10 height 10
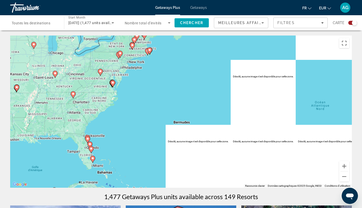
drag, startPoint x: 277, startPoint y: 112, endPoint x: 319, endPoint y: 75, distance: 56.0
click at [317, 76] on div "Pour activer le glissement avec le clavier, appuyez sur Alt+Entrée. Une fois ce…" at bounding box center [181, 112] width 342 height 152
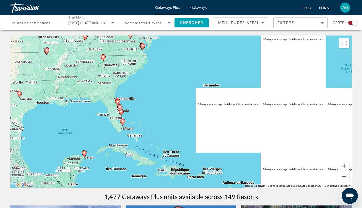
click at [344, 169] on button "Zoom avant" at bounding box center [344, 166] width 10 height 10
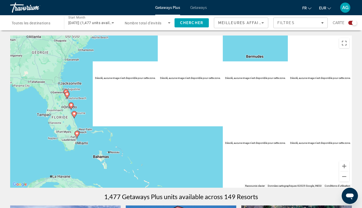
drag, startPoint x: 128, startPoint y: 145, endPoint x: 182, endPoint y: 137, distance: 55.0
click at [176, 136] on div "Pour activer le glissement avec le clavier, appuyez sur Alt+Entrée. Une fois ce…" at bounding box center [181, 112] width 342 height 152
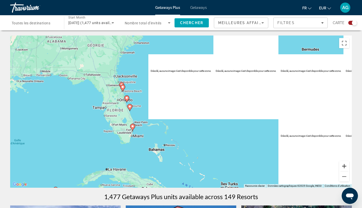
click at [346, 168] on button "Zoom avant" at bounding box center [344, 166] width 10 height 10
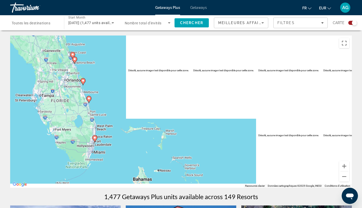
drag, startPoint x: 143, startPoint y: 150, endPoint x: 179, endPoint y: 136, distance: 38.8
click at [176, 136] on div "Pour activer le glissement avec le clavier, appuyez sur Alt+Entrée. Une fois ce…" at bounding box center [181, 112] width 342 height 152
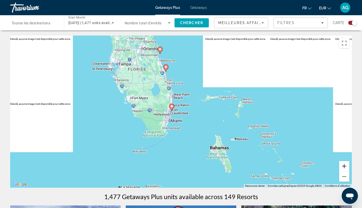
click at [345, 169] on button "Zoom avant" at bounding box center [344, 166] width 10 height 10
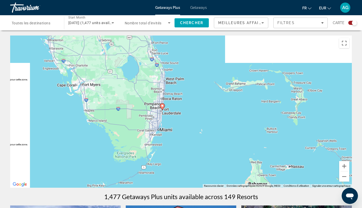
drag, startPoint x: 277, startPoint y: 151, endPoint x: 290, endPoint y: 139, distance: 17.1
click at [287, 138] on div "Pour activer le glissement avec le clavier, appuyez sur Alt+Entrée. Une fois ce…" at bounding box center [181, 112] width 342 height 152
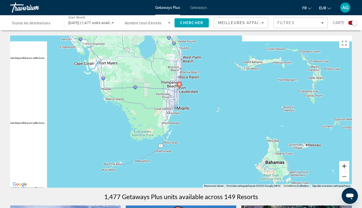
click at [342, 168] on button "Zoom avant" at bounding box center [344, 166] width 10 height 10
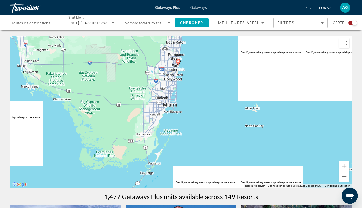
drag, startPoint x: 242, startPoint y: 133, endPoint x: 335, endPoint y: 162, distance: 97.4
click at [335, 162] on div "Pour activer le glissement avec le clavier, appuyez sur Alt+Entrée. Une fois ce…" at bounding box center [181, 112] width 342 height 152
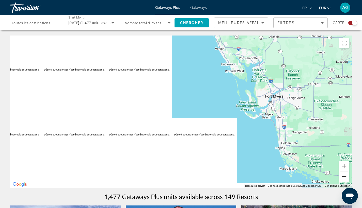
click at [345, 176] on button "Zoom arrière" at bounding box center [344, 177] width 10 height 10
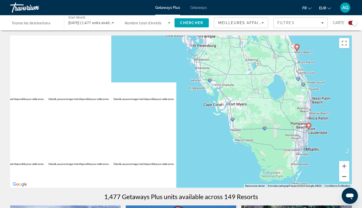
click at [345, 175] on button "Zoom arrière" at bounding box center [344, 177] width 10 height 10
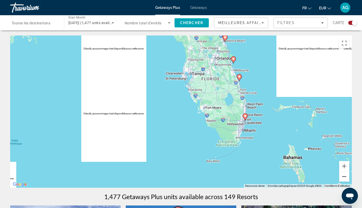
click at [345, 175] on button "Zoom arrière" at bounding box center [344, 177] width 10 height 10
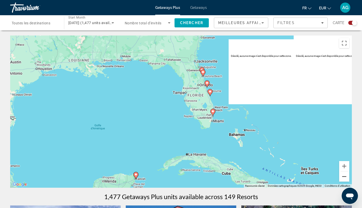
click at [345, 175] on button "Zoom arrière" at bounding box center [344, 177] width 10 height 10
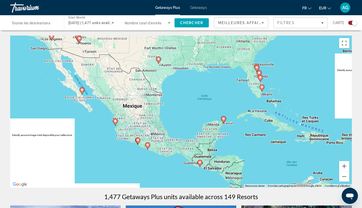
drag, startPoint x: 190, startPoint y: 152, endPoint x: 251, endPoint y: 133, distance: 64.6
click at [251, 133] on div "Pour activer le glissement avec le clavier, appuyez sur Alt+Entrée. Une fois ce…" at bounding box center [181, 112] width 342 height 152
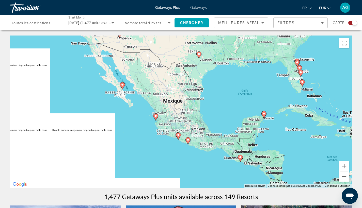
click at [264, 116] on icon "Main content" at bounding box center [263, 115] width 5 height 7
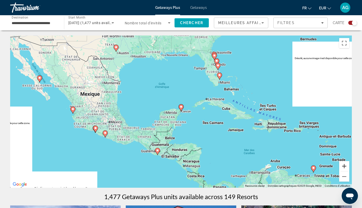
click at [346, 169] on button "Zoom avant" at bounding box center [344, 166] width 10 height 10
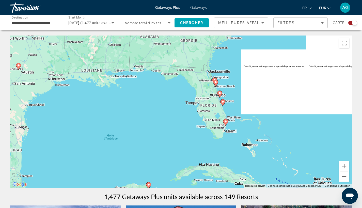
drag, startPoint x: 283, startPoint y: 96, endPoint x: 245, endPoint y: 171, distance: 83.6
click at [249, 175] on div "Pour activer le glissement avec le clavier, appuyez sur Alt+Entrée. Une fois ce…" at bounding box center [181, 112] width 342 height 152
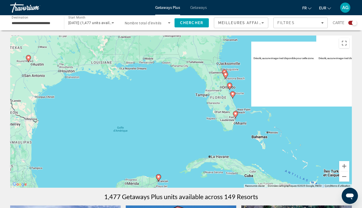
drag, startPoint x: 243, startPoint y: 159, endPoint x: 303, endPoint y: 98, distance: 85.5
click at [303, 101] on div "Pour activer le glissement avec le clavier, appuyez sur Alt+Entrée. Une fois ce…" at bounding box center [181, 112] width 342 height 152
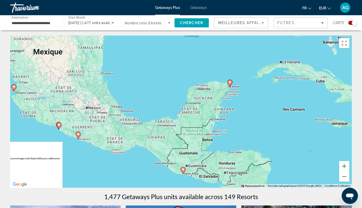
drag, startPoint x: 296, startPoint y: 137, endPoint x: 266, endPoint y: 146, distance: 31.9
click at [266, 146] on div "Pour activer le glissement avec le clavier, appuyez sur Alt+Entrée. Une fois ce…" at bounding box center [181, 112] width 342 height 152
click at [348, 169] on button "Zoom avant" at bounding box center [344, 166] width 10 height 10
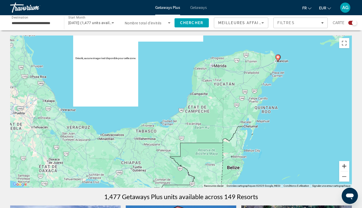
click at [348, 169] on button "Zoom avant" at bounding box center [344, 166] width 10 height 10
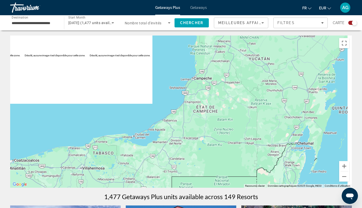
drag, startPoint x: 312, startPoint y: 94, endPoint x: 218, endPoint y: 141, distance: 104.7
click at [226, 138] on div "Pour activer le glissement avec le clavier, appuyez sur Alt+Entrée. Une fois ce…" at bounding box center [181, 112] width 342 height 152
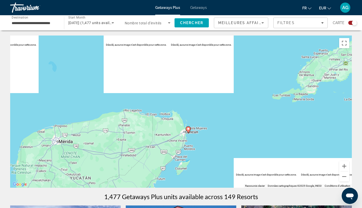
drag, startPoint x: 232, startPoint y: 104, endPoint x: 253, endPoint y: 102, distance: 21.1
click at [253, 102] on div "Pour activer le glissement avec le clavier, appuyez sur Alt+Entrée. Une fois ce…" at bounding box center [181, 112] width 342 height 152
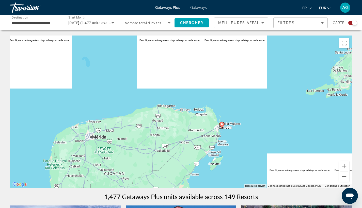
click at [221, 125] on image "Main content" at bounding box center [221, 124] width 3 height 3
type input "**********"
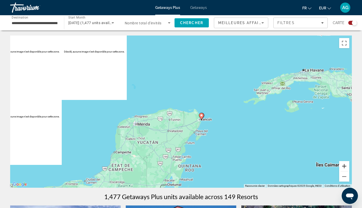
click at [345, 168] on button "Zoom avant" at bounding box center [344, 166] width 10 height 10
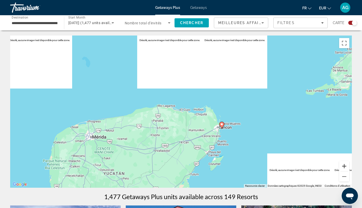
click at [345, 168] on button "Zoom avant" at bounding box center [344, 166] width 10 height 10
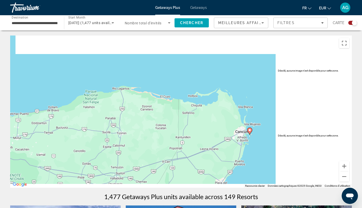
drag, startPoint x: 310, startPoint y: 146, endPoint x: 261, endPoint y: 105, distance: 63.9
click at [261, 105] on div "Pour activer le glissement avec le clavier, appuyez sur Alt+Entrée. Une fois ce…" at bounding box center [181, 112] width 342 height 152
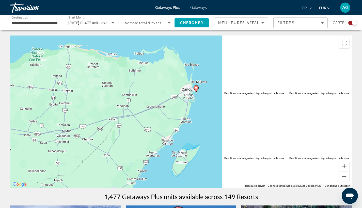
click at [346, 165] on button "Zoom avant" at bounding box center [344, 166] width 10 height 10
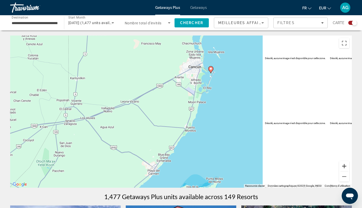
click at [346, 165] on button "Zoom avant" at bounding box center [344, 166] width 10 height 10
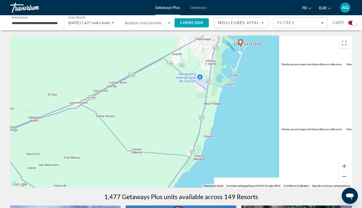
drag, startPoint x: 254, startPoint y: 88, endPoint x: 247, endPoint y: 159, distance: 71.4
click at [247, 159] on div "Pour activer le glissement avec le clavier, appuyez sur Alt+Entrée. Une fois ce…" at bounding box center [181, 112] width 342 height 152
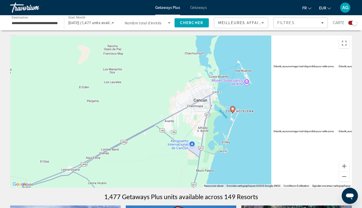
click at [231, 112] on gmp-advanced-marker "Main content" at bounding box center [232, 110] width 5 height 8
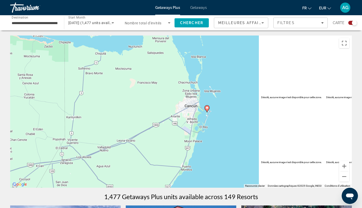
click at [208, 110] on icon "Main content" at bounding box center [206, 108] width 5 height 7
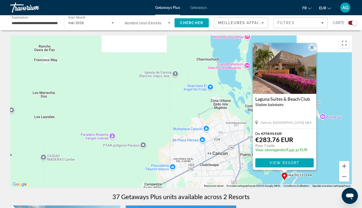
click at [115, 23] on icon "Search widget" at bounding box center [113, 23] width 6 height 6
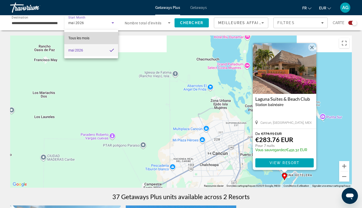
click at [96, 37] on mat-option "Tous les mois" at bounding box center [91, 38] width 54 height 12
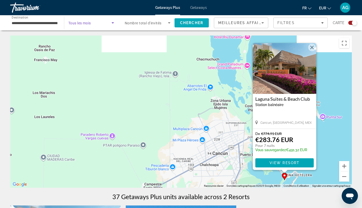
click at [191, 24] on span "Chercher" at bounding box center [191, 23] width 23 height 4
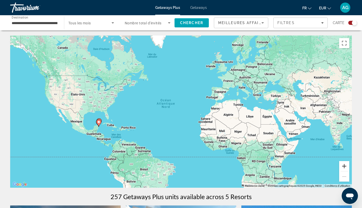
click at [343, 167] on button "Zoom avant" at bounding box center [344, 166] width 10 height 10
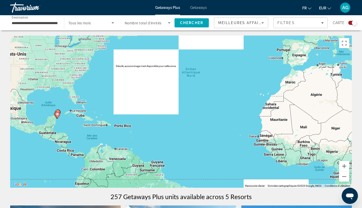
drag, startPoint x: 118, startPoint y: 148, endPoint x: 206, endPoint y: 113, distance: 94.3
click at [197, 115] on div "Pour activer le glissement avec le clavier, appuyez sur Alt+Entrée. Une fois ce…" at bounding box center [181, 112] width 342 height 152
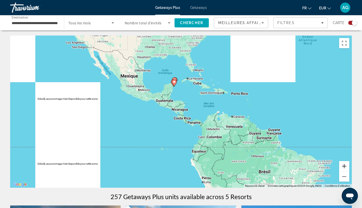
click at [346, 170] on button "Zoom avant" at bounding box center [344, 166] width 10 height 10
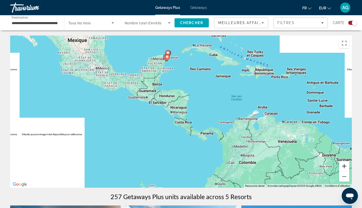
click at [346, 170] on button "Zoom avant" at bounding box center [344, 166] width 10 height 10
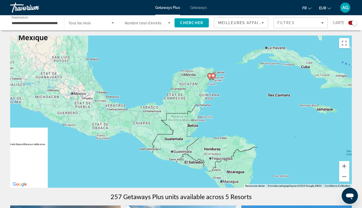
drag, startPoint x: 203, startPoint y: 58, endPoint x: 267, endPoint y: 132, distance: 98.2
click at [265, 130] on div "Pour activer le glissement avec le clavier, appuyez sur Alt+Entrée. Une fois ce…" at bounding box center [181, 112] width 342 height 152
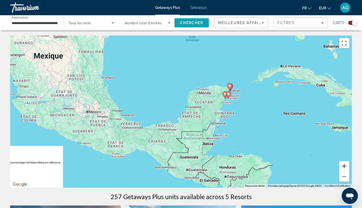
click at [342, 164] on button "Zoom avant" at bounding box center [344, 166] width 10 height 10
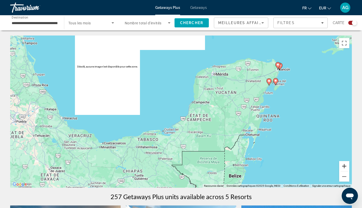
click at [342, 164] on button "Zoom avant" at bounding box center [344, 166] width 10 height 10
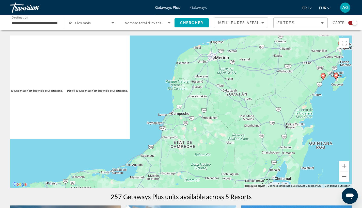
drag, startPoint x: 322, startPoint y: 93, endPoint x: 234, endPoint y: 144, distance: 101.5
click at [242, 144] on div "Pour activer le glissement avec le clavier, appuyez sur Alt+Entrée. Une fois ce…" at bounding box center [181, 112] width 342 height 152
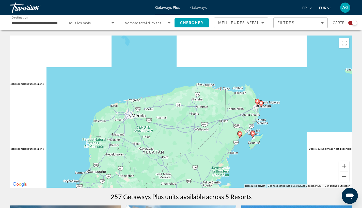
click at [346, 167] on button "Zoom avant" at bounding box center [344, 166] width 10 height 10
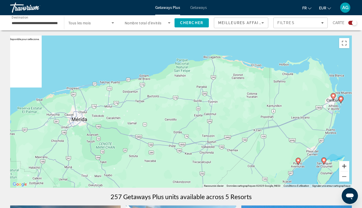
click at [346, 167] on button "Zoom avant" at bounding box center [344, 166] width 10 height 10
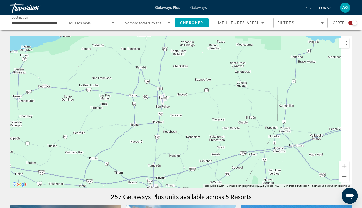
drag, startPoint x: 276, startPoint y: 96, endPoint x: 167, endPoint y: 110, distance: 110.7
click at [167, 110] on div "Pour activer le glissement avec le clavier, appuyez sur Alt+Entrée. Une fois ce…" at bounding box center [181, 112] width 342 height 152
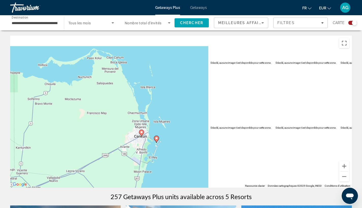
drag, startPoint x: 185, startPoint y: 128, endPoint x: 196, endPoint y: 94, distance: 35.4
click at [195, 94] on div "Pour activer le glissement avec le clavier, appuyez sur Alt+Entrée. Une fois ce…" at bounding box center [181, 112] width 342 height 152
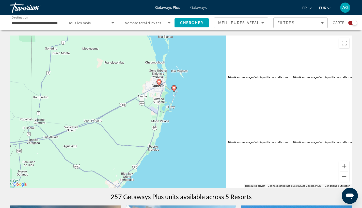
click at [343, 166] on button "Zoom avant" at bounding box center [344, 166] width 10 height 10
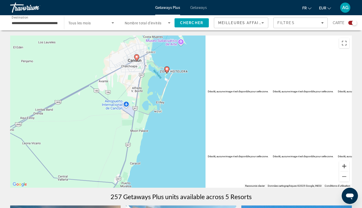
click at [343, 166] on button "Zoom avant" at bounding box center [344, 166] width 10 height 10
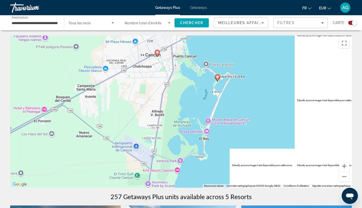
drag, startPoint x: 160, startPoint y: 63, endPoint x: 225, endPoint y: 110, distance: 81.0
click at [225, 109] on div "Pour activer le glissement avec le clavier, appuyez sur Alt+Entrée. Une fois ce…" at bounding box center [181, 112] width 342 height 152
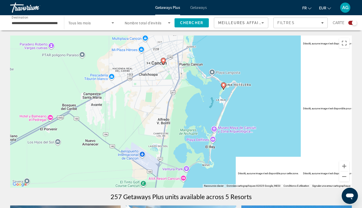
drag, startPoint x: 198, startPoint y: 86, endPoint x: 204, endPoint y: 105, distance: 20.1
click at [204, 105] on div "Pour activer le glissement avec le clavier, appuyez sur Alt+Entrée. Une fois ce…" at bounding box center [181, 112] width 342 height 152
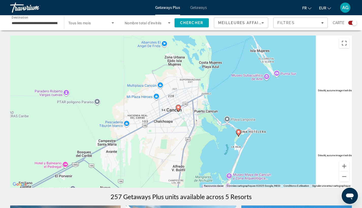
click at [178, 110] on icon "Main content" at bounding box center [178, 108] width 5 height 7
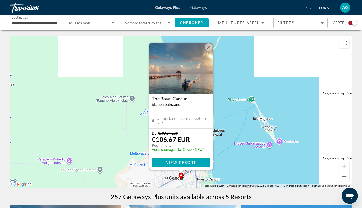
click at [205, 47] on button "Fermer" at bounding box center [209, 47] width 8 height 8
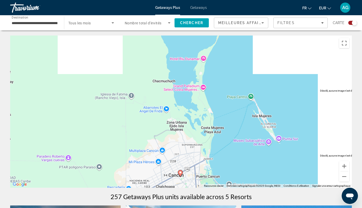
drag, startPoint x: 255, startPoint y: 121, endPoint x: 239, endPoint y: 69, distance: 54.4
click at [245, 75] on div "Pour naviguer, appuyez sur les touches fléchées. Pour activer le glissement ave…" at bounding box center [181, 112] width 342 height 152
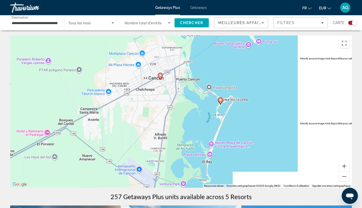
click at [221, 103] on icon "Main content" at bounding box center [220, 101] width 5 height 7
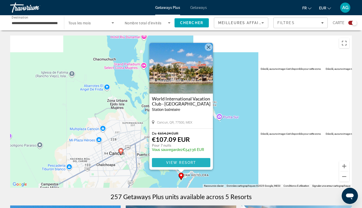
click at [192, 161] on span "Main content" at bounding box center [181, 163] width 58 height 12
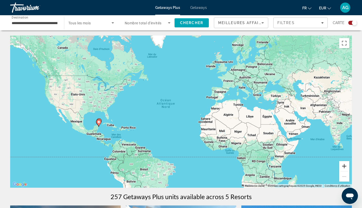
click at [346, 169] on button "Zoom avant" at bounding box center [344, 166] width 10 height 10
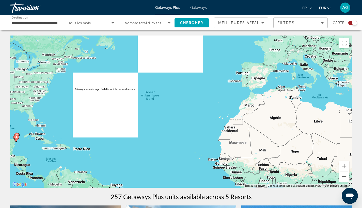
click at [349, 169] on button "Zoom avant" at bounding box center [344, 166] width 10 height 10
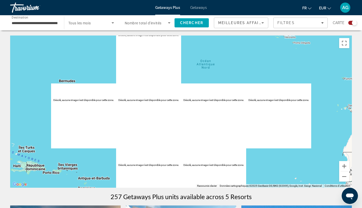
drag, startPoint x: 237, startPoint y: 151, endPoint x: 280, endPoint y: 144, distance: 43.9
click at [280, 144] on div "Main content" at bounding box center [181, 112] width 342 height 152
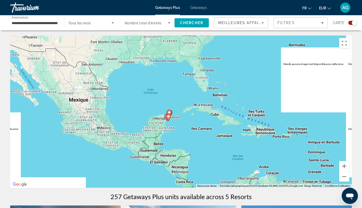
drag, startPoint x: 262, startPoint y: 108, endPoint x: 273, endPoint y: 106, distance: 11.0
click at [266, 107] on div "Pour activer le glissement avec le clavier, appuyez sur Alt+Entrée. Une fois ce…" at bounding box center [181, 112] width 342 height 152
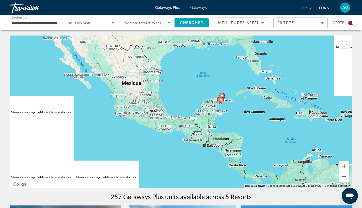
click at [347, 167] on button "Zoom avant" at bounding box center [344, 166] width 10 height 10
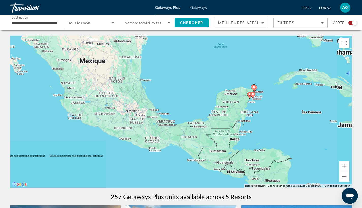
click at [347, 167] on button "Zoom avant" at bounding box center [344, 166] width 10 height 10
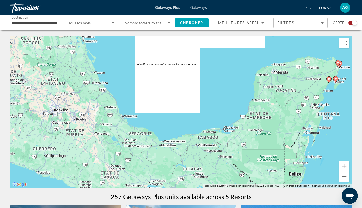
drag, startPoint x: 308, startPoint y: 133, endPoint x: 268, endPoint y: 139, distance: 40.1
click at [269, 139] on div "Pour activer le glissement avec le clavier, appuyez sur Alt+Entrée. Une fois ce…" at bounding box center [181, 112] width 342 height 152
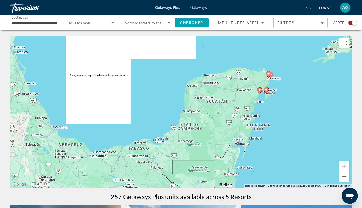
click at [345, 166] on button "Zoom avant" at bounding box center [344, 166] width 10 height 10
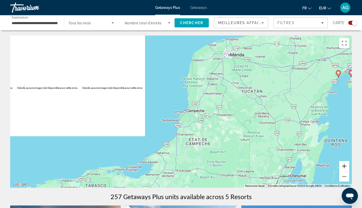
click at [345, 166] on button "Zoom avant" at bounding box center [344, 166] width 10 height 10
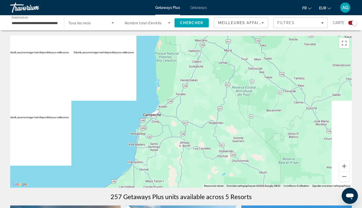
drag, startPoint x: 303, startPoint y: 129, endPoint x: 189, endPoint y: 148, distance: 115.6
click at [213, 141] on div "Main content" at bounding box center [181, 112] width 342 height 152
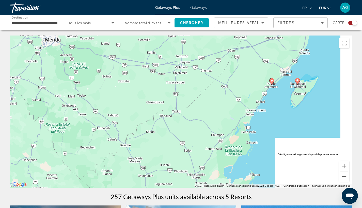
drag, startPoint x: 178, startPoint y: 150, endPoint x: 166, endPoint y: 160, distance: 15.5
click at [168, 158] on div "Pour activer le glissement avec le clavier, appuyez sur Alt+Entrée. Une fois ce…" at bounding box center [181, 112] width 342 height 152
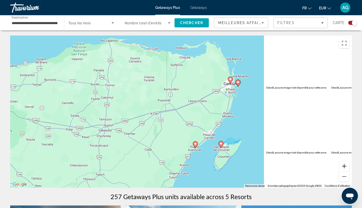
click at [347, 168] on button "Zoom avant" at bounding box center [344, 166] width 10 height 10
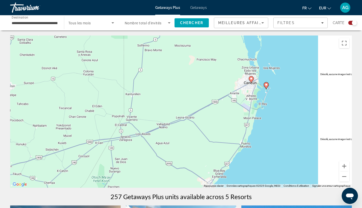
drag, startPoint x: 294, startPoint y: 123, endPoint x: 262, endPoint y: 153, distance: 44.2
click at [261, 153] on div "Pour activer le glissement avec le clavier, appuyez sur Alt+Entrée. Une fois ce…" at bounding box center [181, 112] width 342 height 152
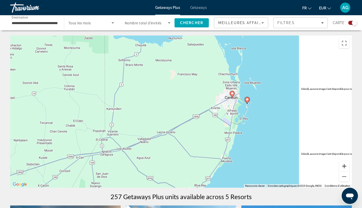
click at [344, 166] on button "Zoom avant" at bounding box center [344, 166] width 10 height 10
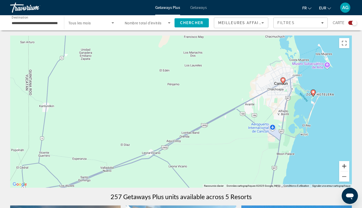
click at [344, 166] on button "Zoom avant" at bounding box center [344, 166] width 10 height 10
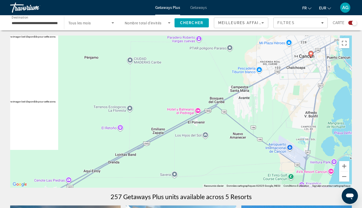
drag, startPoint x: 224, startPoint y: 134, endPoint x: 163, endPoint y: 154, distance: 64.0
click at [183, 139] on div "Pour activer le glissement avec le clavier, appuyez sur Alt+Entrée. Une fois ce…" at bounding box center [181, 112] width 342 height 152
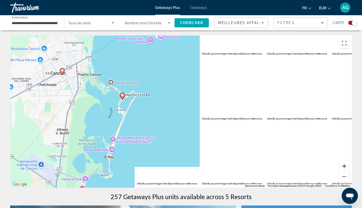
click at [345, 168] on button "Zoom avant" at bounding box center [344, 166] width 10 height 10
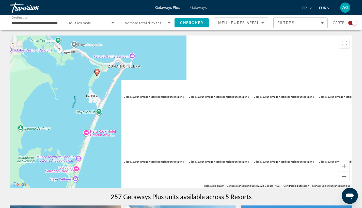
drag, startPoint x: 119, startPoint y: 88, endPoint x: 162, endPoint y: 86, distance: 42.2
click at [162, 86] on div "Pour activer le glissement avec le clavier, appuyez sur Alt+Entrée. Une fois ce…" at bounding box center [181, 112] width 342 height 152
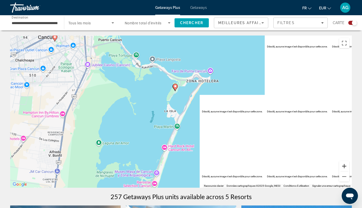
click at [348, 170] on button "Zoom avant" at bounding box center [344, 166] width 10 height 10
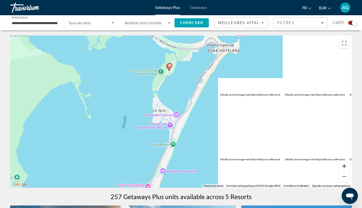
click at [348, 170] on button "Zoom avant" at bounding box center [344, 166] width 10 height 10
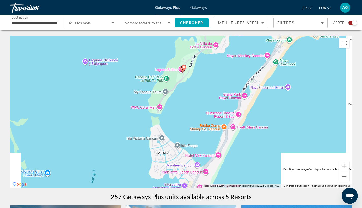
drag, startPoint x: 225, startPoint y: 124, endPoint x: 247, endPoint y: 161, distance: 42.9
click at [247, 161] on div "Pour activer le glissement avec le clavier, appuyez sur Alt+Entrée. Une fois ce…" at bounding box center [181, 112] width 342 height 152
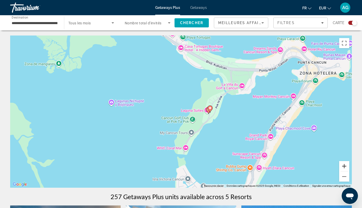
click at [343, 169] on button "Zoom avant" at bounding box center [344, 166] width 10 height 10
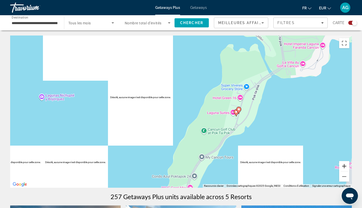
click at [343, 169] on button "Zoom avant" at bounding box center [344, 166] width 10 height 10
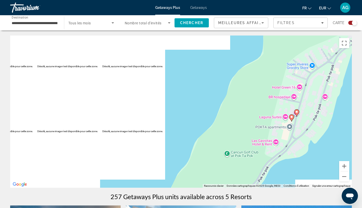
drag, startPoint x: 257, startPoint y: 139, endPoint x: 216, endPoint y: 143, distance: 41.8
click at [216, 143] on div "Pour activer le glissement avec le clavier, appuyez sur Alt+Entrée. Une fois ce…" at bounding box center [181, 112] width 342 height 152
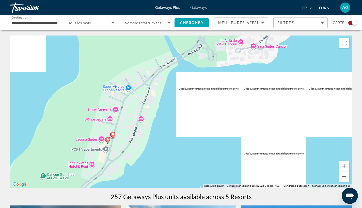
click at [107, 141] on icon "Main content" at bounding box center [107, 140] width 5 height 7
type input "**********"
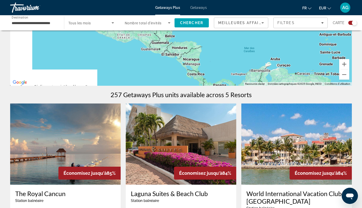
scroll to position [193, 0]
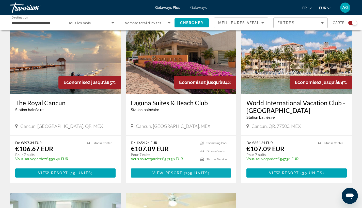
click at [183, 175] on span "Main content" at bounding box center [183, 173] width 2 height 4
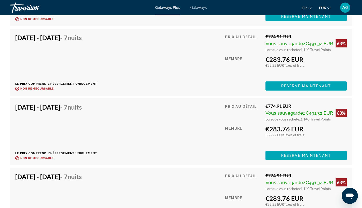
scroll to position [1447, 0]
